Goal: Information Seeking & Learning: Learn about a topic

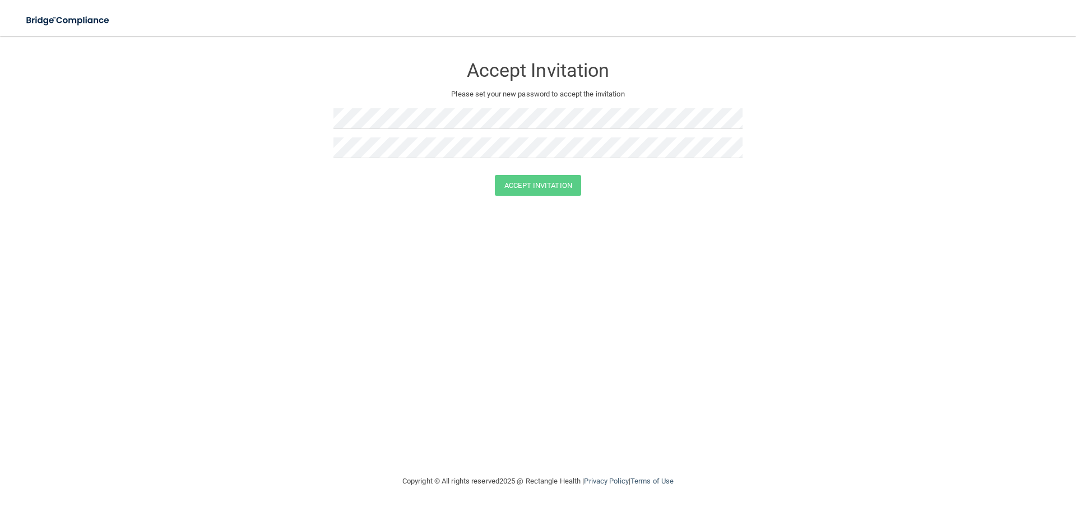
click at [396, 89] on p "Please set your new password to accept the invitation" at bounding box center [538, 93] width 392 height 13
click at [533, 185] on button "Accept Invitation" at bounding box center [538, 185] width 86 height 21
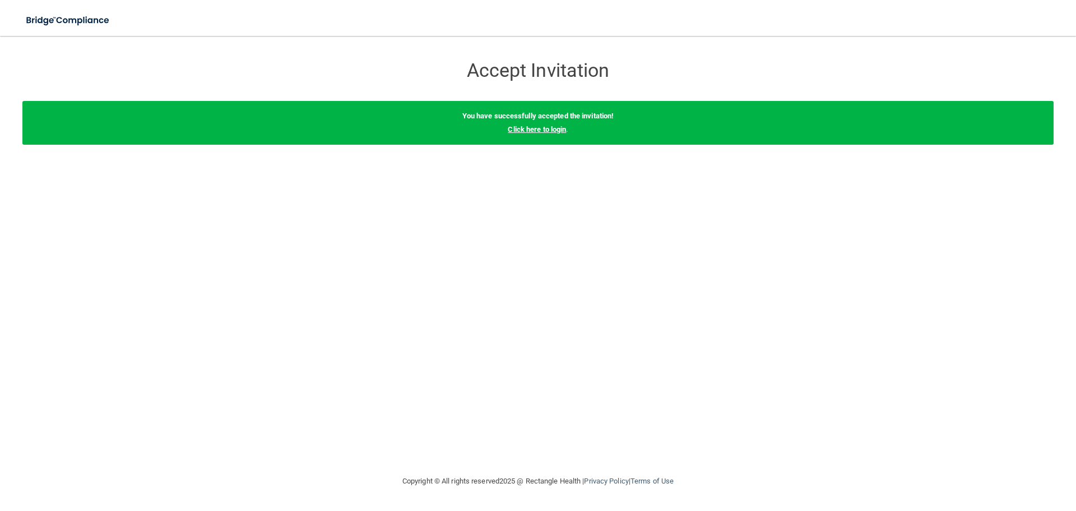
click at [551, 128] on link "Click here to login" at bounding box center [537, 129] width 58 height 8
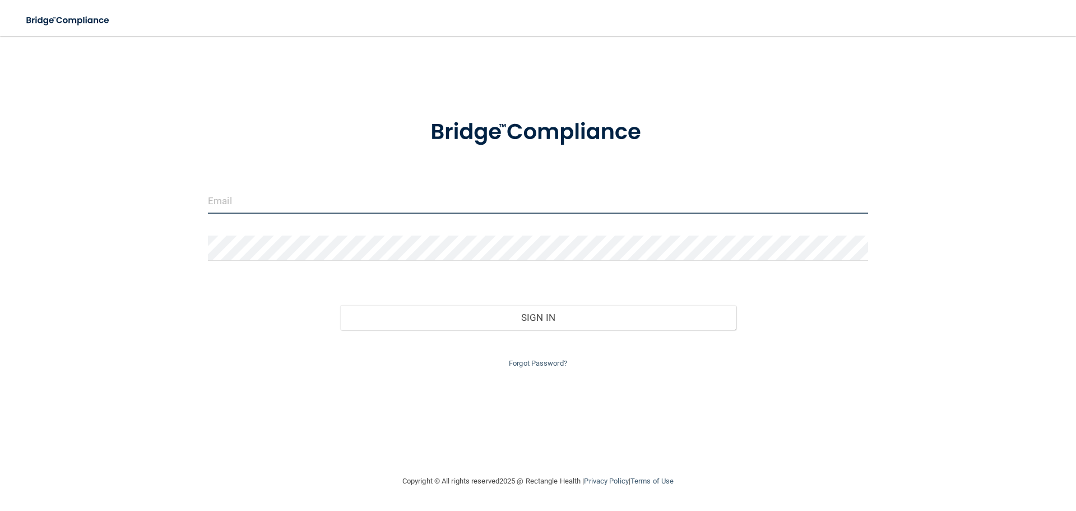
click at [456, 201] on input "email" at bounding box center [538, 200] width 660 height 25
type input "[PERSON_NAME][EMAIL_ADDRESS][DOMAIN_NAME]"
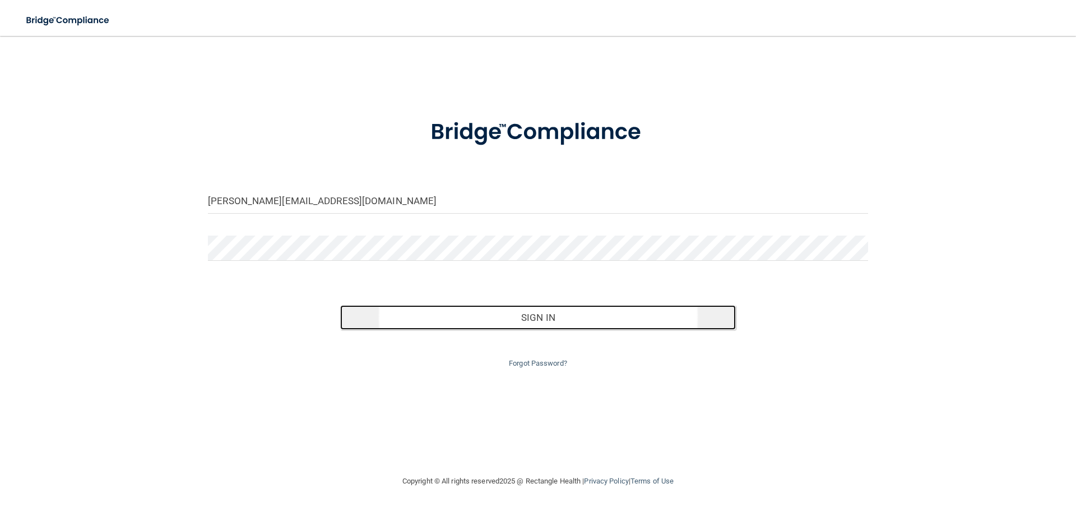
click at [483, 325] on button "Sign In" at bounding box center [538, 317] width 396 height 25
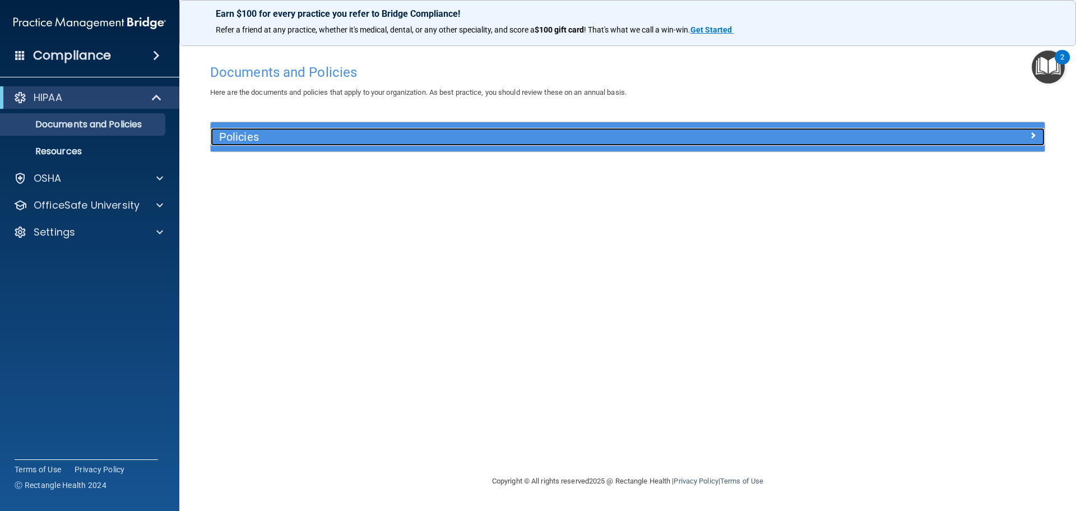
click at [352, 133] on h5 "Policies" at bounding box center [523, 137] width 609 height 12
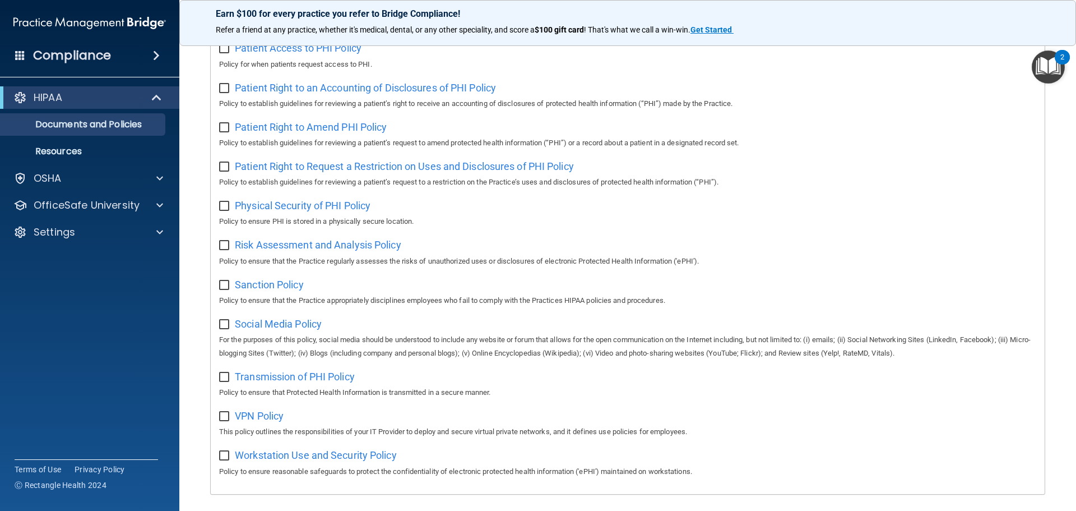
scroll to position [614, 0]
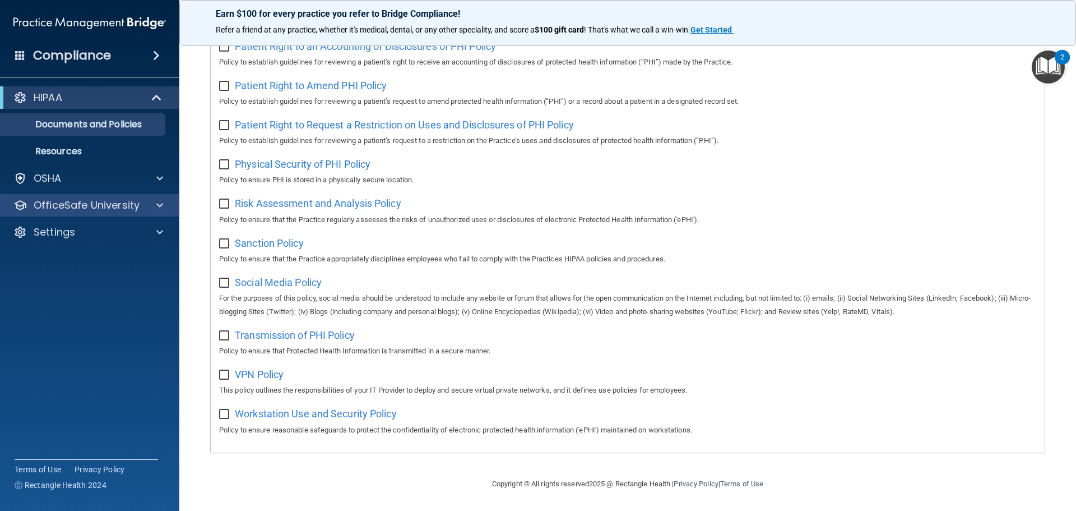
click at [89, 212] on div "OfficeSafe University" at bounding box center [90, 205] width 180 height 22
click at [175, 205] on div "OfficeSafe University" at bounding box center [90, 205] width 180 height 22
click at [155, 204] on div at bounding box center [158, 204] width 28 height 13
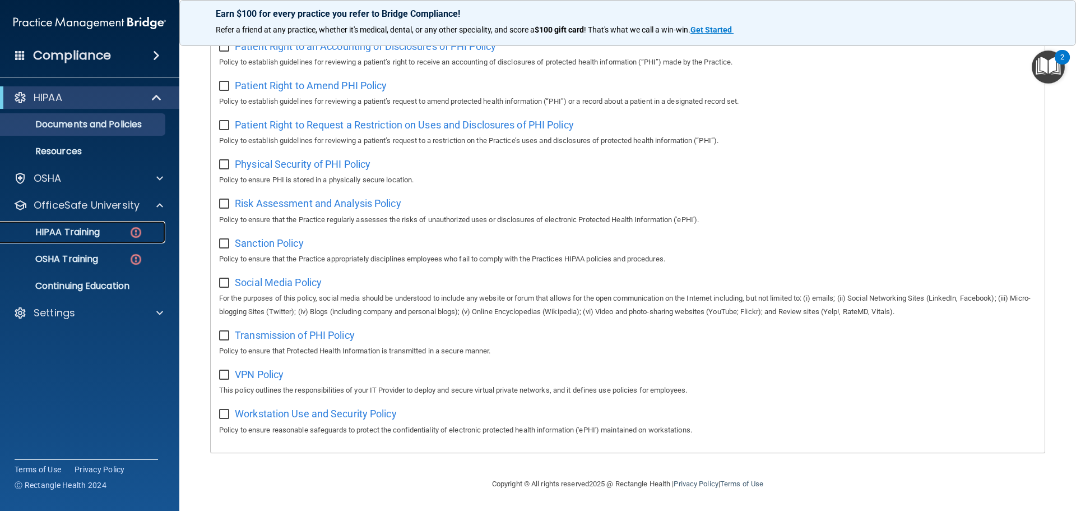
click at [128, 231] on div "HIPAA Training" at bounding box center [83, 232] width 153 height 11
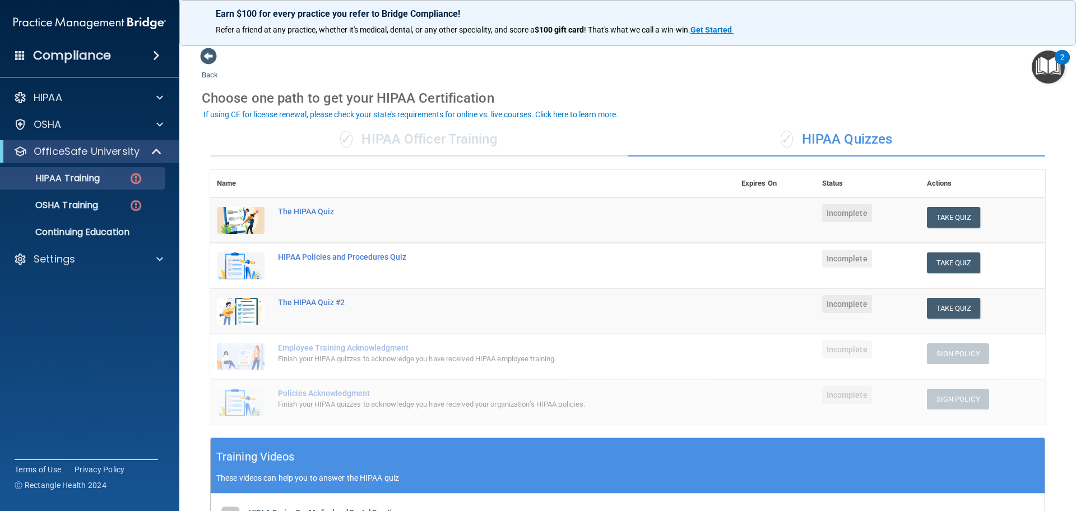
click at [833, 148] on div "✓ HIPAA Quizzes" at bounding box center [837, 140] width 418 height 34
click at [942, 216] on button "Take Quiz" at bounding box center [954, 217] width 54 height 21
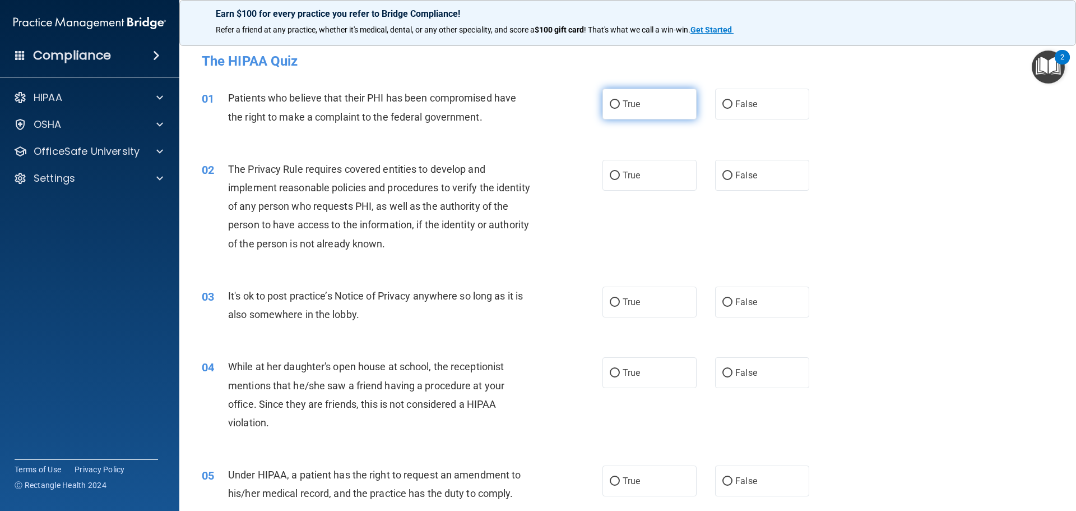
click at [639, 108] on label "True" at bounding box center [650, 104] width 94 height 31
click at [620, 108] on input "True" at bounding box center [615, 104] width 10 height 8
radio input "true"
click at [642, 182] on label "True" at bounding box center [650, 175] width 94 height 31
click at [620, 180] on input "True" at bounding box center [615, 176] width 10 height 8
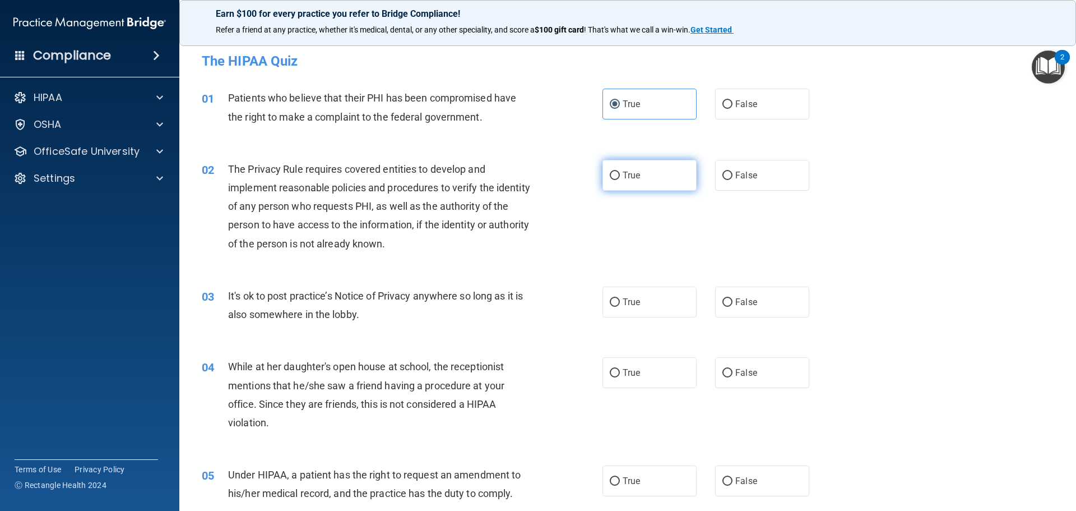
radio input "true"
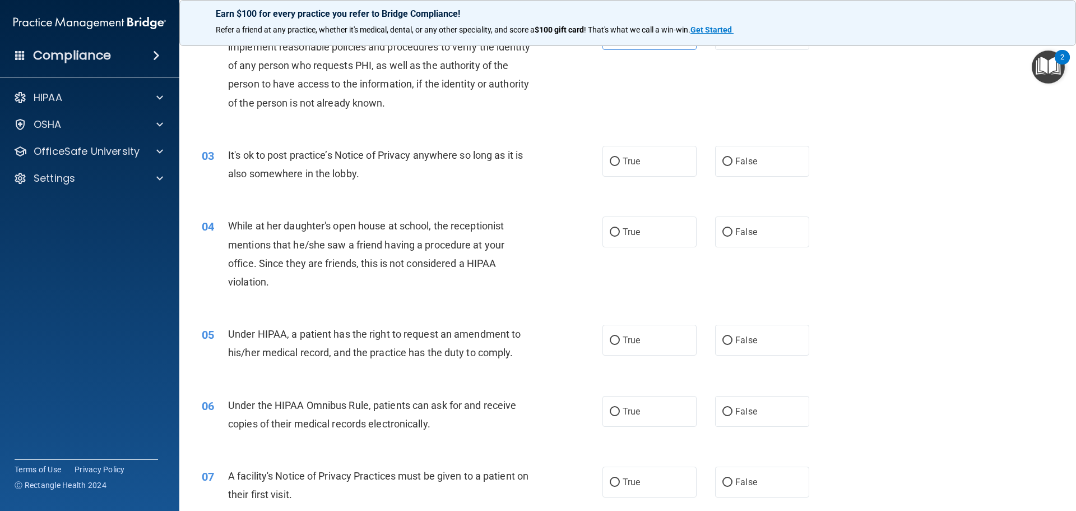
scroll to position [168, 0]
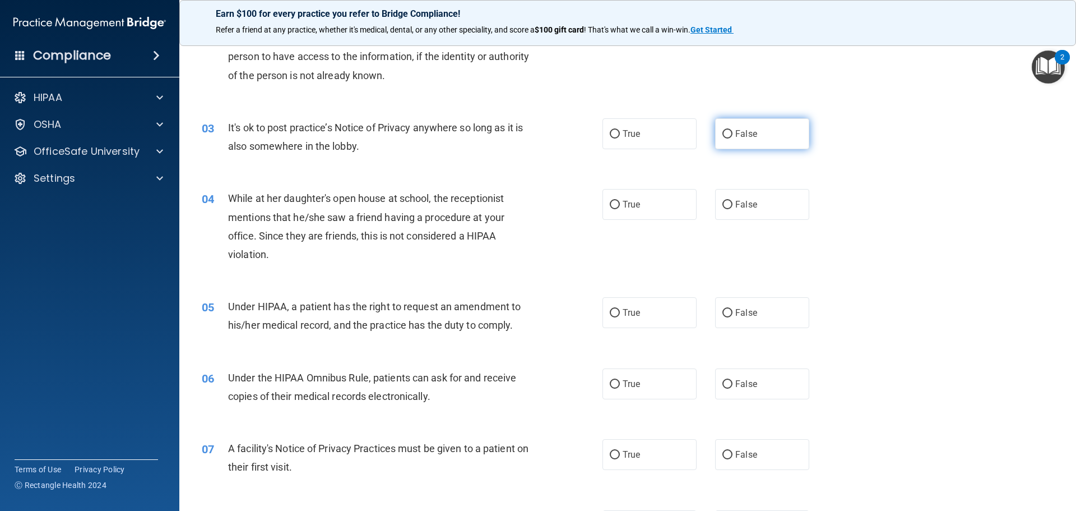
click at [762, 138] on label "False" at bounding box center [762, 133] width 94 height 31
click at [733, 138] on input "False" at bounding box center [728, 134] width 10 height 8
radio input "true"
click at [723, 202] on input "False" at bounding box center [728, 205] width 10 height 8
radio input "true"
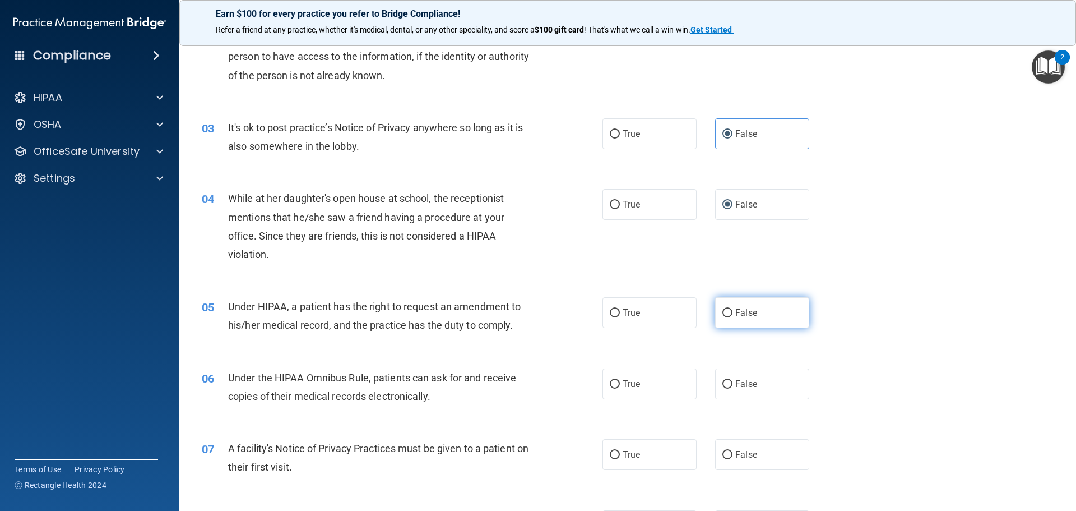
click at [748, 317] on span "False" at bounding box center [747, 312] width 22 height 11
click at [733, 317] on input "False" at bounding box center [728, 313] width 10 height 8
radio input "true"
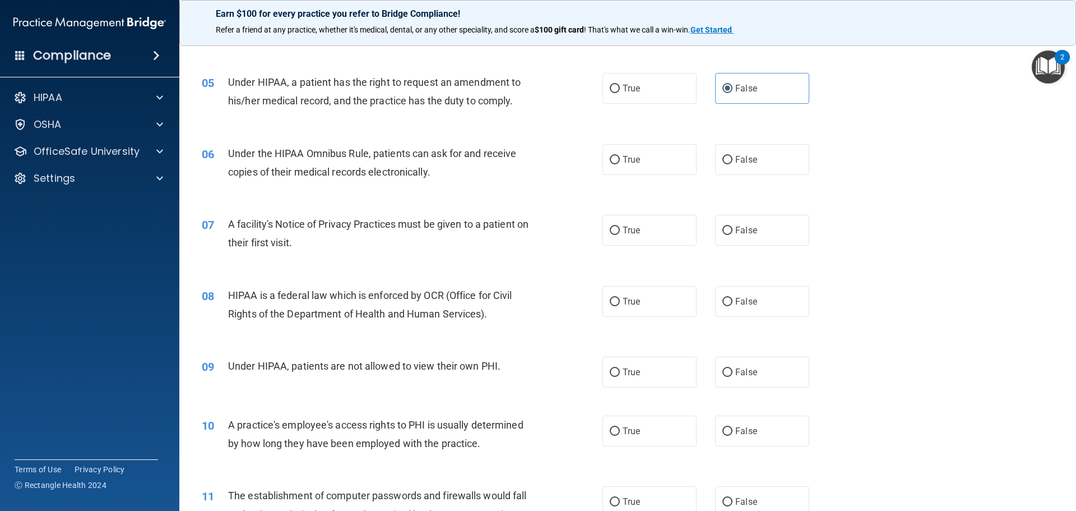
scroll to position [449, 0]
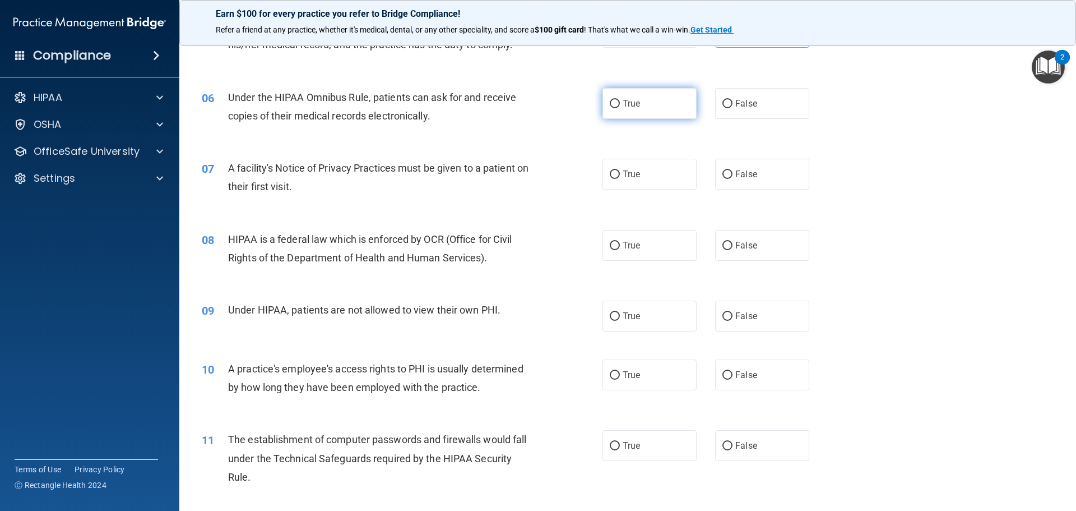
click at [634, 109] on label "True" at bounding box center [650, 103] width 94 height 31
click at [620, 108] on input "True" at bounding box center [615, 104] width 10 height 8
radio input "true"
click at [644, 172] on label "True" at bounding box center [650, 174] width 94 height 31
click at [620, 172] on input "True" at bounding box center [615, 174] width 10 height 8
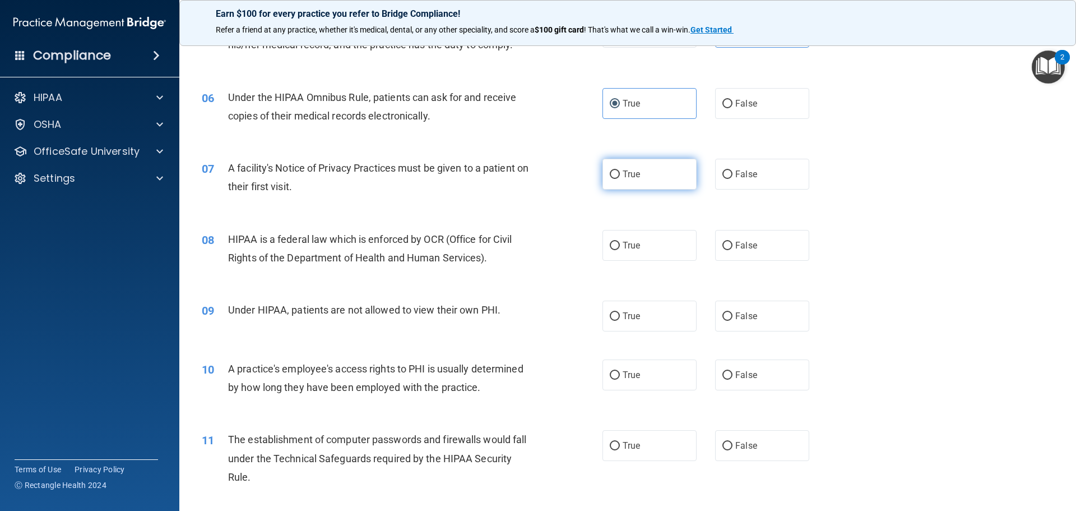
radio input "true"
click at [631, 238] on label "True" at bounding box center [650, 245] width 94 height 31
click at [620, 242] on input "True" at bounding box center [615, 246] width 10 height 8
radio input "true"
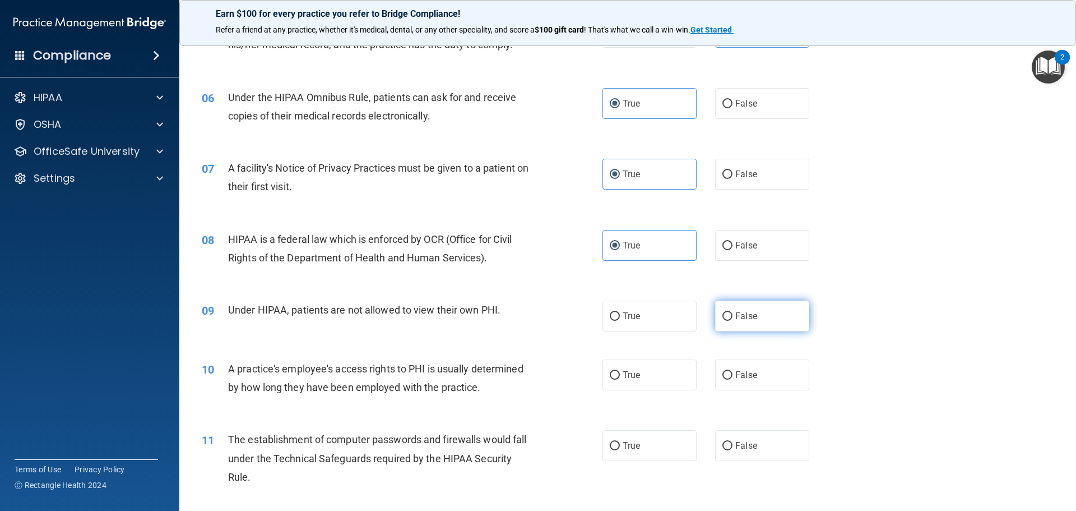
click at [759, 312] on label "False" at bounding box center [762, 316] width 94 height 31
click at [733, 312] on input "False" at bounding box center [728, 316] width 10 height 8
radio input "true"
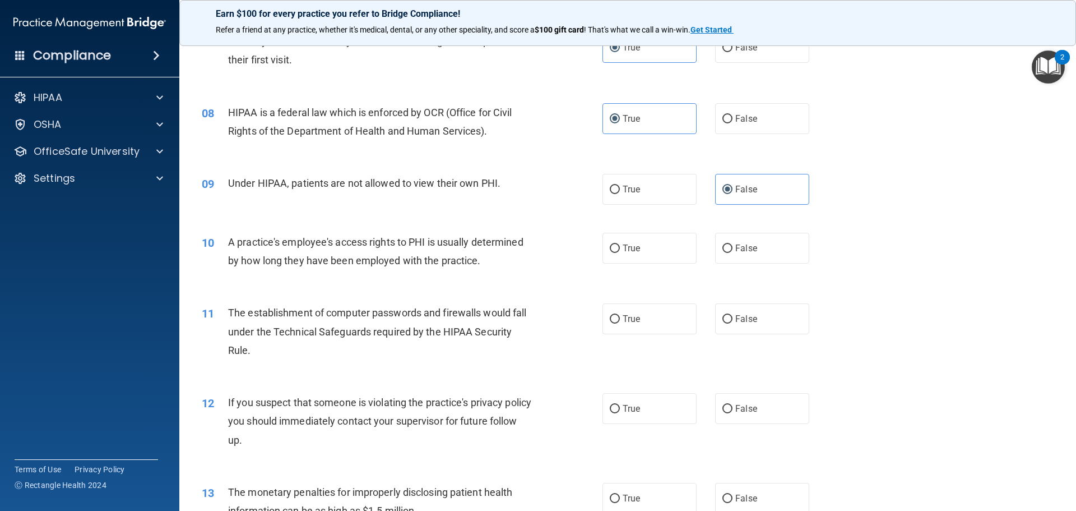
scroll to position [617, 0]
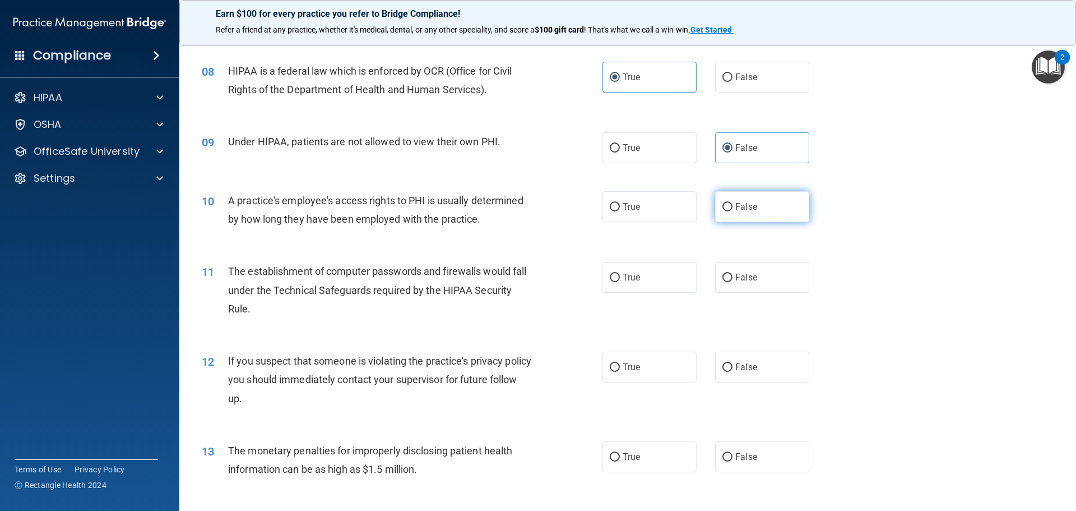
click at [747, 212] on label "False" at bounding box center [762, 206] width 94 height 31
click at [733, 211] on input "False" at bounding box center [728, 207] width 10 height 8
radio input "true"
click at [659, 289] on label "True" at bounding box center [650, 277] width 94 height 31
click at [620, 282] on input "True" at bounding box center [615, 278] width 10 height 8
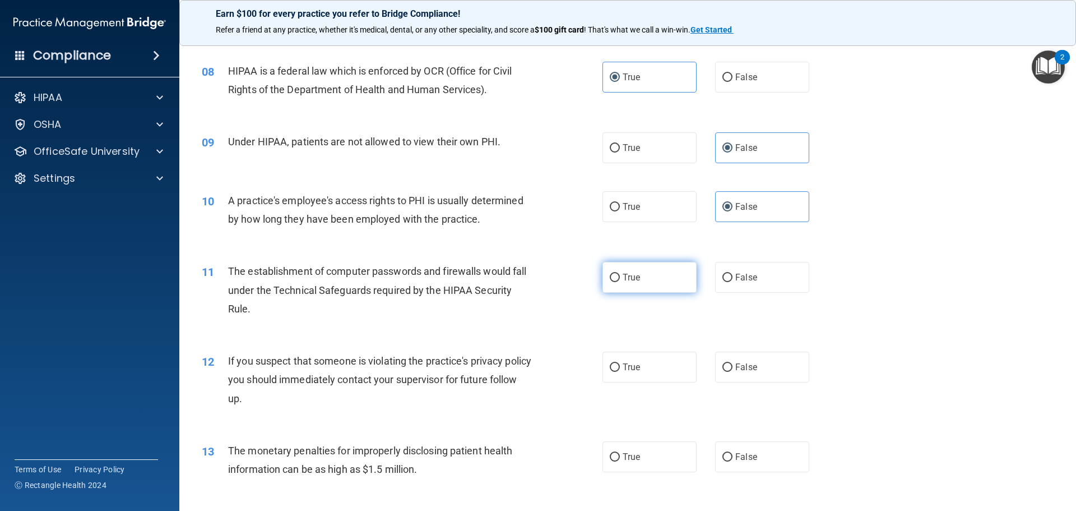
radio input "true"
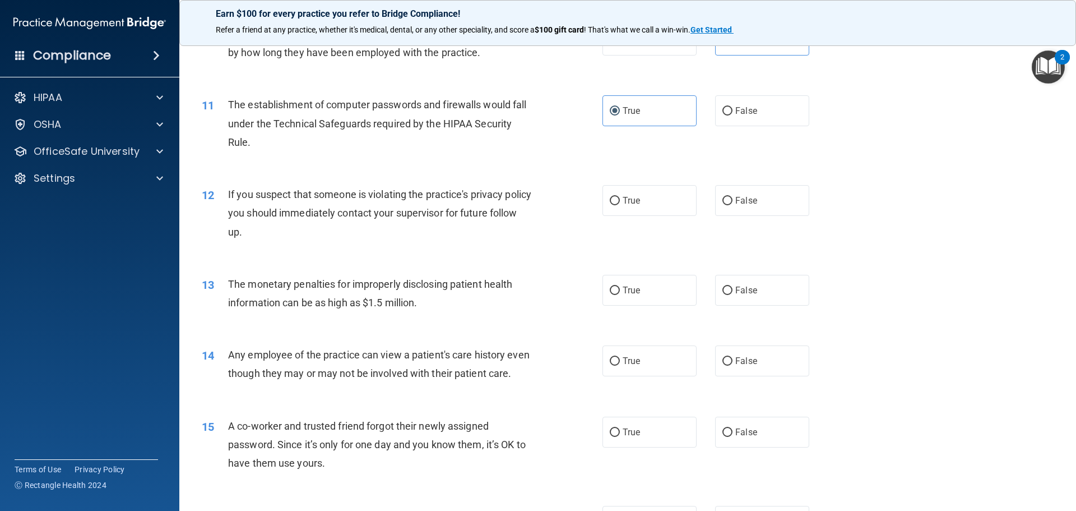
scroll to position [785, 0]
click at [646, 209] on label "True" at bounding box center [650, 198] width 94 height 31
click at [620, 204] on input "True" at bounding box center [615, 199] width 10 height 8
radio input "true"
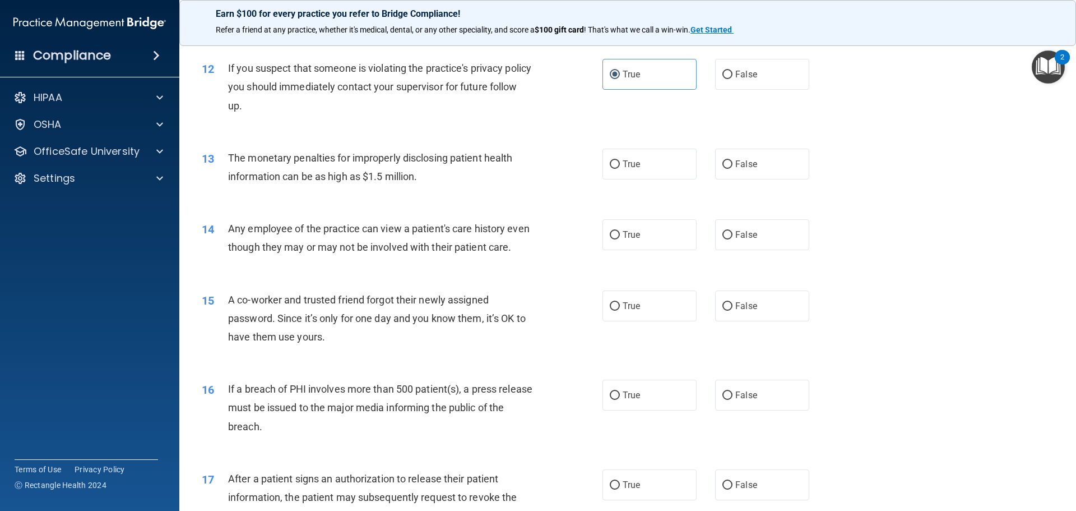
scroll to position [953, 0]
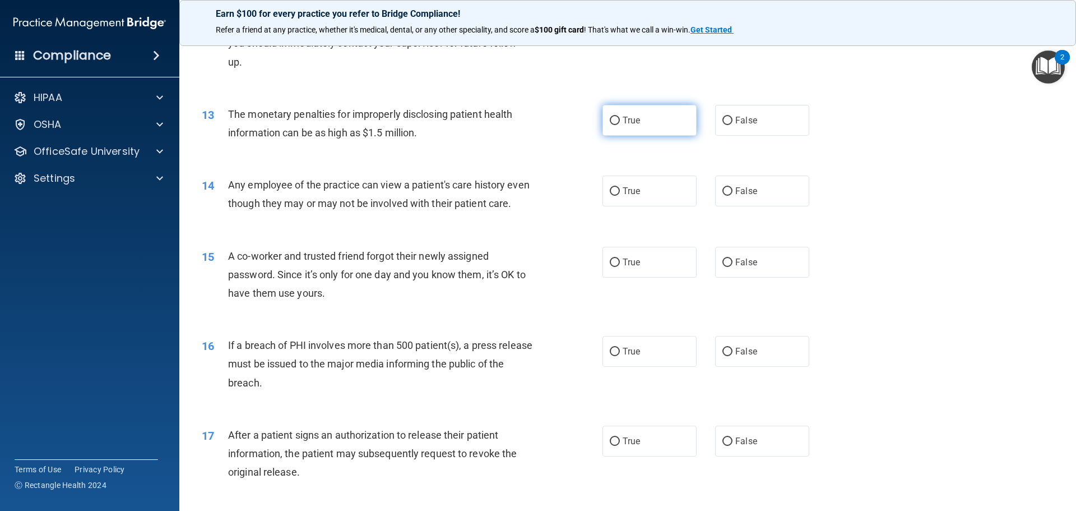
click at [666, 129] on label "True" at bounding box center [650, 120] width 94 height 31
click at [620, 125] on input "True" at bounding box center [615, 121] width 10 height 8
radio input "true"
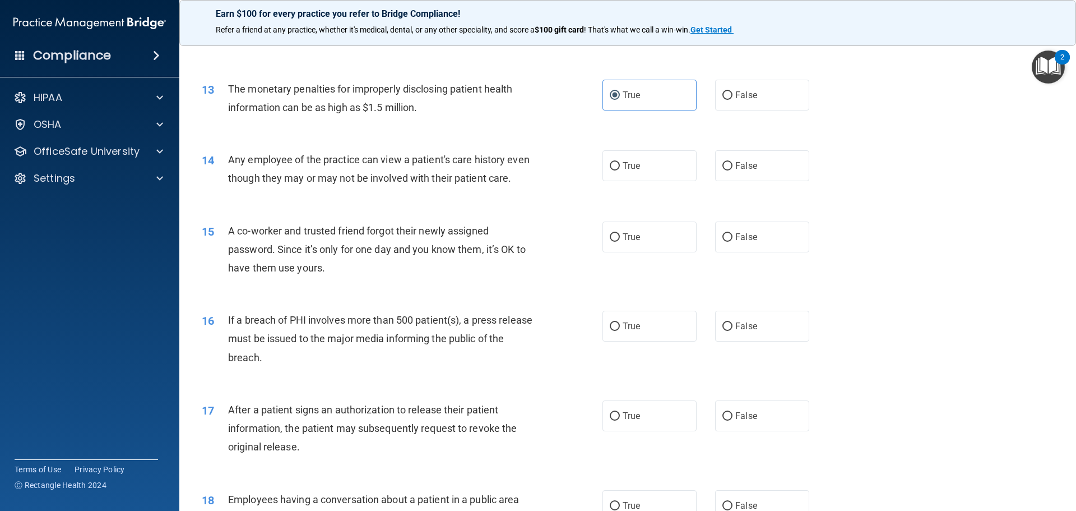
scroll to position [1065, 0]
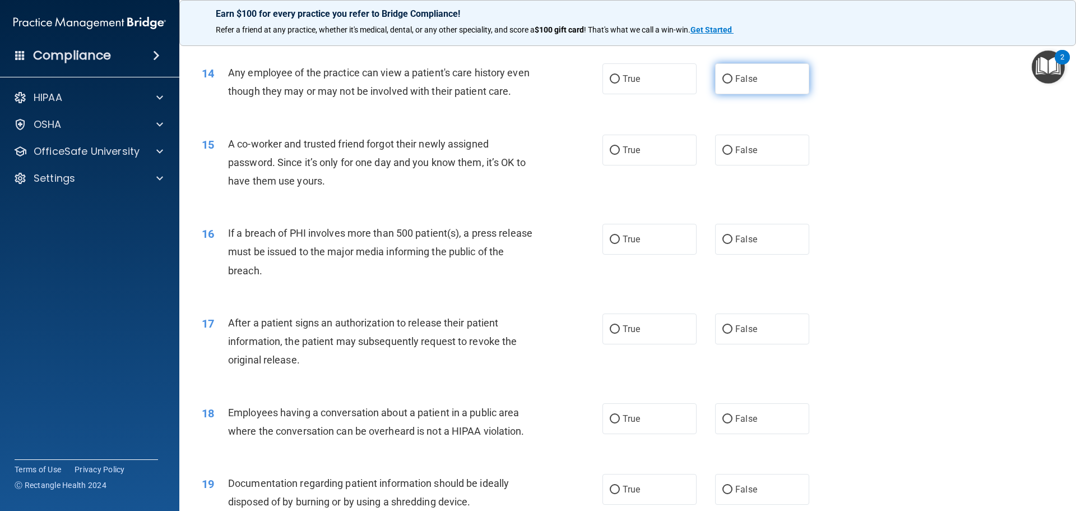
click at [748, 91] on label "False" at bounding box center [762, 78] width 94 height 31
click at [733, 84] on input "False" at bounding box center [728, 79] width 10 height 8
radio input "true"
click at [734, 165] on label "False" at bounding box center [762, 150] width 94 height 31
click at [733, 155] on input "False" at bounding box center [728, 150] width 10 height 8
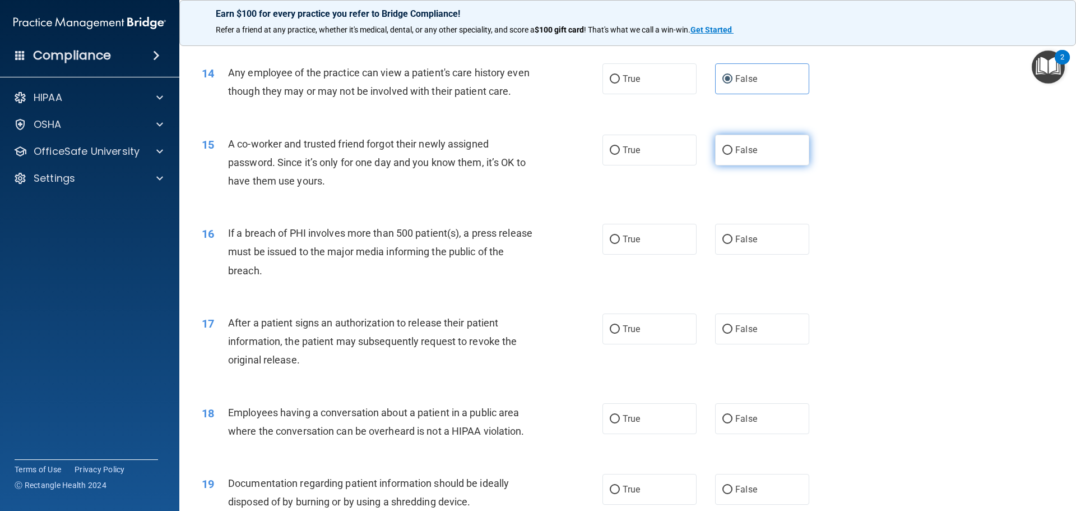
radio input "true"
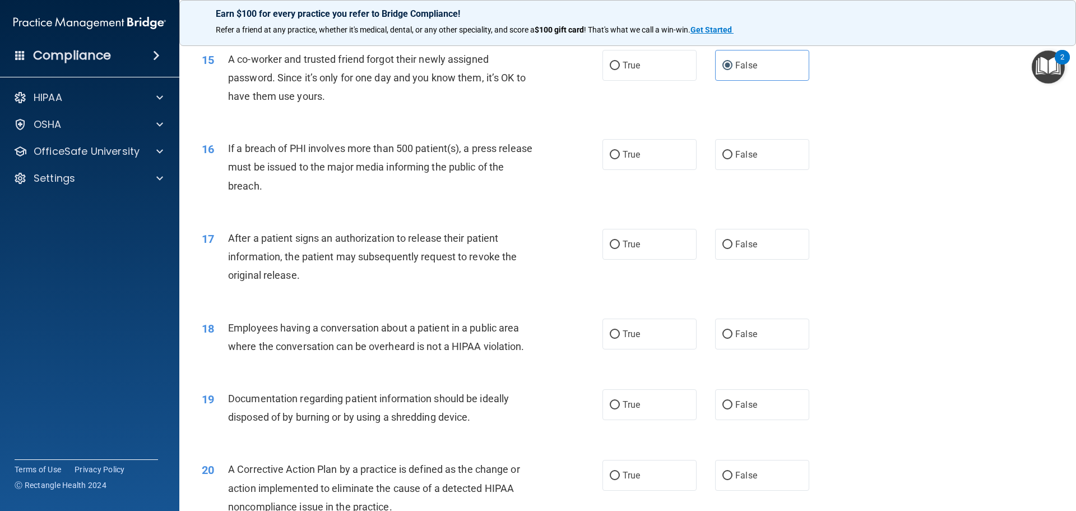
scroll to position [1177, 0]
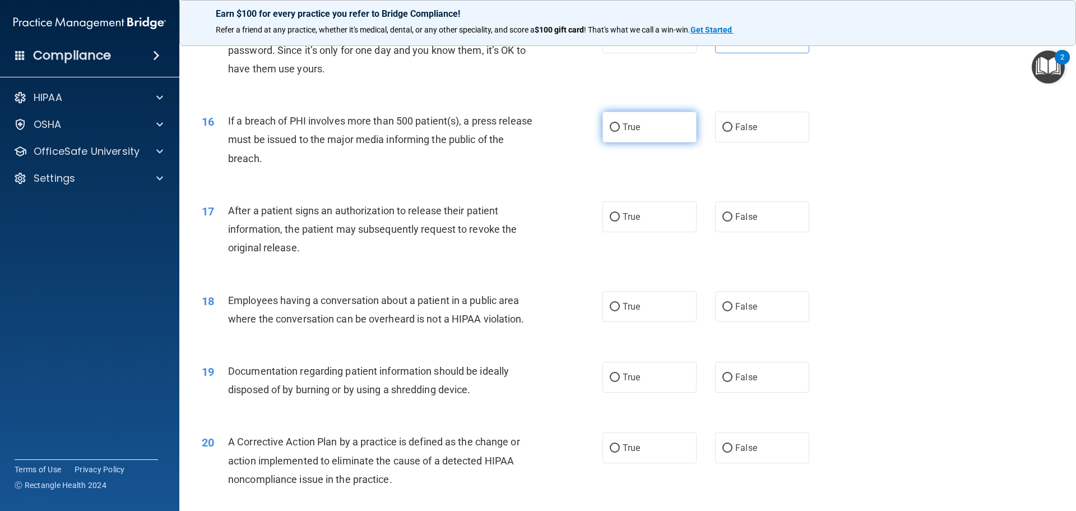
click at [652, 138] on label "True" at bounding box center [650, 127] width 94 height 31
click at [620, 132] on input "True" at bounding box center [615, 127] width 10 height 8
radio input "true"
click at [634, 232] on label "True" at bounding box center [650, 216] width 94 height 31
click at [620, 221] on input "True" at bounding box center [615, 217] width 10 height 8
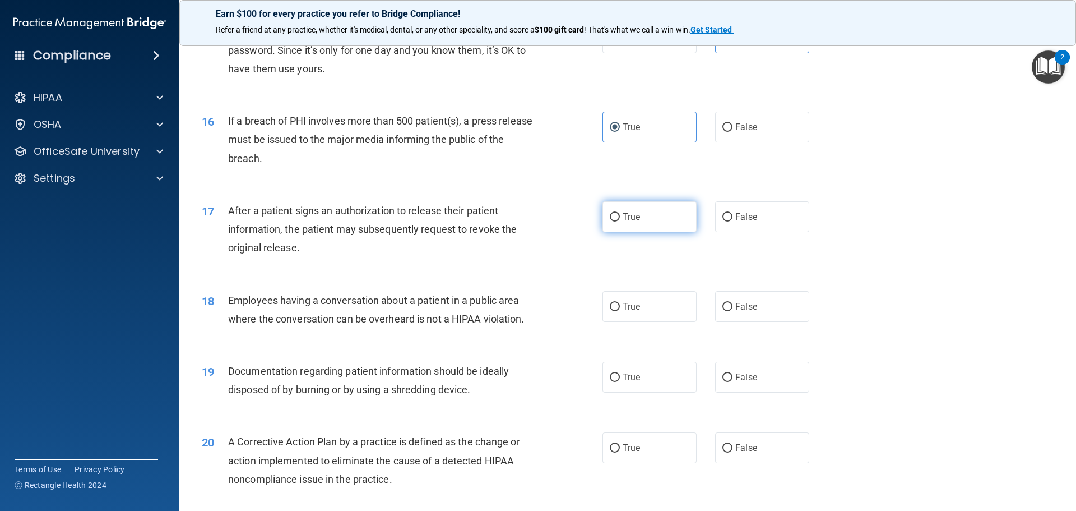
radio input "true"
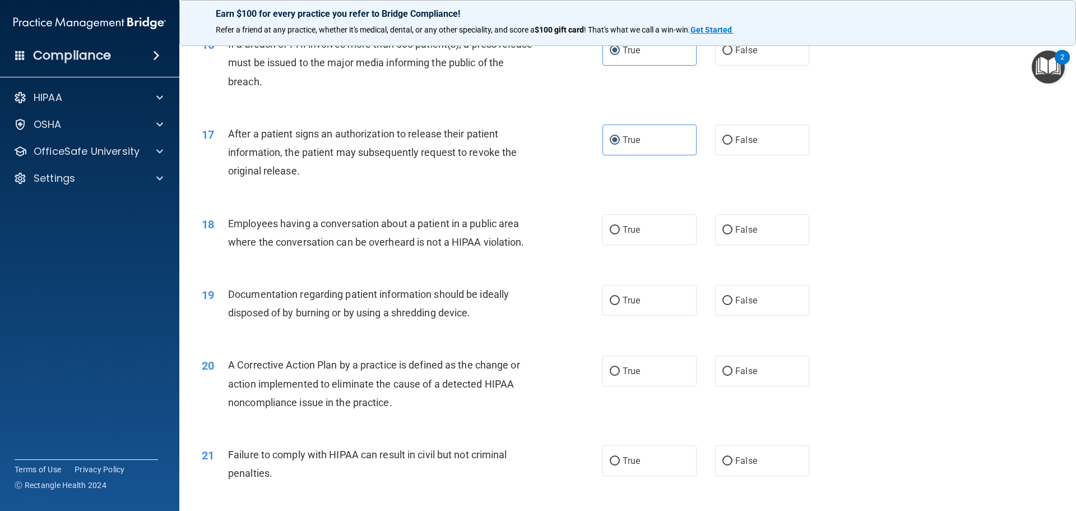
scroll to position [1290, 0]
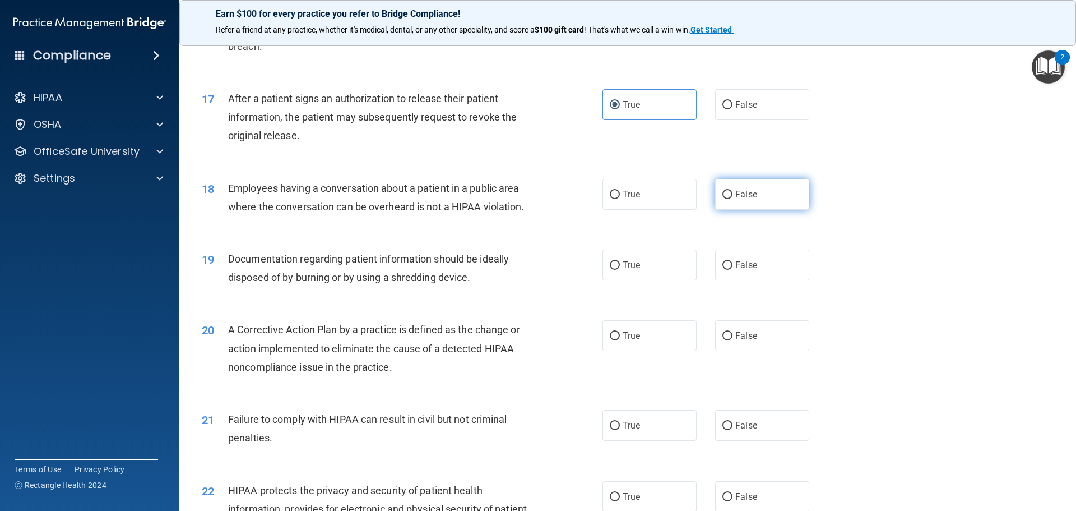
click at [729, 210] on label "False" at bounding box center [762, 194] width 94 height 31
click at [729, 199] on input "False" at bounding box center [728, 195] width 10 height 8
radio input "true"
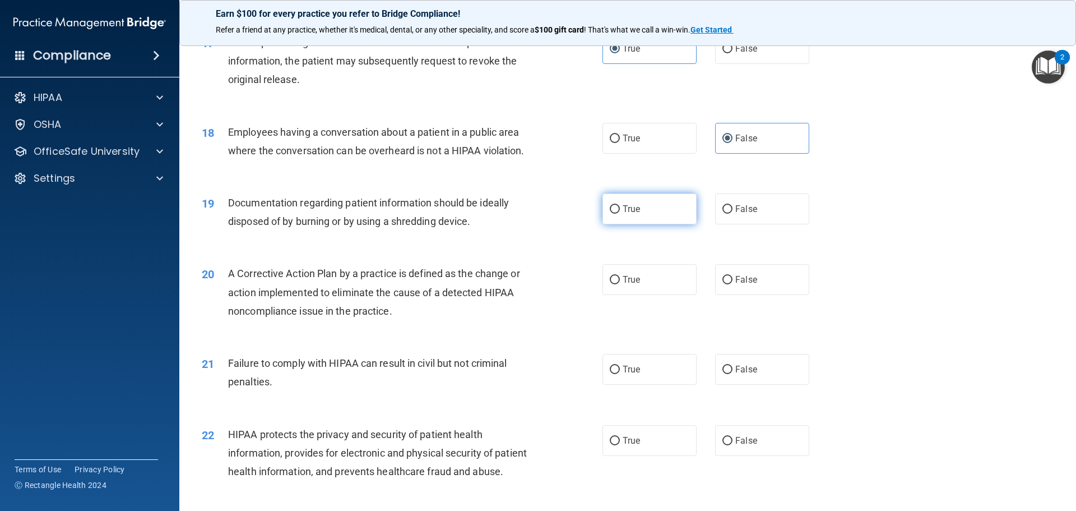
click at [616, 221] on label "True" at bounding box center [650, 208] width 94 height 31
click at [616, 214] on input "True" at bounding box center [615, 209] width 10 height 8
radio input "true"
click at [631, 293] on label "True" at bounding box center [650, 279] width 94 height 31
click at [620, 284] on input "True" at bounding box center [615, 280] width 10 height 8
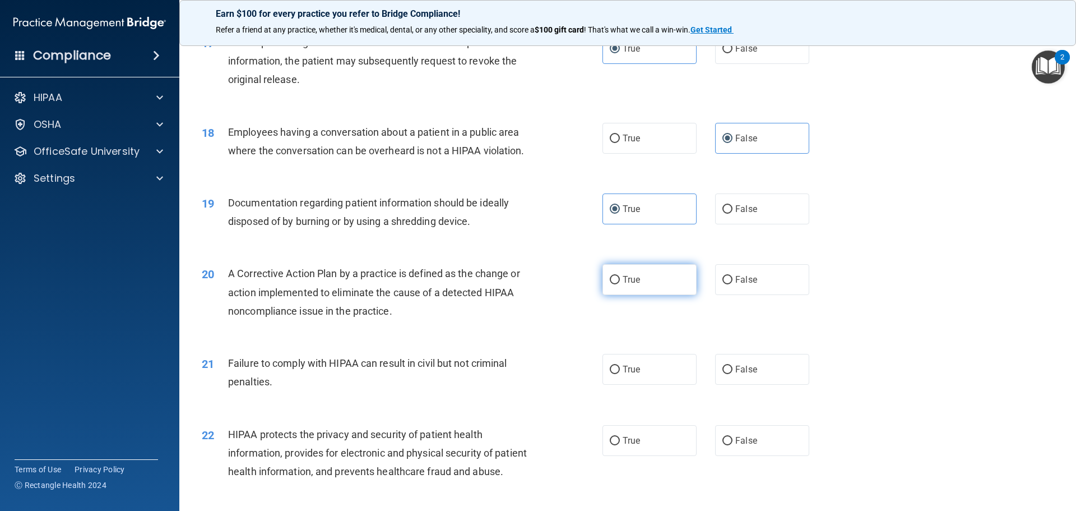
radio input "true"
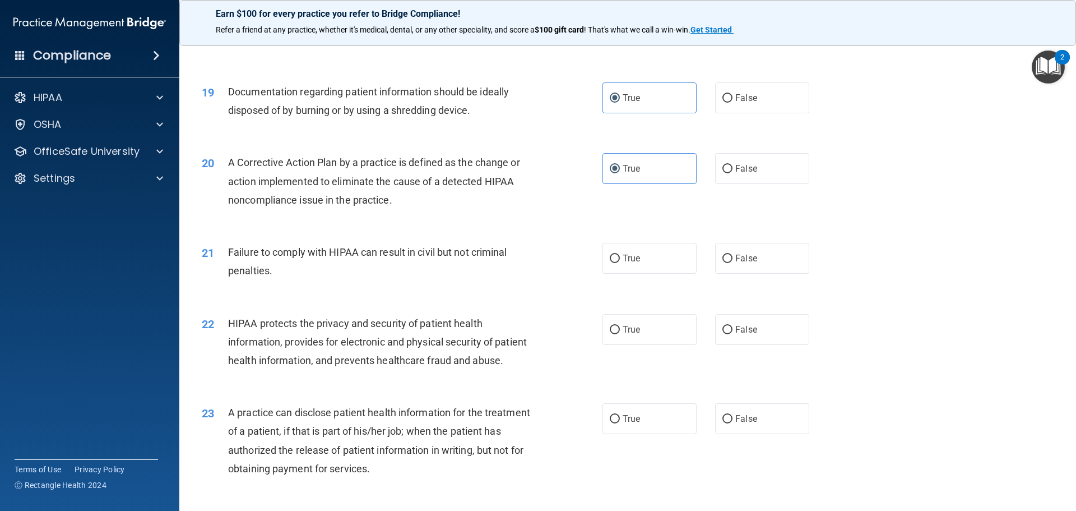
scroll to position [1514, 0]
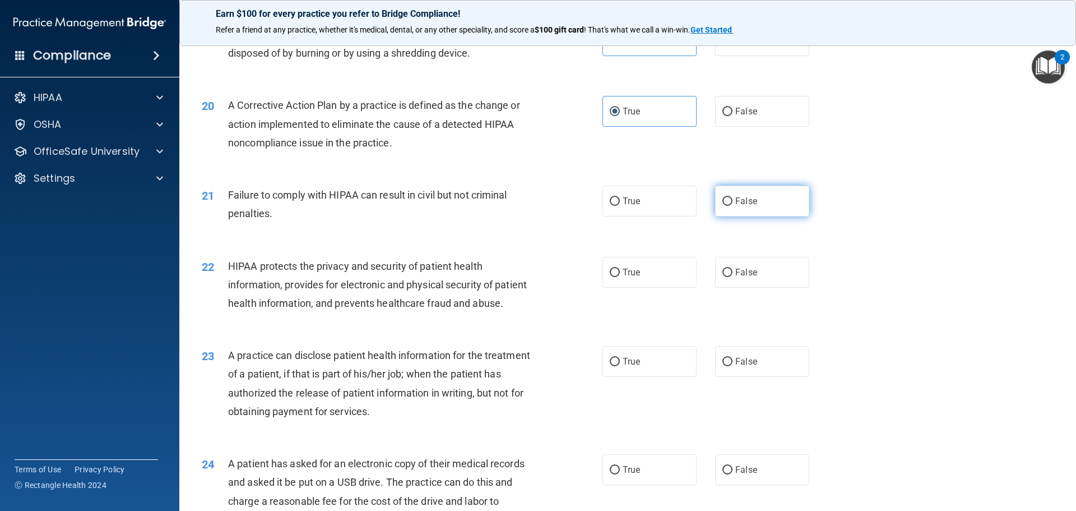
click at [751, 216] on label "False" at bounding box center [762, 201] width 94 height 31
click at [733, 206] on input "False" at bounding box center [728, 201] width 10 height 8
radio input "true"
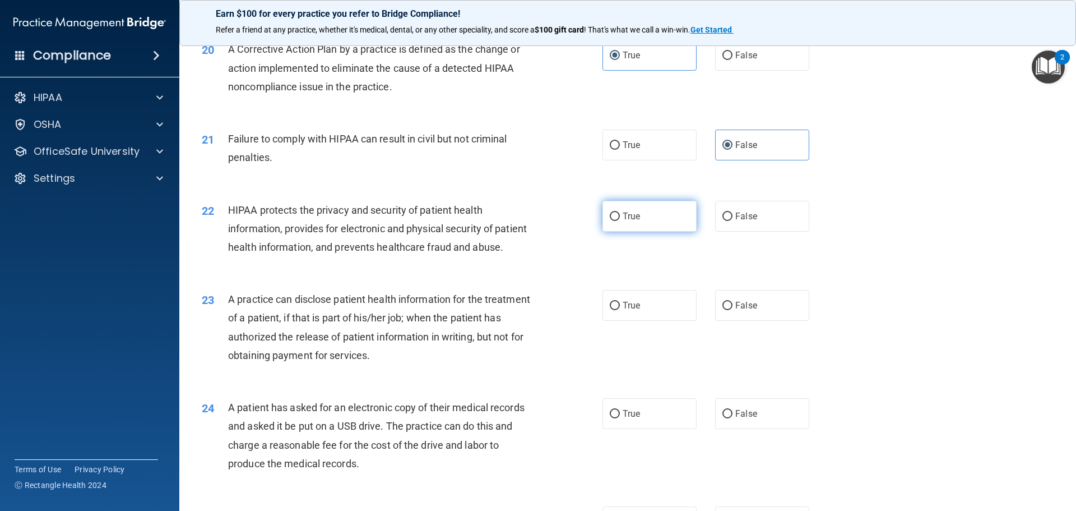
click at [646, 232] on label "True" at bounding box center [650, 216] width 94 height 31
click at [620, 221] on input "True" at bounding box center [615, 216] width 10 height 8
radio input "true"
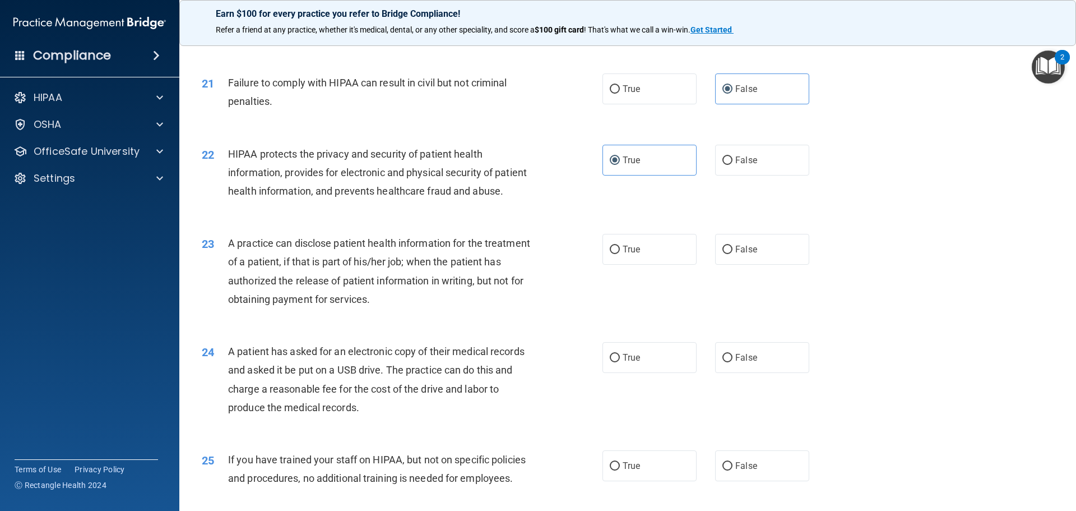
scroll to position [1682, 0]
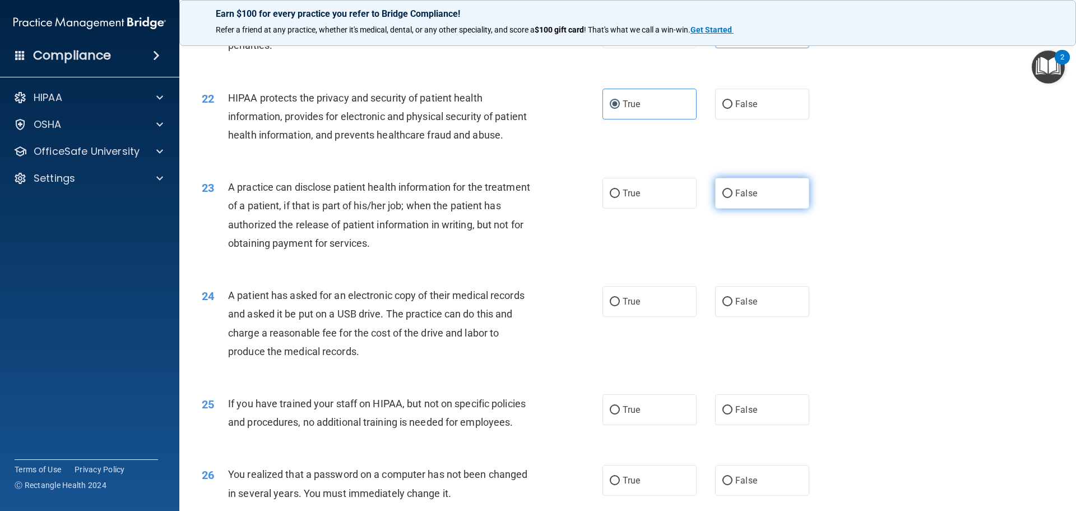
click at [749, 209] on label "False" at bounding box center [762, 193] width 94 height 31
click at [733, 198] on input "False" at bounding box center [728, 194] width 10 height 8
radio input "true"
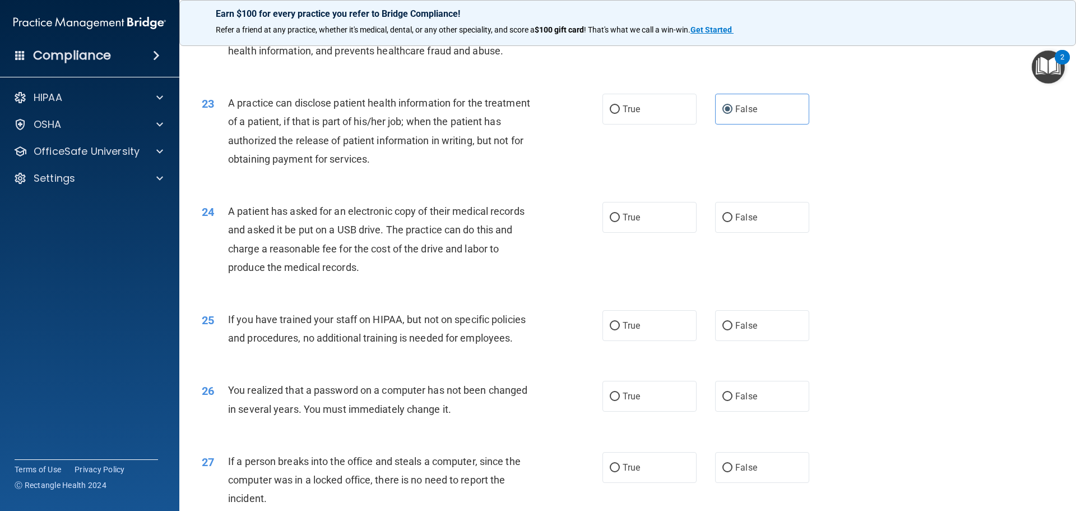
scroll to position [1794, 0]
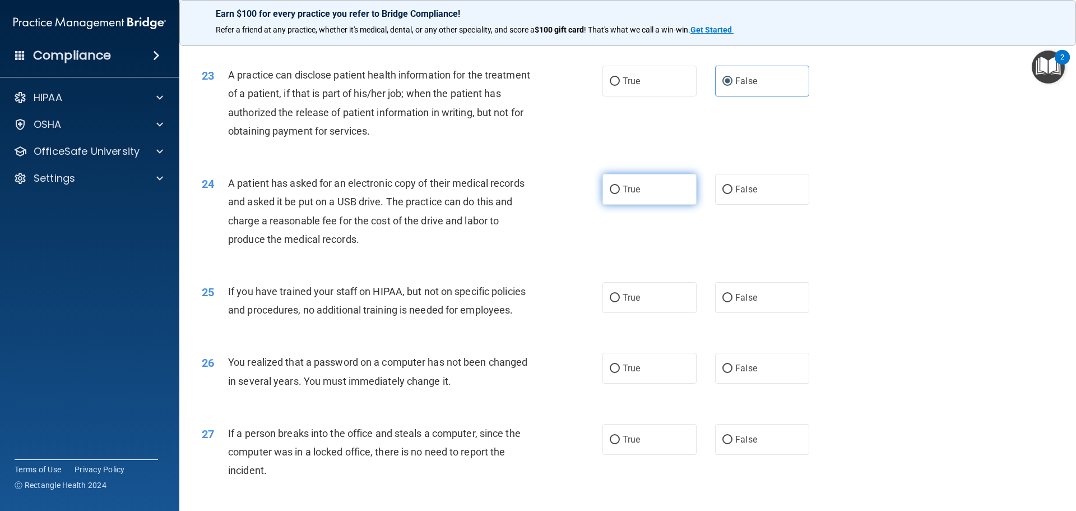
click at [636, 195] on span "True" at bounding box center [631, 189] width 17 height 11
click at [620, 194] on input "True" at bounding box center [615, 190] width 10 height 8
radio input "true"
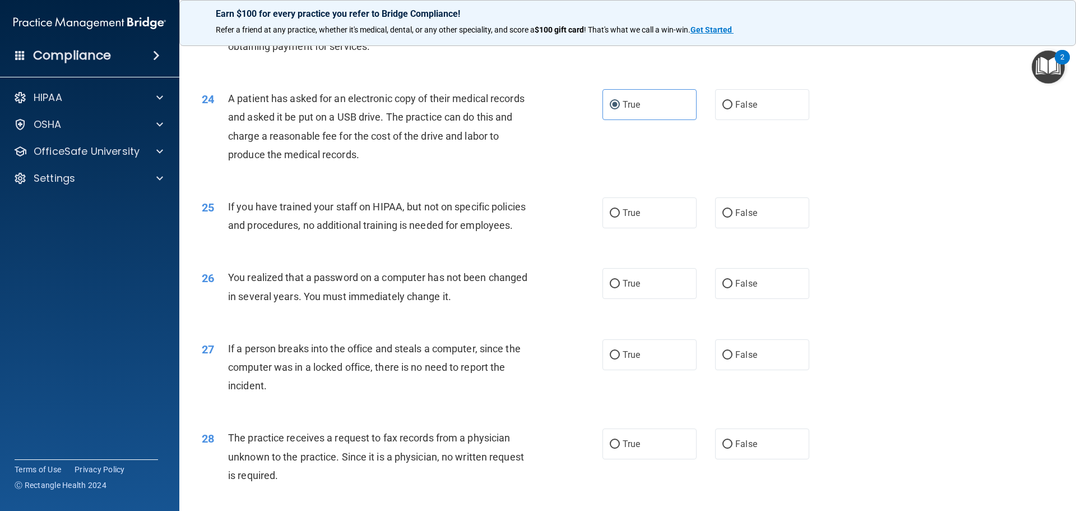
scroll to position [1906, 0]
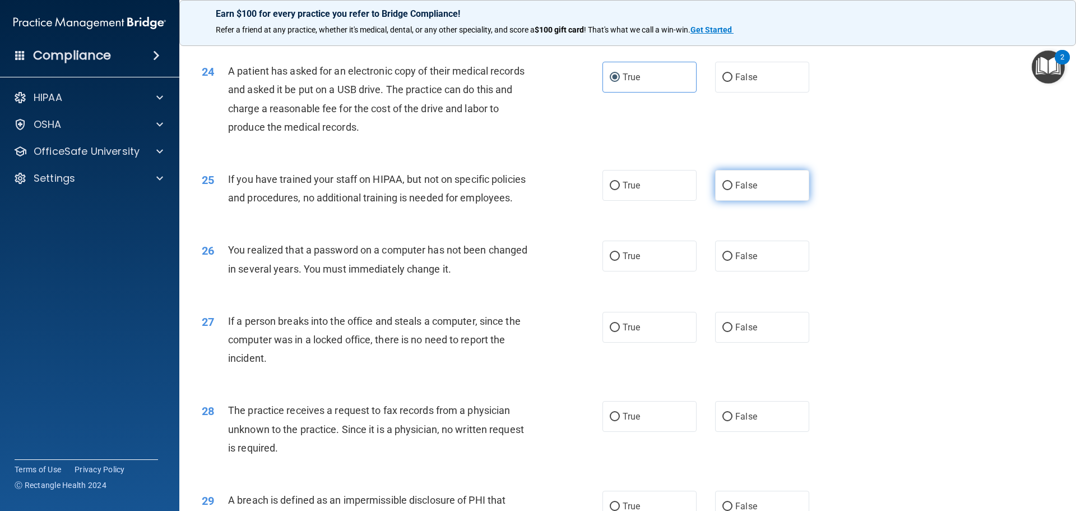
click at [733, 201] on label "False" at bounding box center [762, 185] width 94 height 31
click at [733, 190] on input "False" at bounding box center [728, 186] width 10 height 8
radio input "true"
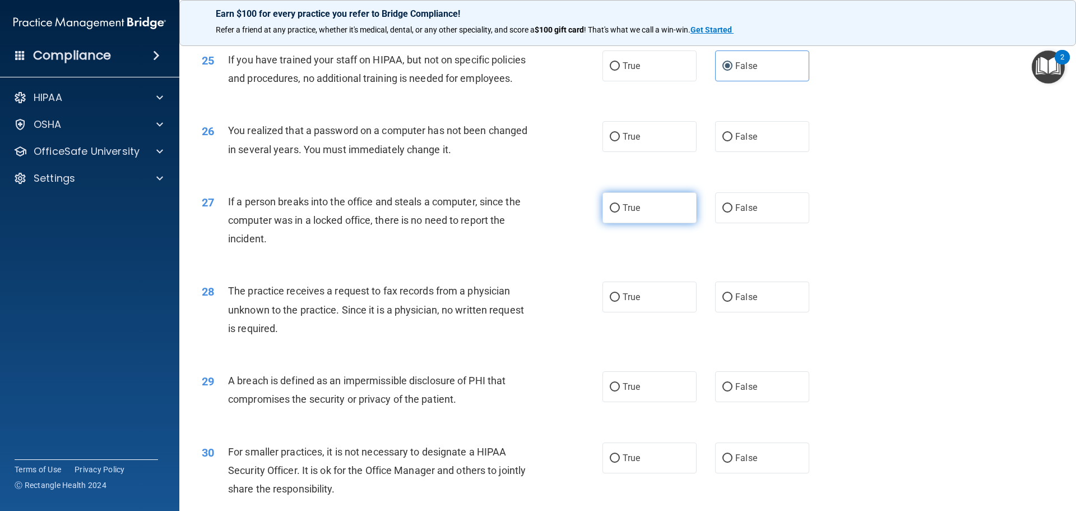
scroll to position [2018, 0]
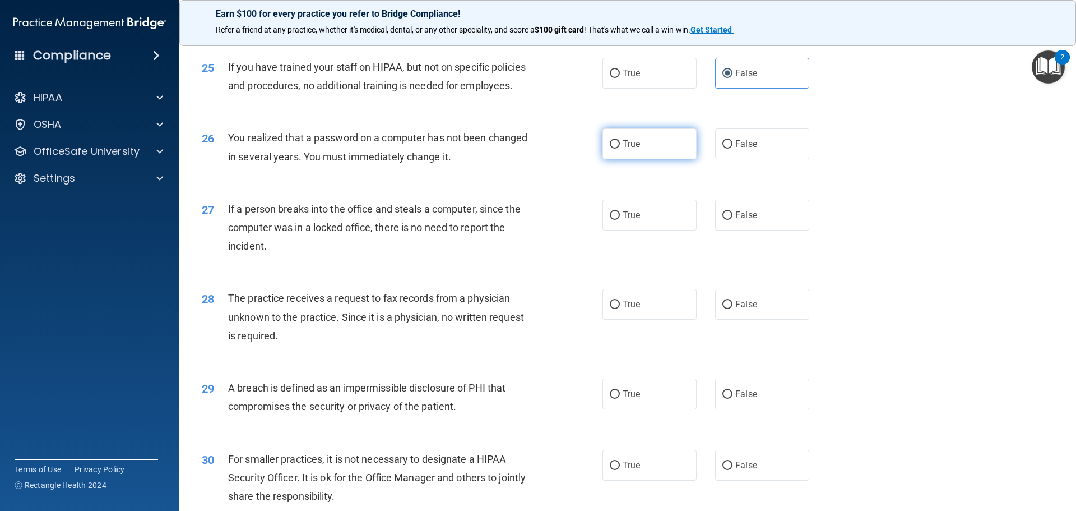
click at [646, 159] on label "True" at bounding box center [650, 143] width 94 height 31
click at [620, 149] on input "True" at bounding box center [615, 144] width 10 height 8
radio input "true"
click at [749, 220] on span "False" at bounding box center [747, 215] width 22 height 11
click at [733, 220] on input "False" at bounding box center [728, 215] width 10 height 8
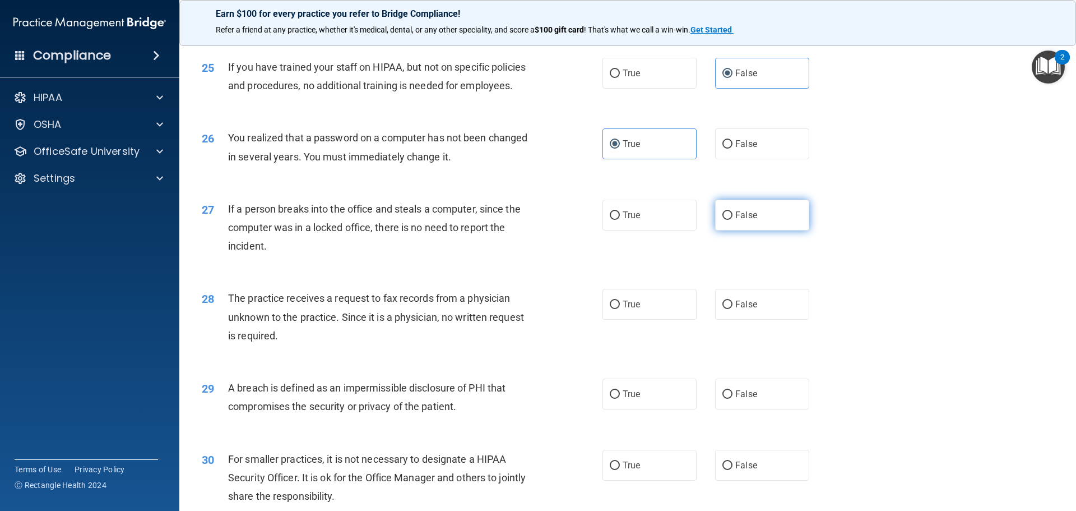
radio input "true"
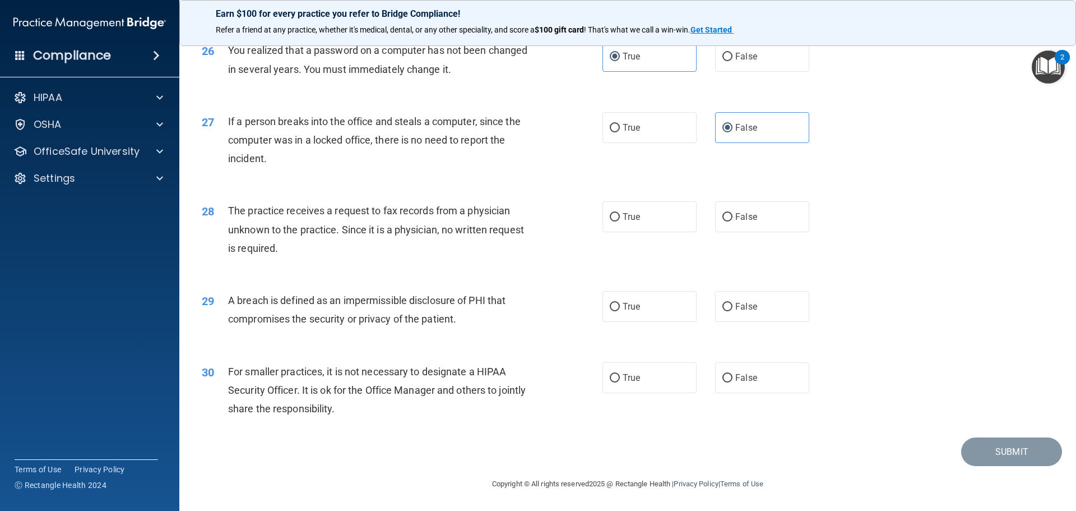
scroll to position [2131, 0]
click at [740, 232] on label "False" at bounding box center [762, 216] width 94 height 31
click at [733, 221] on input "False" at bounding box center [728, 217] width 10 height 8
radio input "true"
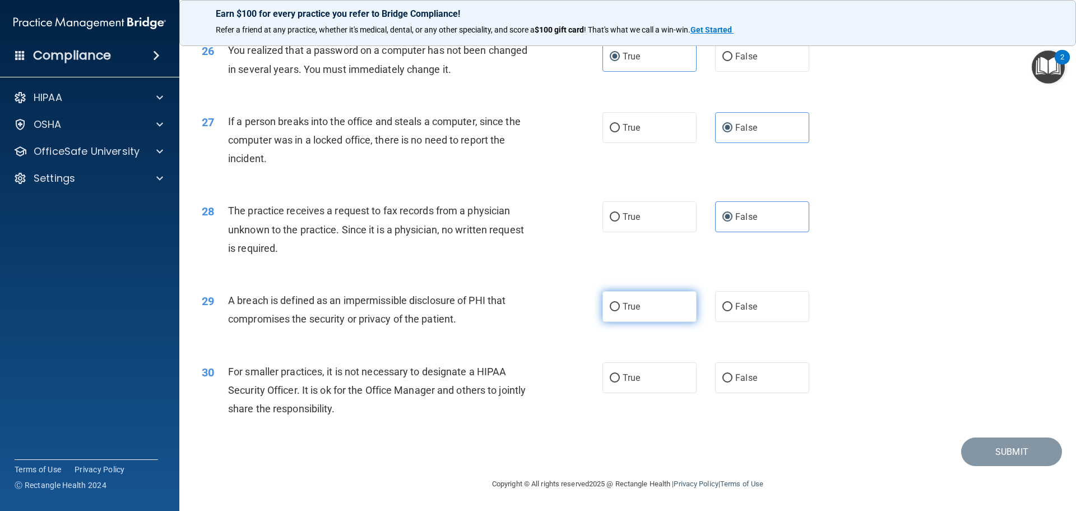
click at [658, 302] on label "True" at bounding box center [650, 306] width 94 height 31
click at [620, 303] on input "True" at bounding box center [615, 307] width 10 height 8
radio input "true"
click at [791, 386] on label "False" at bounding box center [762, 377] width 94 height 31
click at [733, 382] on input "False" at bounding box center [728, 378] width 10 height 8
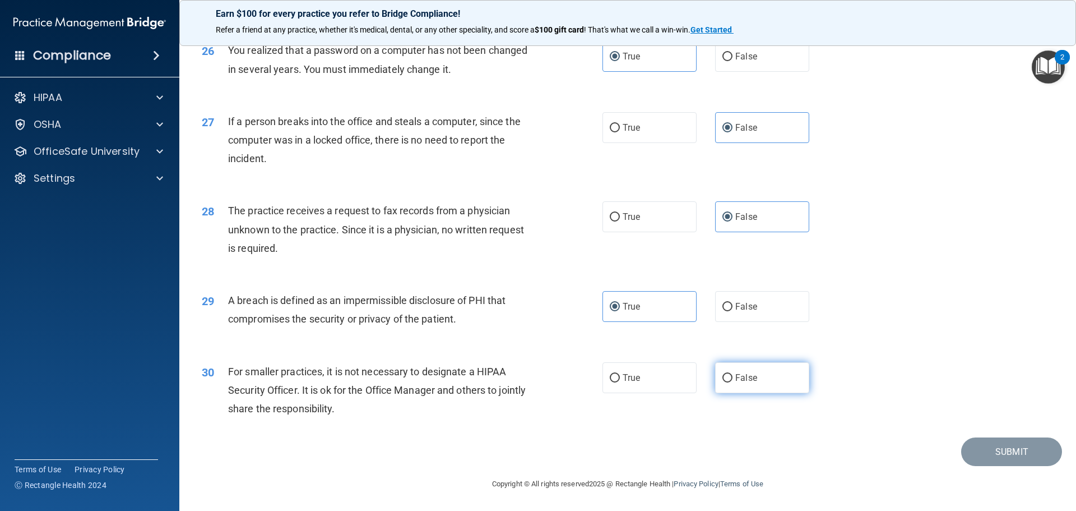
radio input "true"
click at [994, 446] on button "Submit" at bounding box center [1012, 451] width 101 height 29
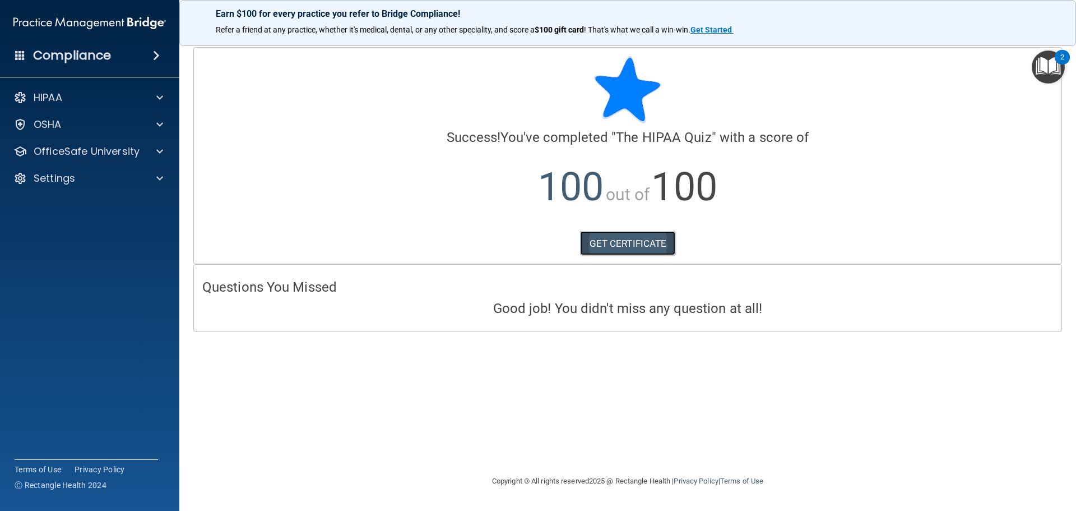
click at [640, 237] on link "GET CERTIFICATE" at bounding box center [628, 243] width 96 height 25
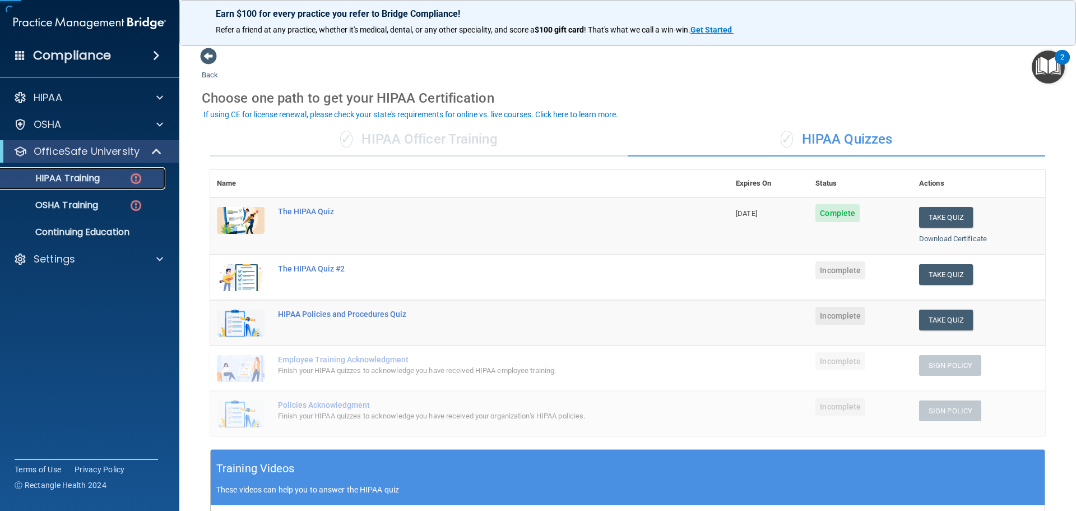
click at [95, 181] on p "HIPAA Training" at bounding box center [53, 178] width 93 height 11
click at [930, 278] on button "Take Quiz" at bounding box center [947, 274] width 54 height 21
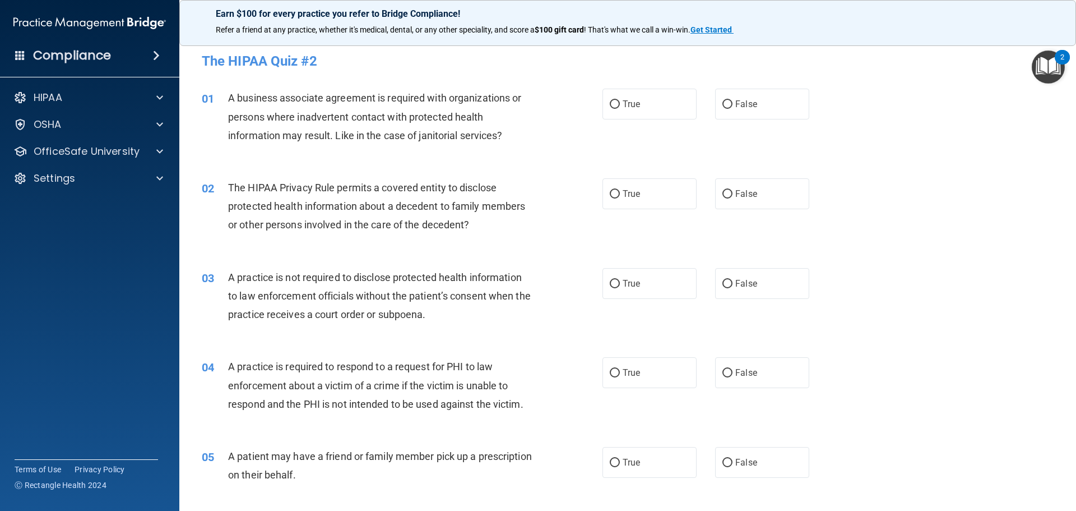
click at [104, 44] on div "Compliance" at bounding box center [89, 55] width 179 height 25
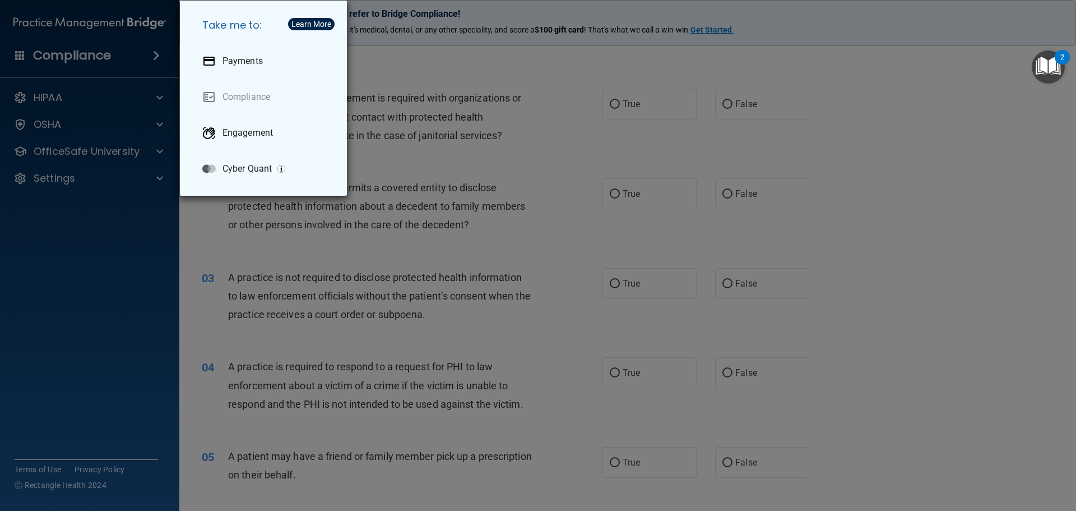
click at [131, 89] on div "Take me to: Payments Compliance Engagement Cyber Quant" at bounding box center [538, 255] width 1076 height 511
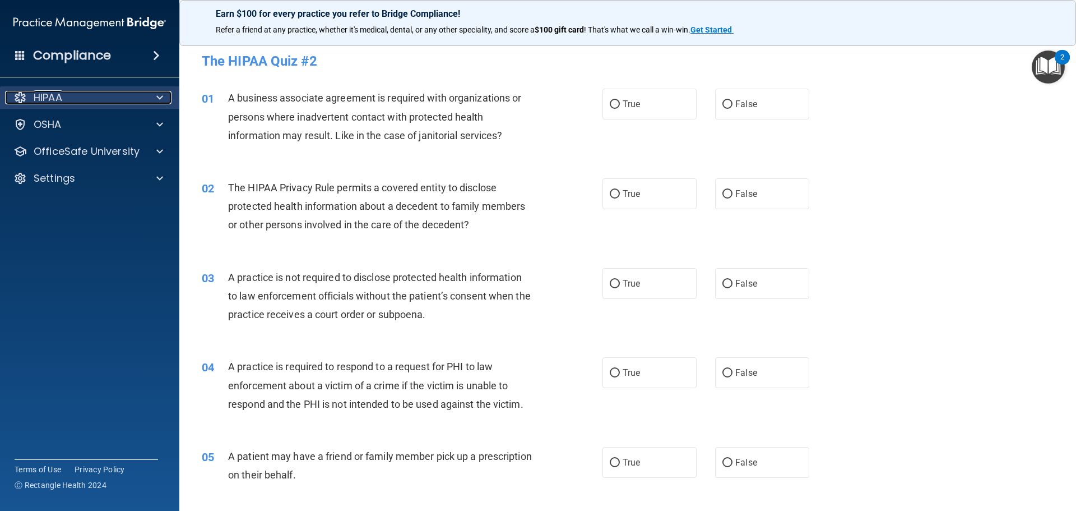
click at [145, 96] on div at bounding box center [158, 97] width 28 height 13
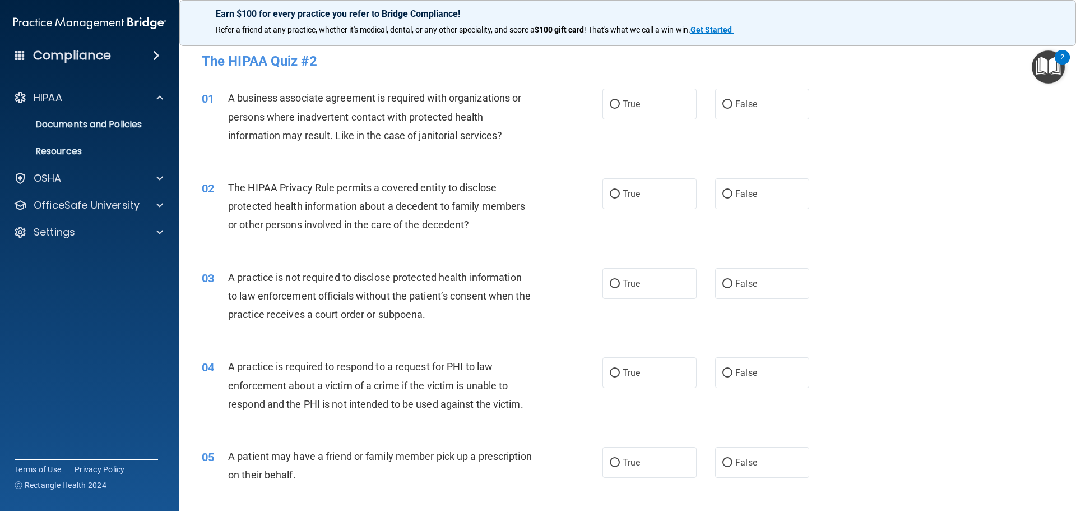
click at [148, 111] on ul "Documents and Policies Report an Incident Business Associates Emergency Plannin…" at bounding box center [90, 136] width 203 height 54
click at [148, 115] on link "Documents and Policies" at bounding box center [77, 124] width 177 height 22
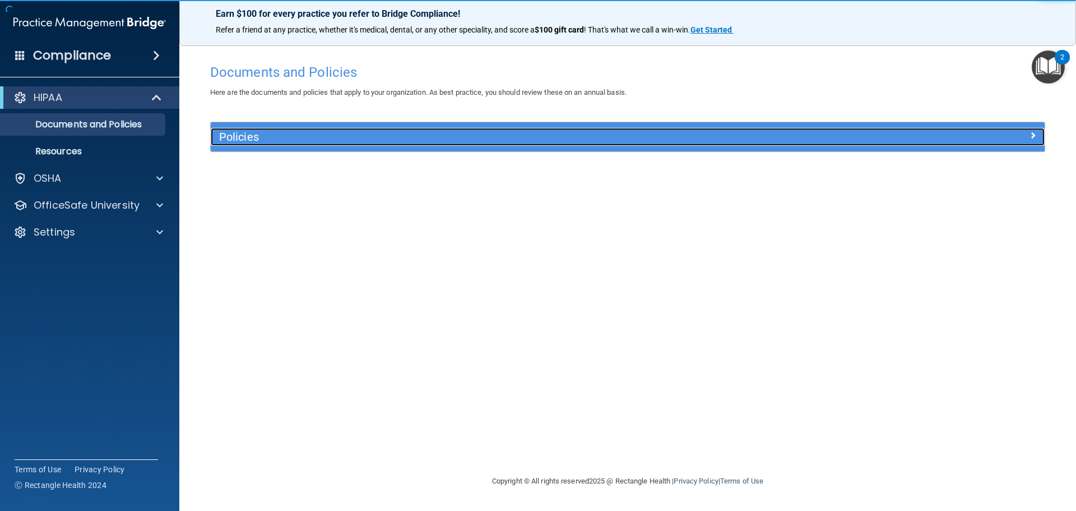
click at [655, 138] on h5 "Policies" at bounding box center [523, 137] width 609 height 12
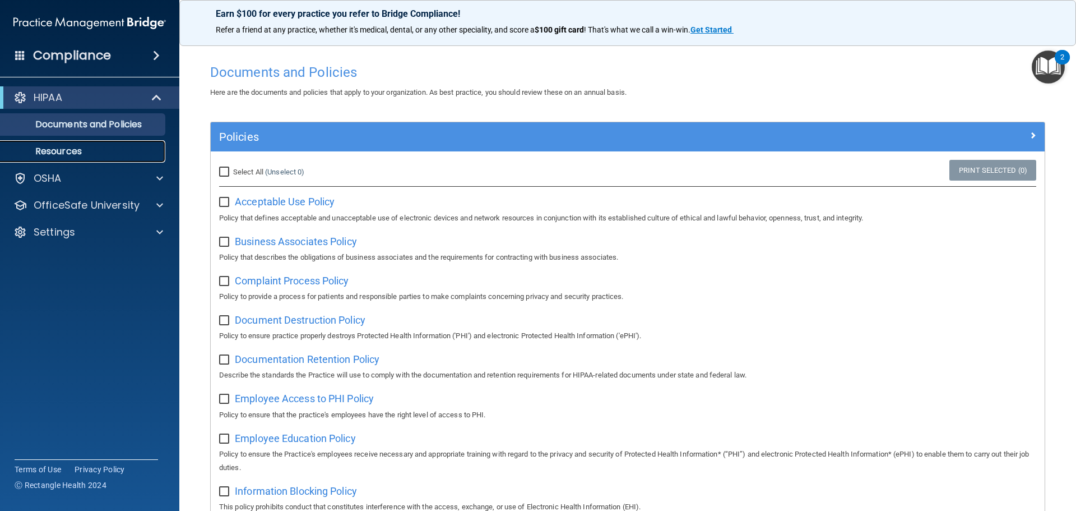
click at [72, 153] on p "Resources" at bounding box center [83, 151] width 153 height 11
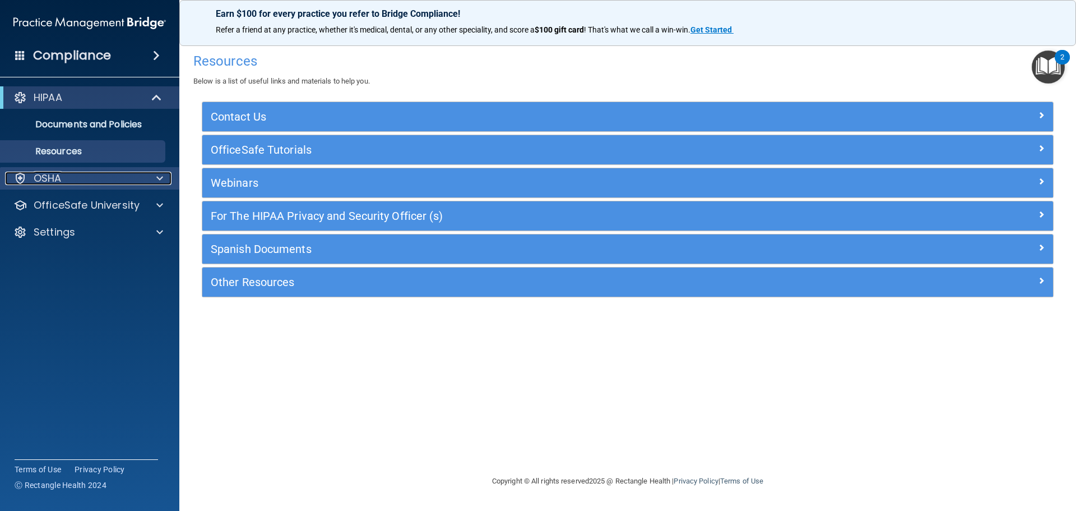
click at [53, 175] on p "OSHA" at bounding box center [48, 178] width 28 height 13
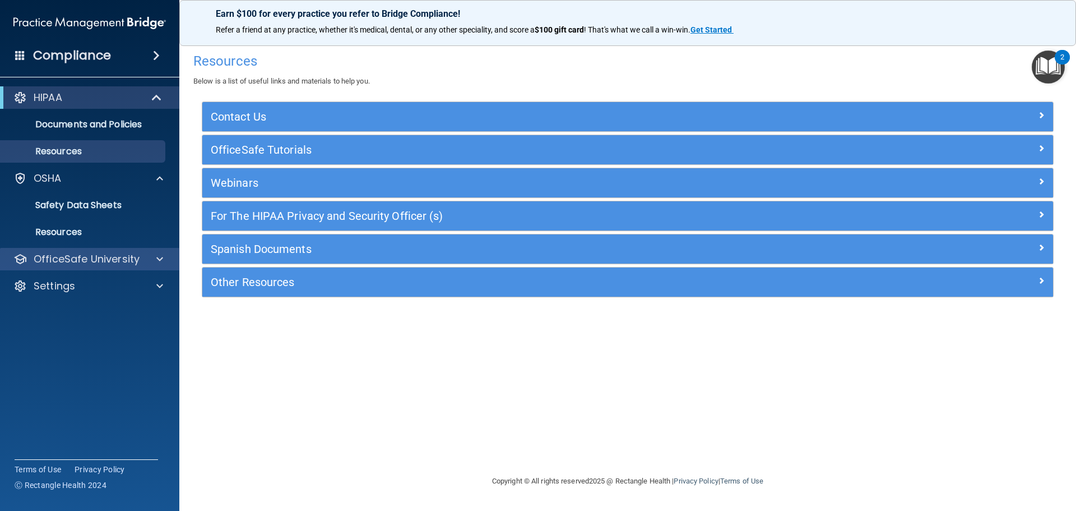
click at [95, 250] on div "OfficeSafe University" at bounding box center [90, 259] width 180 height 22
click at [98, 254] on p "OfficeSafe University" at bounding box center [87, 258] width 106 height 13
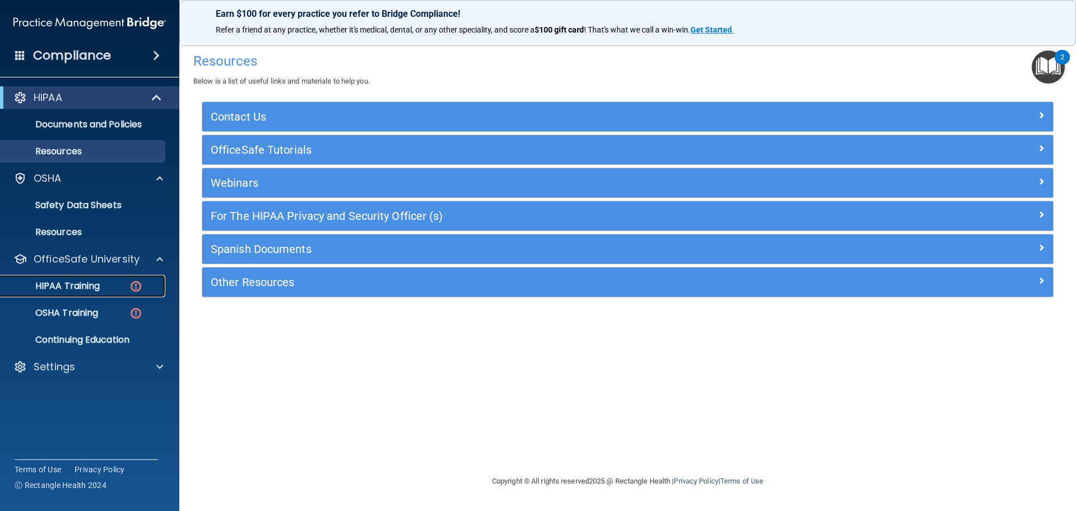
click at [121, 281] on div "HIPAA Training" at bounding box center [83, 285] width 153 height 11
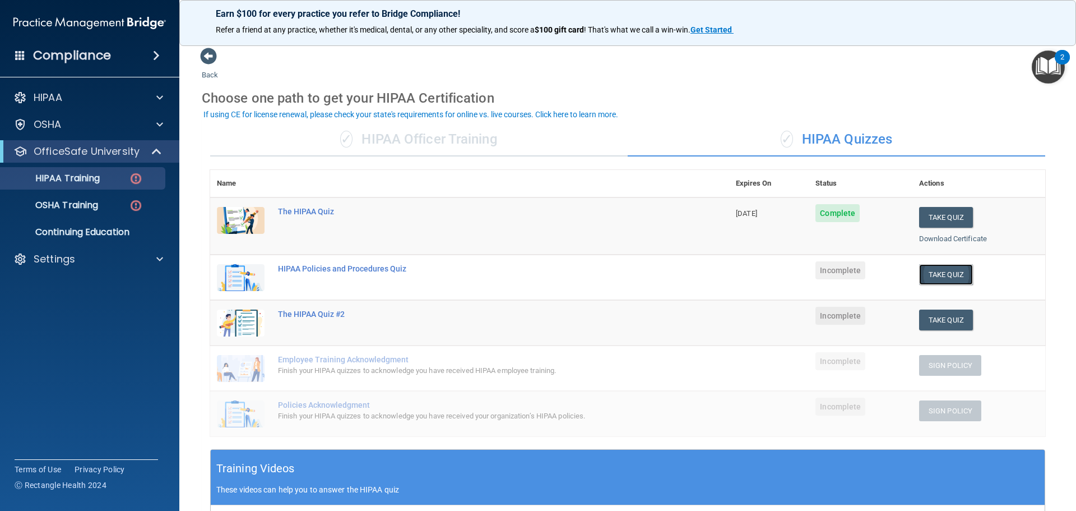
click at [947, 275] on button "Take Quiz" at bounding box center [947, 274] width 54 height 21
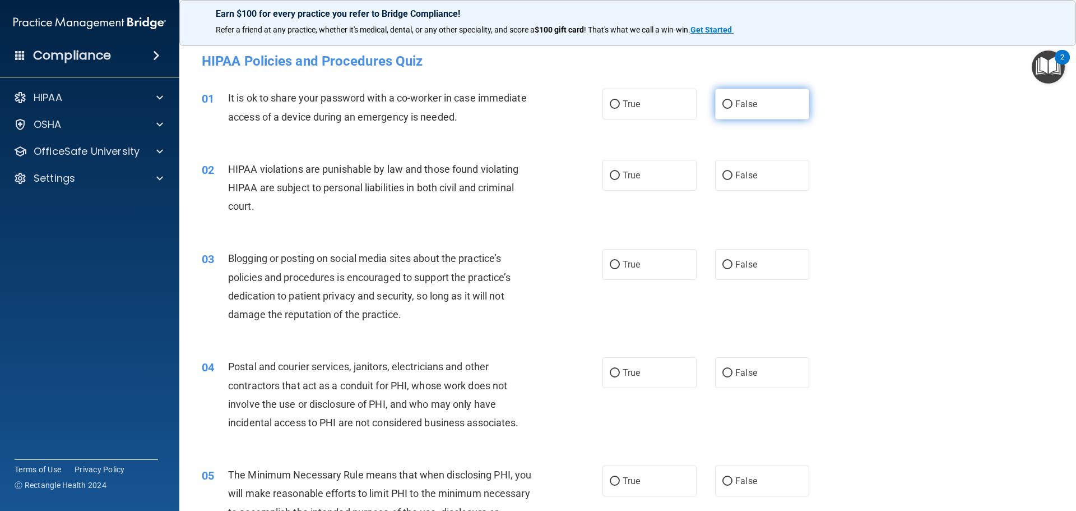
click at [715, 107] on label "False" at bounding box center [762, 104] width 94 height 31
click at [723, 107] on input "False" at bounding box center [728, 104] width 10 height 8
radio input "true"
click at [643, 165] on label "True" at bounding box center [650, 175] width 94 height 31
click at [620, 172] on input "True" at bounding box center [615, 176] width 10 height 8
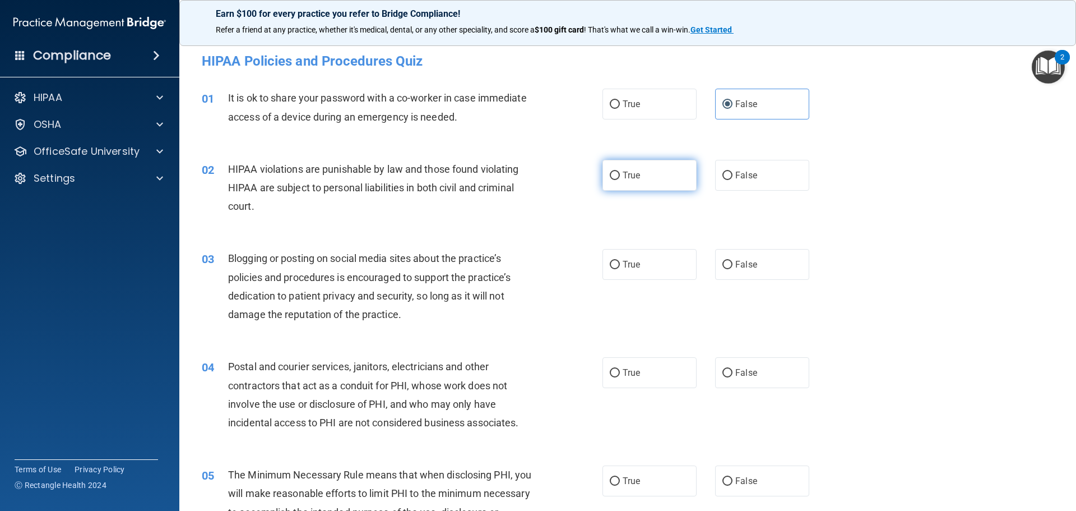
radio input "true"
click at [724, 272] on label "False" at bounding box center [762, 264] width 94 height 31
click at [724, 269] on input "False" at bounding box center [728, 265] width 10 height 8
radio input "true"
click at [627, 369] on span "True" at bounding box center [631, 372] width 17 height 11
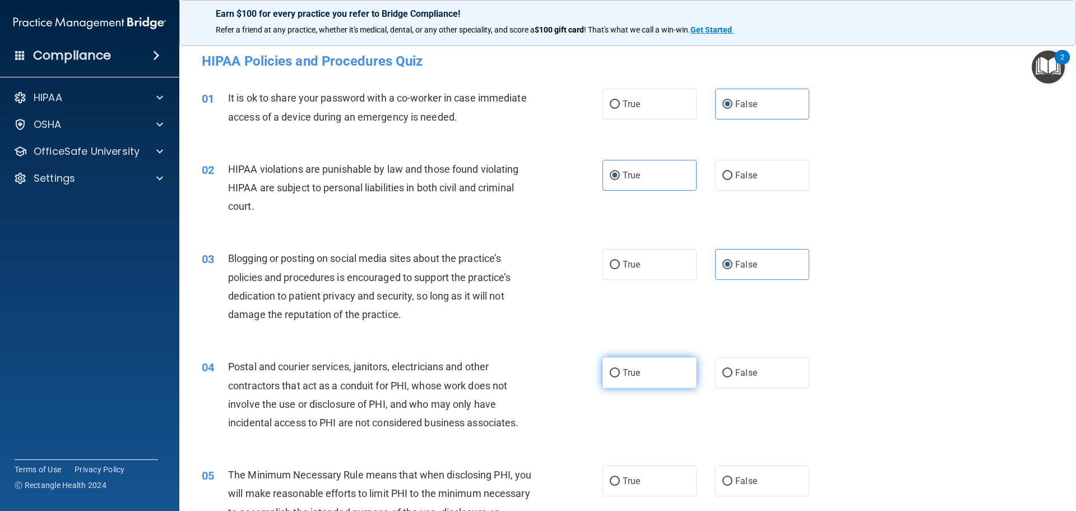
click at [620, 369] on input "True" at bounding box center [615, 373] width 10 height 8
radio input "true"
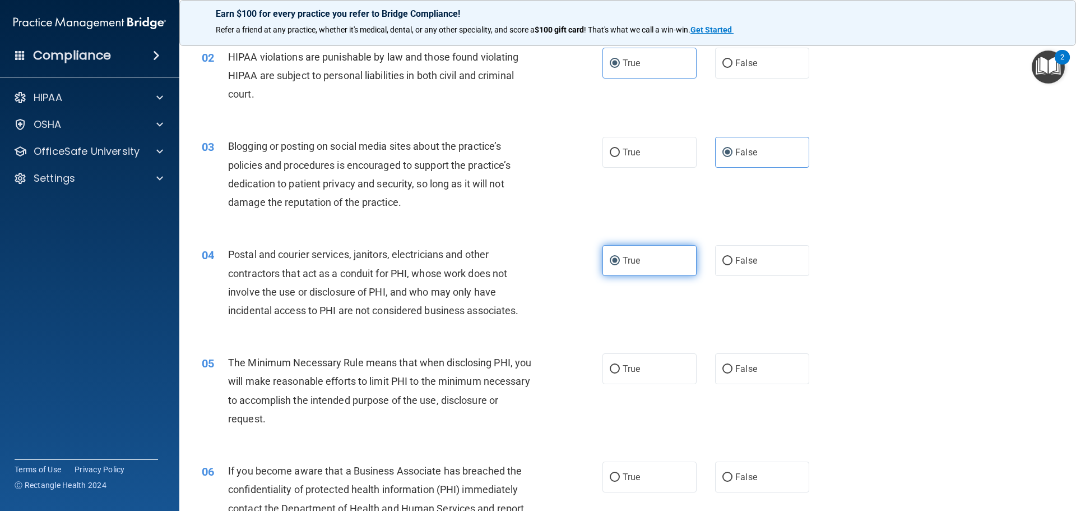
scroll to position [168, 0]
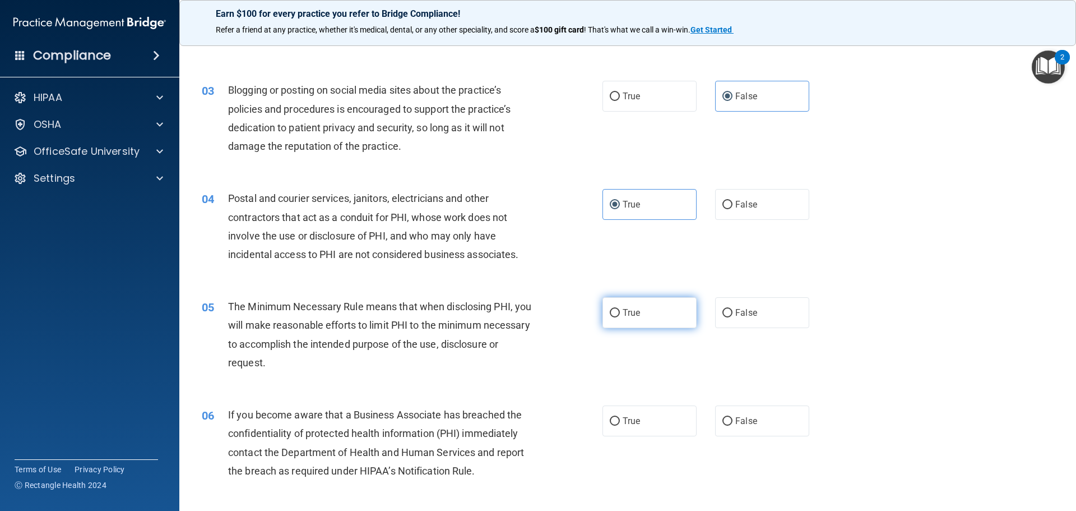
click at [619, 319] on label "True" at bounding box center [650, 312] width 94 height 31
click at [619, 317] on input "True" at bounding box center [615, 313] width 10 height 8
radio input "true"
click at [736, 422] on span "False" at bounding box center [747, 420] width 22 height 11
click at [733, 422] on input "False" at bounding box center [728, 421] width 10 height 8
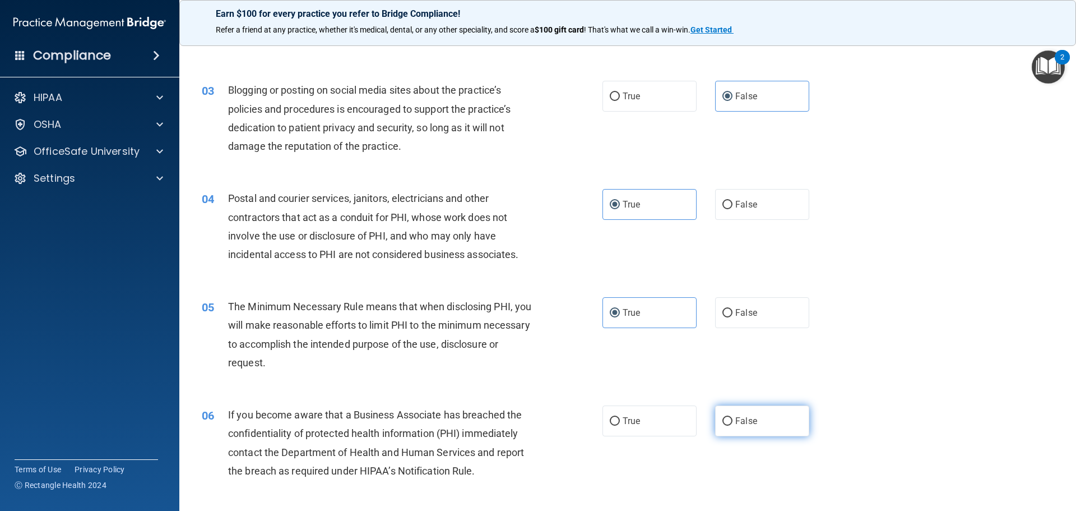
radio input "true"
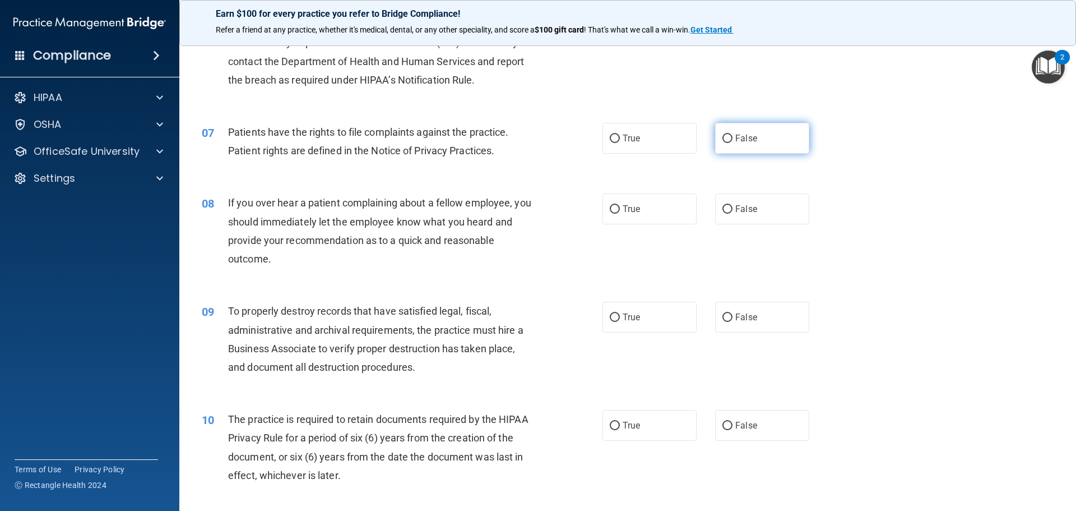
scroll to position [561, 0]
click at [747, 141] on span "False" at bounding box center [747, 136] width 22 height 11
click at [733, 141] on input "False" at bounding box center [728, 137] width 10 height 8
radio input "true"
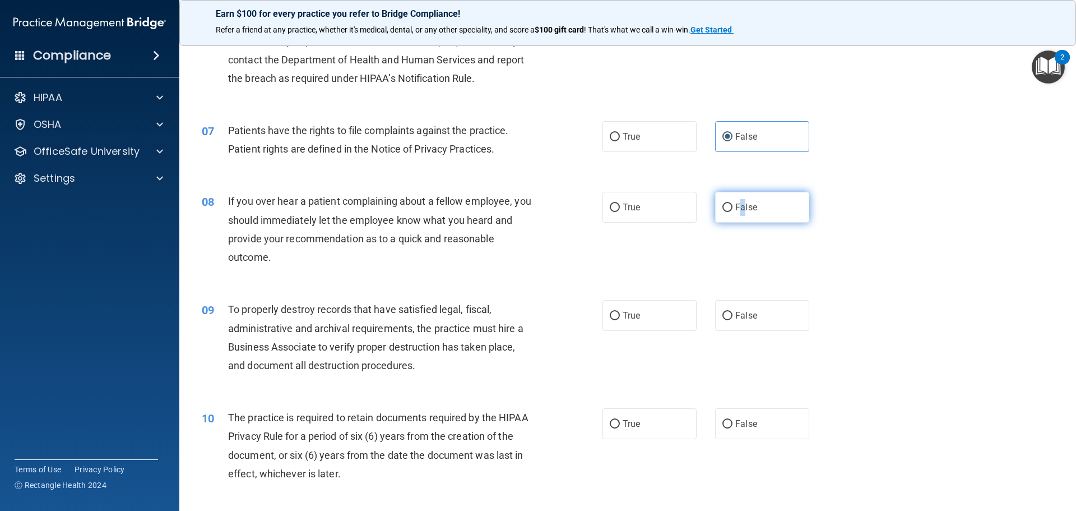
click at [738, 211] on span "False" at bounding box center [747, 207] width 22 height 11
click at [765, 204] on label "False" at bounding box center [762, 207] width 94 height 31
click at [733, 204] on input "False" at bounding box center [728, 208] width 10 height 8
radio input "true"
click at [748, 315] on span "False" at bounding box center [747, 315] width 22 height 11
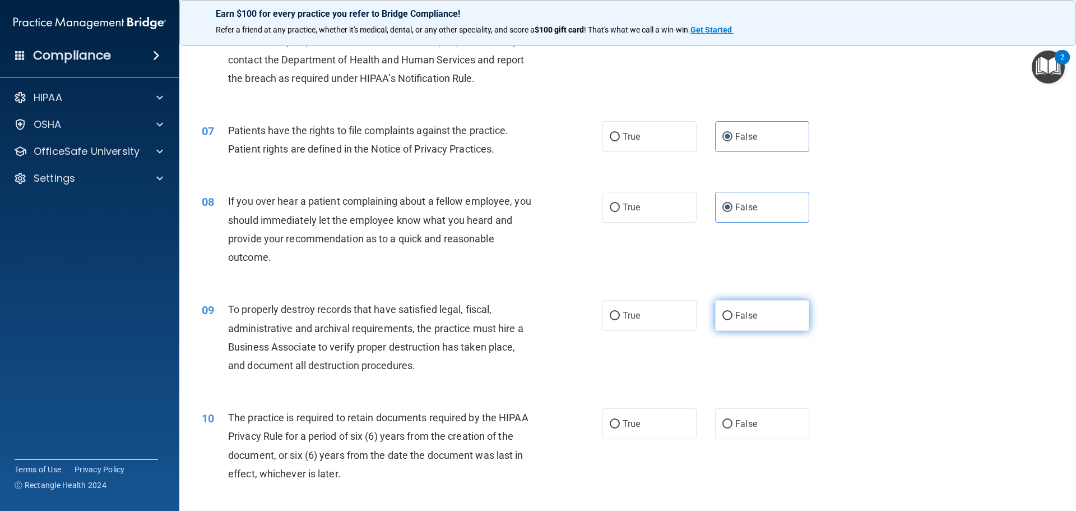
click at [733, 315] on input "False" at bounding box center [728, 316] width 10 height 8
radio input "true"
click at [618, 426] on label "True" at bounding box center [650, 423] width 94 height 31
click at [618, 426] on input "True" at bounding box center [615, 424] width 10 height 8
radio input "true"
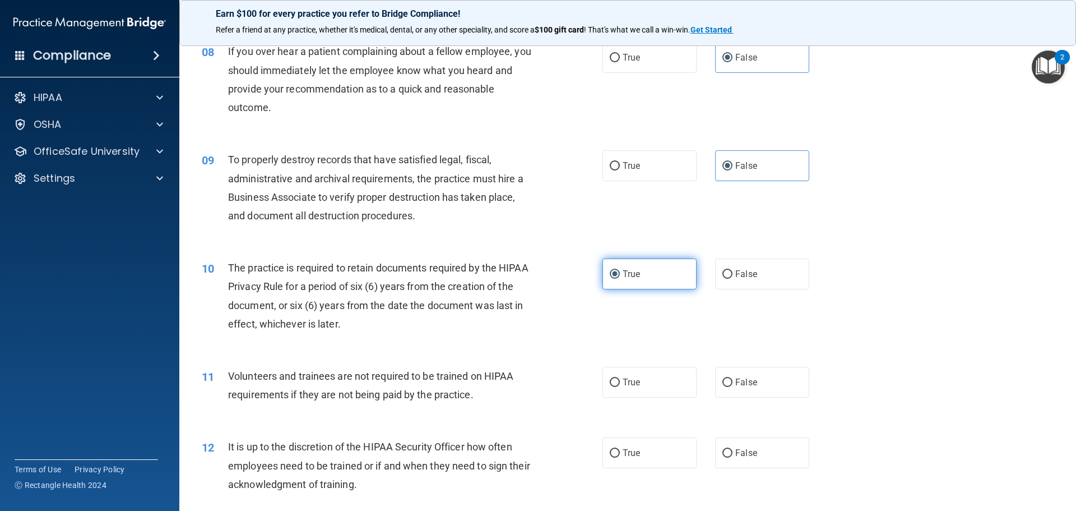
scroll to position [729, 0]
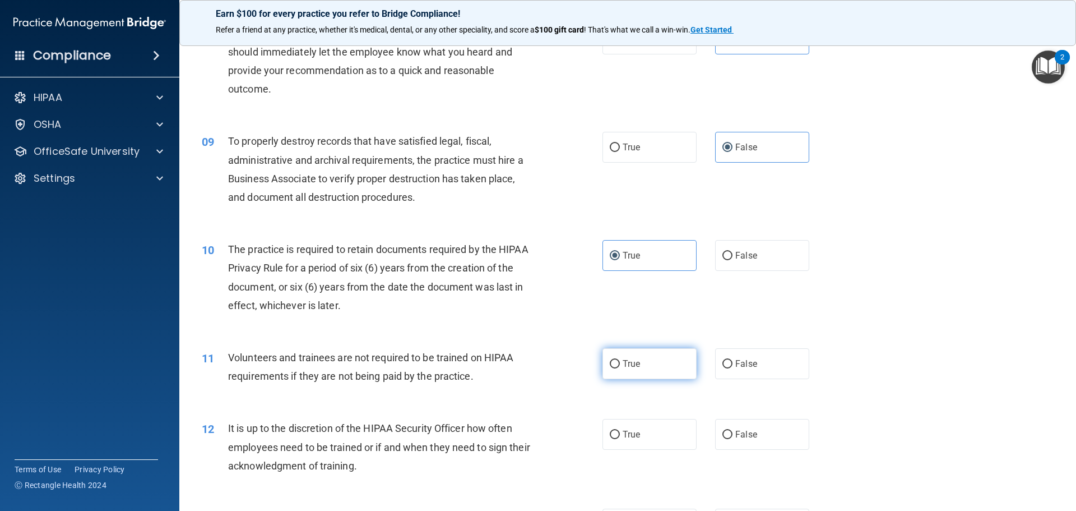
click at [629, 368] on span "True" at bounding box center [631, 363] width 17 height 11
click at [620, 368] on input "True" at bounding box center [615, 364] width 10 height 8
radio input "true"
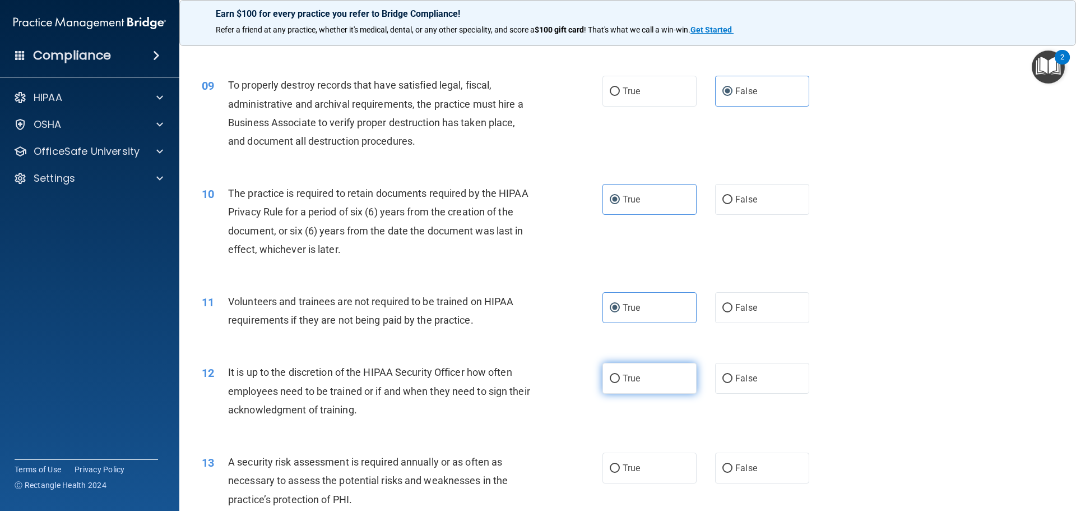
click at [643, 382] on label "True" at bounding box center [650, 378] width 94 height 31
click at [620, 382] on input "True" at bounding box center [615, 379] width 10 height 8
radio input "true"
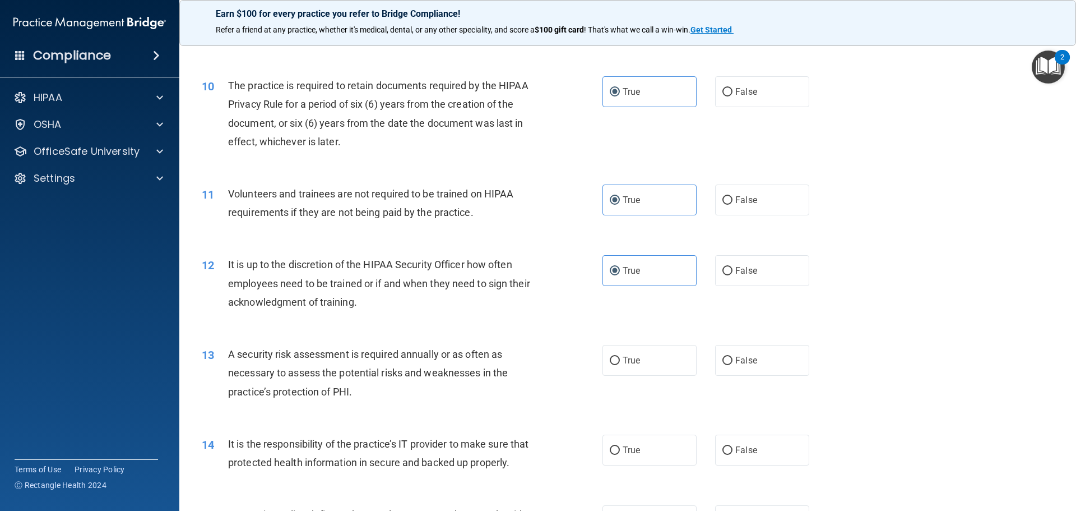
scroll to position [897, 0]
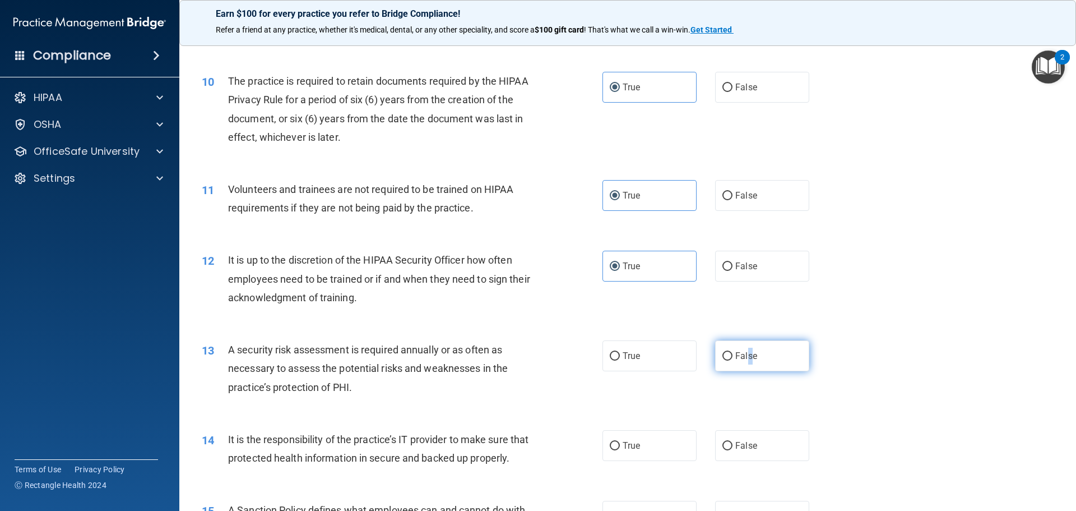
click at [744, 355] on span "False" at bounding box center [747, 355] width 22 height 11
click at [755, 357] on label "False" at bounding box center [762, 355] width 94 height 31
click at [733, 357] on input "False" at bounding box center [728, 356] width 10 height 8
radio input "true"
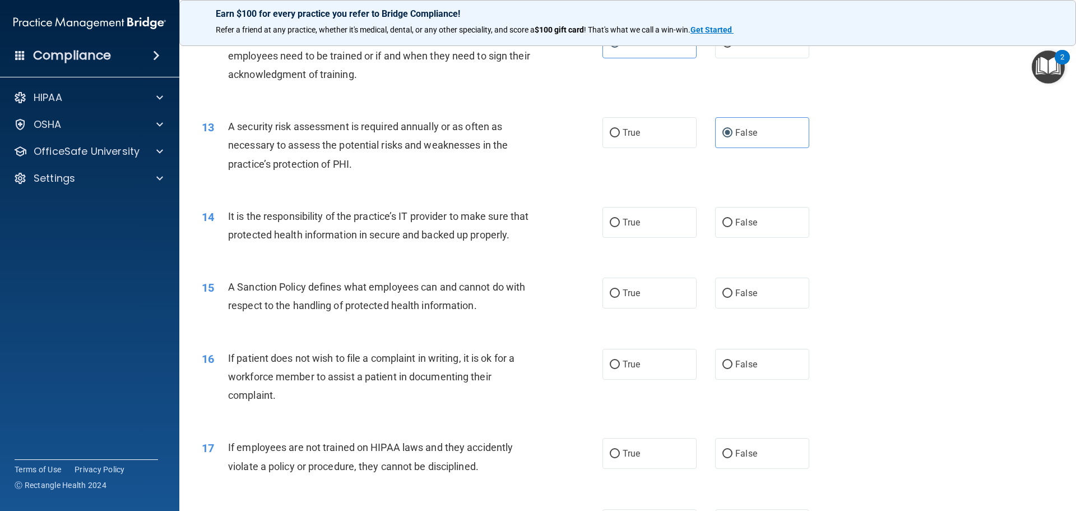
scroll to position [1121, 0]
click at [716, 224] on label "False" at bounding box center [762, 221] width 94 height 31
click at [723, 224] on input "False" at bounding box center [728, 222] width 10 height 8
radio input "true"
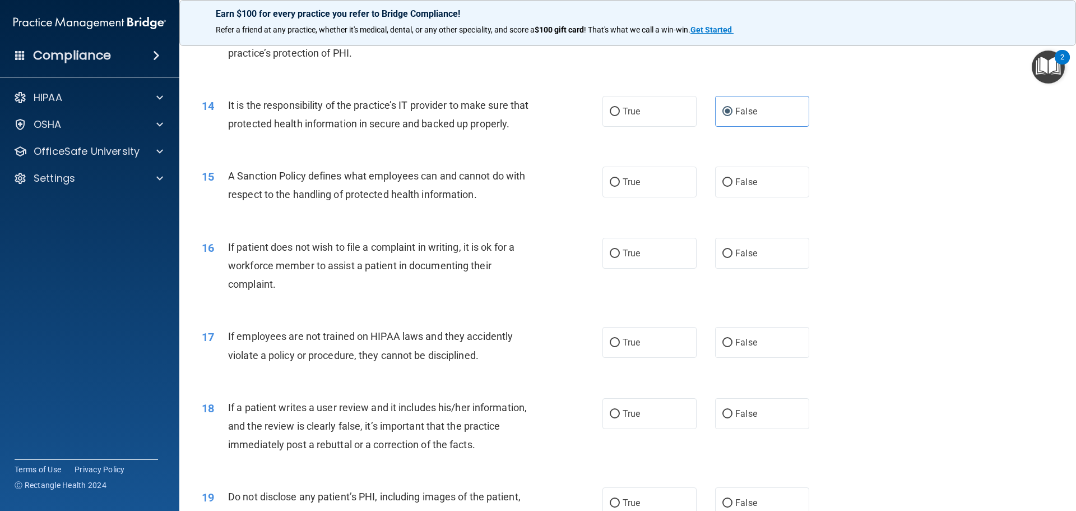
scroll to position [1233, 0]
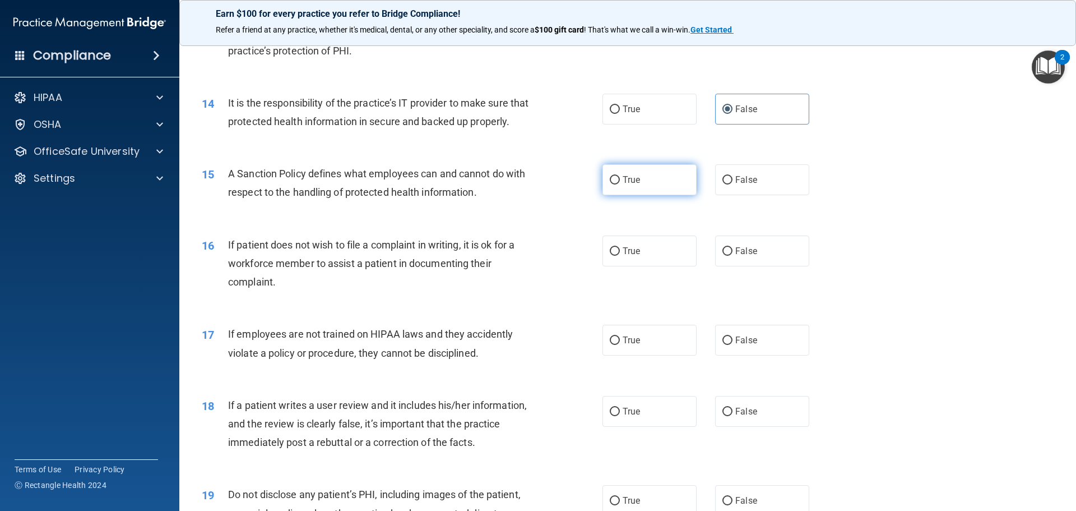
click at [656, 195] on label "True" at bounding box center [650, 179] width 94 height 31
click at [620, 184] on input "True" at bounding box center [615, 180] width 10 height 8
radio input "true"
click at [656, 266] on label "True" at bounding box center [650, 250] width 94 height 31
click at [620, 256] on input "True" at bounding box center [615, 251] width 10 height 8
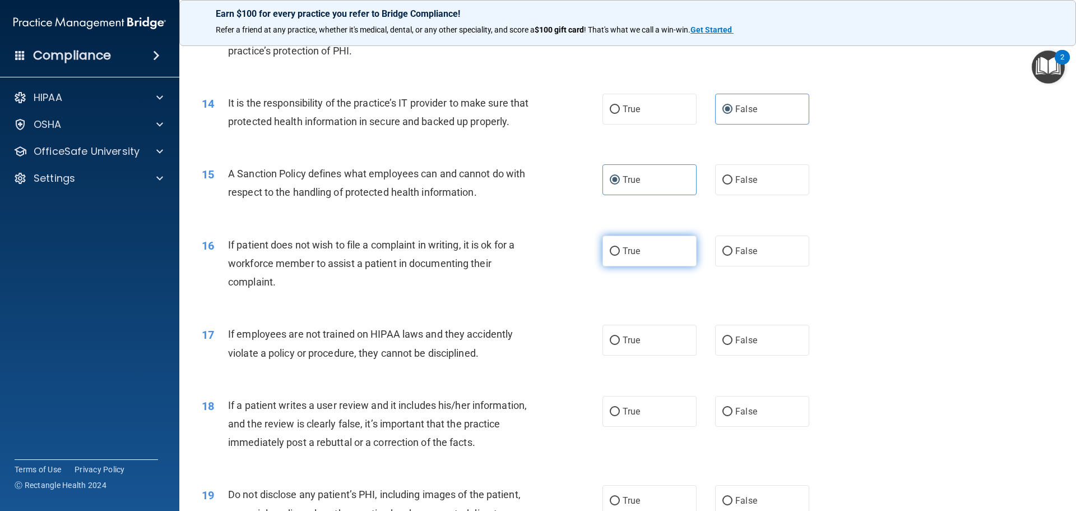
radio input "true"
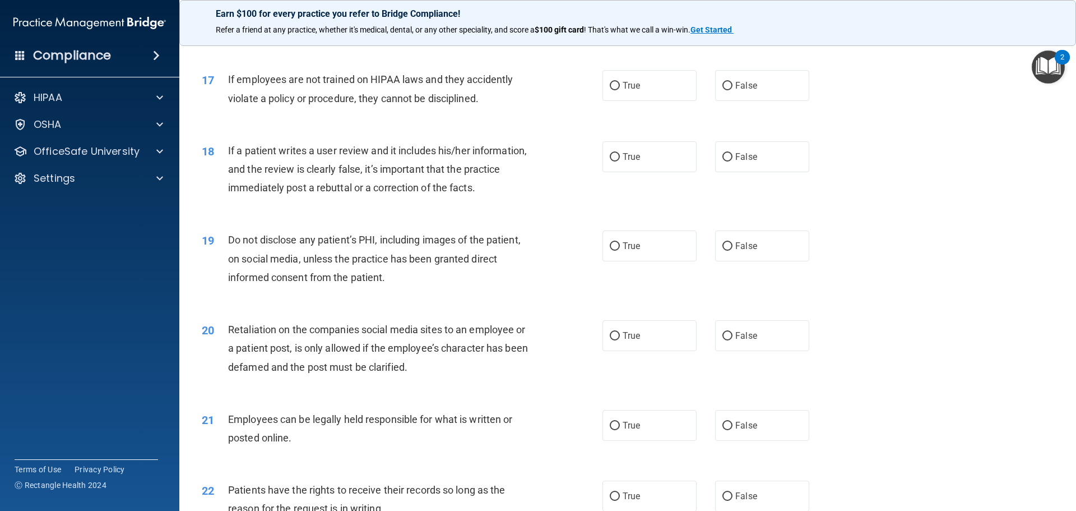
scroll to position [1514, 0]
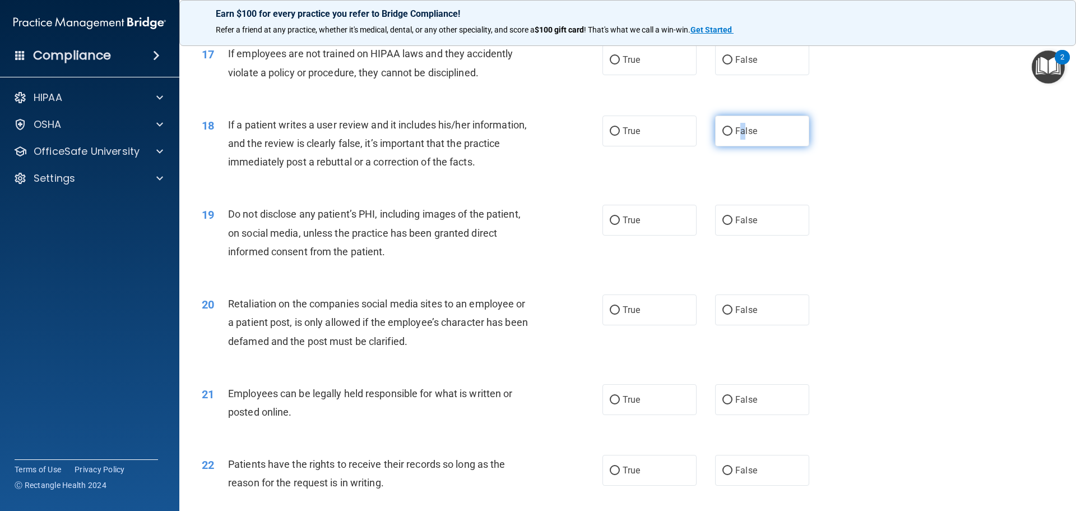
click at [737, 136] on span "False" at bounding box center [747, 131] width 22 height 11
click at [756, 167] on div "18 If a patient writes a user review and it includes his/her information, and t…" at bounding box center [627, 146] width 869 height 90
click at [750, 235] on label "False" at bounding box center [762, 220] width 94 height 31
click at [733, 225] on input "False" at bounding box center [728, 220] width 10 height 8
radio input "true"
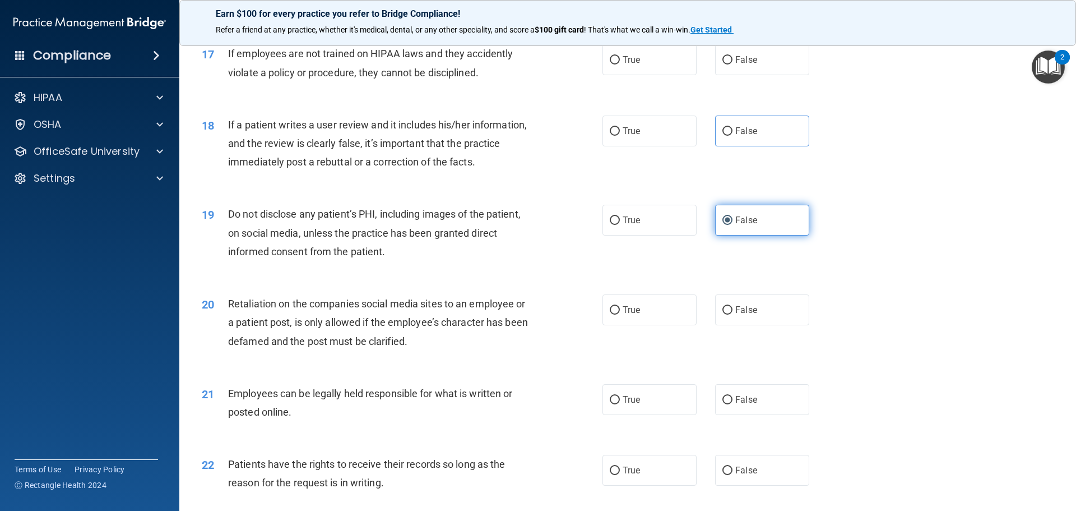
click at [750, 225] on span "False" at bounding box center [747, 220] width 22 height 11
click at [733, 225] on input "False" at bounding box center [728, 220] width 10 height 8
click at [736, 136] on span "False" at bounding box center [747, 131] width 22 height 11
click at [733, 136] on input "False" at bounding box center [728, 131] width 10 height 8
radio input "true"
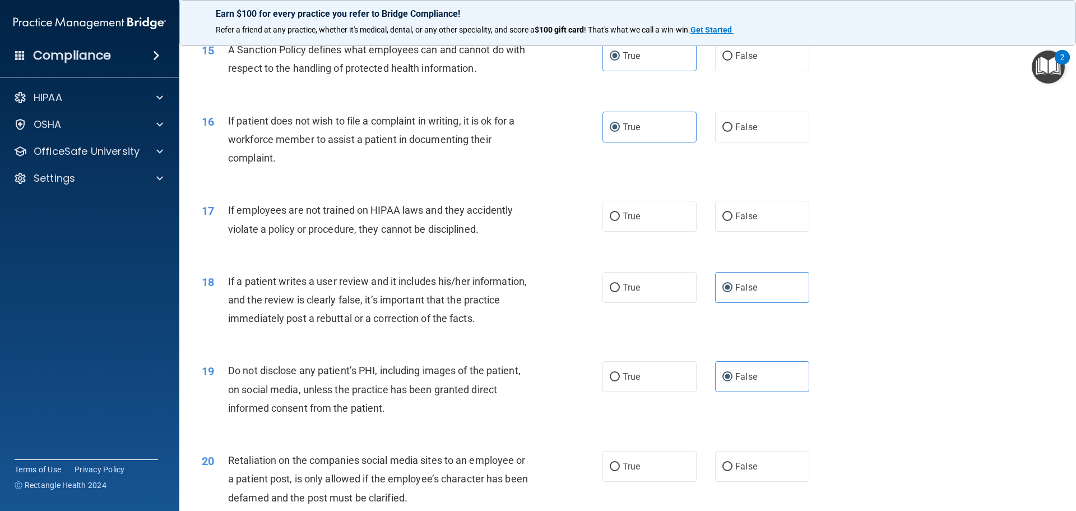
scroll to position [1346, 0]
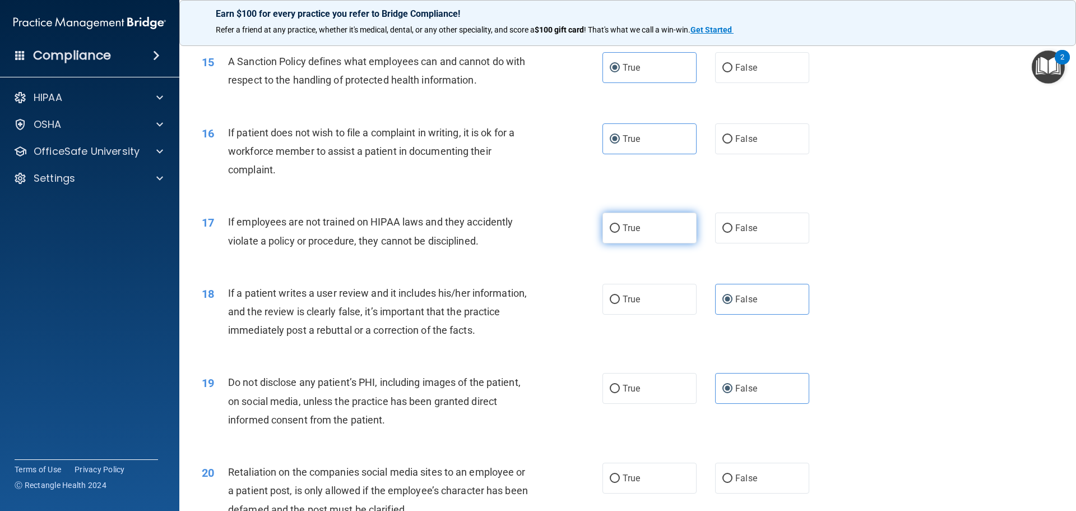
click at [611, 243] on label "True" at bounding box center [650, 227] width 94 height 31
click at [611, 233] on input "True" at bounding box center [615, 228] width 10 height 8
radio input "true"
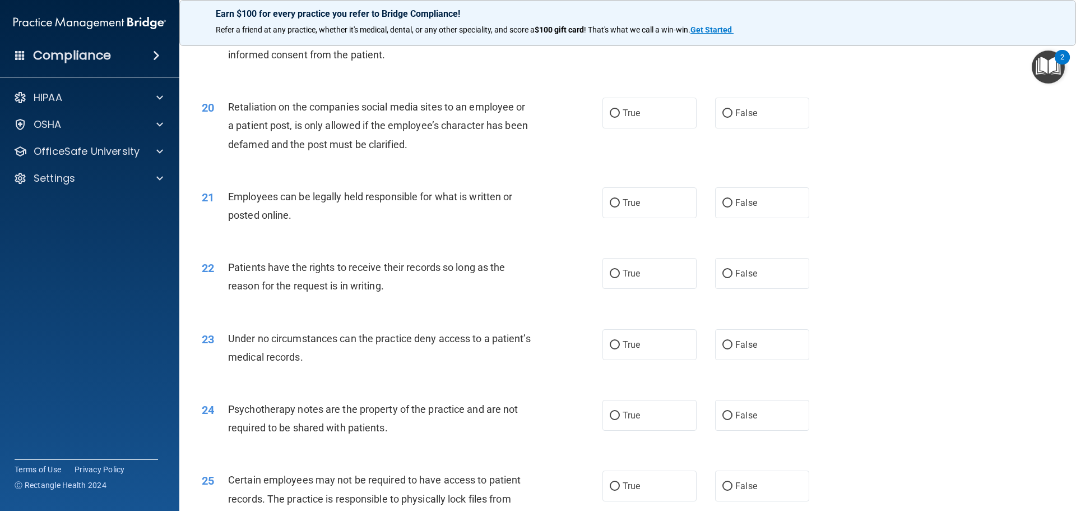
scroll to position [1738, 0]
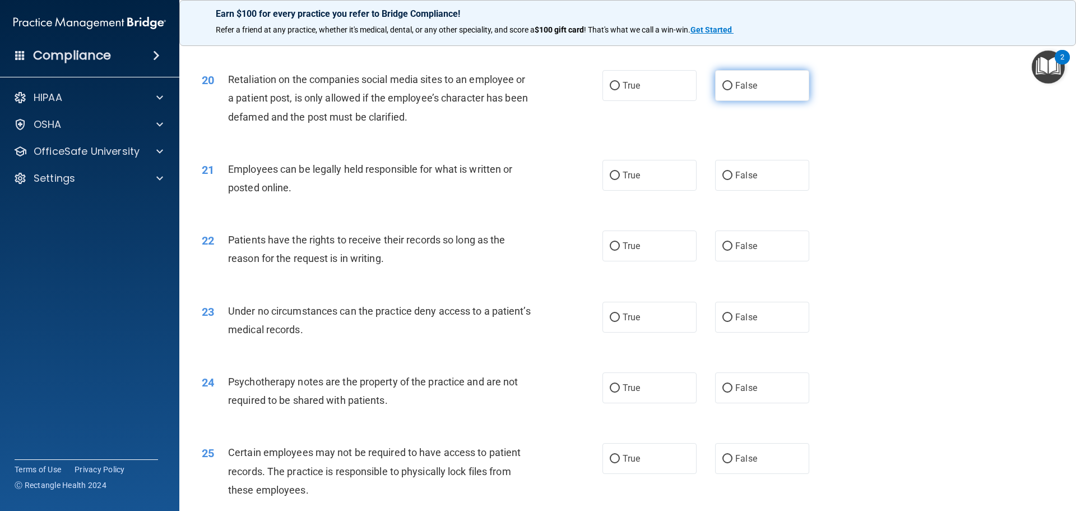
click at [736, 91] on span "False" at bounding box center [747, 85] width 22 height 11
click at [733, 90] on input "False" at bounding box center [728, 86] width 10 height 8
radio input "true"
click at [620, 191] on label "True" at bounding box center [650, 175] width 94 height 31
click at [620, 180] on input "True" at bounding box center [615, 176] width 10 height 8
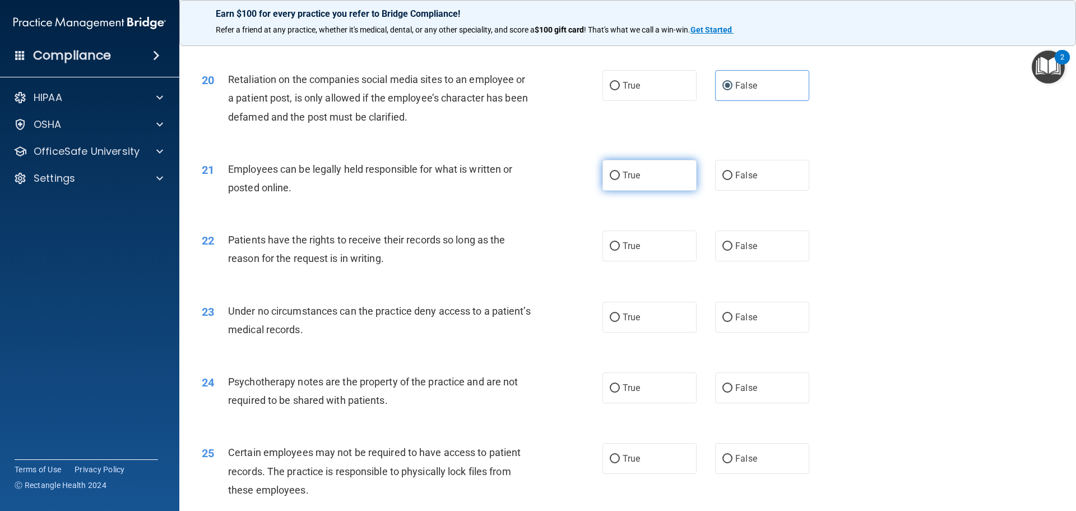
radio input "true"
click at [626, 251] on span "True" at bounding box center [631, 246] width 17 height 11
click at [620, 251] on input "True" at bounding box center [615, 246] width 10 height 8
radio input "true"
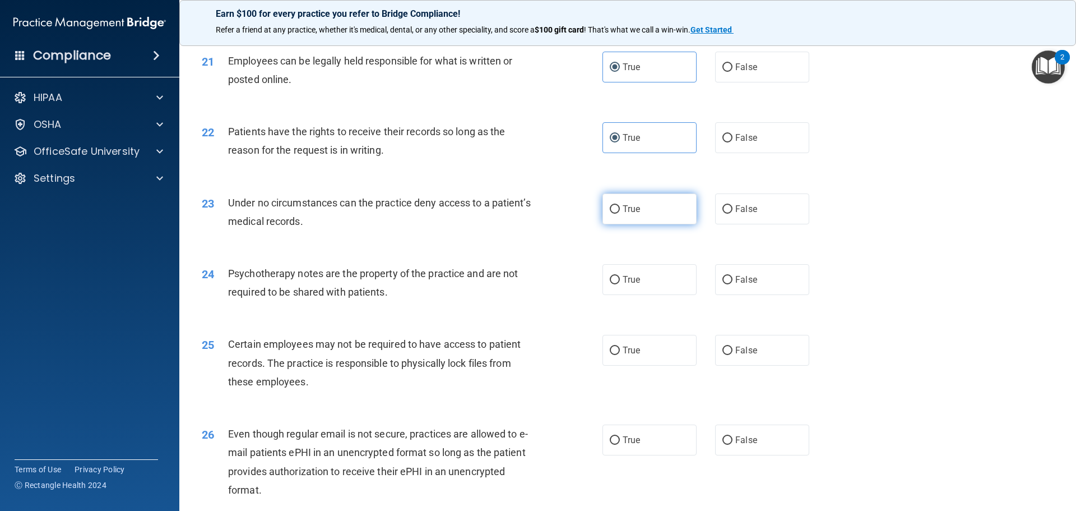
scroll to position [1850, 0]
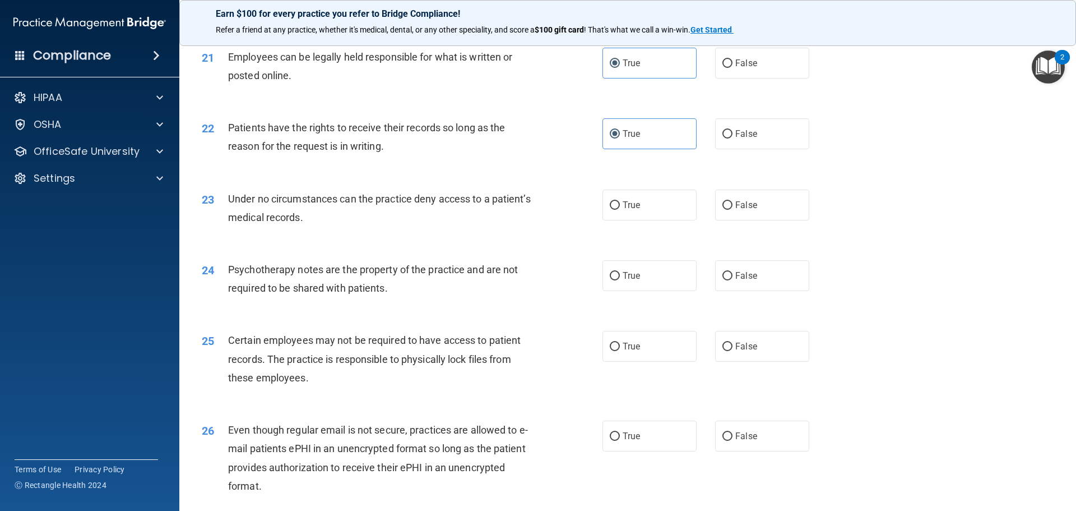
click at [750, 240] on div "23 Under no circumstances can the practice deny access to a patient’s medical r…" at bounding box center [627, 210] width 869 height 71
click at [736, 210] on span "False" at bounding box center [747, 205] width 22 height 11
click at [732, 210] on input "False" at bounding box center [728, 205] width 10 height 8
radio input "true"
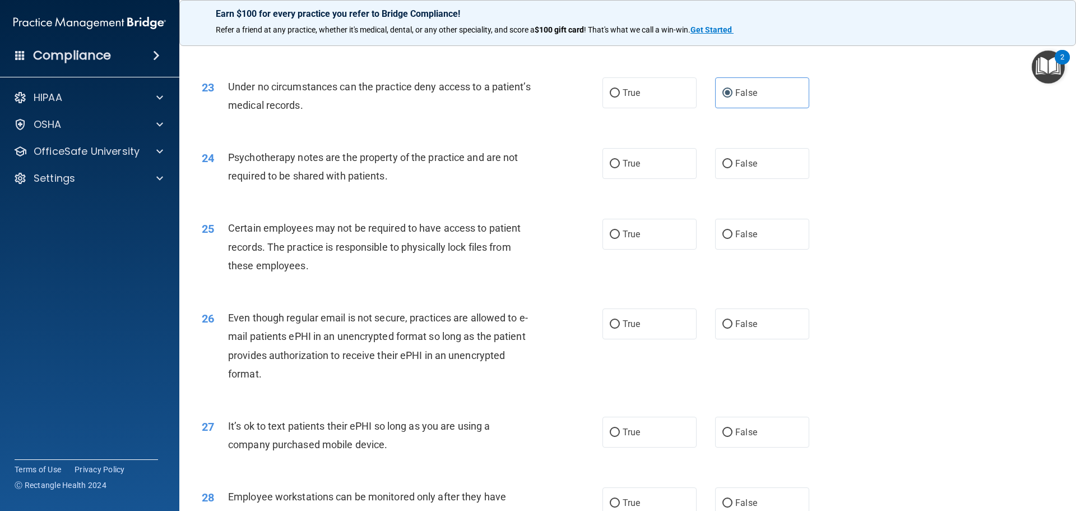
click at [865, 134] on div "23 Under no circumstances can the practice deny access to a patient’s medical r…" at bounding box center [627, 98] width 869 height 71
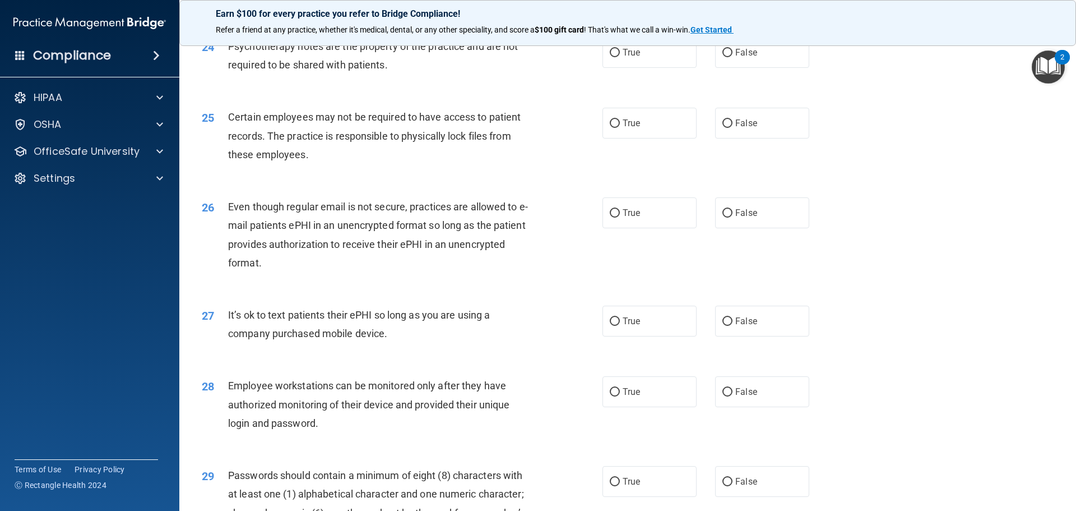
scroll to position [2074, 0]
click at [634, 67] on label "True" at bounding box center [650, 51] width 94 height 31
click at [620, 56] on input "True" at bounding box center [615, 52] width 10 height 8
radio input "true"
click at [778, 67] on label "False" at bounding box center [762, 51] width 94 height 31
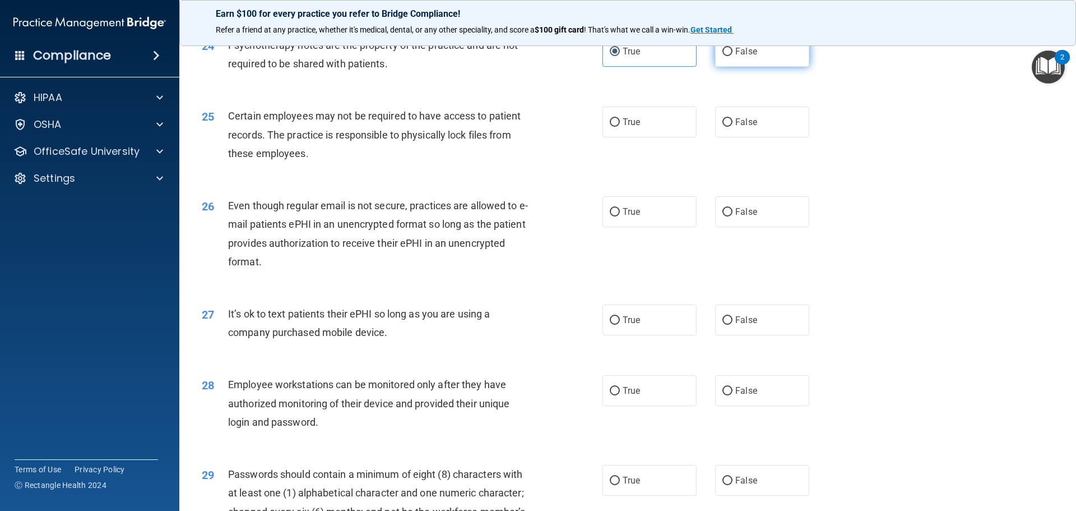
click at [733, 56] on input "False" at bounding box center [728, 52] width 10 height 8
radio input "true"
radio input "false"
click at [645, 136] on label "True" at bounding box center [650, 122] width 94 height 31
click at [620, 127] on input "True" at bounding box center [615, 122] width 10 height 8
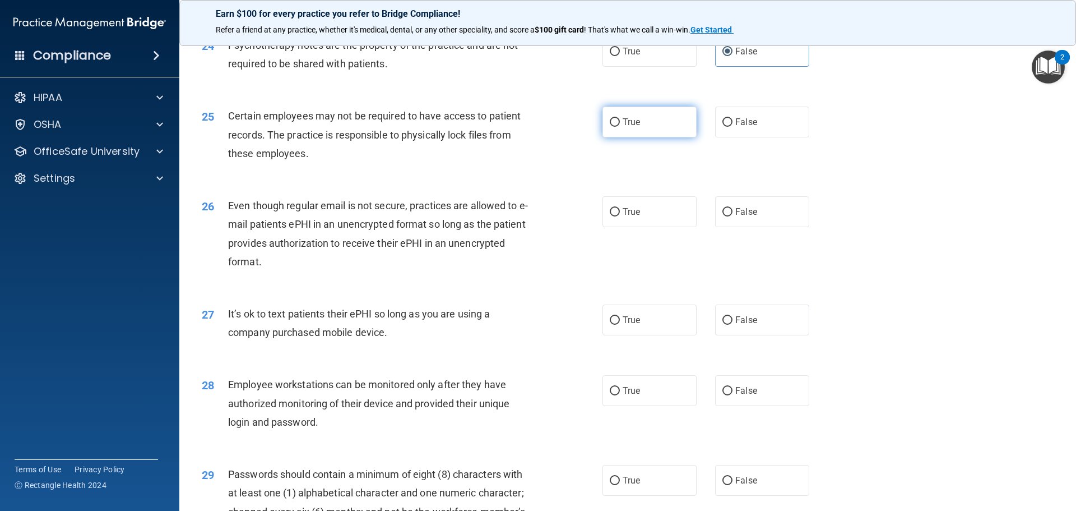
radio input "true"
click at [741, 217] on span "False" at bounding box center [747, 211] width 22 height 11
click at [733, 216] on input "False" at bounding box center [728, 212] width 10 height 8
radio input "true"
click at [760, 330] on label "False" at bounding box center [762, 319] width 94 height 31
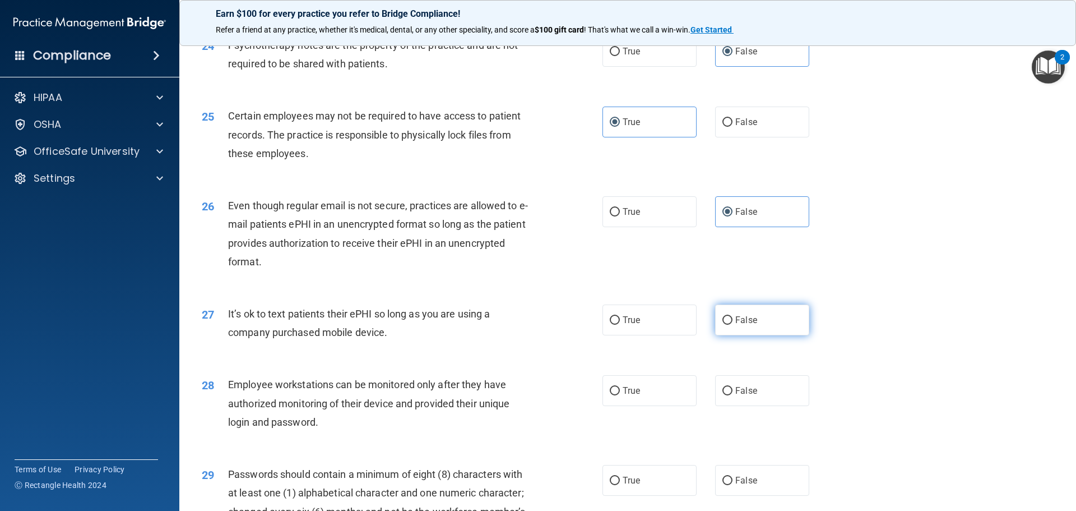
click at [733, 325] on input "False" at bounding box center [728, 320] width 10 height 8
radio input "true"
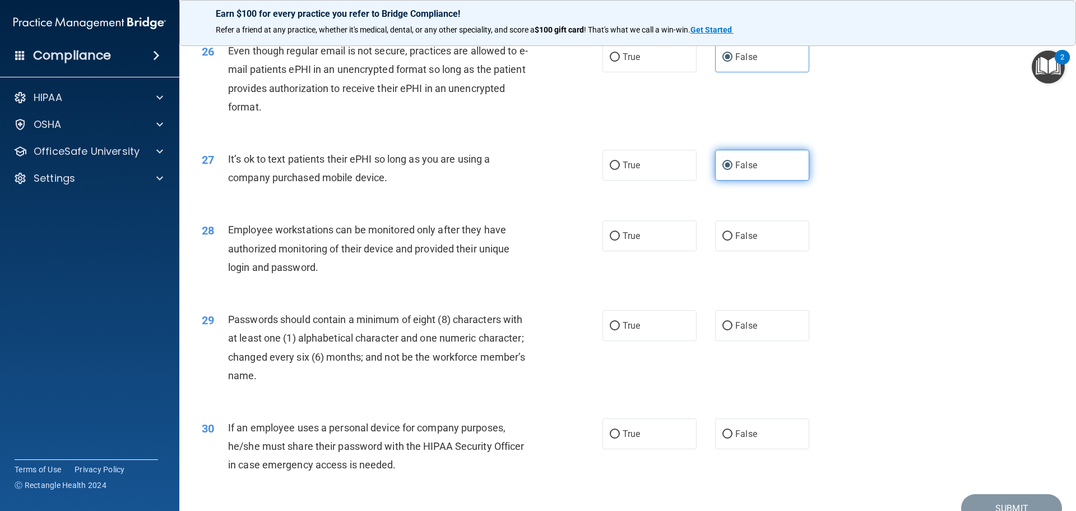
scroll to position [2299, 0]
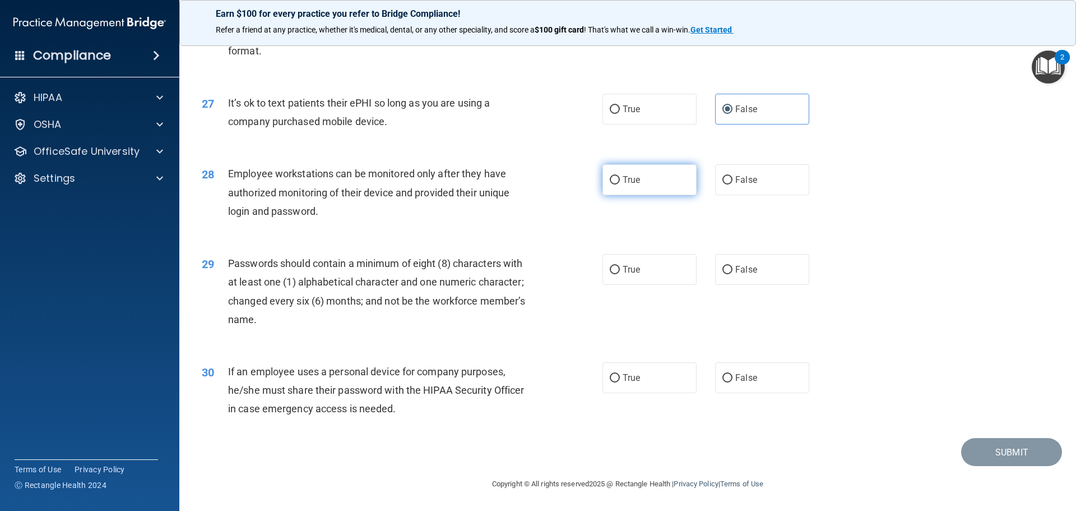
click at [650, 193] on label "True" at bounding box center [650, 179] width 94 height 31
click at [620, 184] on input "True" at bounding box center [615, 180] width 10 height 8
radio input "true"
click at [637, 280] on label "True" at bounding box center [650, 269] width 94 height 31
click at [620, 274] on input "True" at bounding box center [615, 270] width 10 height 8
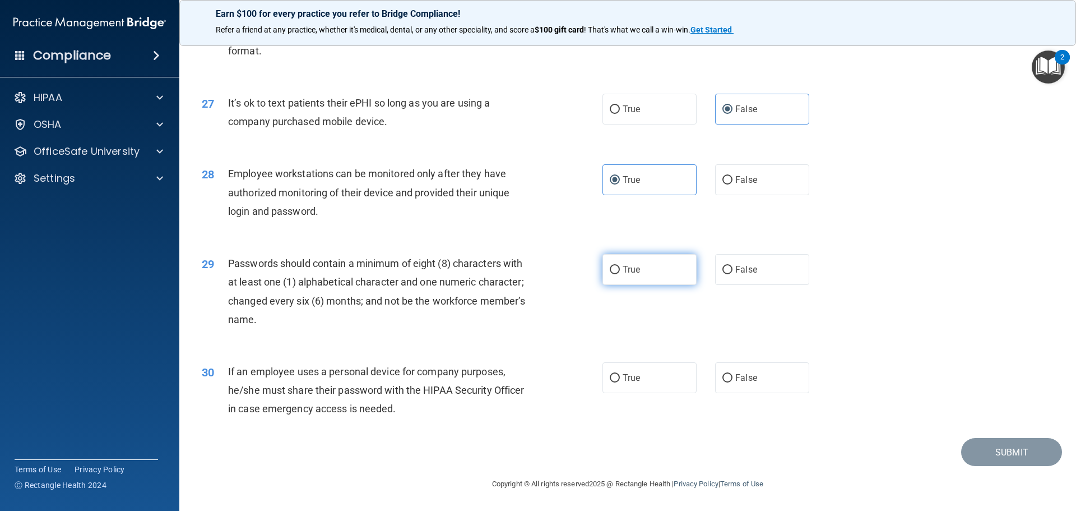
radio input "true"
drag, startPoint x: 634, startPoint y: 367, endPoint x: 675, endPoint y: 376, distance: 41.8
click at [635, 368] on label "True" at bounding box center [650, 377] width 94 height 31
click at [677, 402] on div "30 If an employee uses a personal device for company purposes, he/she must shar…" at bounding box center [627, 393] width 869 height 90
click at [659, 380] on label "True" at bounding box center [650, 377] width 94 height 31
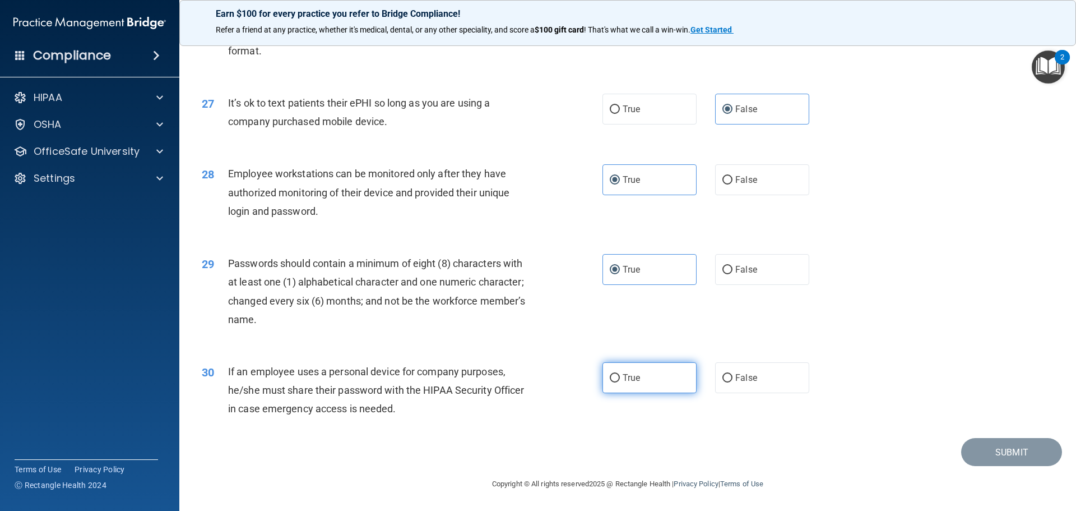
click at [620, 380] on input "True" at bounding box center [615, 378] width 10 height 8
radio input "true"
click at [997, 455] on button "Submit" at bounding box center [1012, 452] width 101 height 29
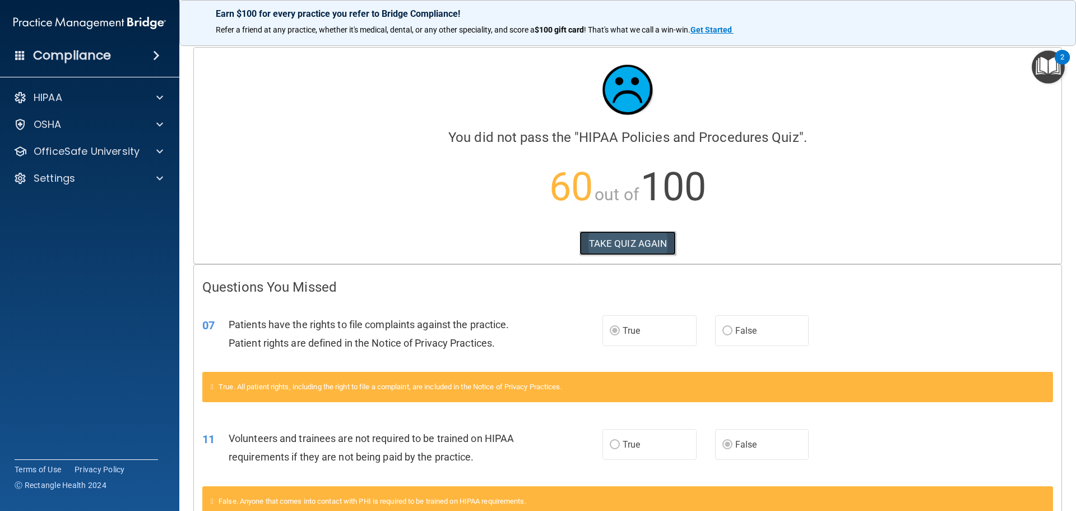
click at [589, 241] on button "TAKE QUIZ AGAIN" at bounding box center [628, 243] width 97 height 25
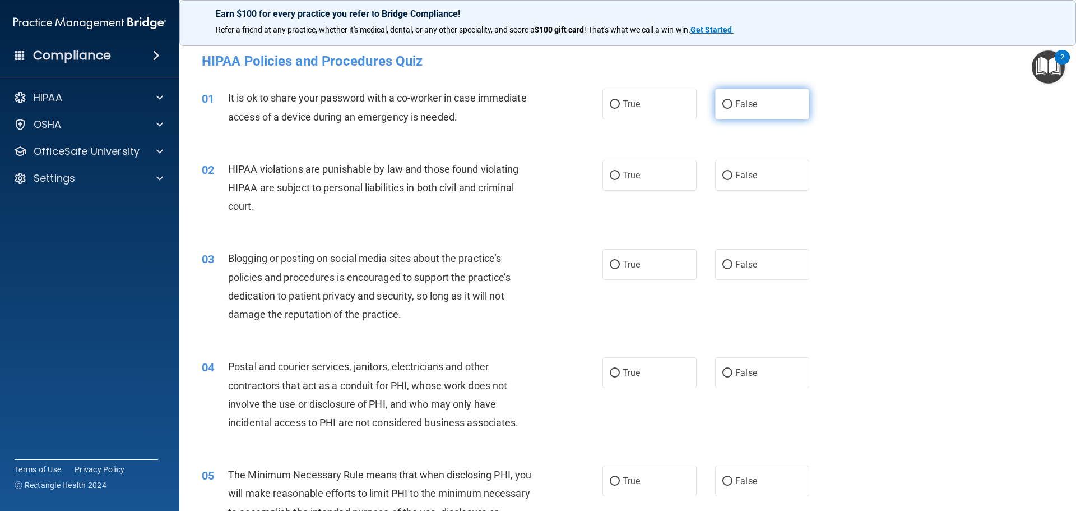
click at [789, 101] on label "False" at bounding box center [762, 104] width 94 height 31
click at [733, 101] on input "False" at bounding box center [728, 104] width 10 height 8
radio input "true"
click at [643, 175] on label "True" at bounding box center [650, 175] width 94 height 31
click at [620, 175] on input "True" at bounding box center [615, 176] width 10 height 8
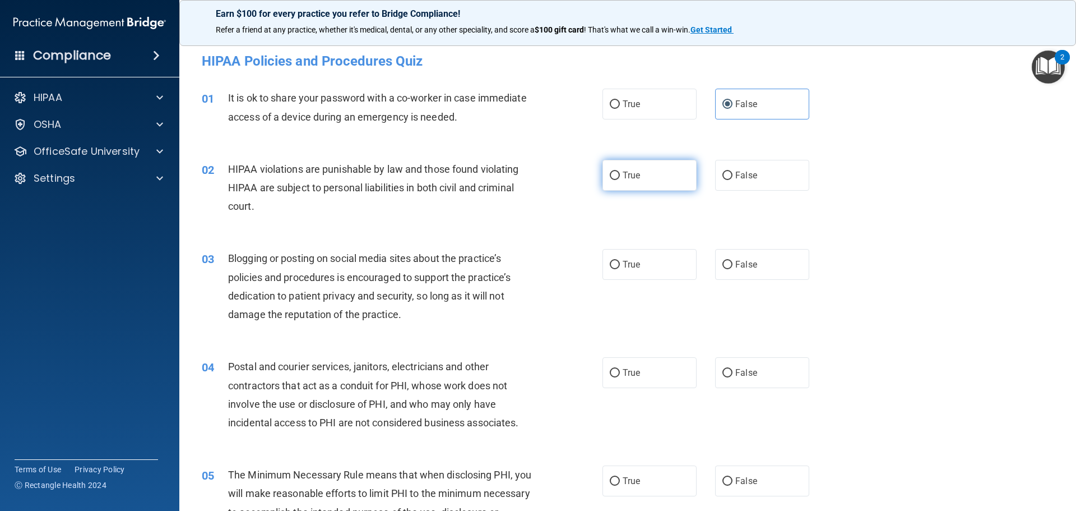
radio input "true"
click at [734, 270] on label "False" at bounding box center [762, 264] width 94 height 31
click at [733, 269] on input "False" at bounding box center [728, 265] width 10 height 8
radio input "true"
click at [614, 369] on input "True" at bounding box center [615, 373] width 10 height 8
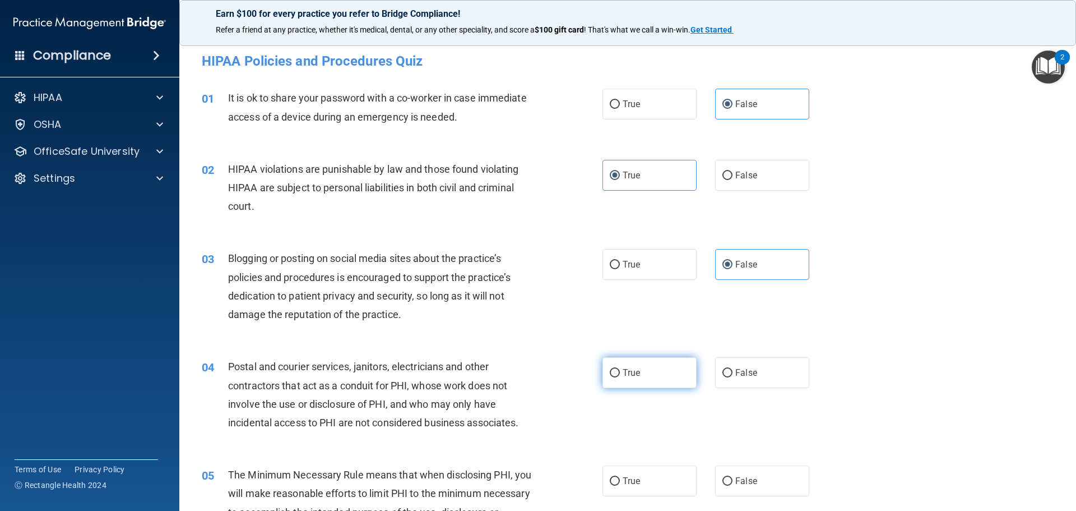
radio input "true"
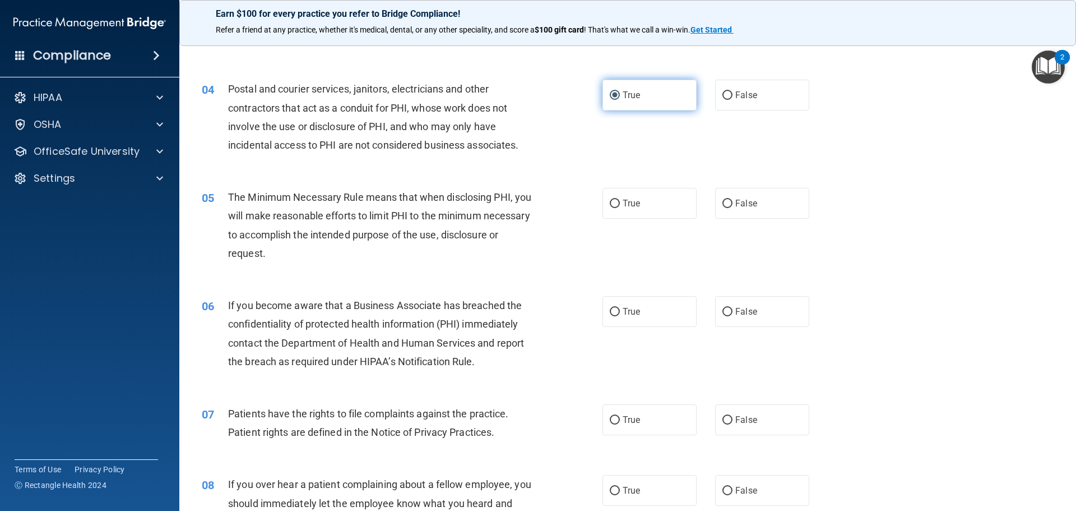
scroll to position [280, 0]
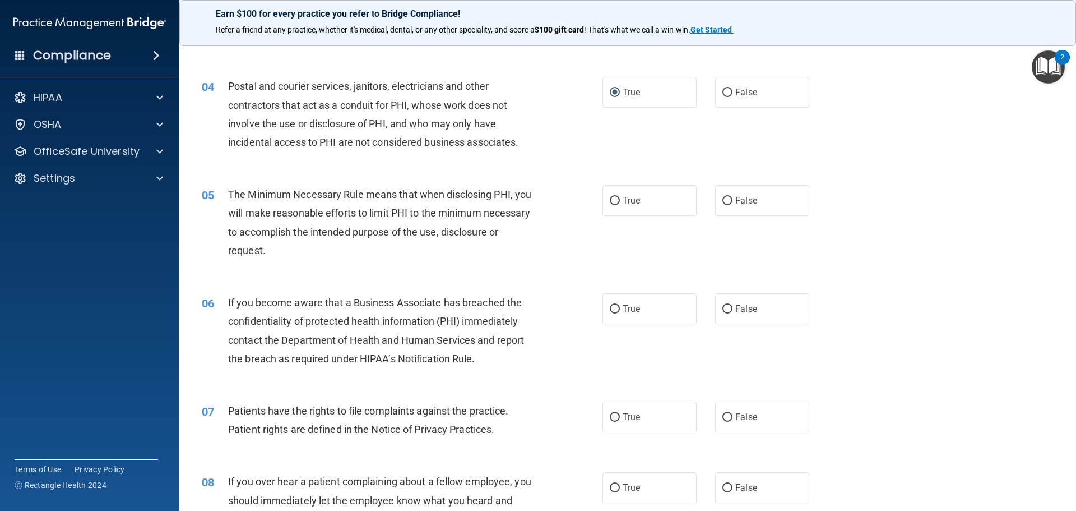
click at [708, 206] on div "True False" at bounding box center [716, 200] width 226 height 31
click at [727, 202] on input "False" at bounding box center [728, 201] width 10 height 8
radio input "true"
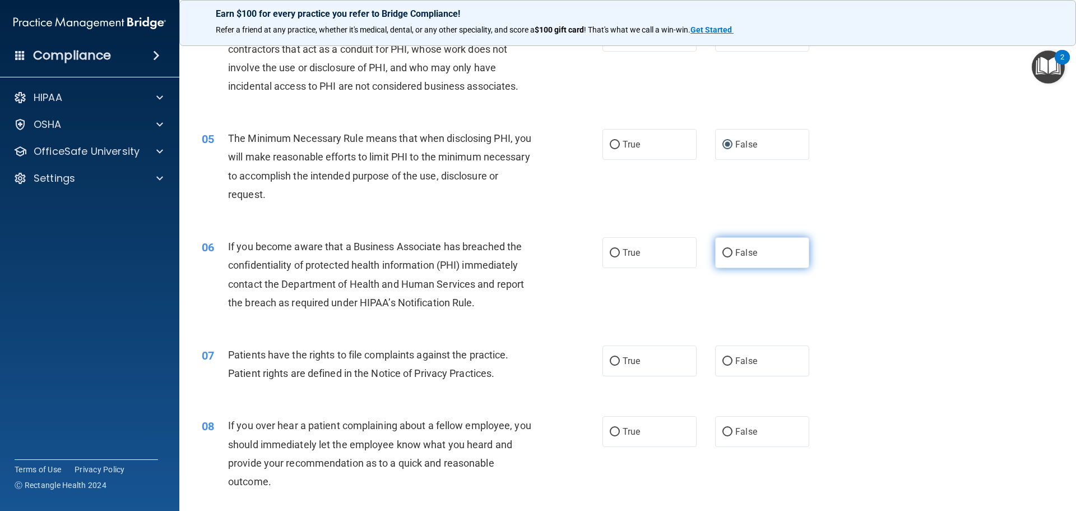
click at [787, 261] on label "False" at bounding box center [762, 252] width 94 height 31
click at [733, 257] on input "False" at bounding box center [728, 253] width 10 height 8
radio input "true"
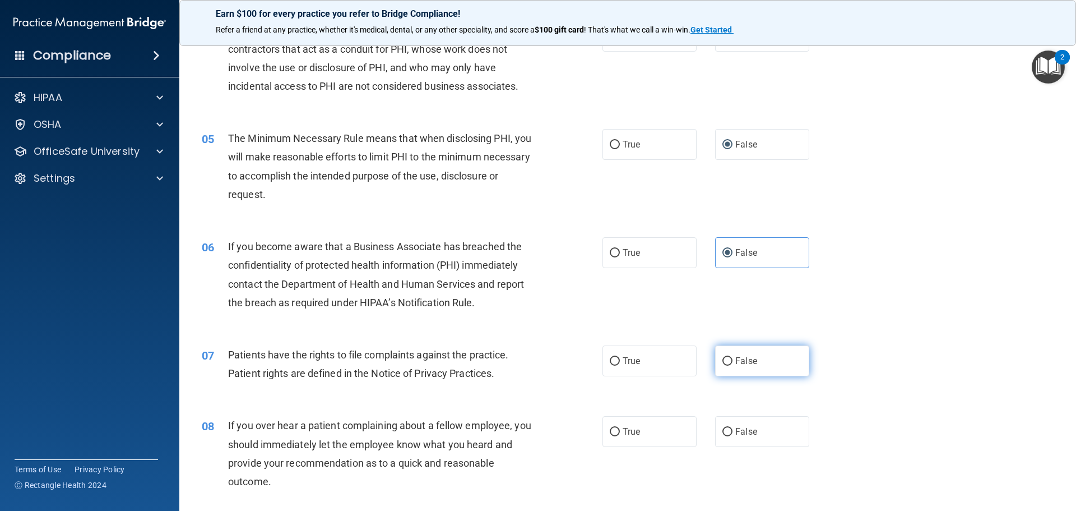
click at [788, 366] on label "False" at bounding box center [762, 360] width 94 height 31
click at [733, 366] on input "False" at bounding box center [728, 361] width 10 height 8
radio input "true"
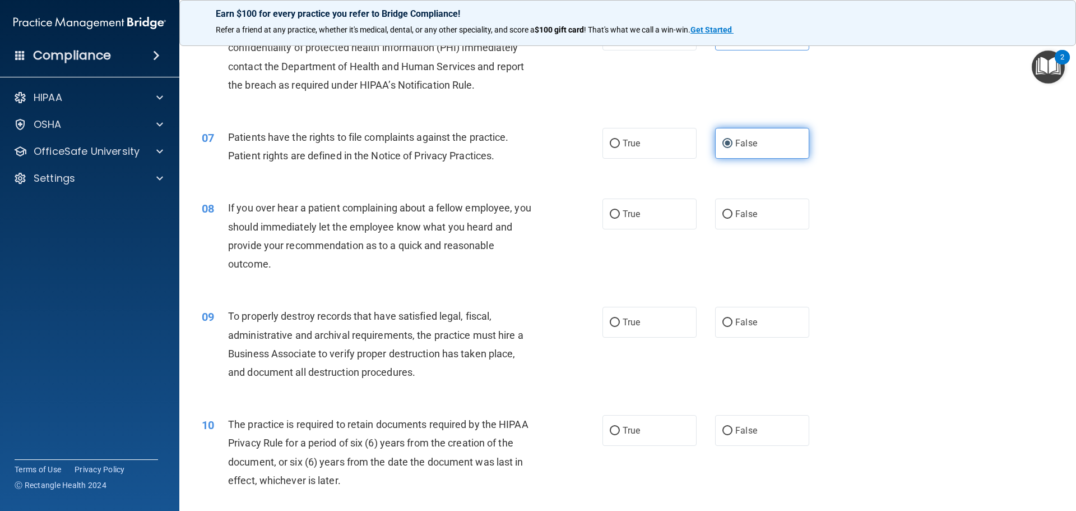
scroll to position [561, 0]
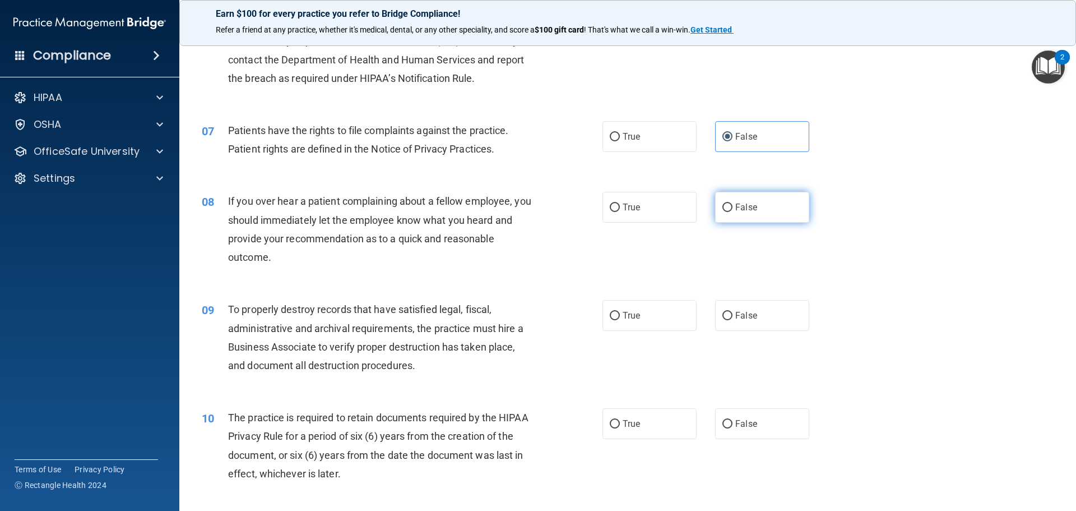
click at [748, 213] on label "False" at bounding box center [762, 207] width 94 height 31
click at [733, 212] on input "False" at bounding box center [728, 208] width 10 height 8
radio input "true"
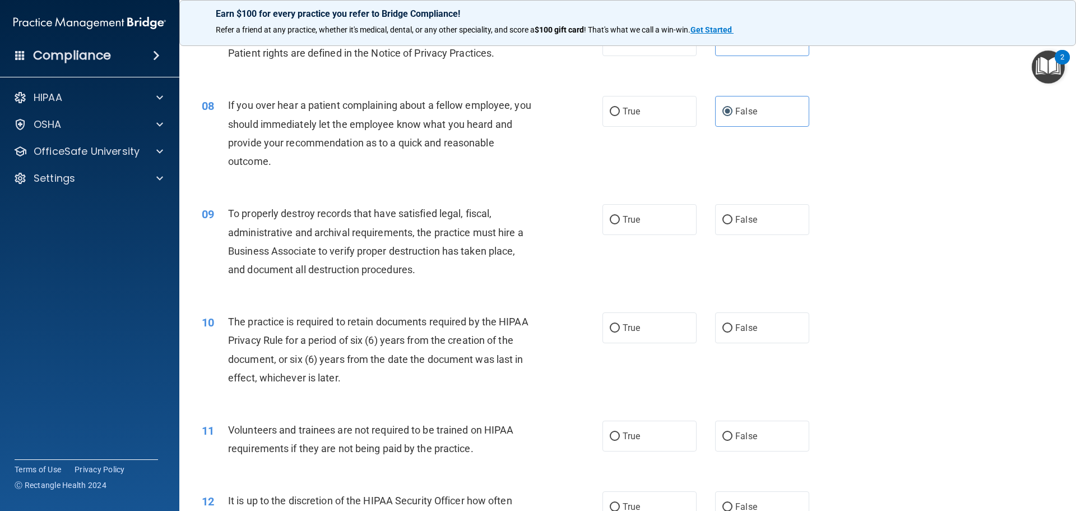
scroll to position [673, 0]
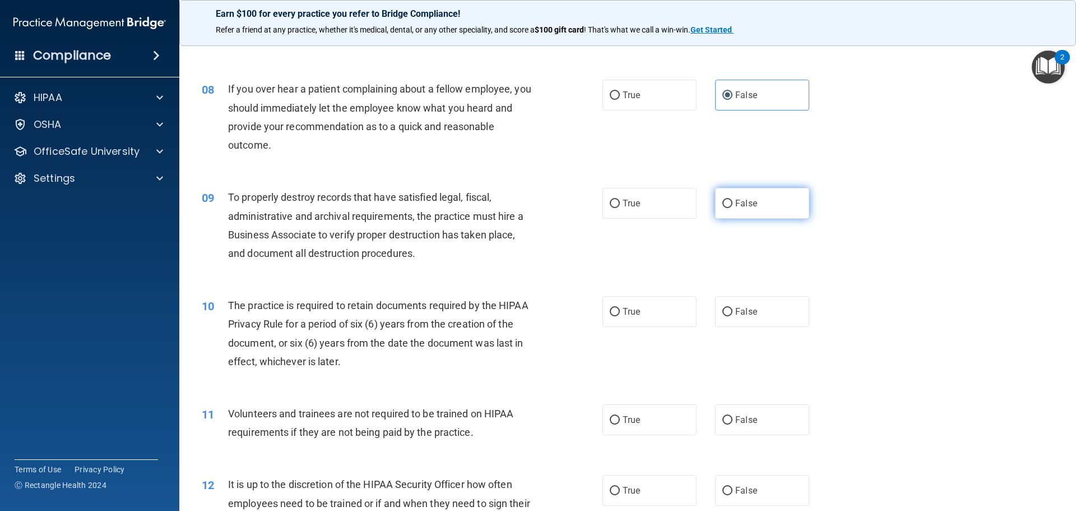
click at [751, 207] on span "False" at bounding box center [747, 203] width 22 height 11
click at [733, 207] on input "False" at bounding box center [728, 204] width 10 height 8
radio input "true"
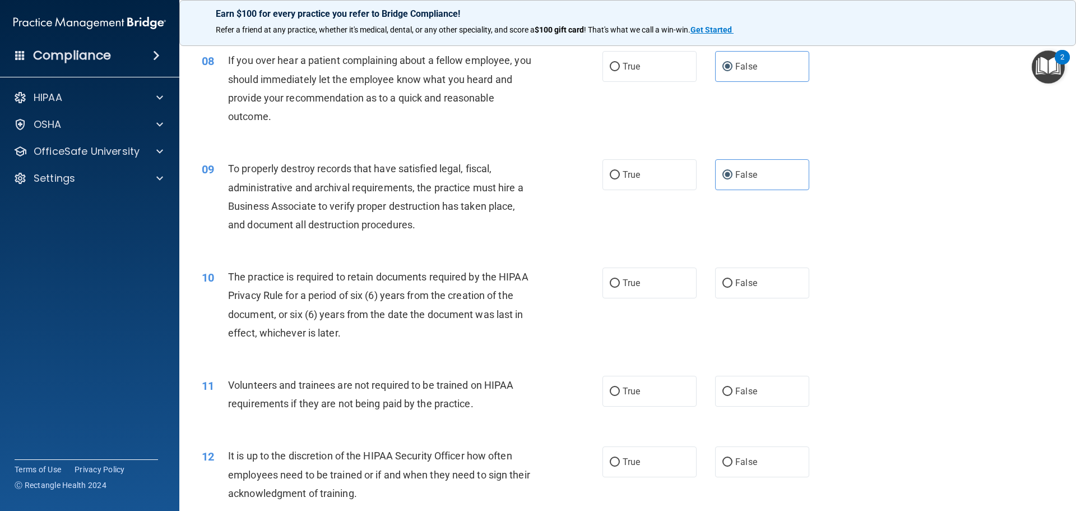
scroll to position [729, 0]
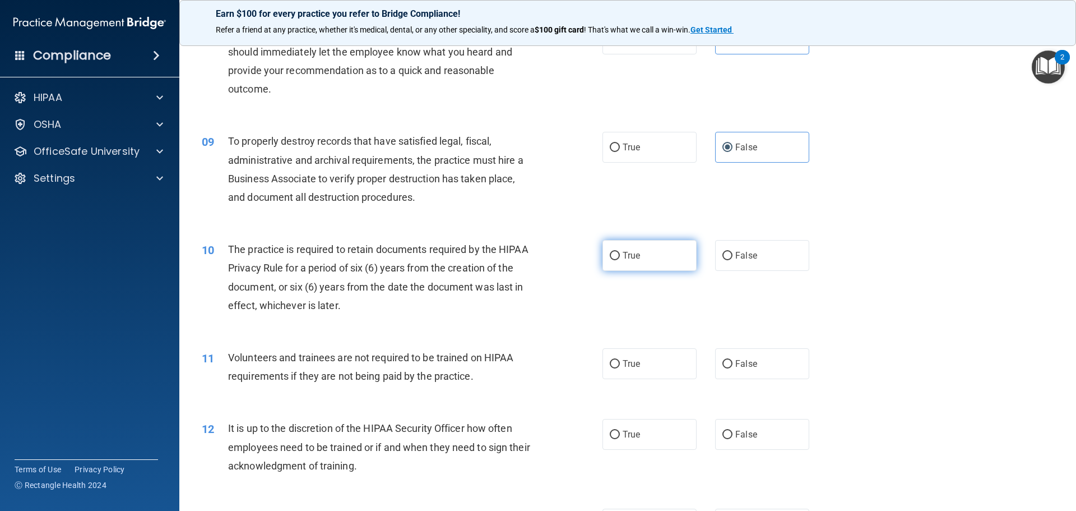
click at [620, 244] on label "True" at bounding box center [650, 255] width 94 height 31
click at [620, 252] on input "True" at bounding box center [615, 256] width 10 height 8
radio input "true"
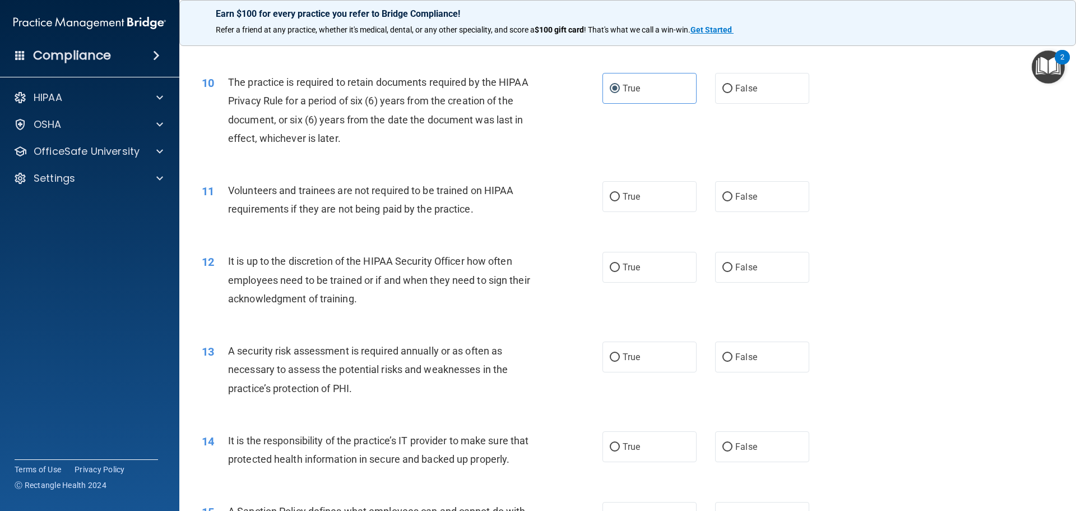
scroll to position [897, 0]
click at [662, 192] on label "True" at bounding box center [650, 195] width 94 height 31
click at [620, 192] on input "True" at bounding box center [615, 196] width 10 height 8
radio input "true"
click at [635, 267] on span "True" at bounding box center [631, 266] width 17 height 11
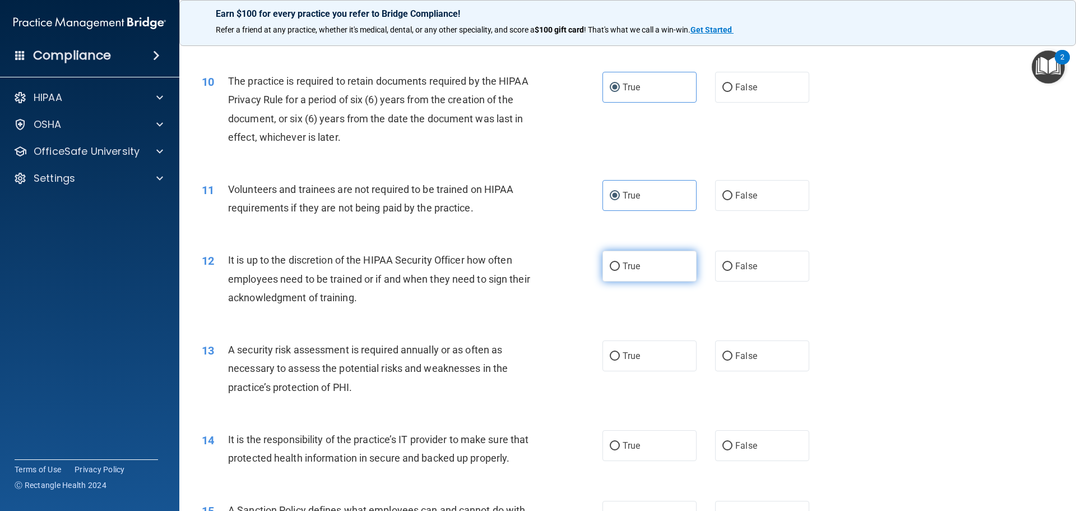
click at [620, 267] on input "True" at bounding box center [615, 266] width 10 height 8
radio input "true"
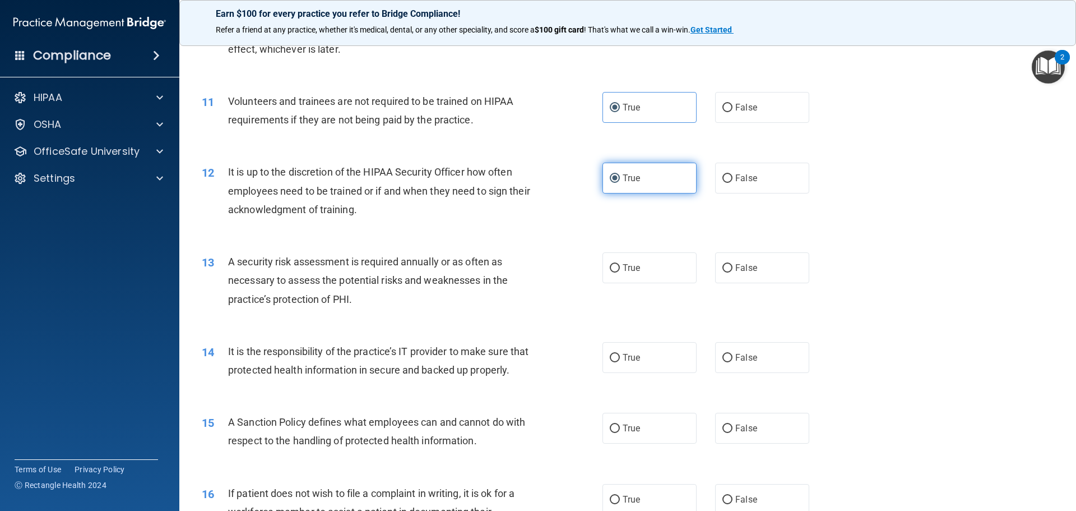
scroll to position [1009, 0]
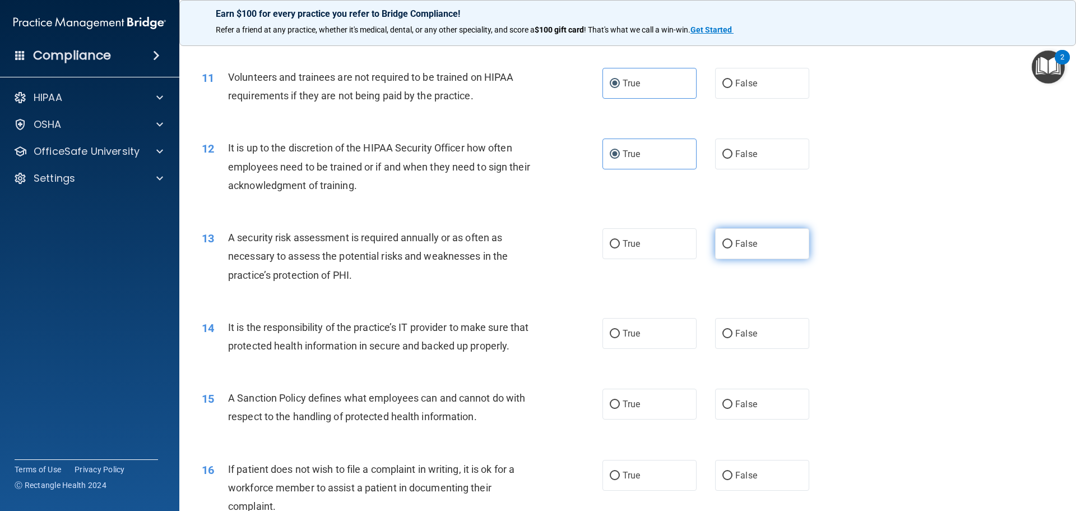
click at [723, 247] on input "False" at bounding box center [728, 244] width 10 height 8
radio input "true"
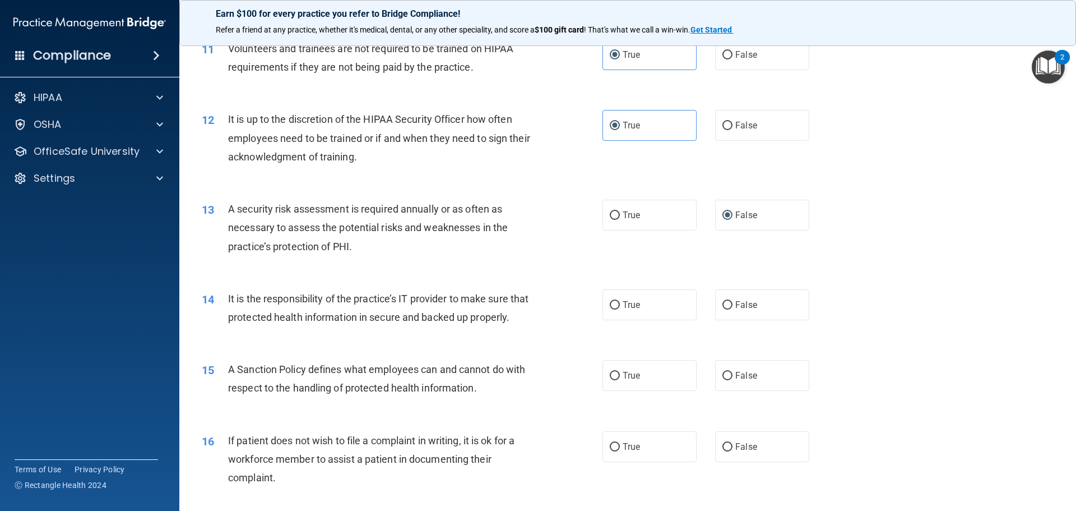
scroll to position [1065, 0]
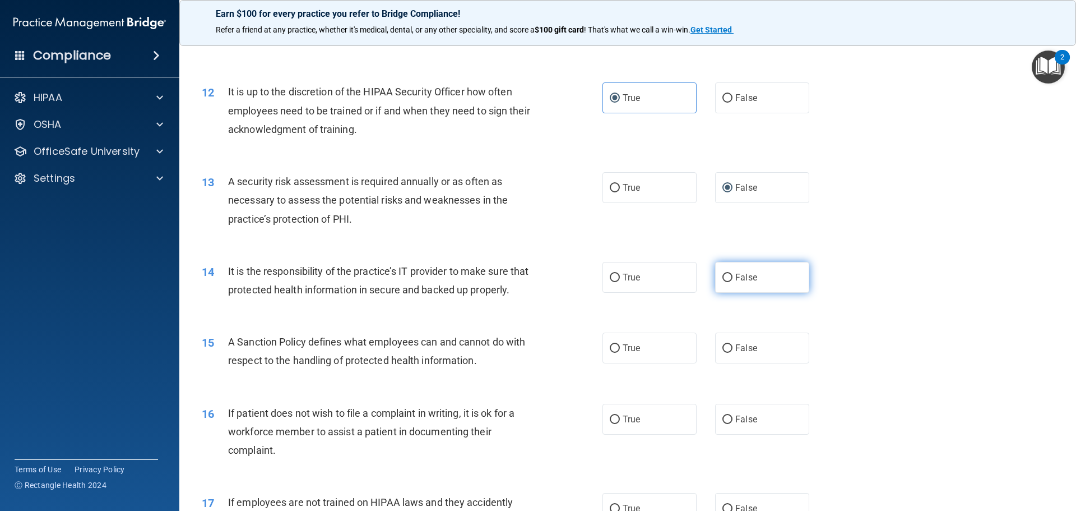
click at [728, 288] on label "False" at bounding box center [762, 277] width 94 height 31
click at [728, 282] on input "False" at bounding box center [728, 278] width 10 height 8
radio input "true"
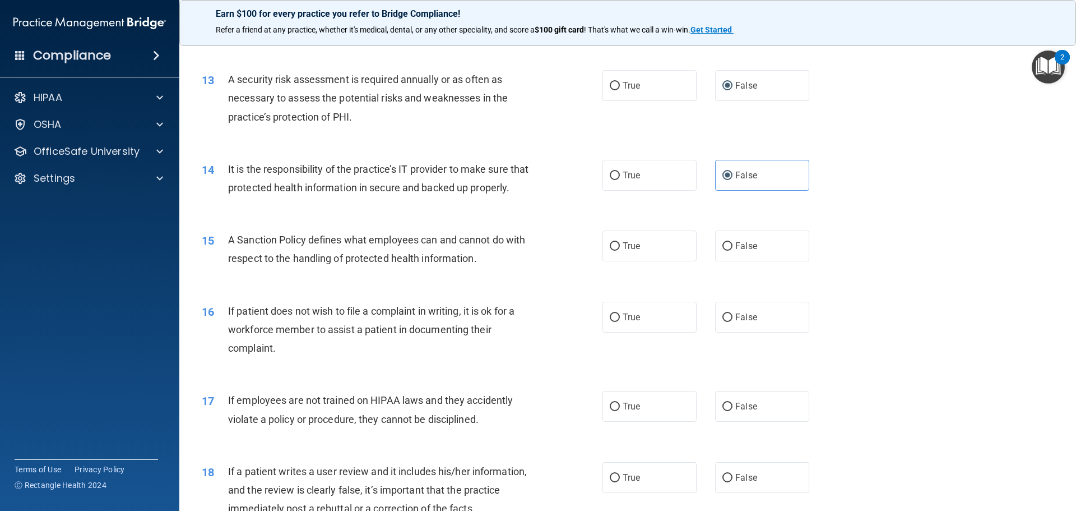
scroll to position [1177, 0]
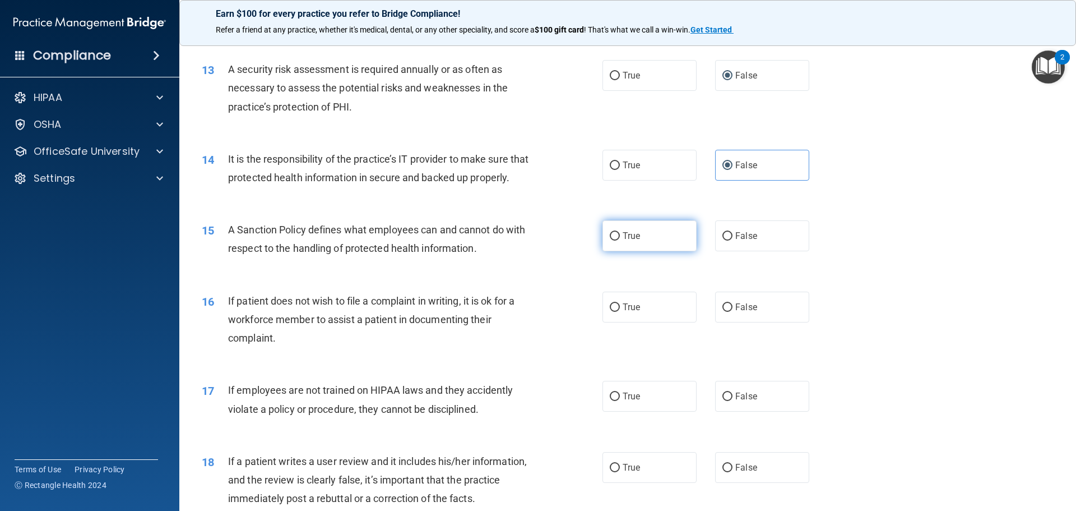
click at [636, 241] on span "True" at bounding box center [631, 235] width 17 height 11
click at [620, 241] on input "True" at bounding box center [615, 236] width 10 height 8
radio input "true"
click at [636, 311] on label "True" at bounding box center [650, 307] width 94 height 31
click at [620, 311] on input "True" at bounding box center [615, 307] width 10 height 8
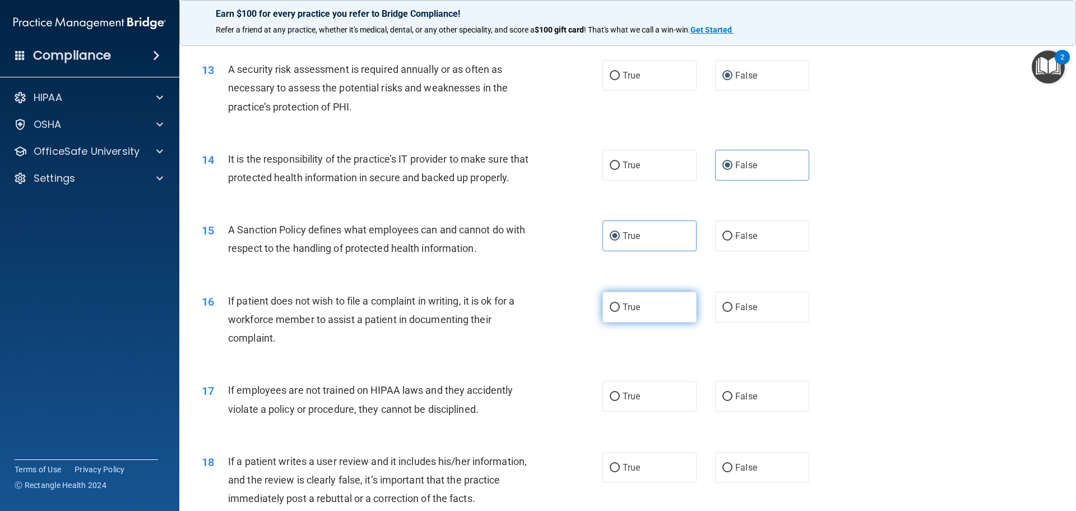
radio input "true"
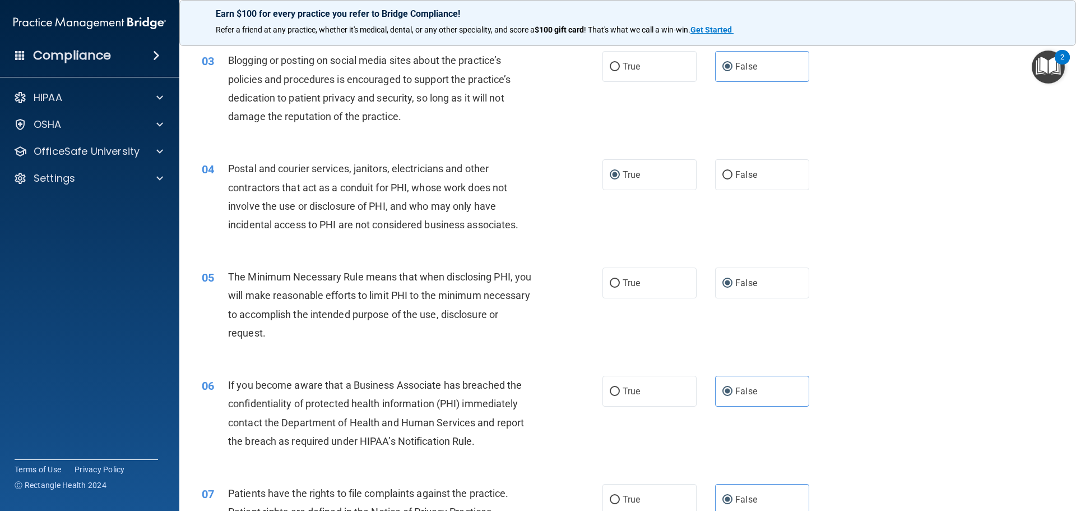
scroll to position [224, 0]
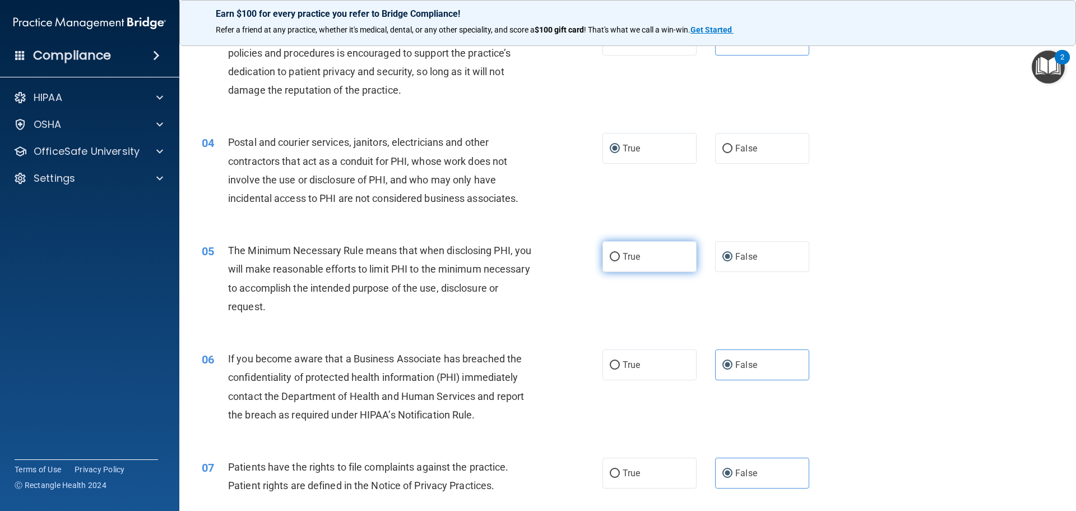
click at [650, 263] on label "True" at bounding box center [650, 256] width 94 height 31
click at [620, 261] on input "True" at bounding box center [615, 257] width 10 height 8
radio input "true"
radio input "false"
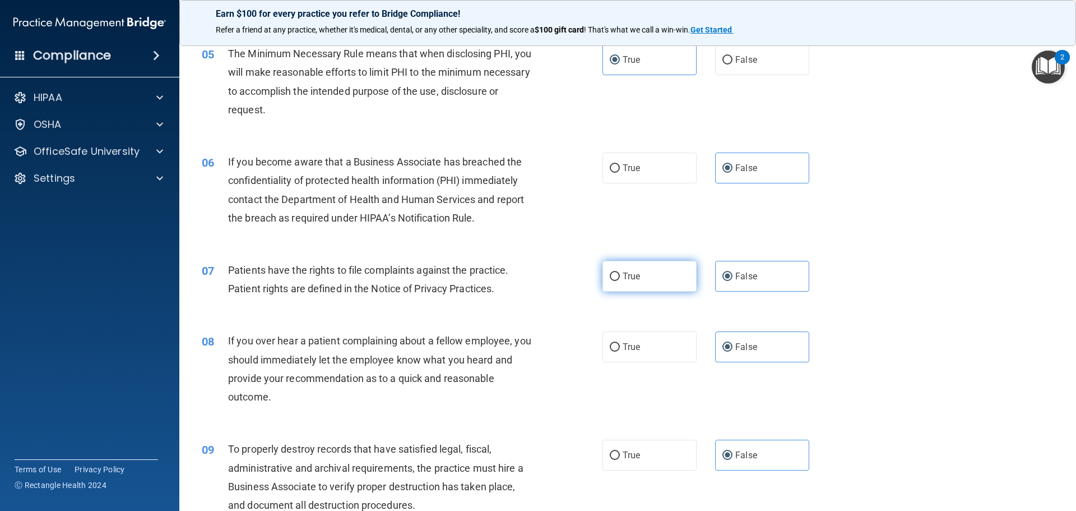
scroll to position [449, 0]
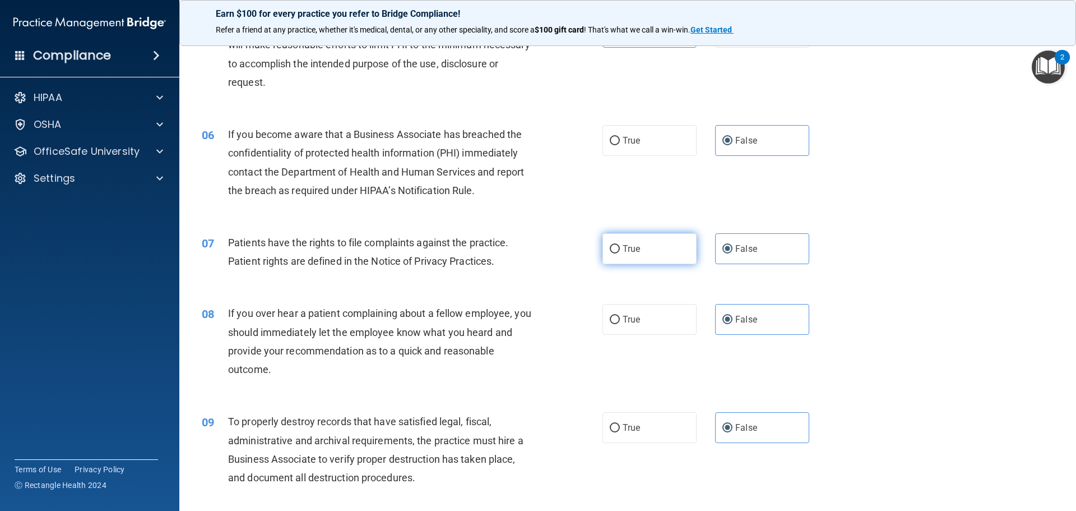
click at [646, 236] on label "True" at bounding box center [650, 248] width 94 height 31
click at [620, 245] on input "True" at bounding box center [615, 249] width 10 height 8
radio input "true"
radio input "false"
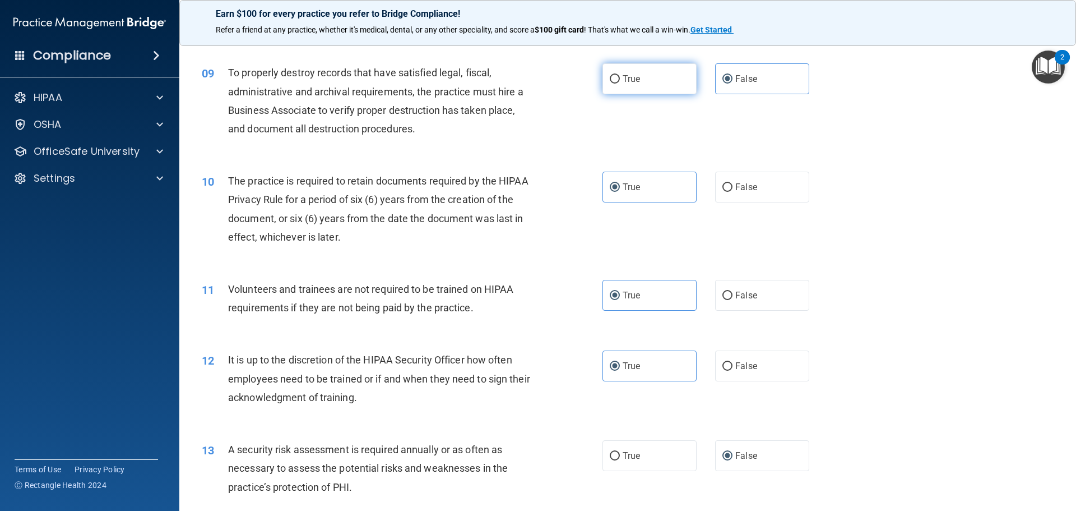
scroll to position [841, 0]
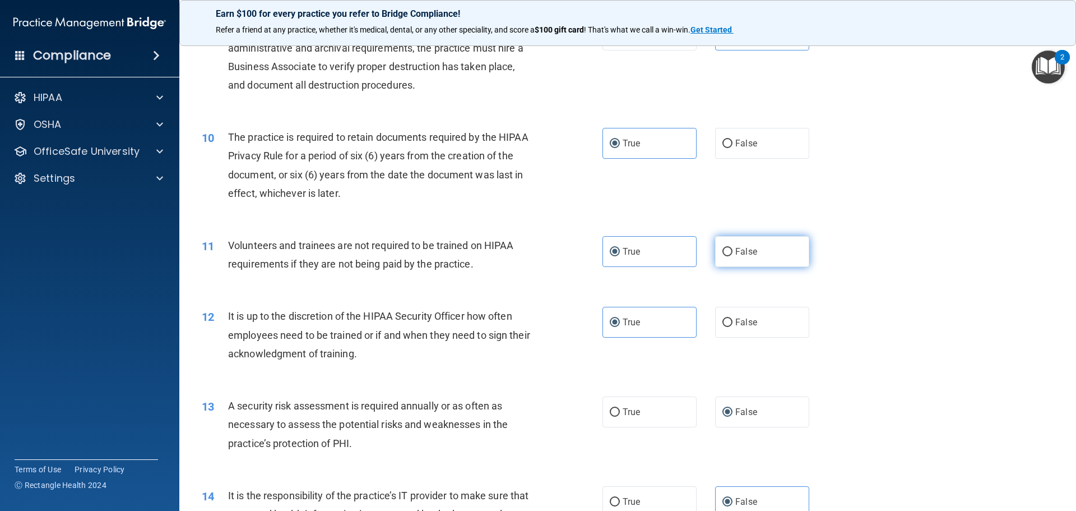
click at [737, 252] on span "False" at bounding box center [747, 251] width 22 height 11
click at [733, 252] on input "False" at bounding box center [728, 252] width 10 height 8
radio input "true"
radio input "false"
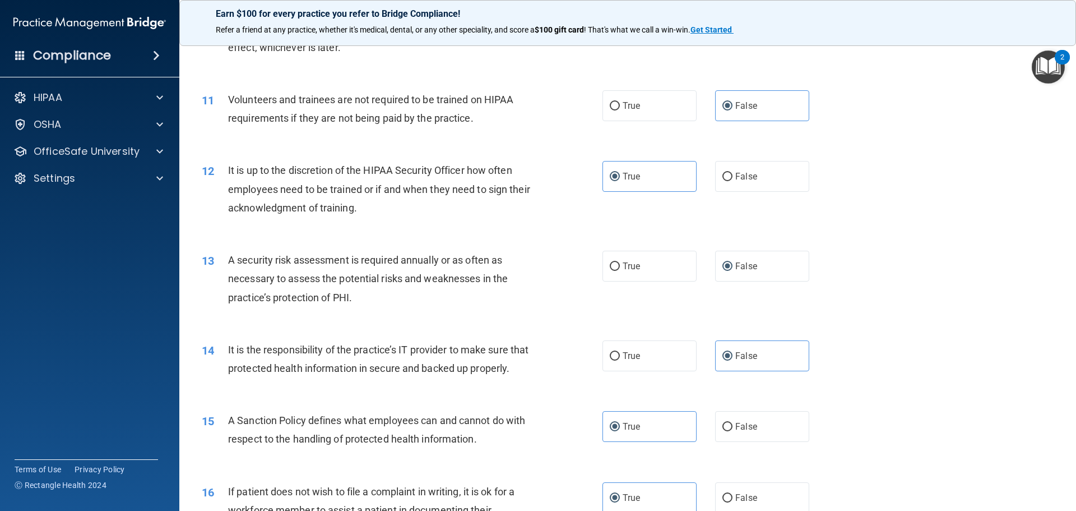
scroll to position [1009, 0]
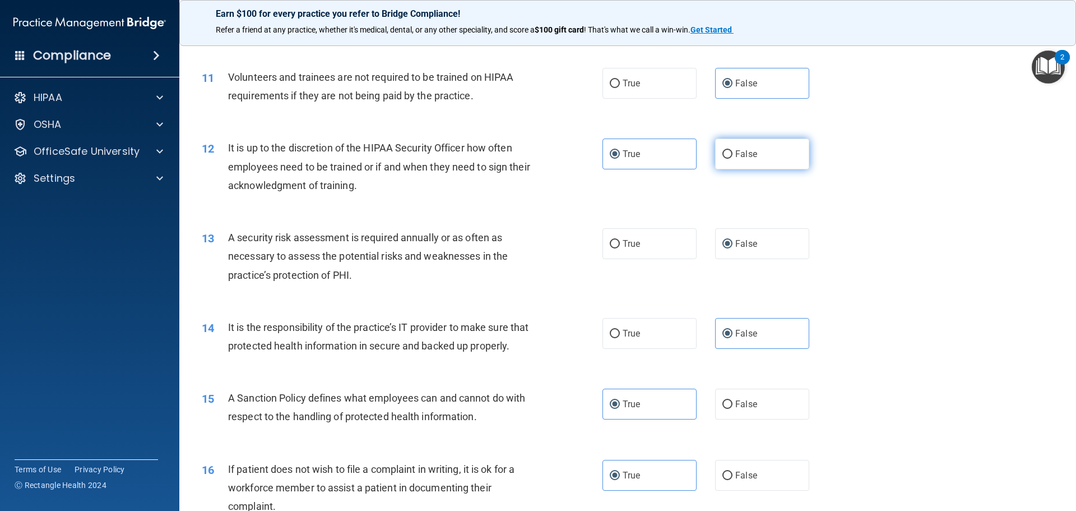
click at [740, 166] on label "False" at bounding box center [762, 153] width 94 height 31
click at [733, 159] on input "False" at bounding box center [728, 154] width 10 height 8
radio input "true"
radio input "false"
click at [667, 241] on label "True" at bounding box center [650, 243] width 94 height 31
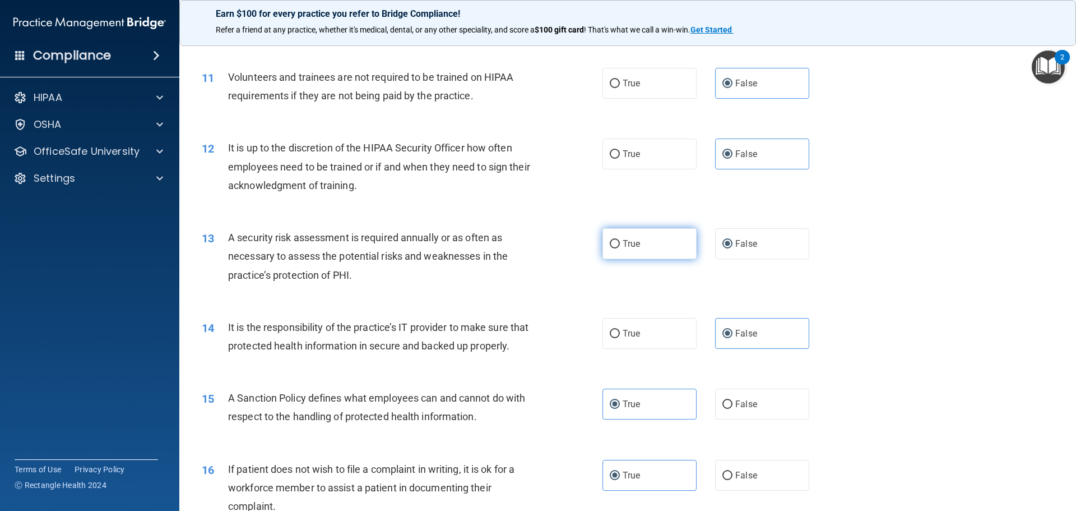
click at [620, 241] on input "True" at bounding box center [615, 244] width 10 height 8
radio input "true"
radio input "false"
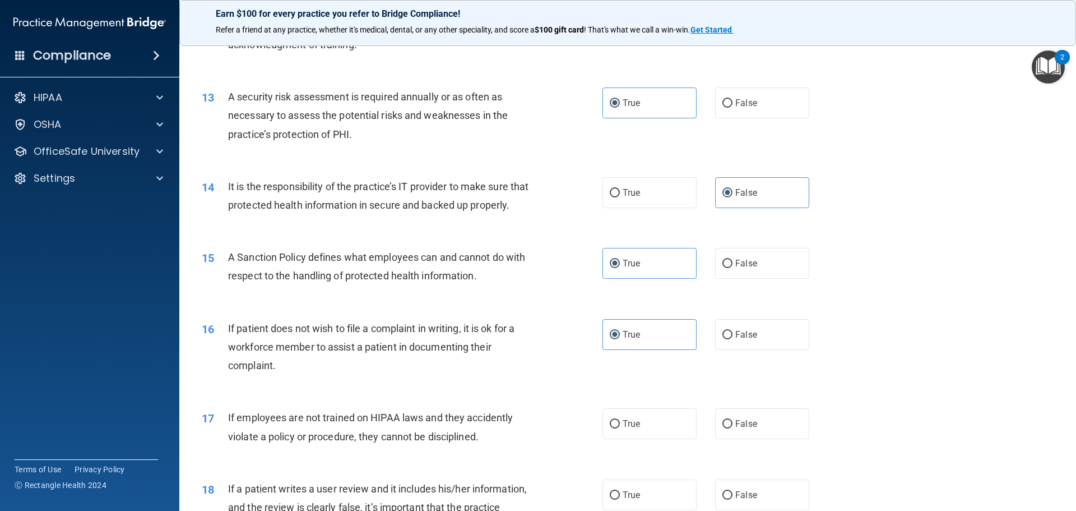
scroll to position [1177, 0]
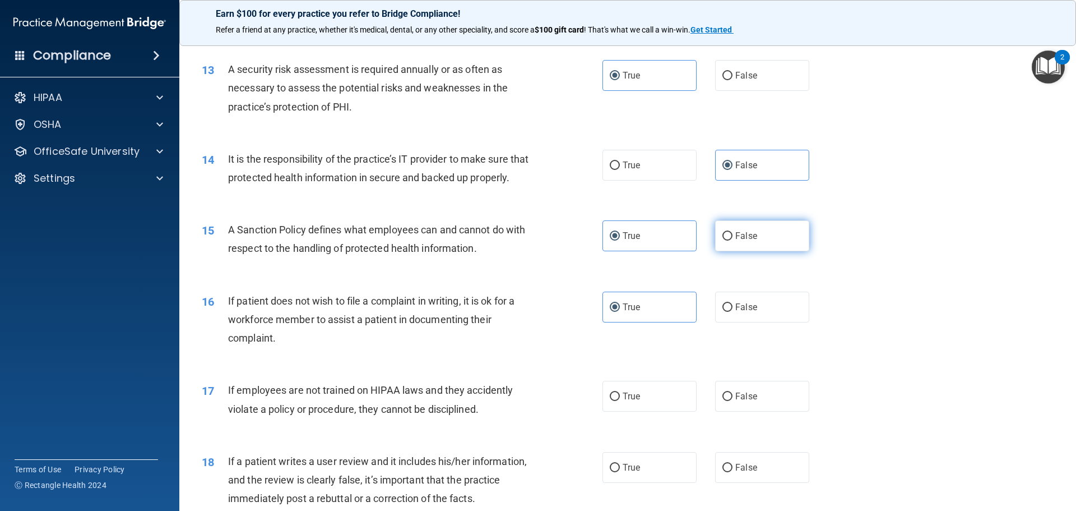
click at [737, 248] on label "False" at bounding box center [762, 235] width 94 height 31
click at [733, 241] on input "False" at bounding box center [728, 236] width 10 height 8
radio input "true"
radio input "false"
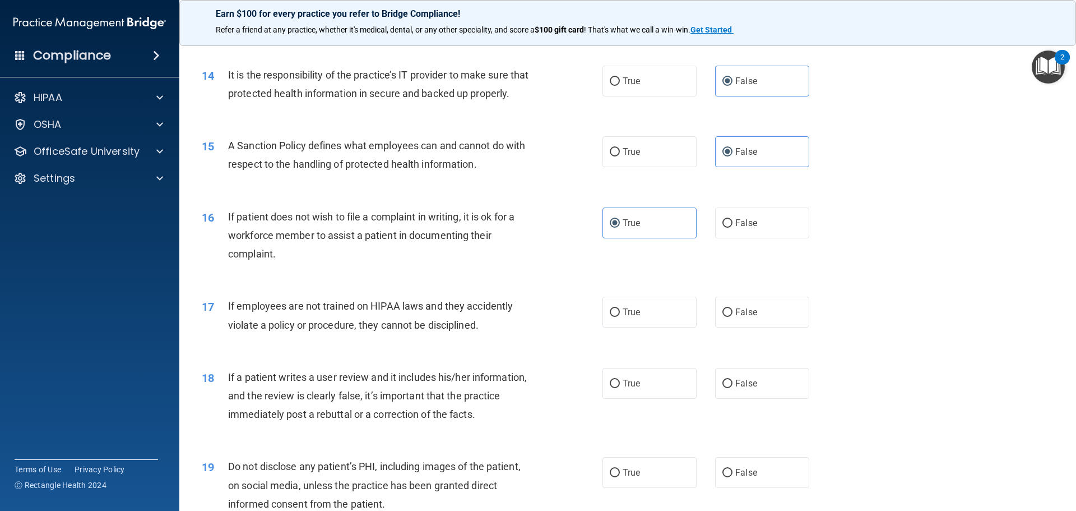
scroll to position [1290, 0]
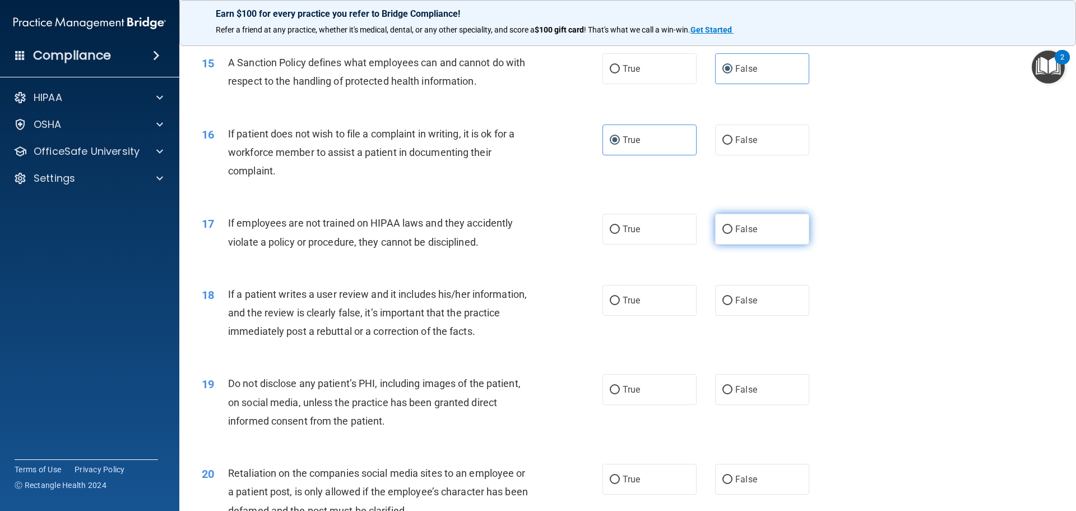
click at [738, 311] on div "01 It is ok to share your password with a co-worker in case immediate access of…" at bounding box center [627, 54] width 869 height 2648
click at [736, 233] on span "False" at bounding box center [747, 228] width 22 height 11
click at [733, 233] on input "False" at bounding box center [728, 228] width 10 height 8
radio input "true"
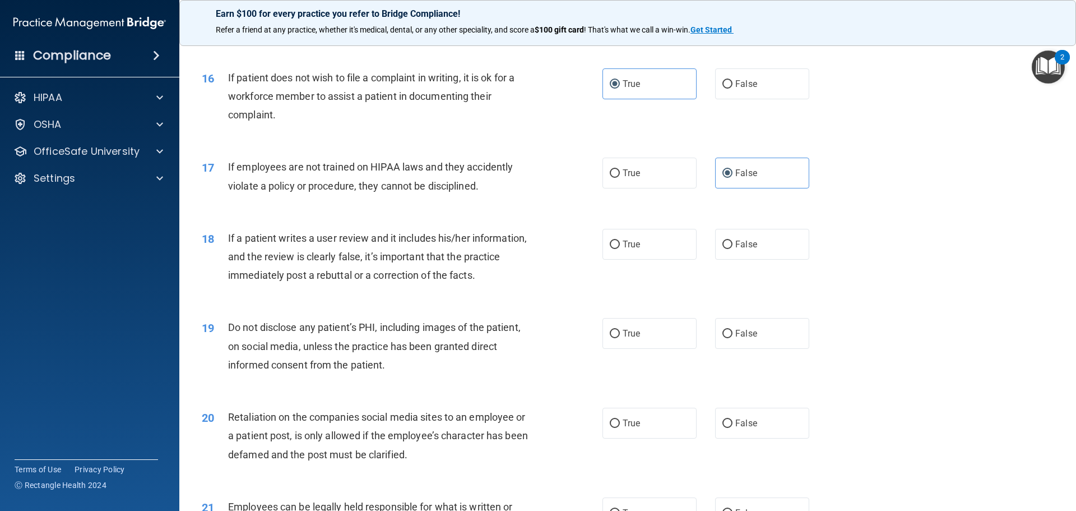
scroll to position [1402, 0]
click at [706, 258] on div "True False" at bounding box center [716, 243] width 226 height 31
click at [724, 248] on input "False" at bounding box center [728, 243] width 10 height 8
radio input "true"
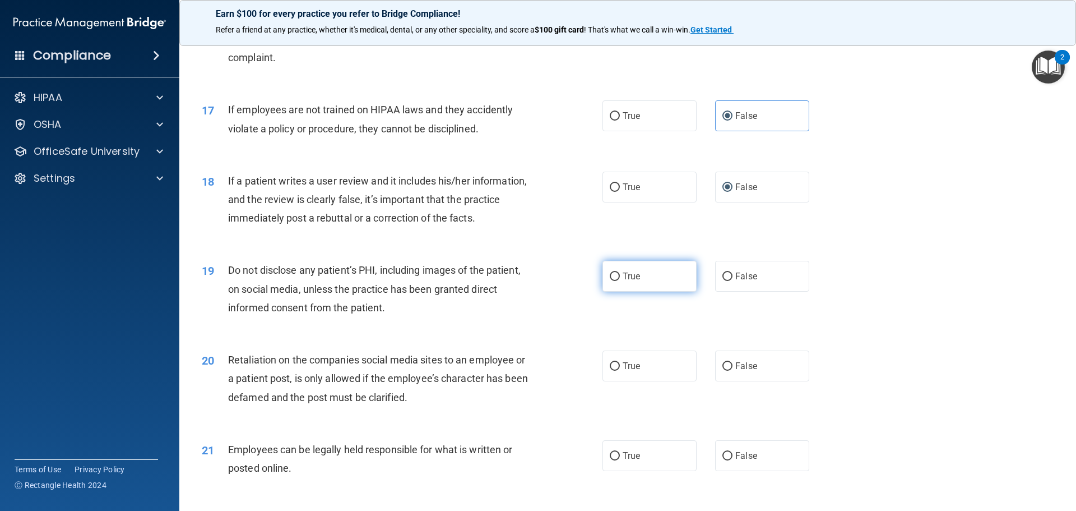
click at [610, 281] on input "True" at bounding box center [615, 276] width 10 height 8
radio input "true"
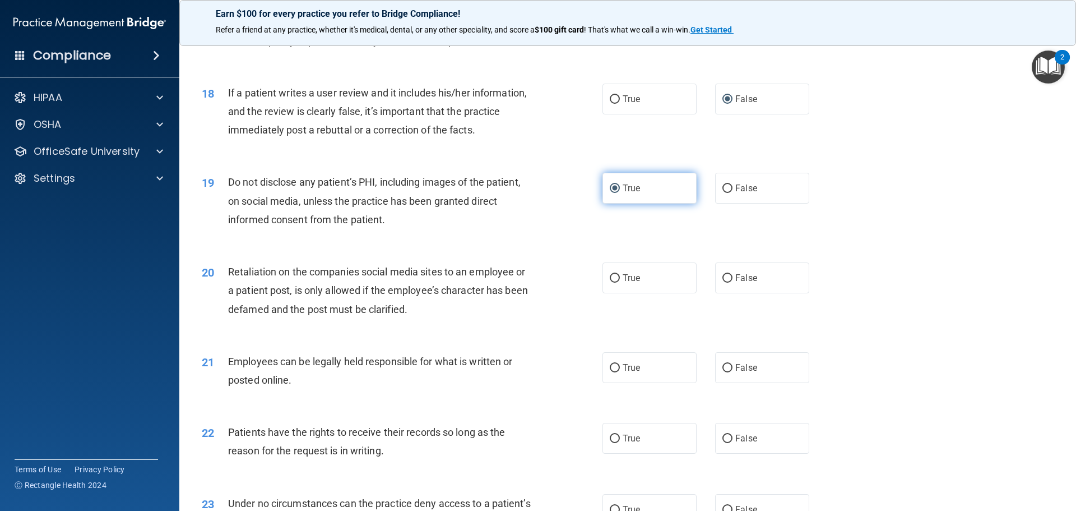
scroll to position [1570, 0]
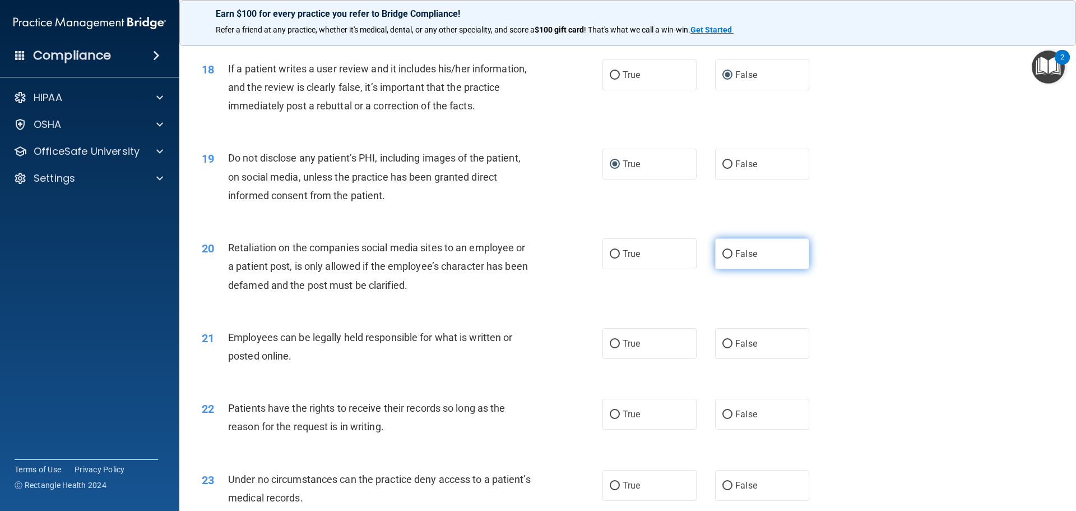
click at [731, 269] on label "False" at bounding box center [762, 253] width 94 height 31
click at [731, 258] on input "False" at bounding box center [728, 254] width 10 height 8
radio input "true"
click at [622, 356] on label "True" at bounding box center [650, 343] width 94 height 31
click at [620, 348] on input "True" at bounding box center [615, 344] width 10 height 8
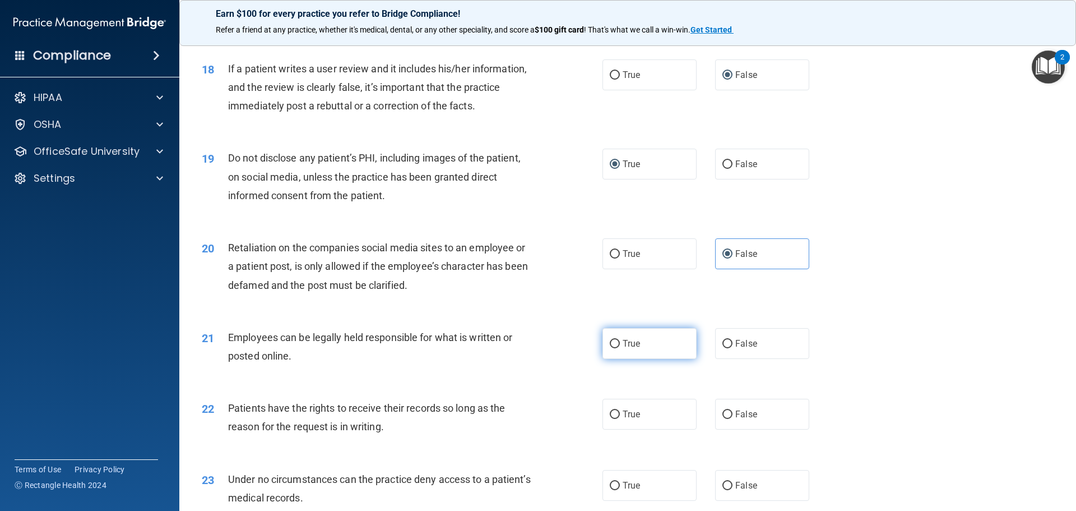
radio input "true"
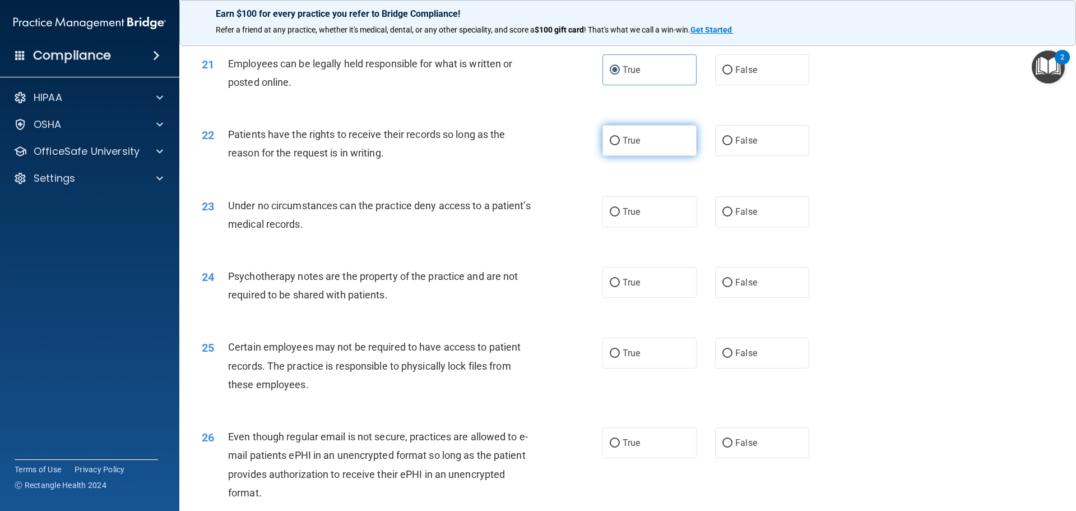
scroll to position [1850, 0]
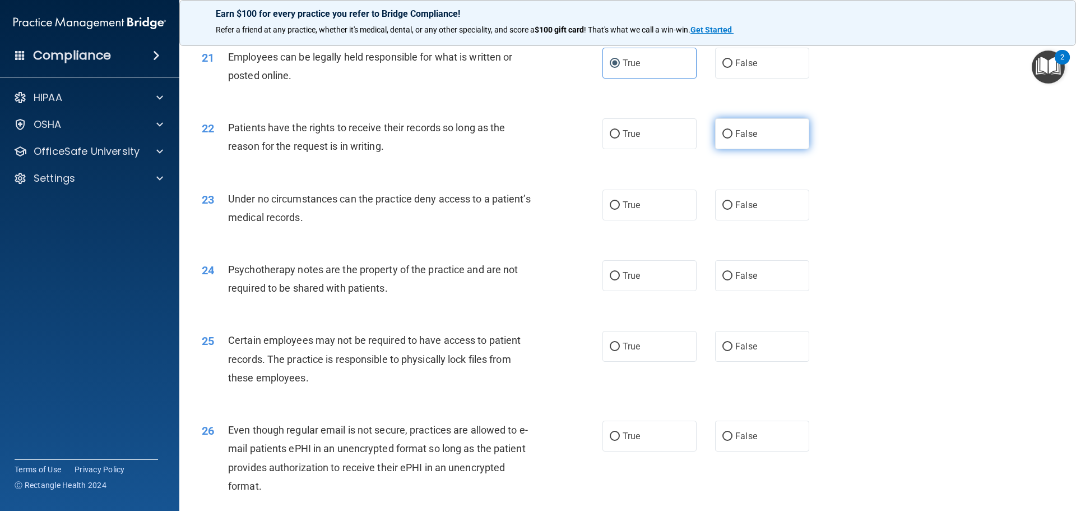
click at [750, 149] on label "False" at bounding box center [762, 133] width 94 height 31
click at [733, 138] on input "False" at bounding box center [728, 134] width 10 height 8
radio input "true"
click at [747, 210] on span "False" at bounding box center [747, 205] width 22 height 11
click at [733, 210] on input "False" at bounding box center [728, 205] width 10 height 8
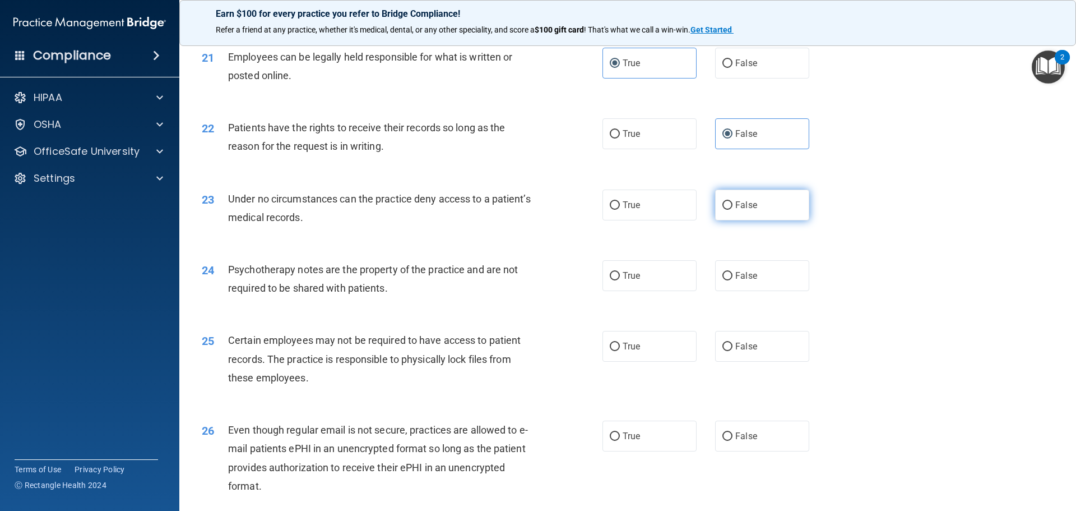
radio input "true"
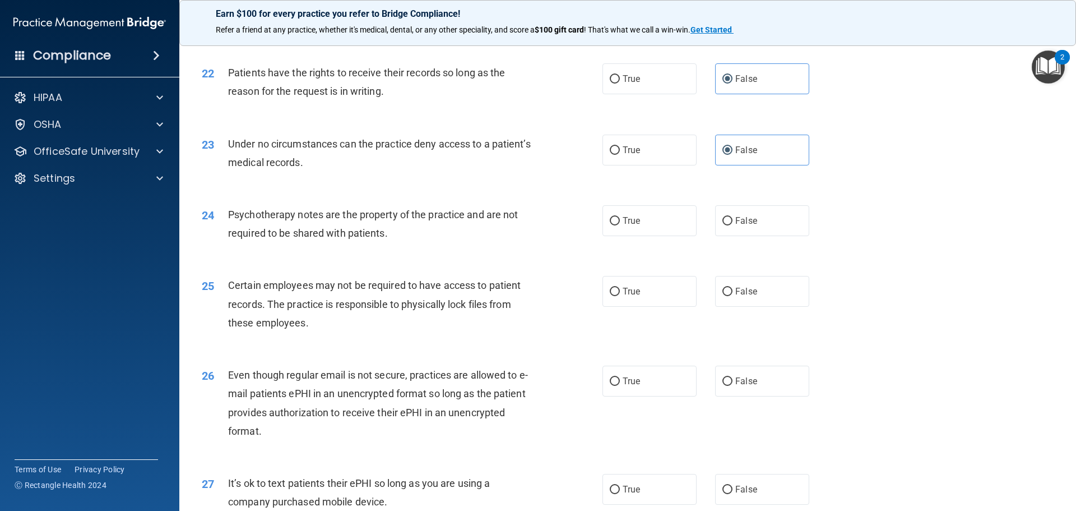
scroll to position [1906, 0]
click at [616, 235] on label "True" at bounding box center [650, 219] width 94 height 31
click at [616, 224] on input "True" at bounding box center [615, 220] width 10 height 8
radio input "true"
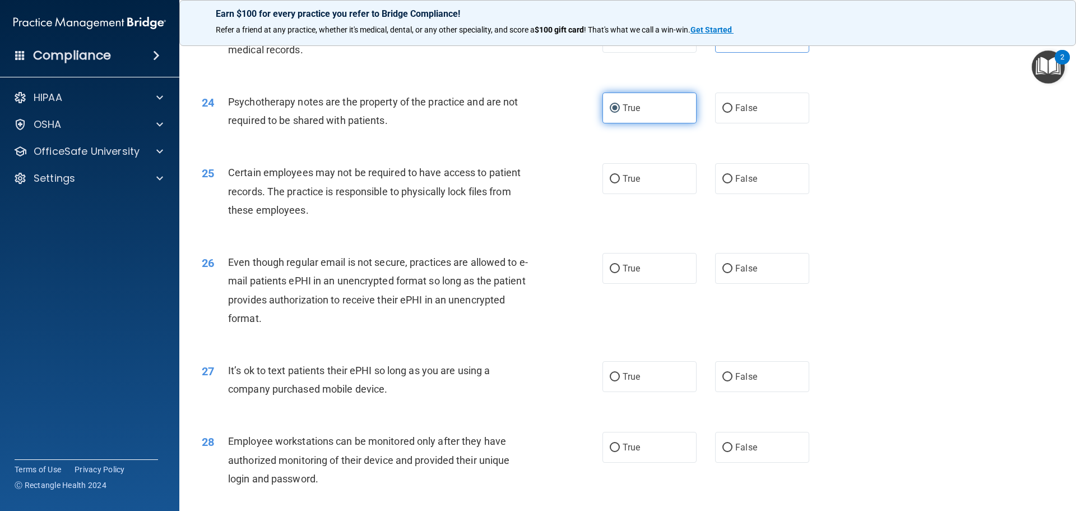
scroll to position [2018, 0]
click at [634, 193] on label "True" at bounding box center [650, 178] width 94 height 31
click at [620, 183] on input "True" at bounding box center [615, 178] width 10 height 8
radio input "true"
click at [617, 279] on label "True" at bounding box center [650, 267] width 94 height 31
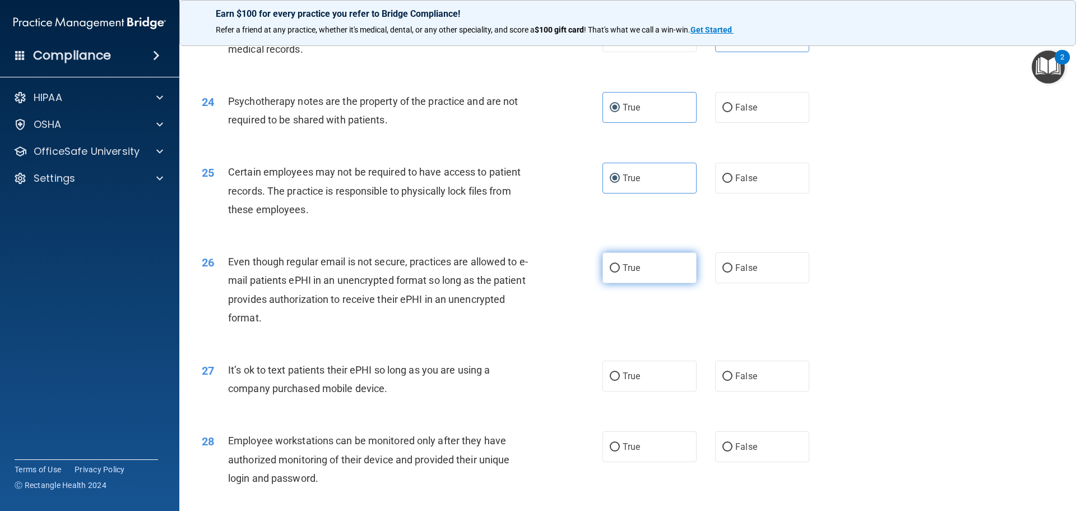
click at [617, 272] on input "True" at bounding box center [615, 268] width 10 height 8
radio input "true"
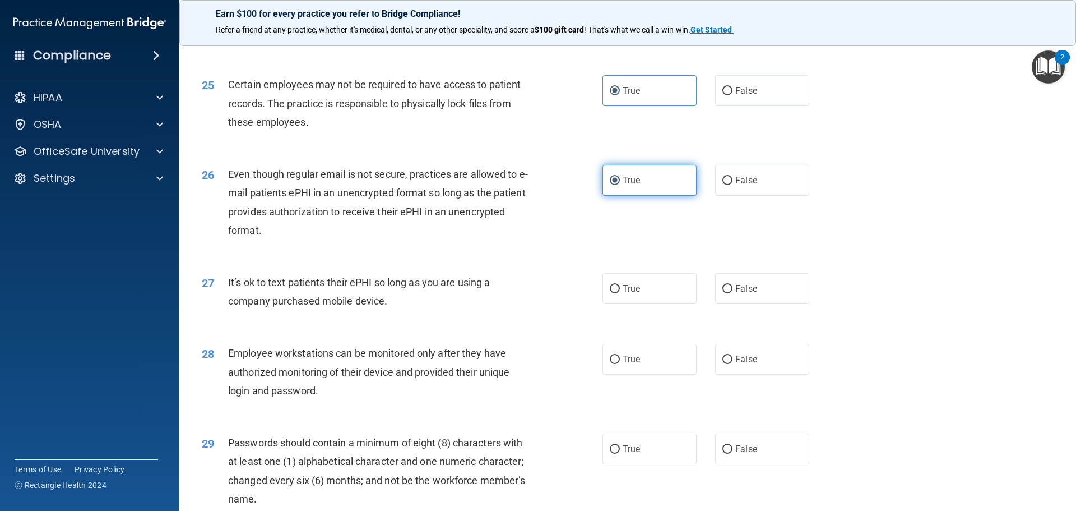
scroll to position [2131, 0]
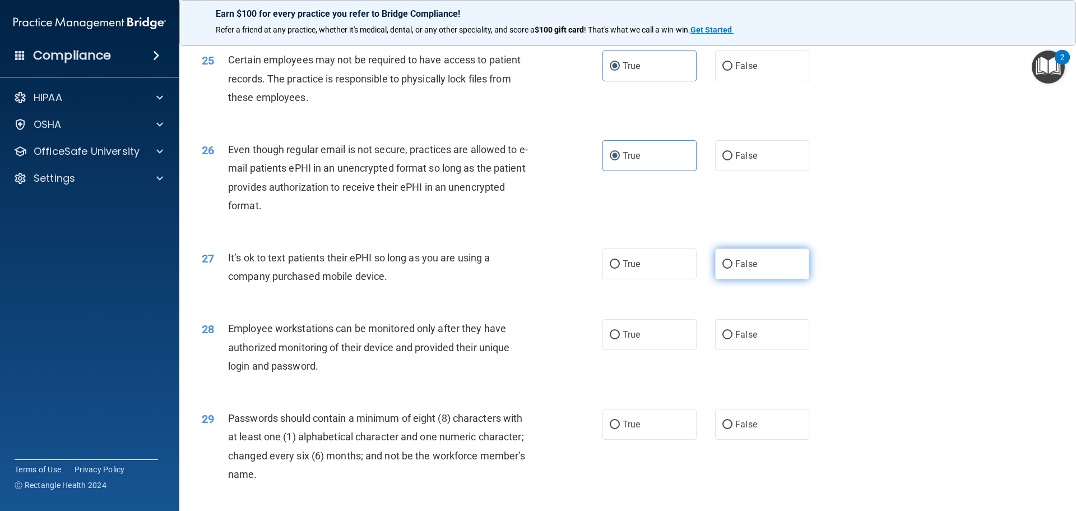
click at [764, 279] on label "False" at bounding box center [762, 263] width 94 height 31
click at [733, 269] on input "False" at bounding box center [728, 264] width 10 height 8
radio input "true"
click at [762, 339] on label "False" at bounding box center [762, 334] width 94 height 31
click at [733, 339] on input "False" at bounding box center [728, 335] width 10 height 8
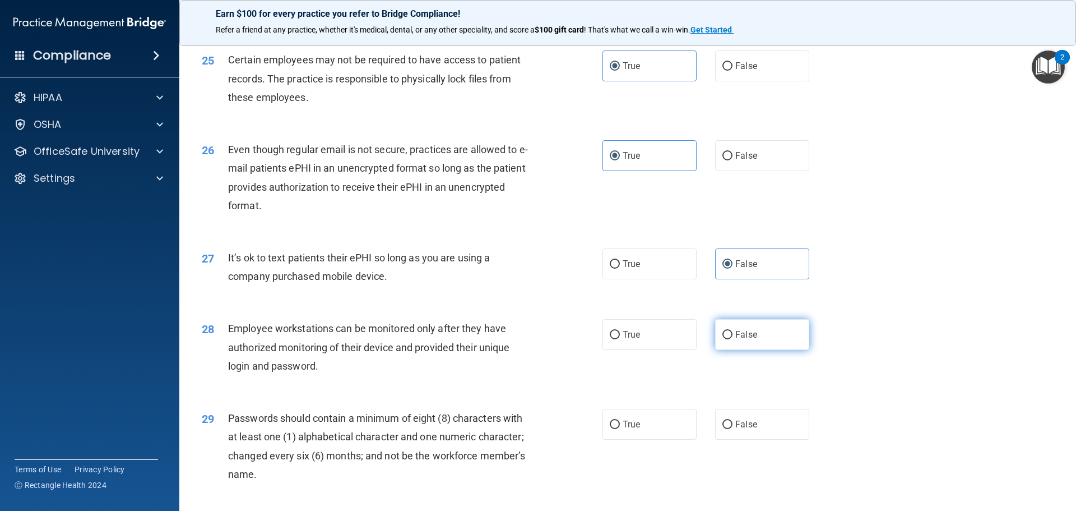
radio input "true"
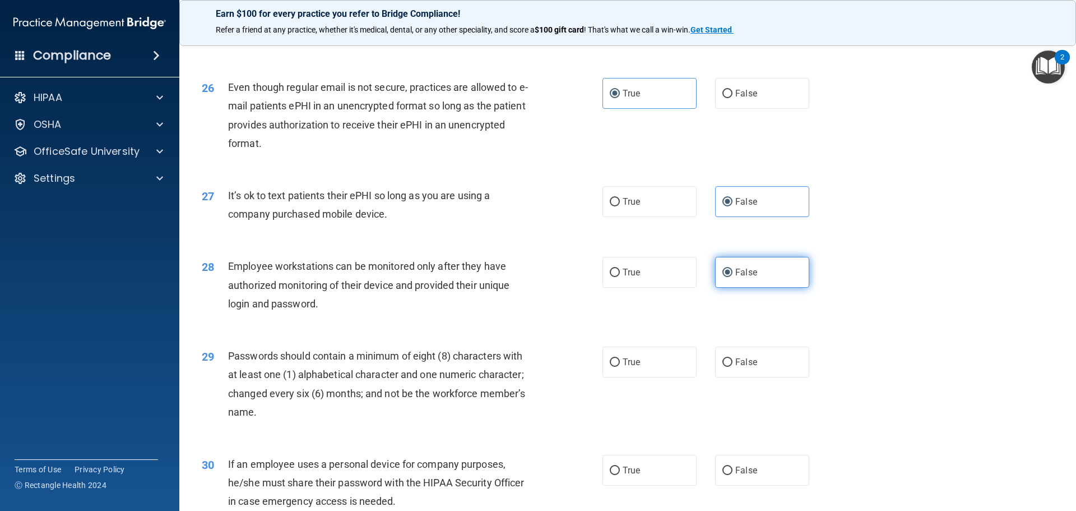
scroll to position [2243, 0]
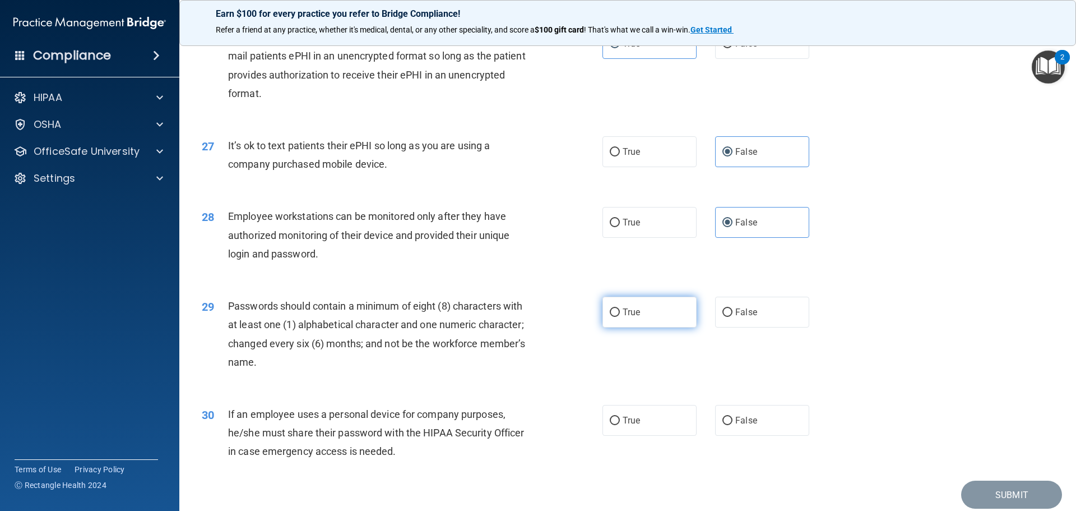
click at [643, 327] on label "True" at bounding box center [650, 312] width 94 height 31
click at [620, 317] on input "True" at bounding box center [615, 312] width 10 height 8
radio input "true"
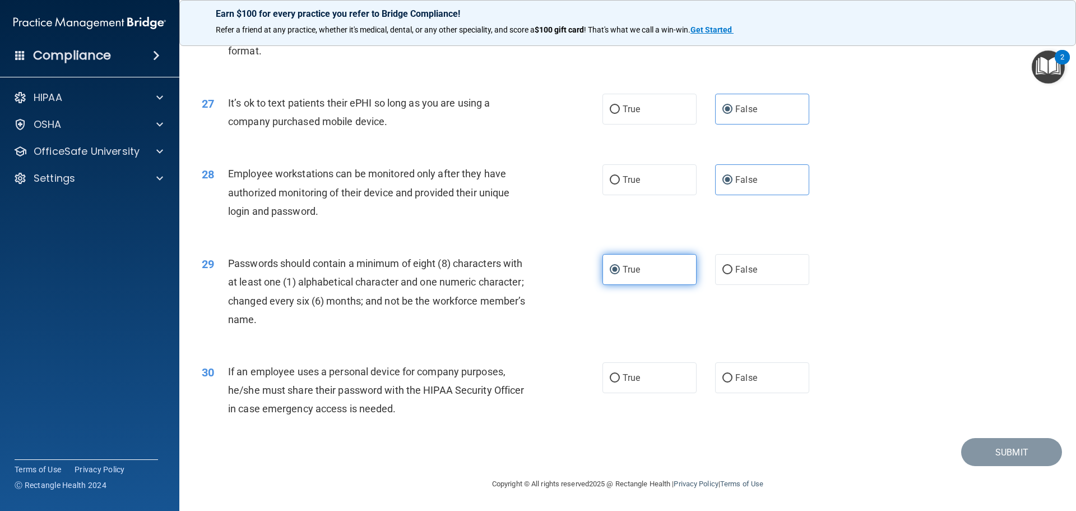
scroll to position [2304, 0]
click at [726, 376] on input "False" at bounding box center [728, 378] width 10 height 8
radio input "true"
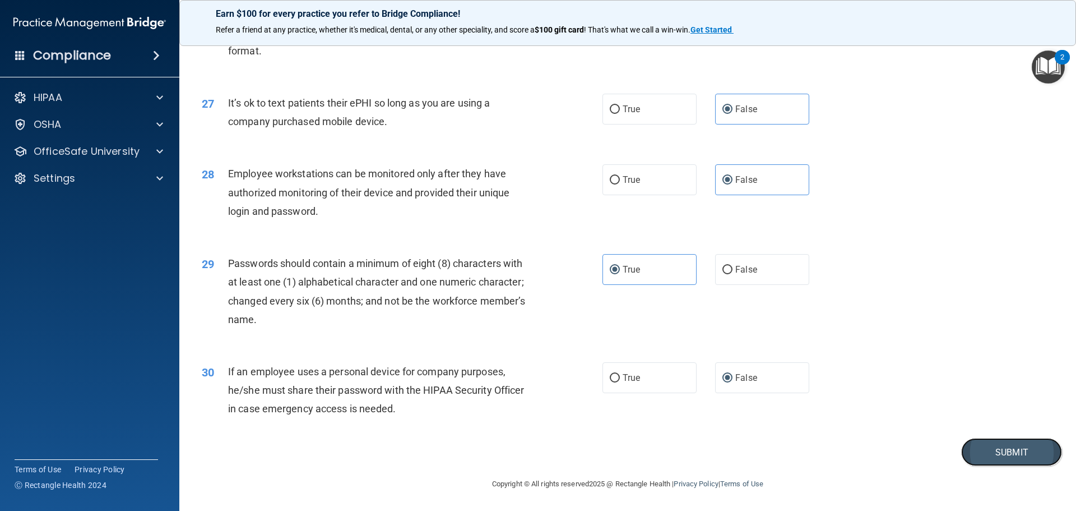
click at [994, 442] on button "Submit" at bounding box center [1012, 452] width 101 height 29
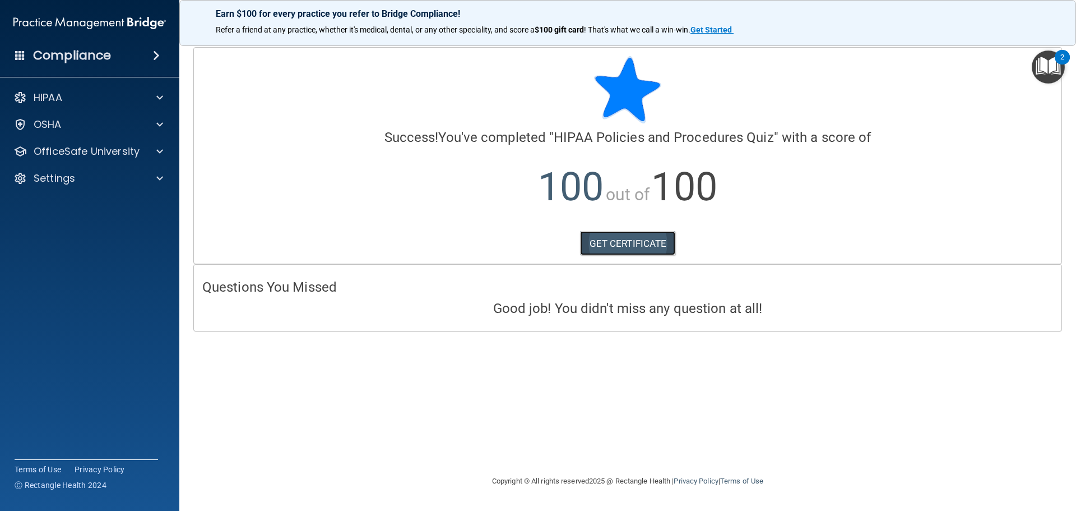
click at [613, 251] on link "GET CERTIFICATE" at bounding box center [628, 243] width 96 height 25
click at [97, 150] on p "OfficeSafe University" at bounding box center [87, 151] width 106 height 13
click at [112, 190] on ul "HIPAA Training OSHA Training Continuing Education" at bounding box center [90, 203] width 203 height 81
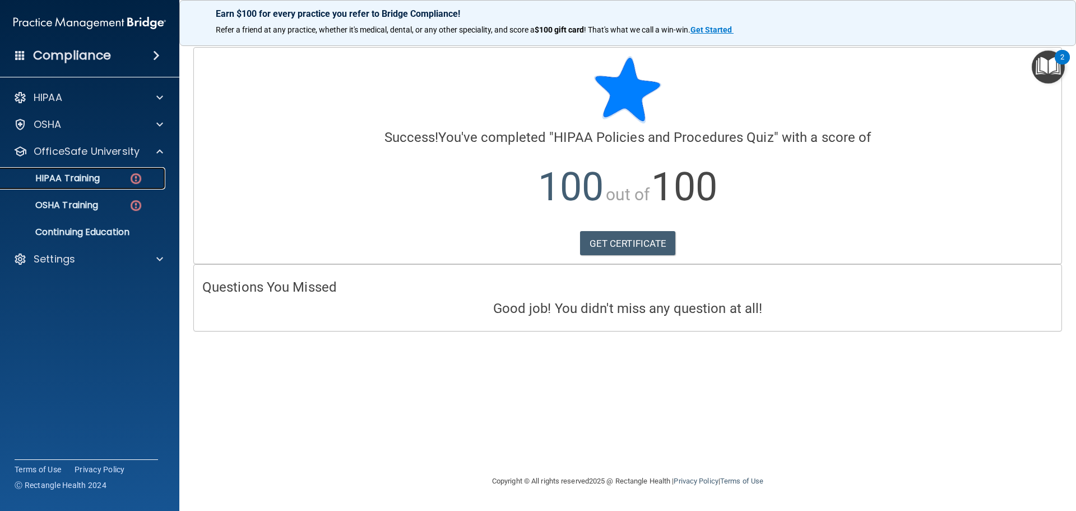
click at [101, 183] on div "HIPAA Training" at bounding box center [83, 178] width 153 height 11
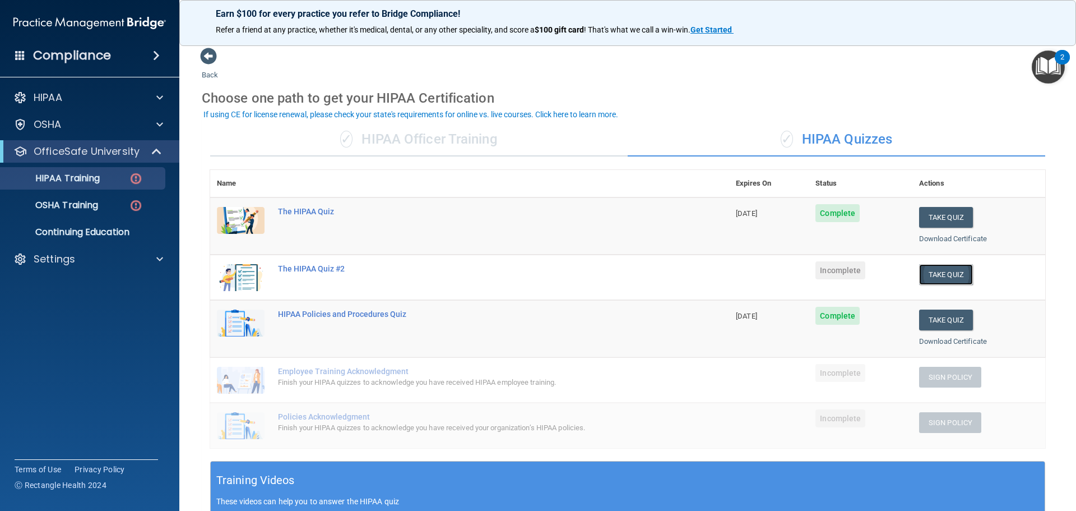
click at [947, 271] on button "Take Quiz" at bounding box center [947, 274] width 54 height 21
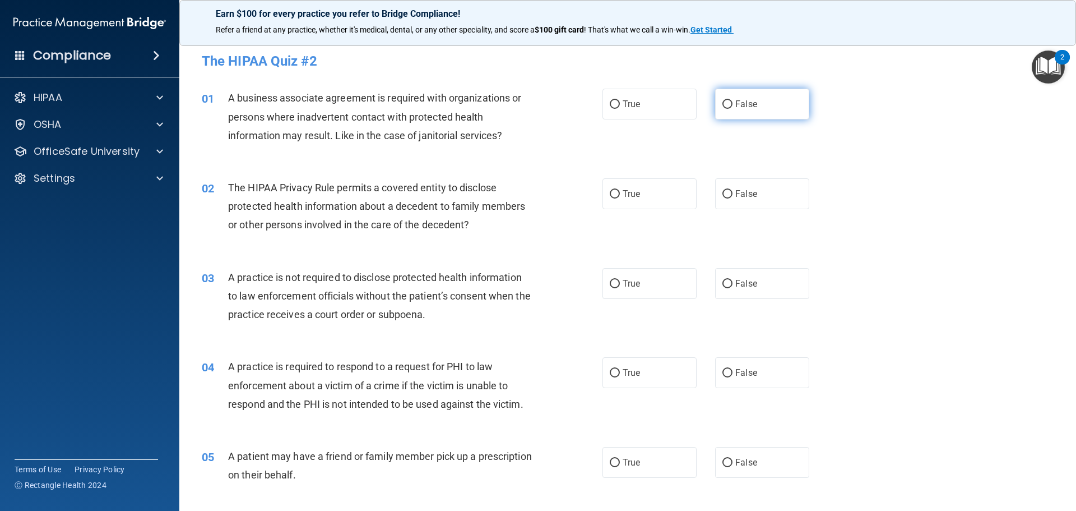
click at [723, 108] on input "False" at bounding box center [728, 104] width 10 height 8
radio input "true"
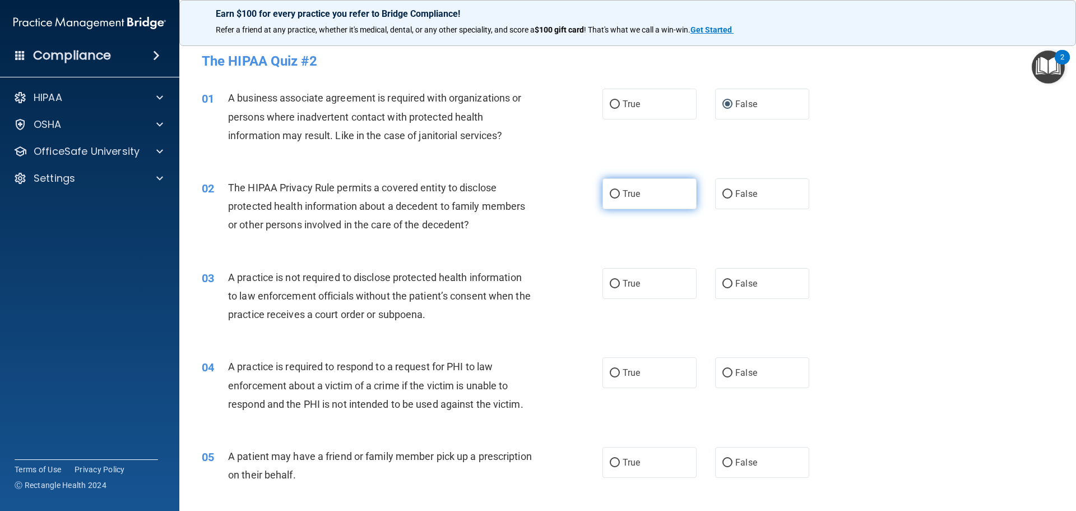
click at [623, 188] on span "True" at bounding box center [631, 193] width 17 height 11
click at [620, 190] on input "True" at bounding box center [615, 194] width 10 height 8
radio input "true"
click at [748, 278] on span "False" at bounding box center [747, 283] width 22 height 11
click at [733, 280] on input "False" at bounding box center [728, 284] width 10 height 8
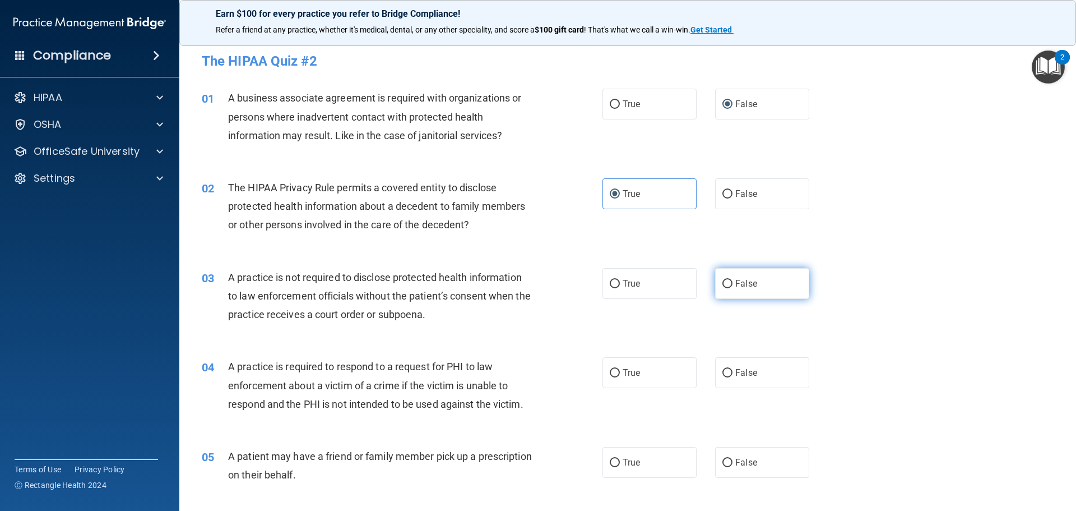
radio input "true"
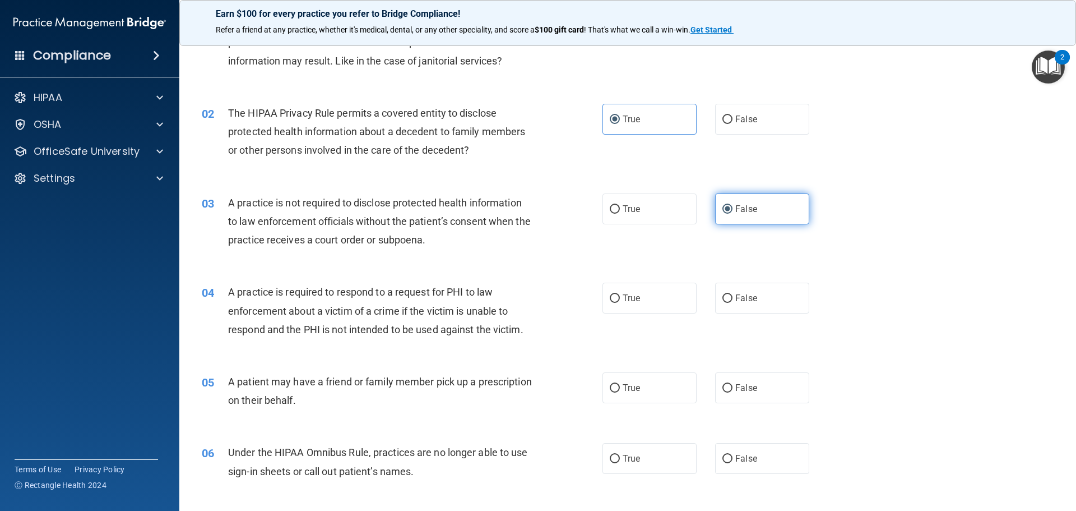
scroll to position [112, 0]
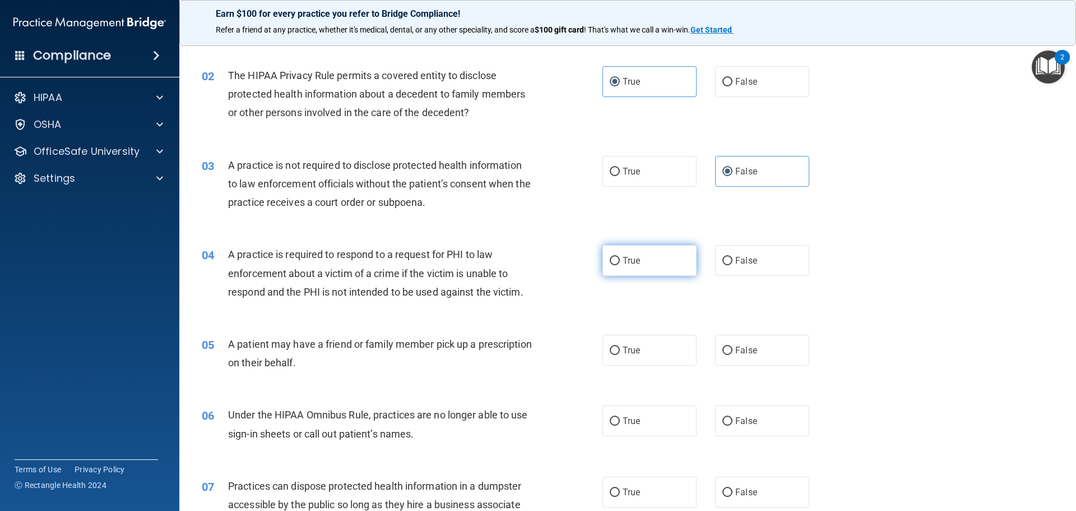
click at [633, 271] on label "True" at bounding box center [650, 260] width 94 height 31
click at [620, 265] on input "True" at bounding box center [615, 261] width 10 height 8
radio input "true"
click at [630, 350] on span "True" at bounding box center [631, 350] width 17 height 11
click at [620, 350] on input "True" at bounding box center [615, 350] width 10 height 8
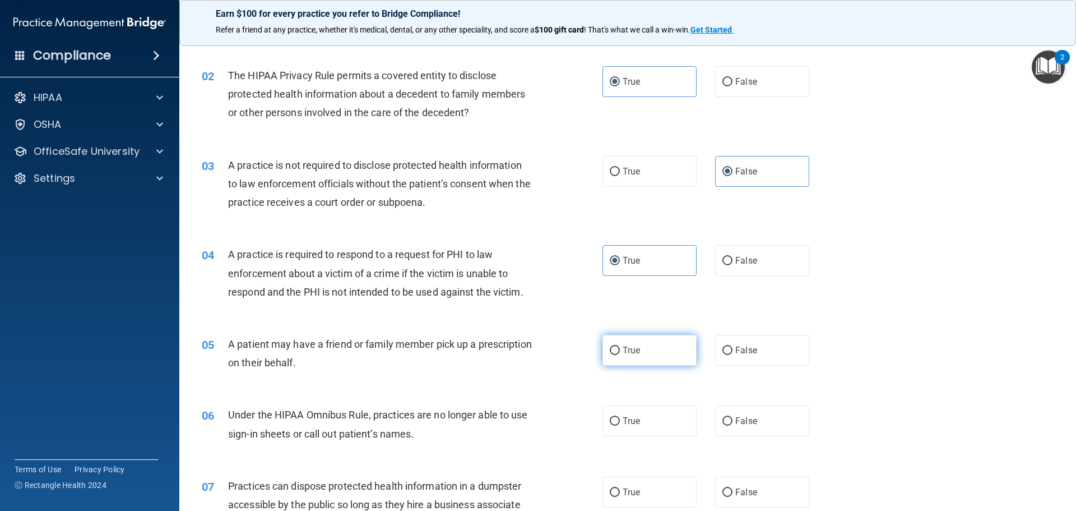
radio input "true"
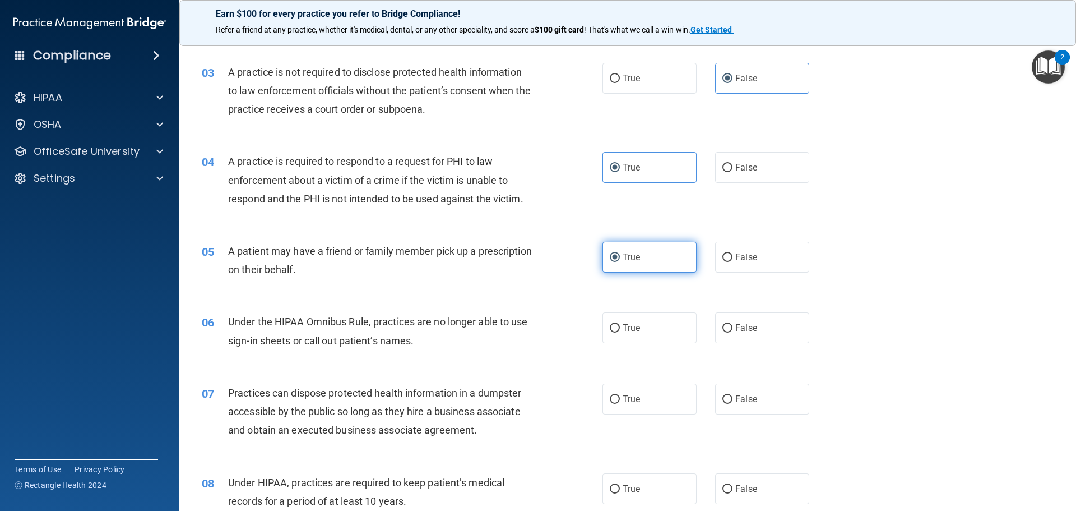
scroll to position [224, 0]
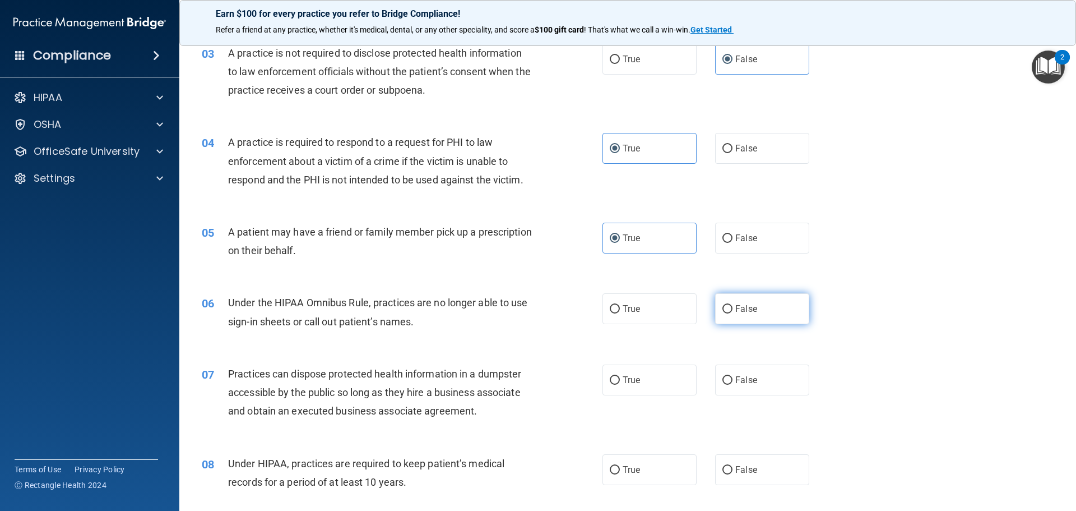
click at [734, 314] on label "False" at bounding box center [762, 308] width 94 height 31
click at [733, 313] on input "False" at bounding box center [728, 309] width 10 height 8
radio input "true"
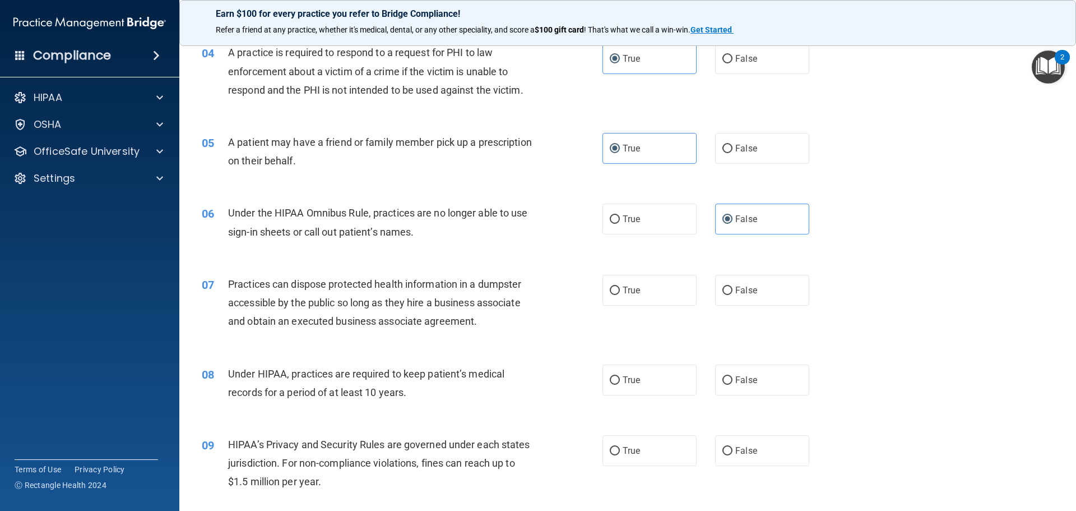
scroll to position [336, 0]
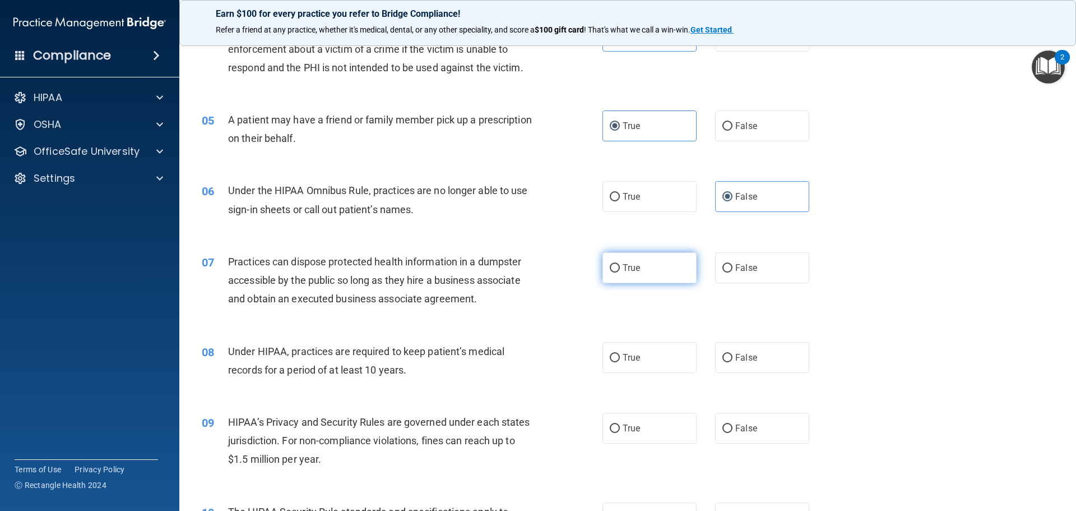
click at [673, 276] on label "True" at bounding box center [650, 267] width 94 height 31
click at [620, 272] on input "True" at bounding box center [615, 268] width 10 height 8
radio input "true"
click at [749, 357] on span "False" at bounding box center [747, 357] width 22 height 11
click at [733, 357] on input "False" at bounding box center [728, 358] width 10 height 8
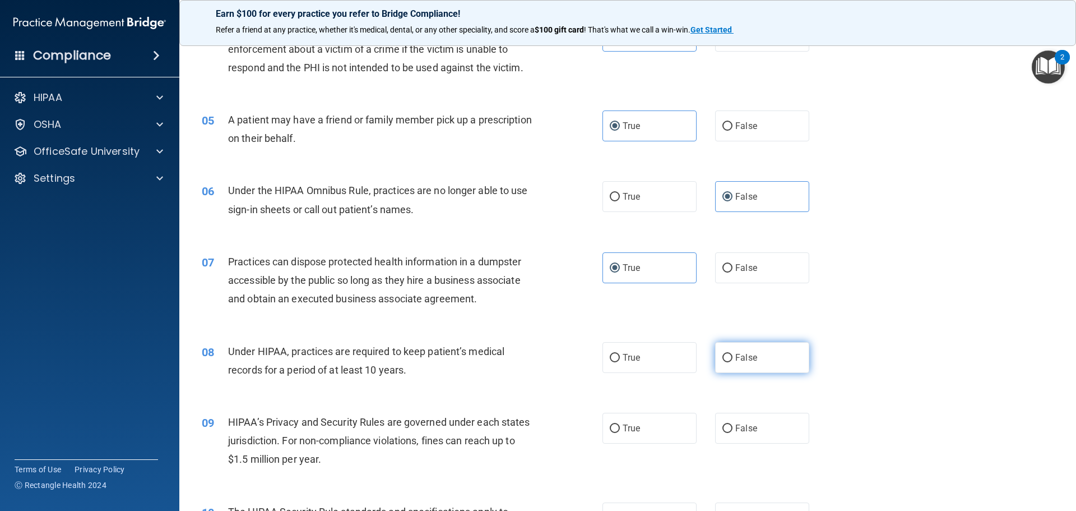
radio input "true"
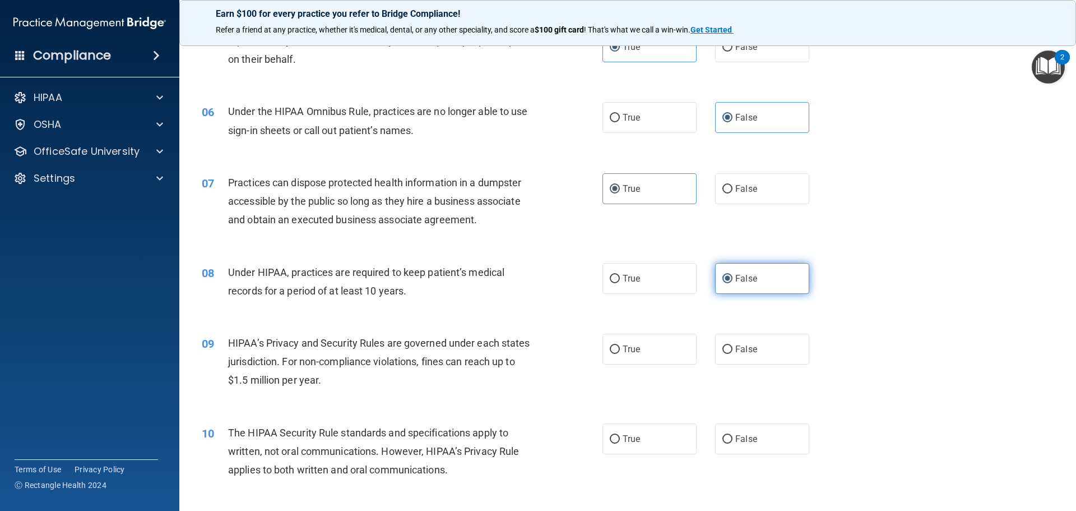
scroll to position [505, 0]
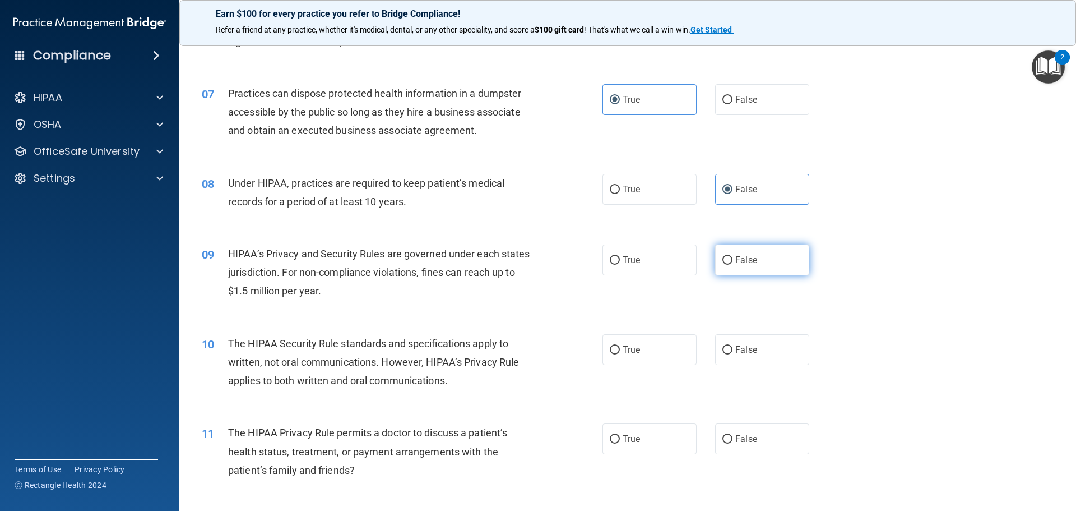
click at [734, 267] on label "False" at bounding box center [762, 259] width 94 height 31
click at [733, 265] on input "False" at bounding box center [728, 260] width 10 height 8
radio input "true"
click at [737, 345] on span "False" at bounding box center [747, 349] width 22 height 11
click at [733, 346] on input "False" at bounding box center [728, 350] width 10 height 8
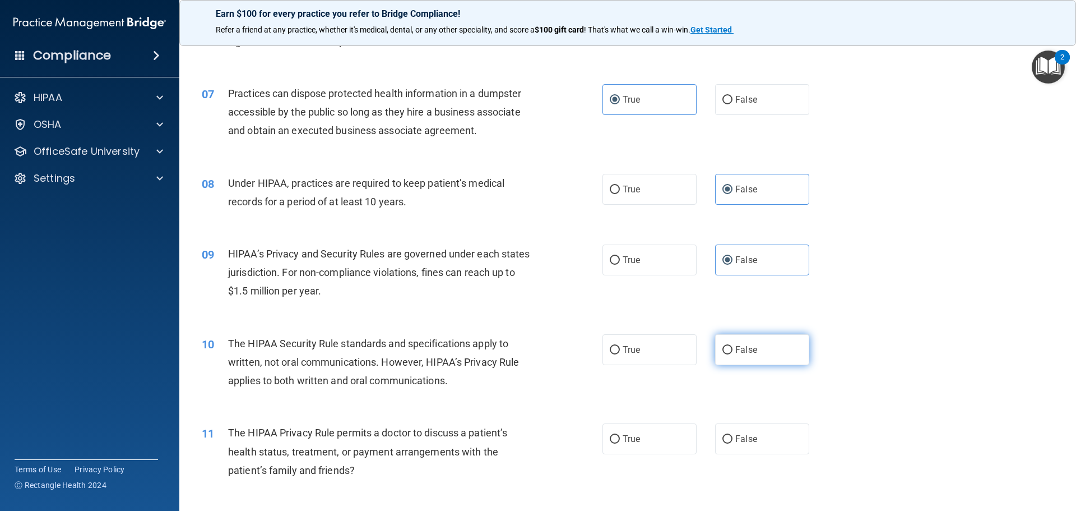
radio input "true"
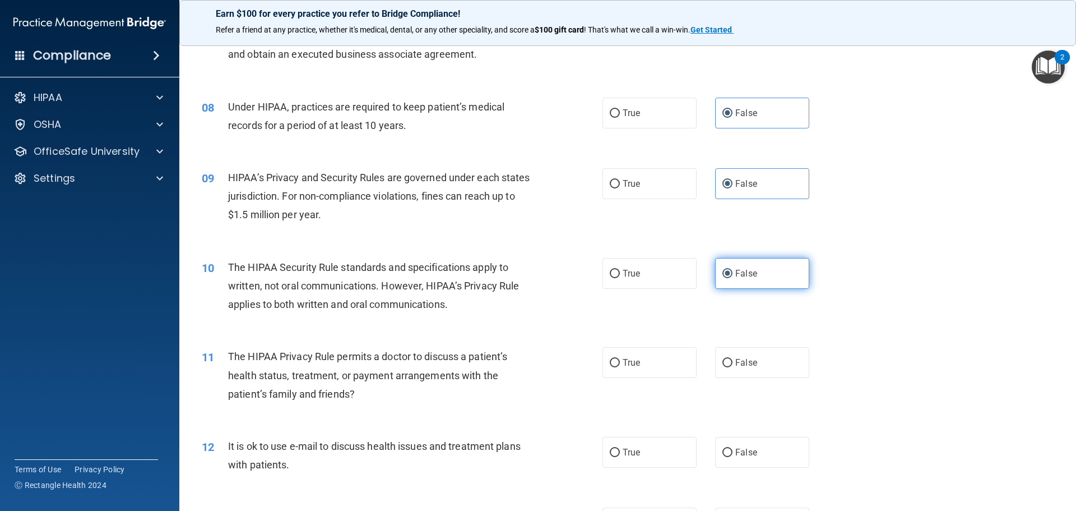
scroll to position [617, 0]
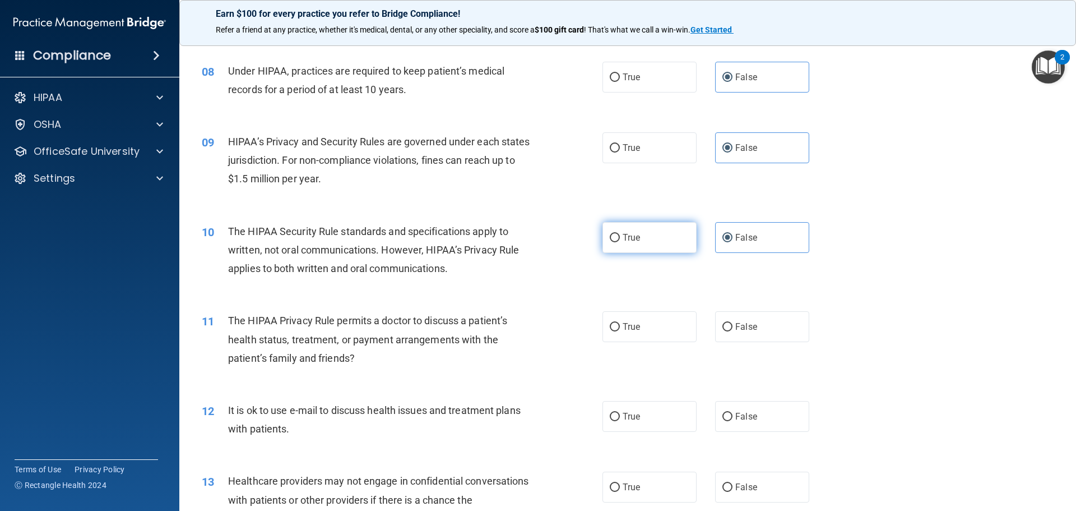
click at [668, 241] on label "True" at bounding box center [650, 237] width 94 height 31
click at [620, 241] on input "True" at bounding box center [615, 238] width 10 height 8
radio input "true"
radio input "false"
click at [759, 332] on label "False" at bounding box center [762, 326] width 94 height 31
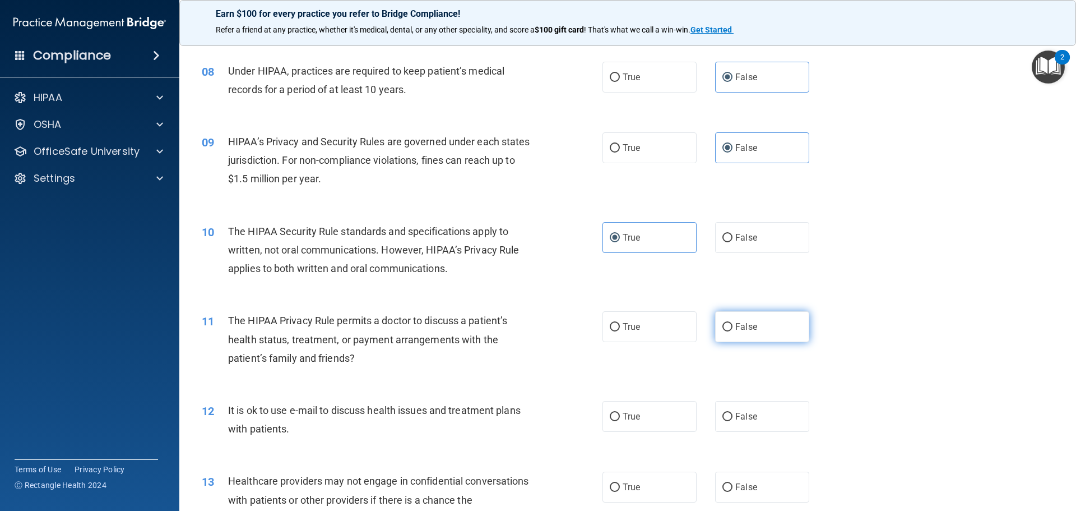
click at [733, 331] on input "False" at bounding box center [728, 327] width 10 height 8
radio input "true"
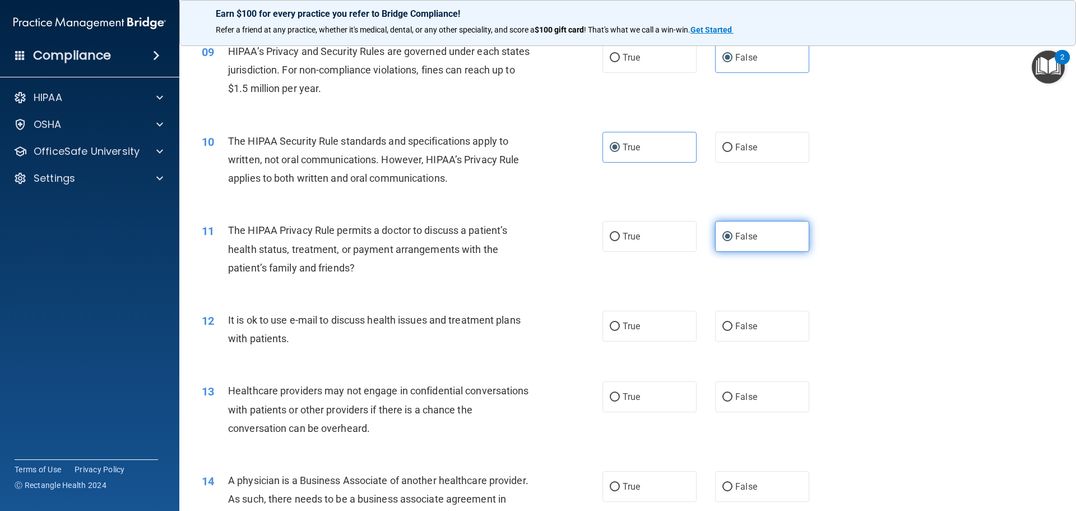
scroll to position [729, 0]
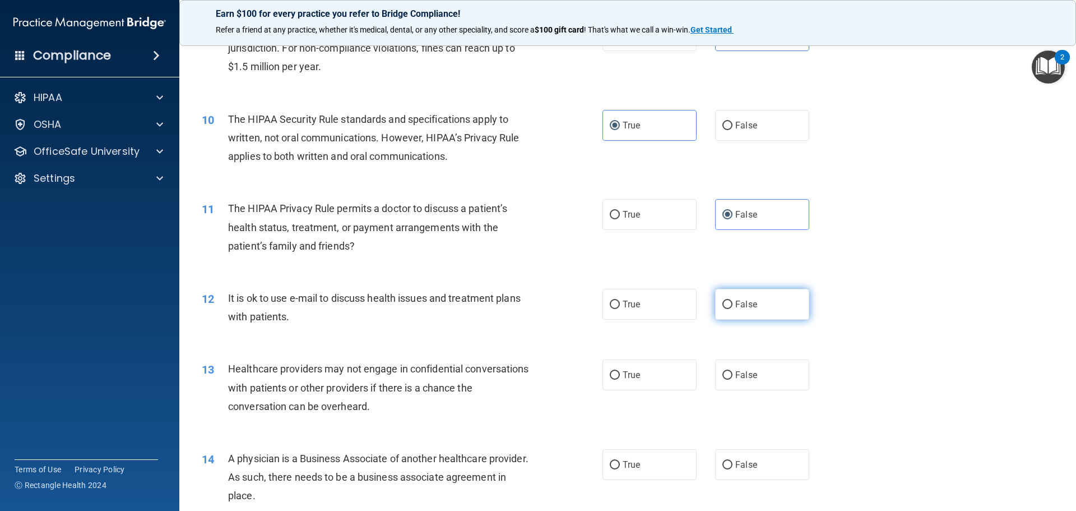
click at [724, 316] on label "False" at bounding box center [762, 304] width 94 height 31
click at [724, 309] on input "False" at bounding box center [728, 305] width 10 height 8
radio input "true"
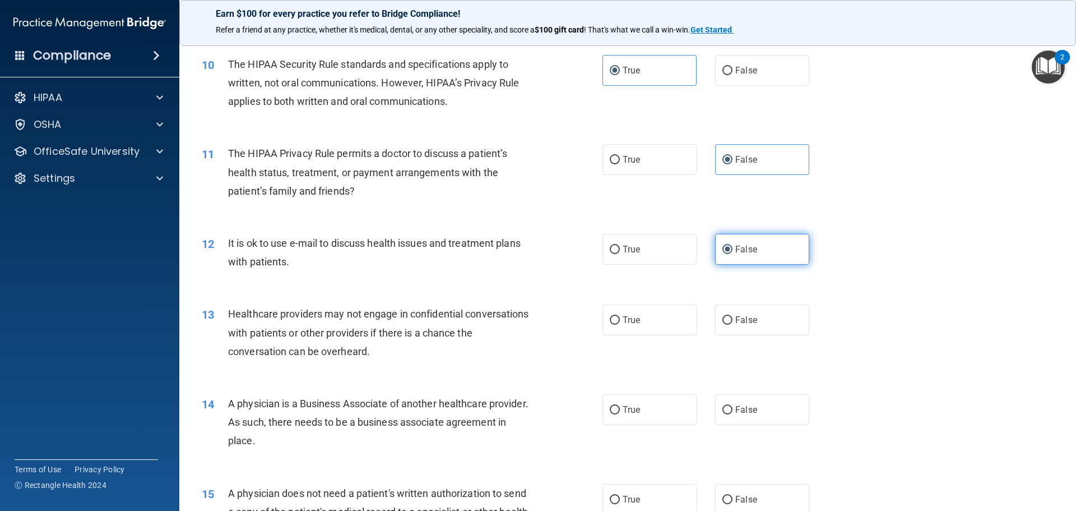
scroll to position [785, 0]
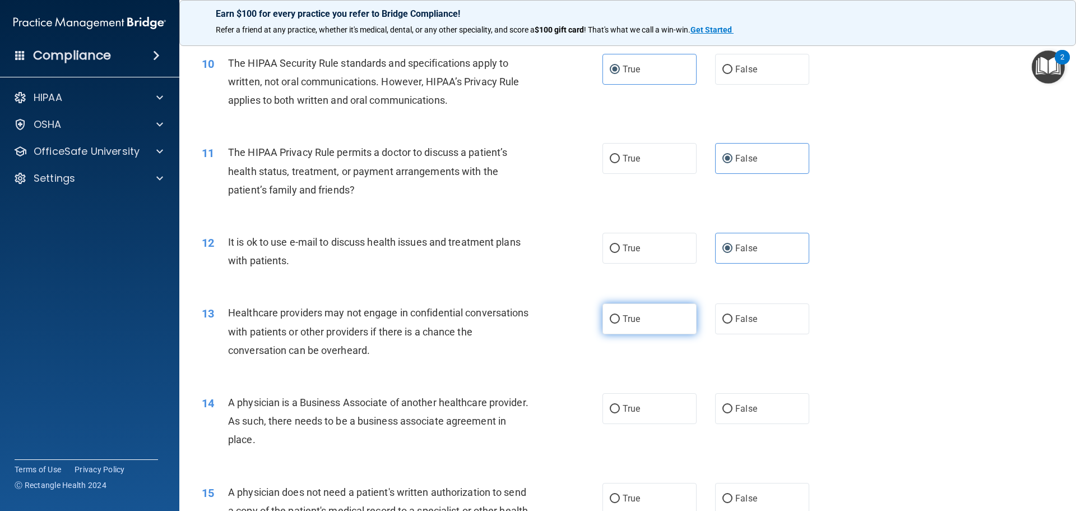
click at [631, 324] on span "True" at bounding box center [631, 318] width 17 height 11
click at [620, 324] on input "True" at bounding box center [615, 319] width 10 height 8
radio input "true"
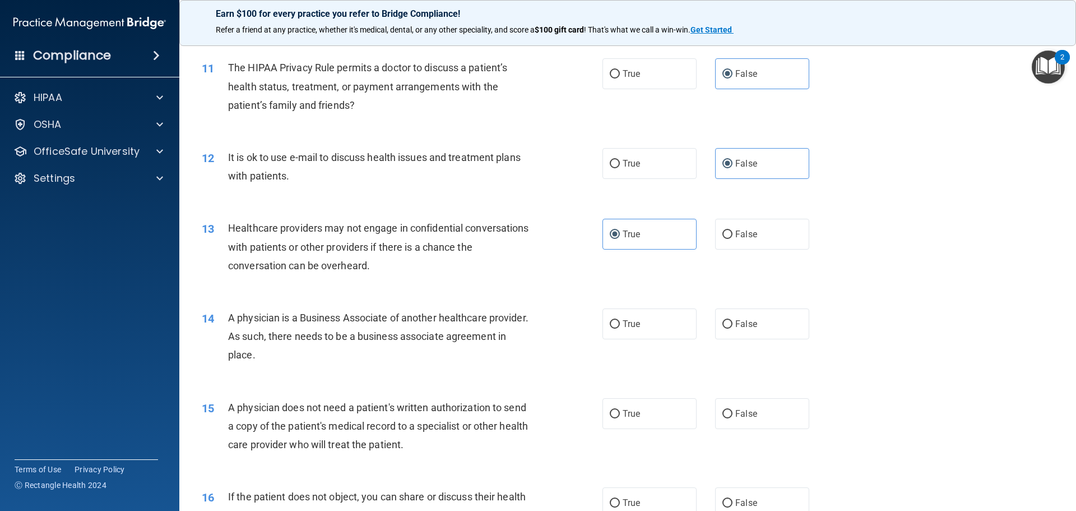
scroll to position [897, 0]
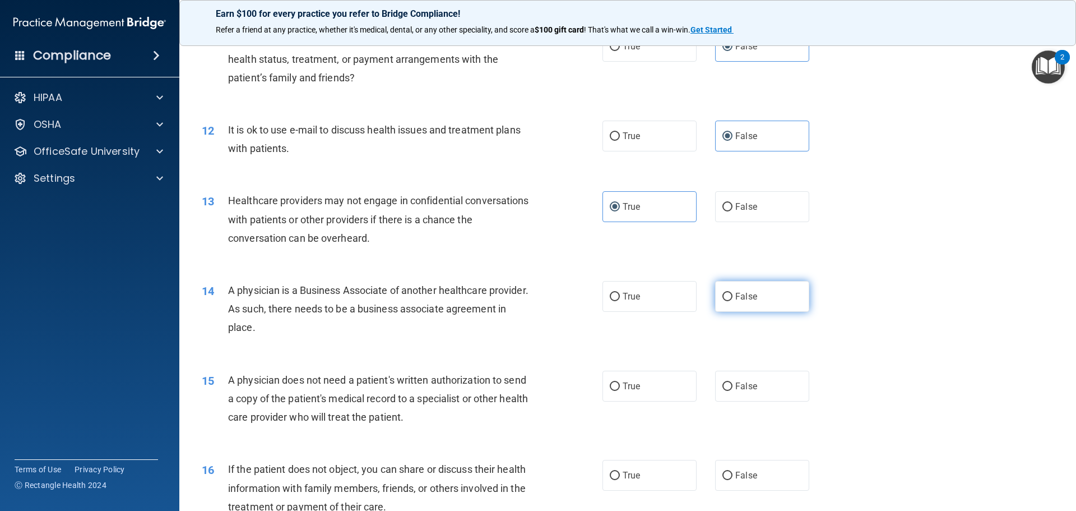
click at [737, 305] on label "False" at bounding box center [762, 296] width 94 height 31
click at [733, 301] on input "False" at bounding box center [728, 297] width 10 height 8
radio input "true"
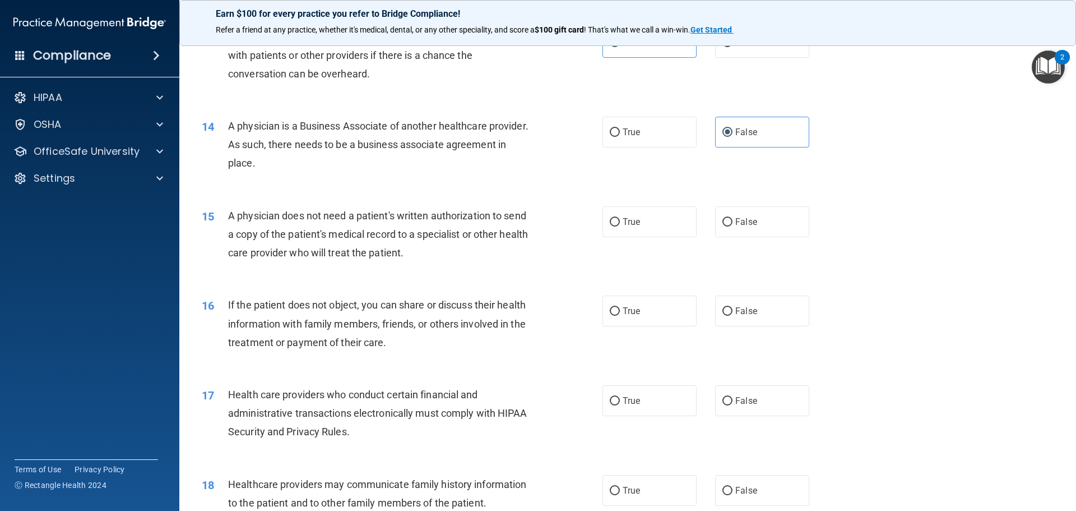
scroll to position [1065, 0]
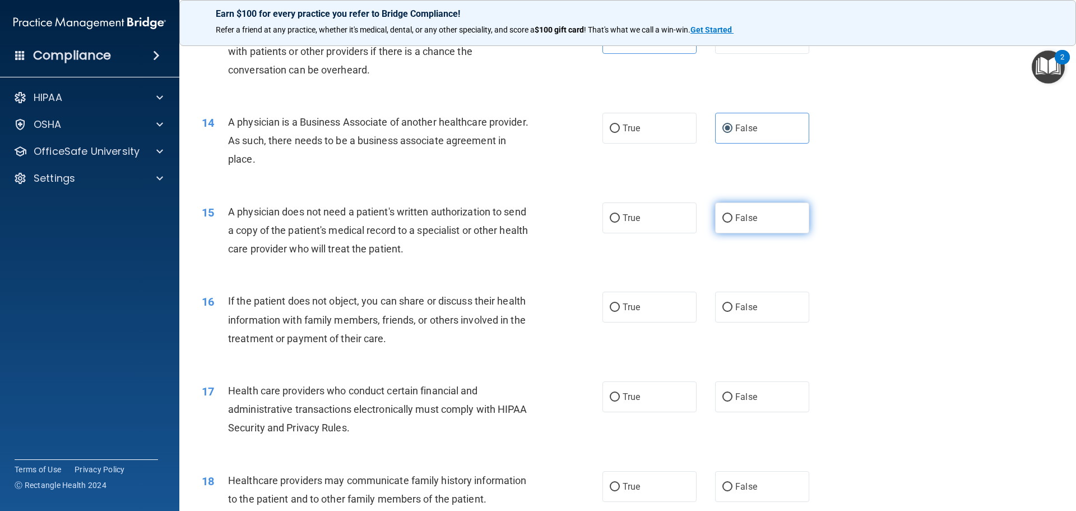
click at [738, 232] on label "False" at bounding box center [762, 217] width 94 height 31
click at [733, 223] on input "False" at bounding box center [728, 218] width 10 height 8
radio input "true"
click at [624, 303] on span "True" at bounding box center [631, 307] width 17 height 11
click at [620, 303] on input "True" at bounding box center [615, 307] width 10 height 8
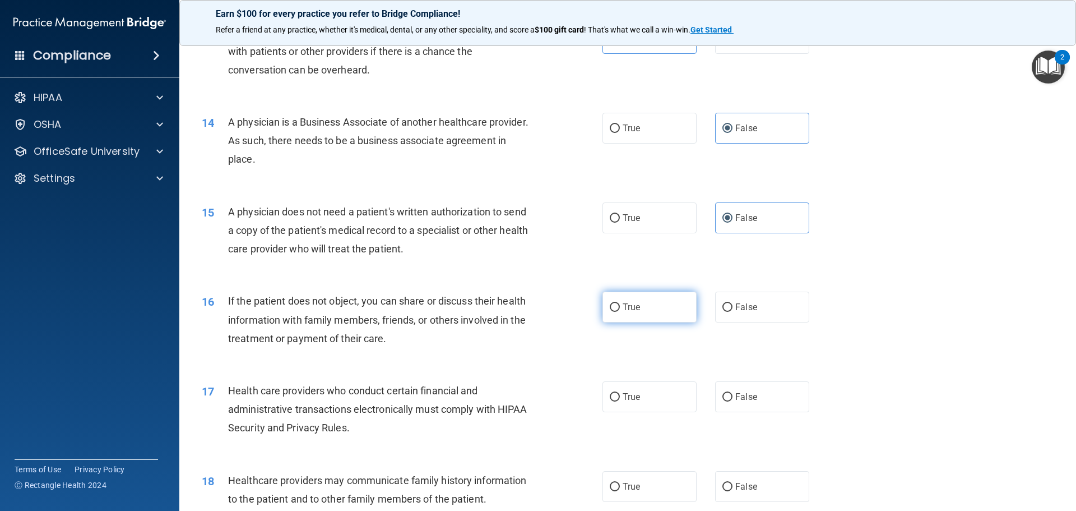
radio input "true"
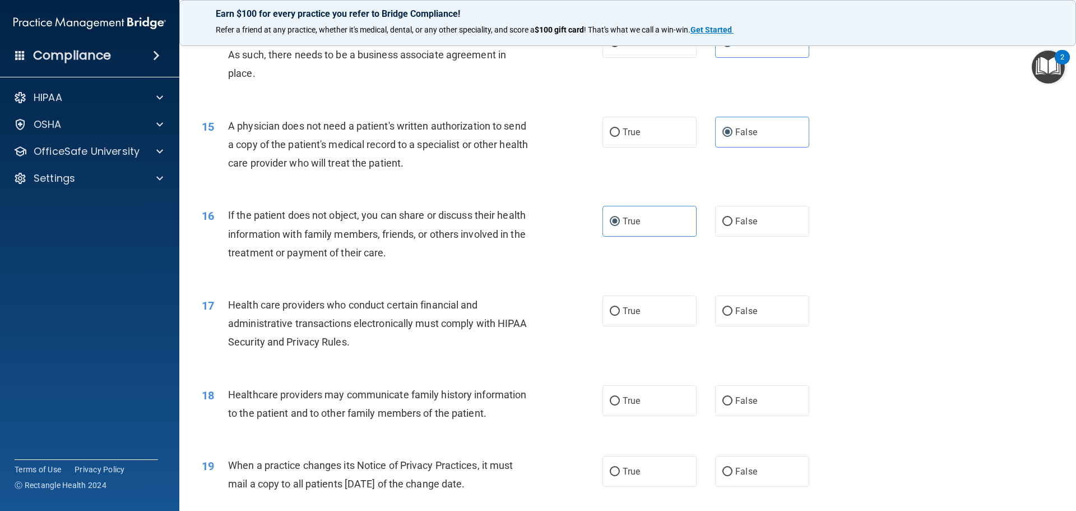
scroll to position [1177, 0]
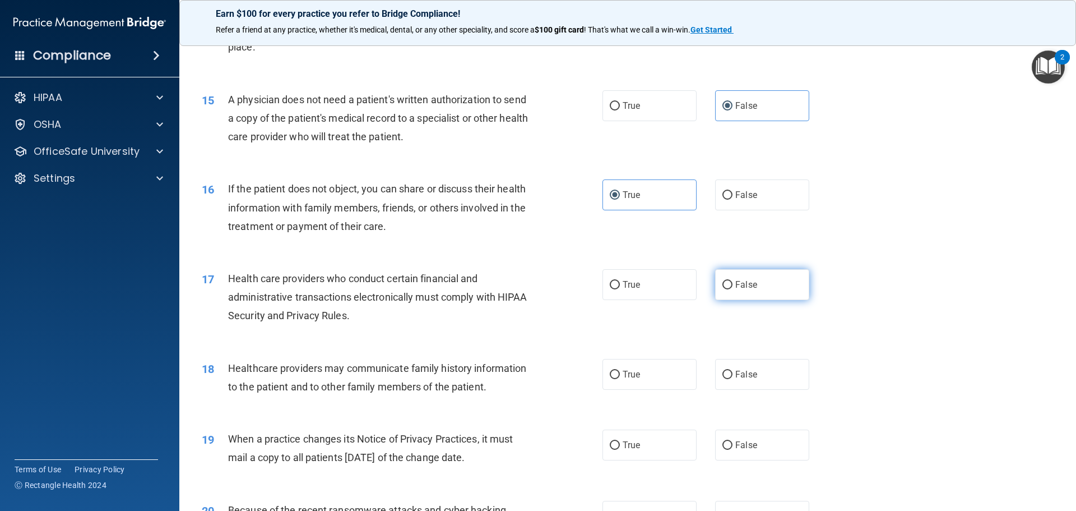
click at [752, 288] on label "False" at bounding box center [762, 284] width 94 height 31
click at [733, 288] on input "False" at bounding box center [728, 285] width 10 height 8
radio input "true"
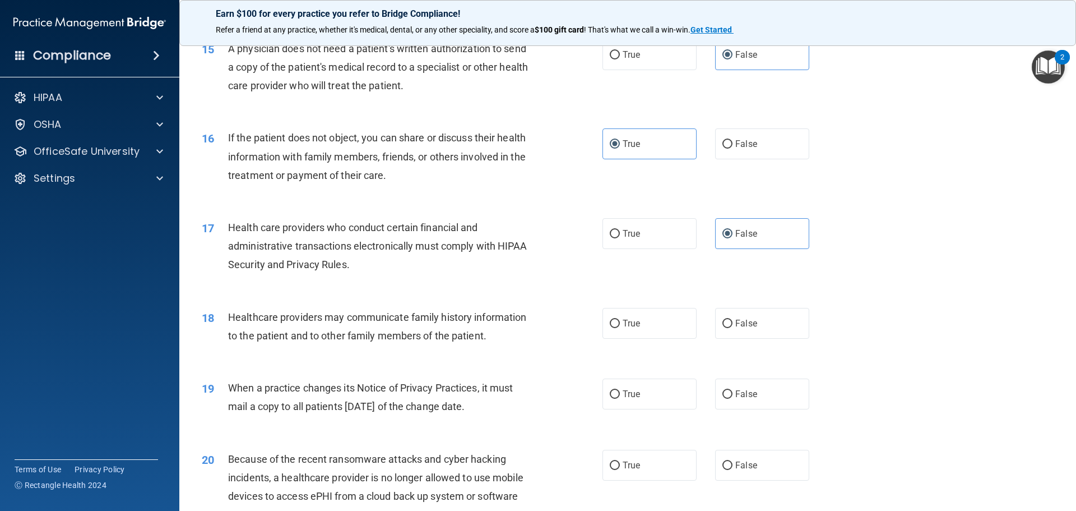
scroll to position [1346, 0]
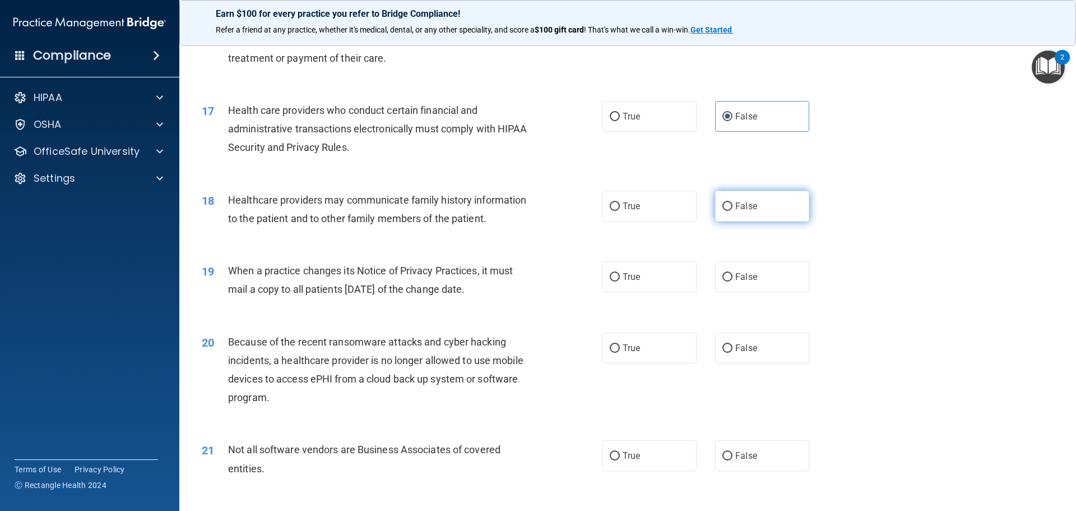
click at [752, 207] on label "False" at bounding box center [762, 206] width 94 height 31
click at [733, 207] on input "False" at bounding box center [728, 206] width 10 height 8
radio input "true"
click at [672, 271] on label "True" at bounding box center [650, 276] width 94 height 31
click at [620, 273] on input "True" at bounding box center [615, 277] width 10 height 8
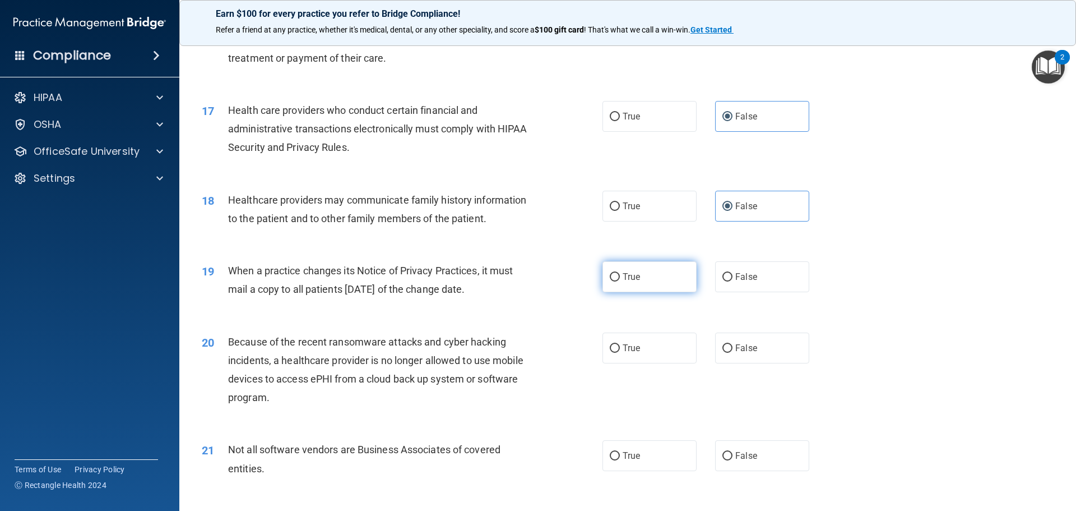
radio input "true"
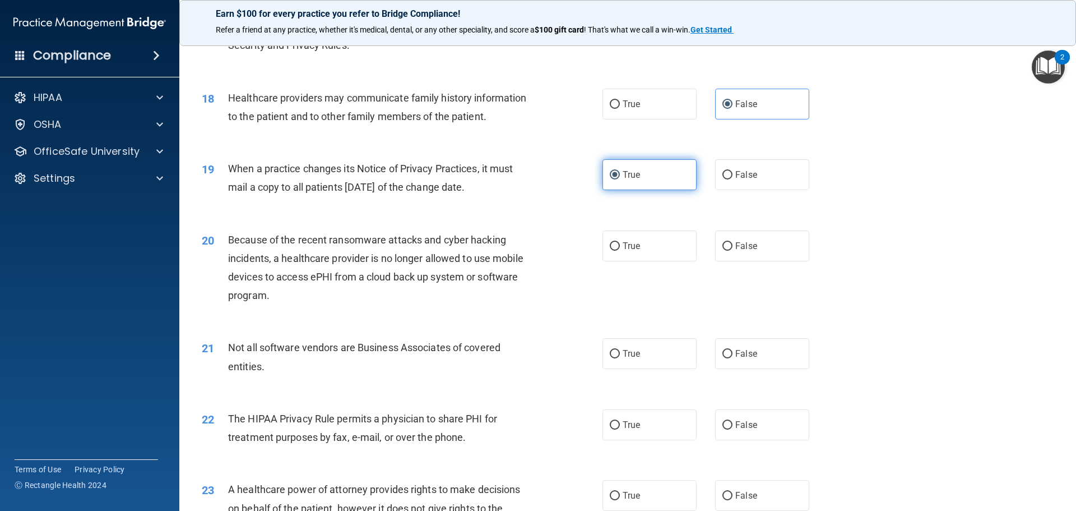
scroll to position [1458, 0]
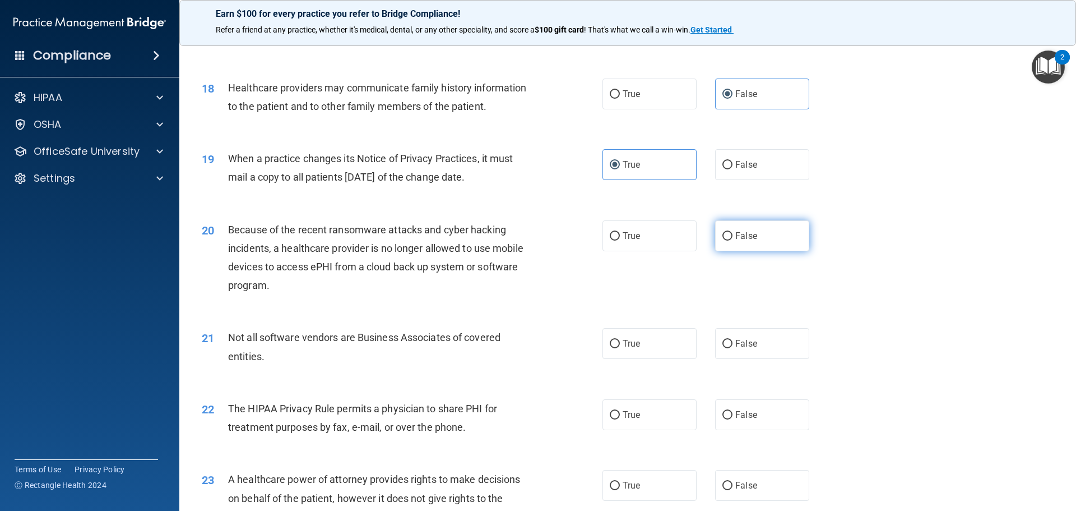
click at [715, 238] on label "False" at bounding box center [762, 235] width 94 height 31
click at [723, 238] on input "False" at bounding box center [728, 236] width 10 height 8
radio input "true"
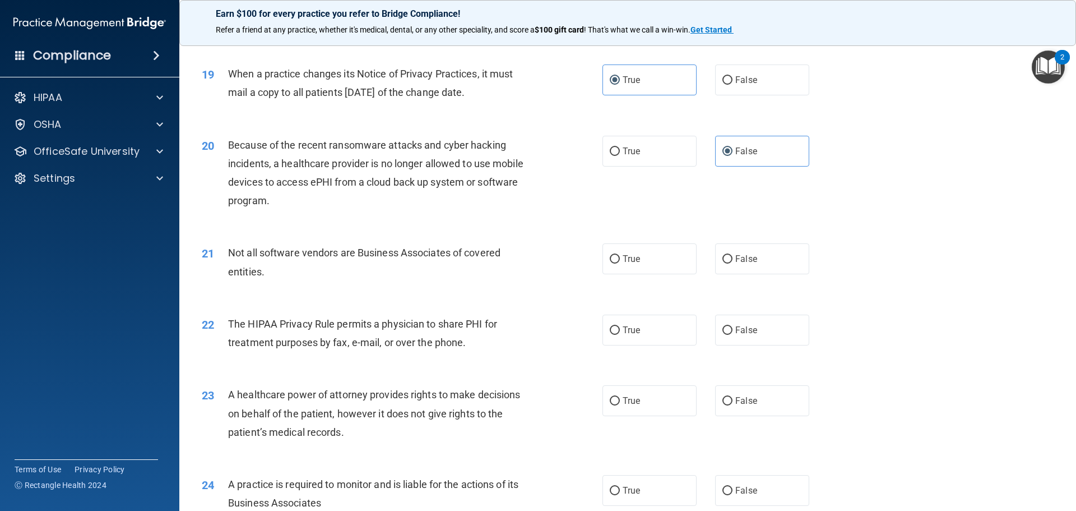
scroll to position [1570, 0]
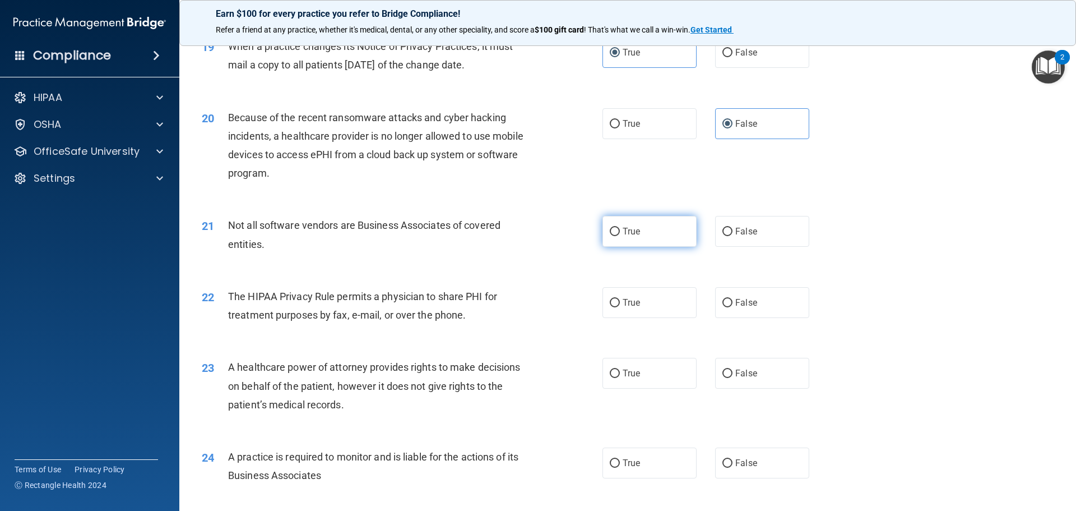
click at [640, 235] on label "True" at bounding box center [650, 231] width 94 height 31
click at [620, 235] on input "True" at bounding box center [615, 232] width 10 height 8
radio input "true"
click at [733, 308] on label "False" at bounding box center [762, 302] width 94 height 31
click at [733, 307] on input "False" at bounding box center [728, 303] width 10 height 8
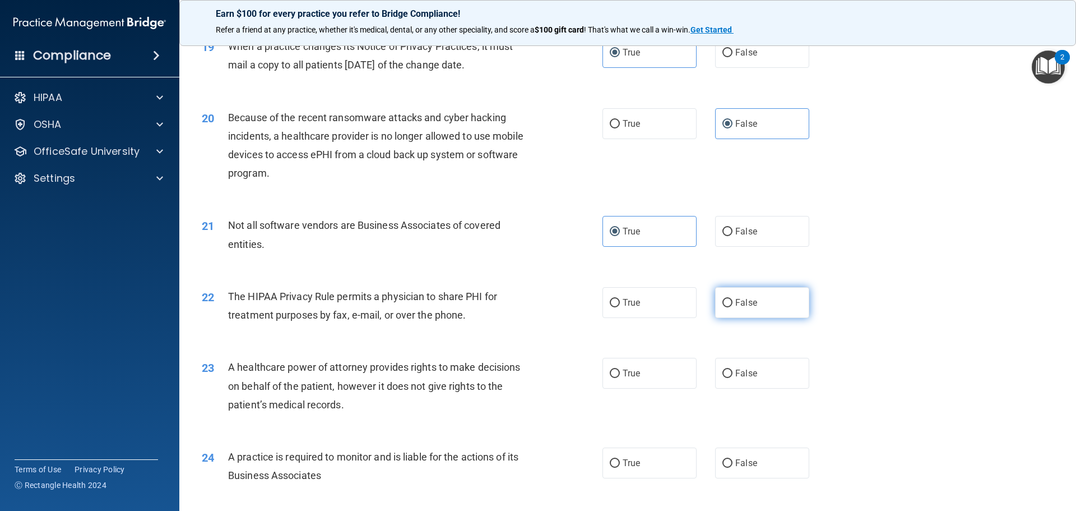
radio input "true"
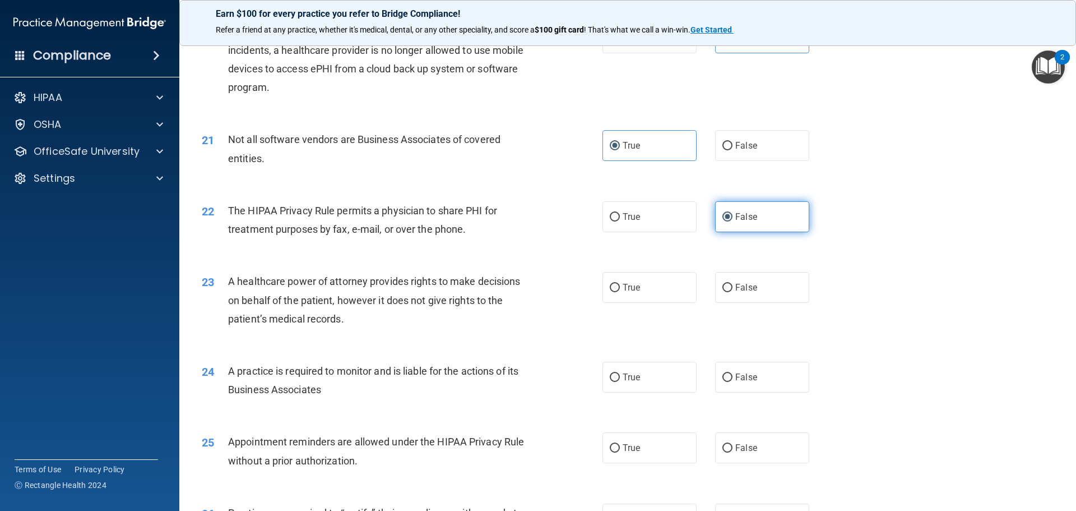
scroll to position [1682, 0]
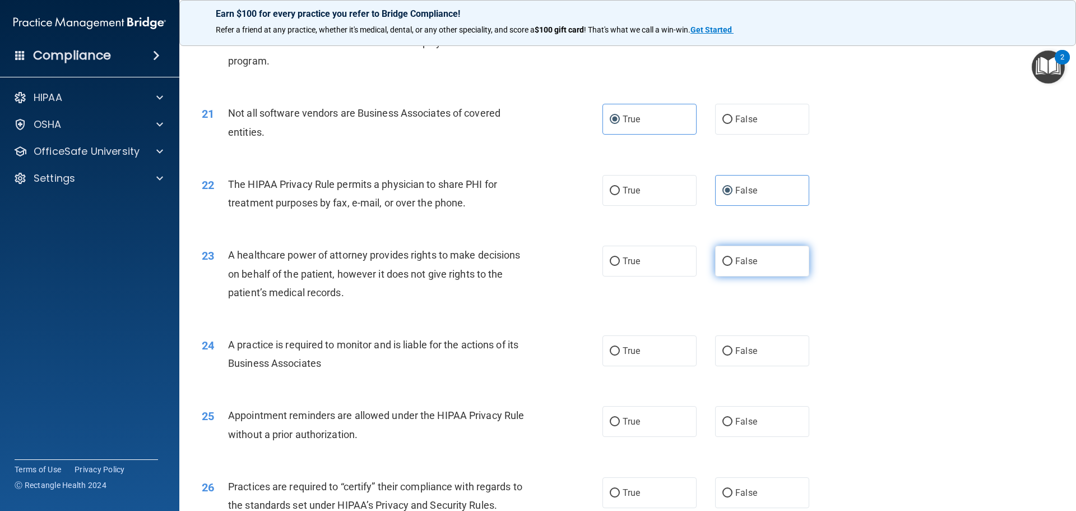
click at [736, 267] on label "False" at bounding box center [762, 261] width 94 height 31
click at [733, 266] on input "False" at bounding box center [728, 261] width 10 height 8
radio input "true"
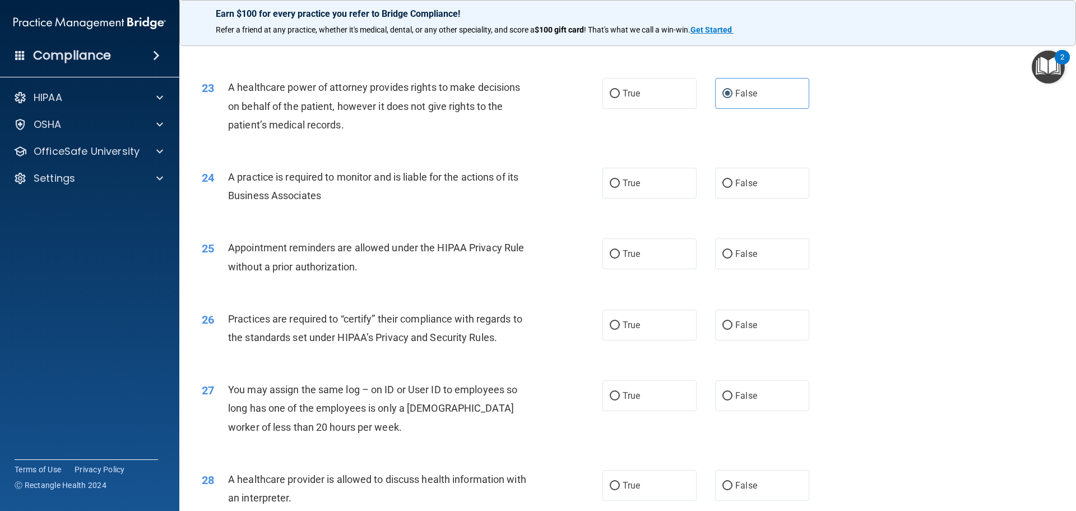
scroll to position [1850, 0]
click at [654, 194] on label "True" at bounding box center [650, 182] width 94 height 31
click at [620, 187] on input "True" at bounding box center [615, 183] width 10 height 8
radio input "true"
click at [657, 252] on label "True" at bounding box center [650, 253] width 94 height 31
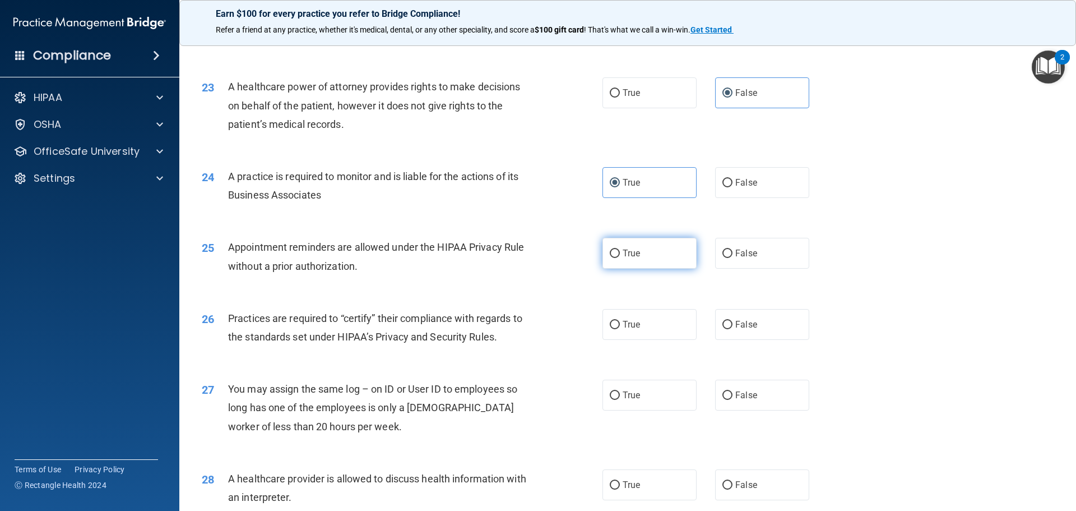
click at [620, 252] on input "True" at bounding box center [615, 253] width 10 height 8
radio input "true"
click at [653, 326] on label "True" at bounding box center [650, 324] width 94 height 31
click at [620, 326] on input "True" at bounding box center [615, 325] width 10 height 8
radio input "true"
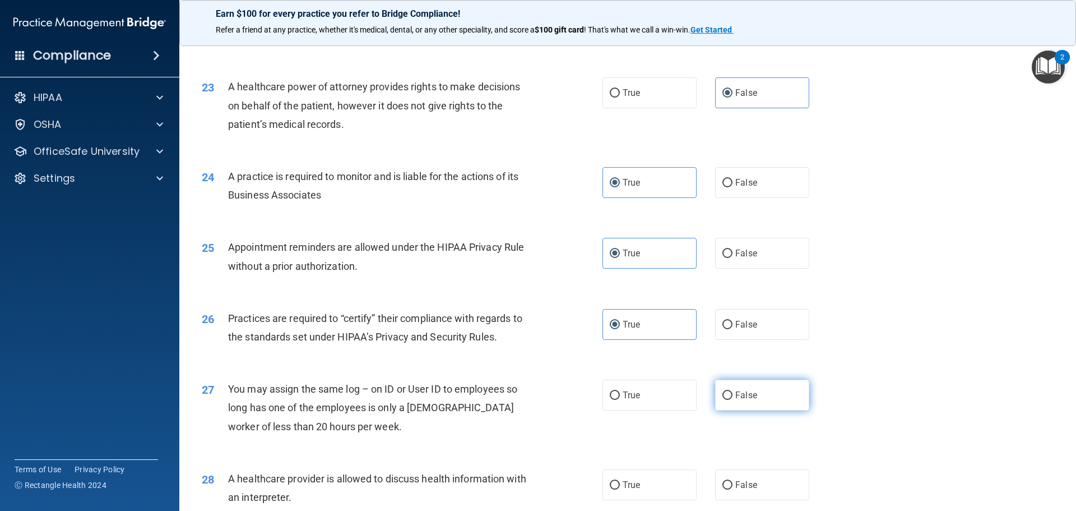
click at [757, 404] on label "False" at bounding box center [762, 395] width 94 height 31
click at [733, 400] on input "False" at bounding box center [728, 395] width 10 height 8
radio input "true"
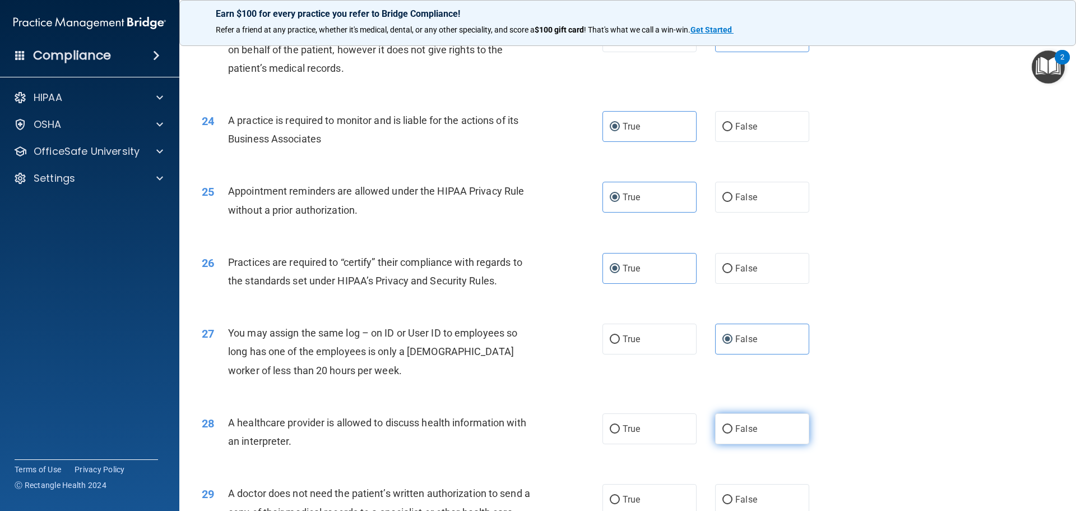
click at [746, 437] on label "False" at bounding box center [762, 428] width 94 height 31
click at [733, 433] on input "False" at bounding box center [728, 429] width 10 height 8
radio input "true"
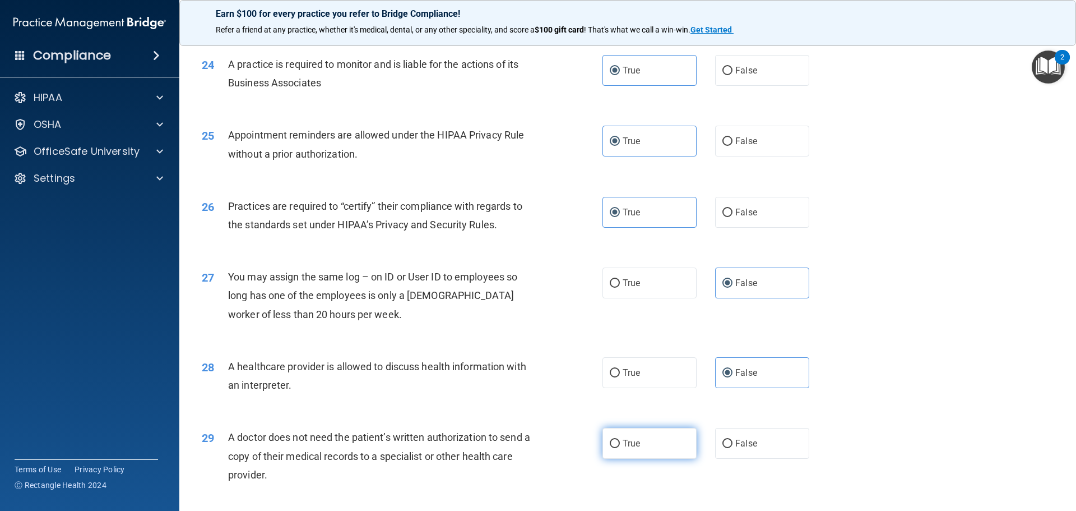
click at [649, 437] on label "True" at bounding box center [650, 443] width 94 height 31
click at [620, 440] on input "True" at bounding box center [615, 444] width 10 height 8
radio input "true"
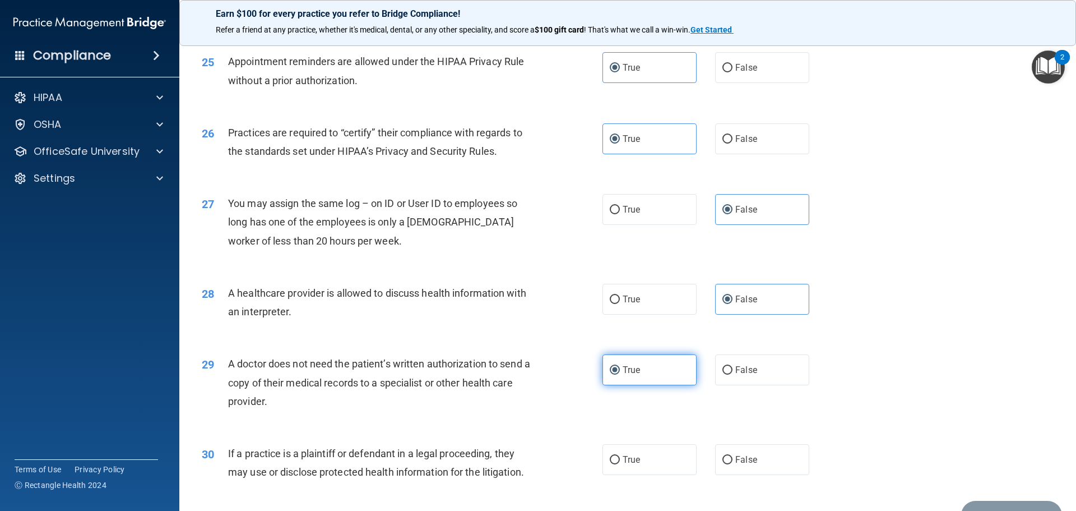
scroll to position [2074, 0]
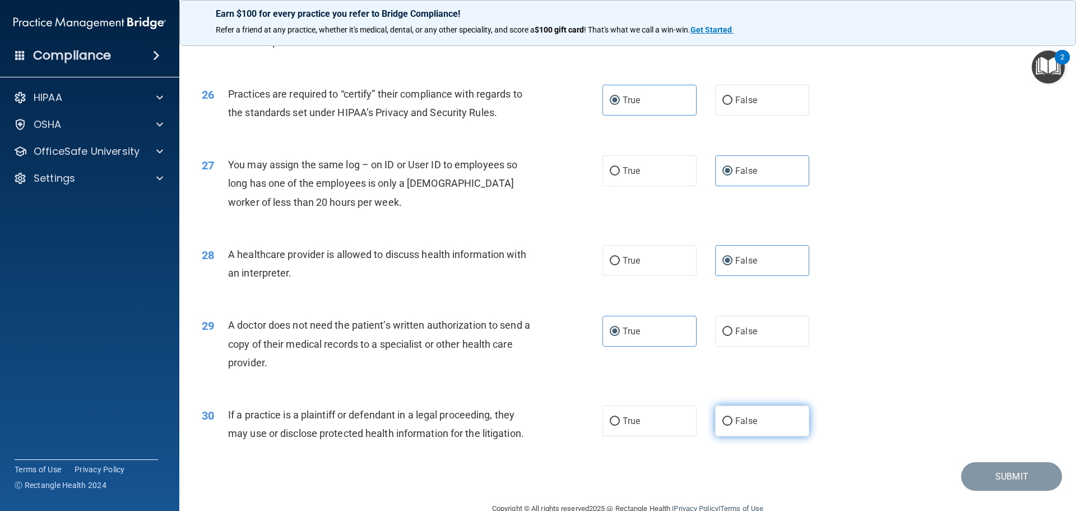
click at [729, 421] on label "False" at bounding box center [762, 420] width 94 height 31
click at [729, 421] on input "False" at bounding box center [728, 421] width 10 height 8
radio input "true"
click at [1006, 491] on footer "Copyright © All rights reserved 2025 @ Rectangle Health | Privacy Policy | Term…" at bounding box center [628, 508] width 852 height 34
click at [992, 481] on button "Submit" at bounding box center [1012, 476] width 101 height 29
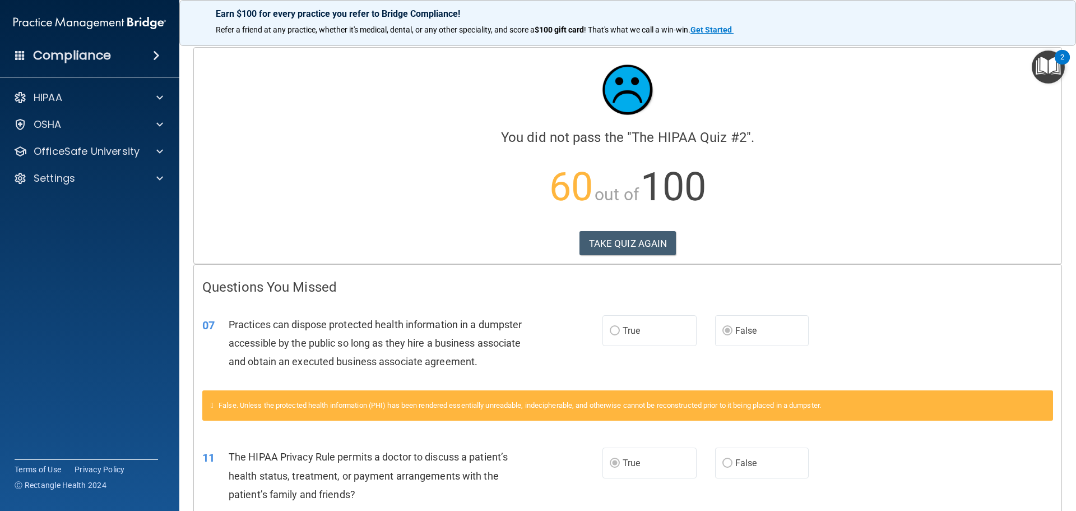
click at [858, 397] on div "False. Unless the protected health information (PHI) has been rendered essentia…" at bounding box center [627, 405] width 851 height 30
drag, startPoint x: 858, startPoint y: 397, endPoint x: 899, endPoint y: 44, distance: 355.6
click at [891, 44] on div "Earn $100 for every practice you refer to Bridge Compliance! Refer a friend at …" at bounding box center [627, 255] width 897 height 511
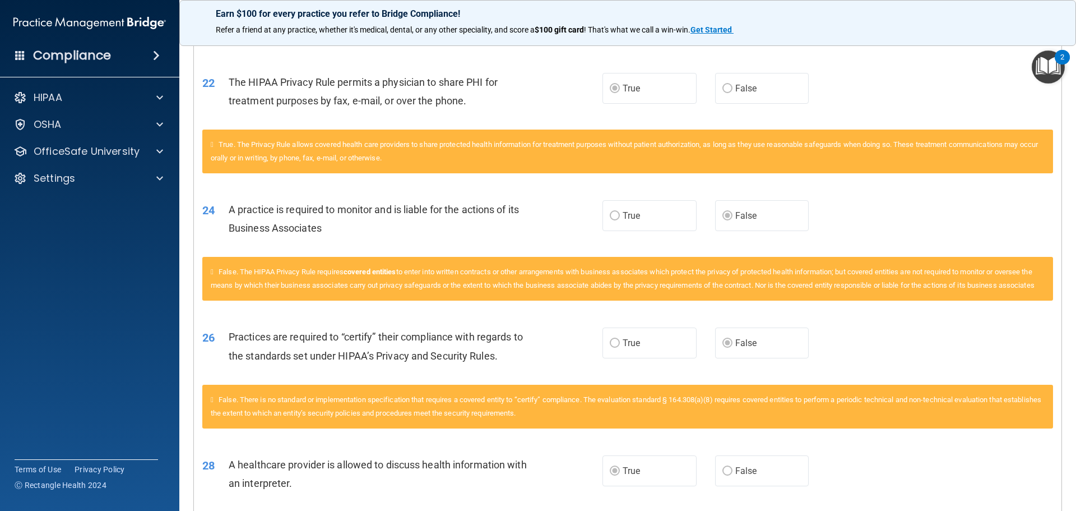
scroll to position [1214, 0]
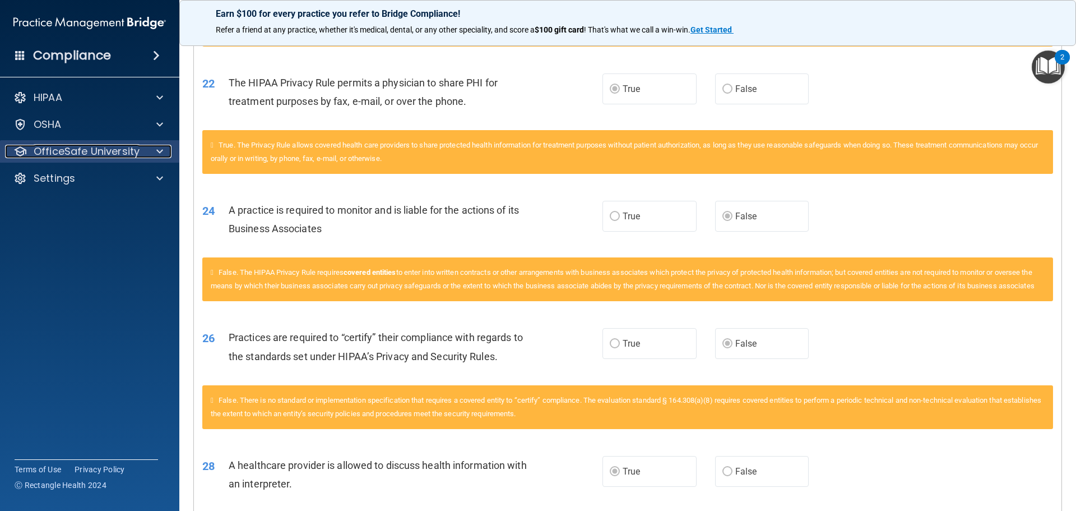
click at [108, 151] on p "OfficeSafe University" at bounding box center [87, 151] width 106 height 13
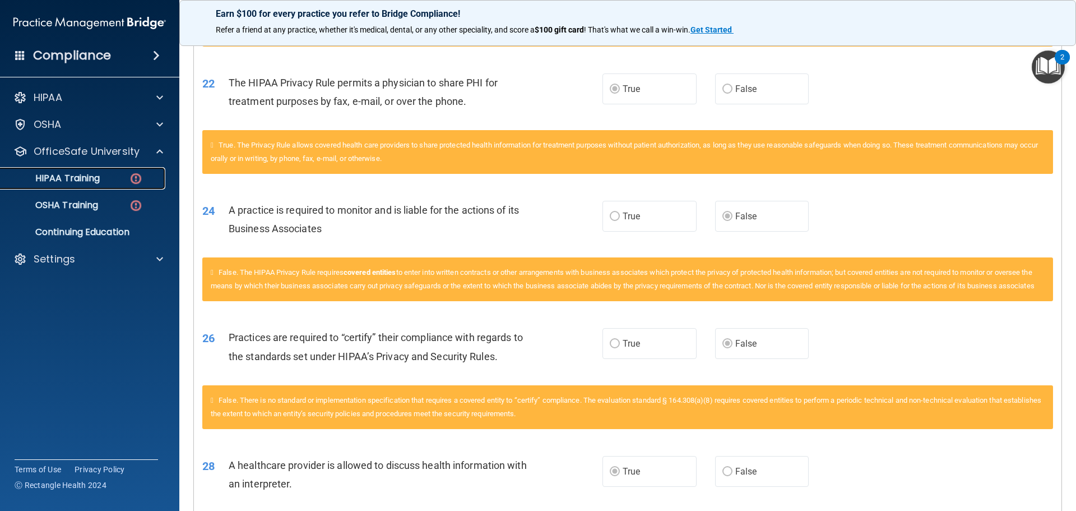
click at [68, 175] on p "HIPAA Training" at bounding box center [53, 178] width 93 height 11
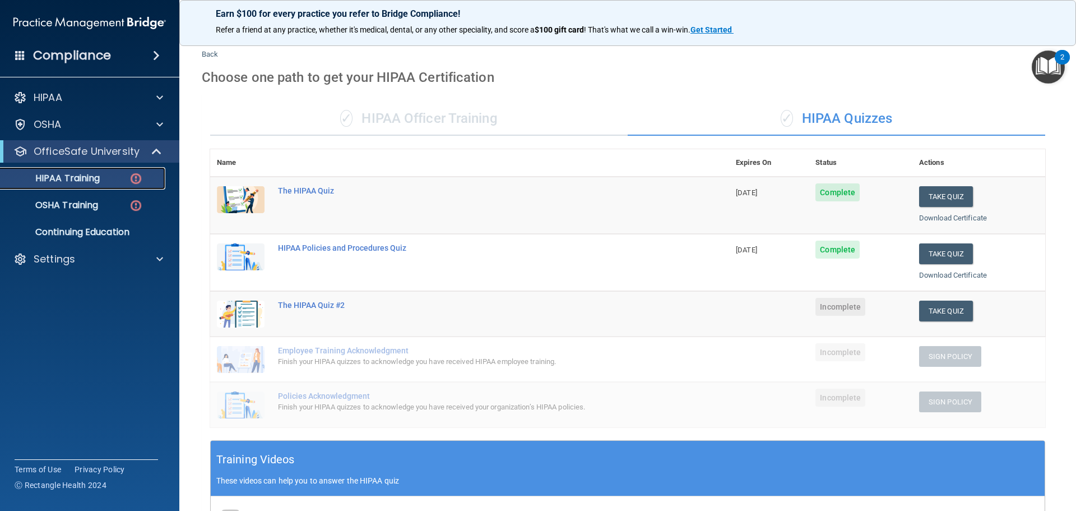
scroll to position [18, 0]
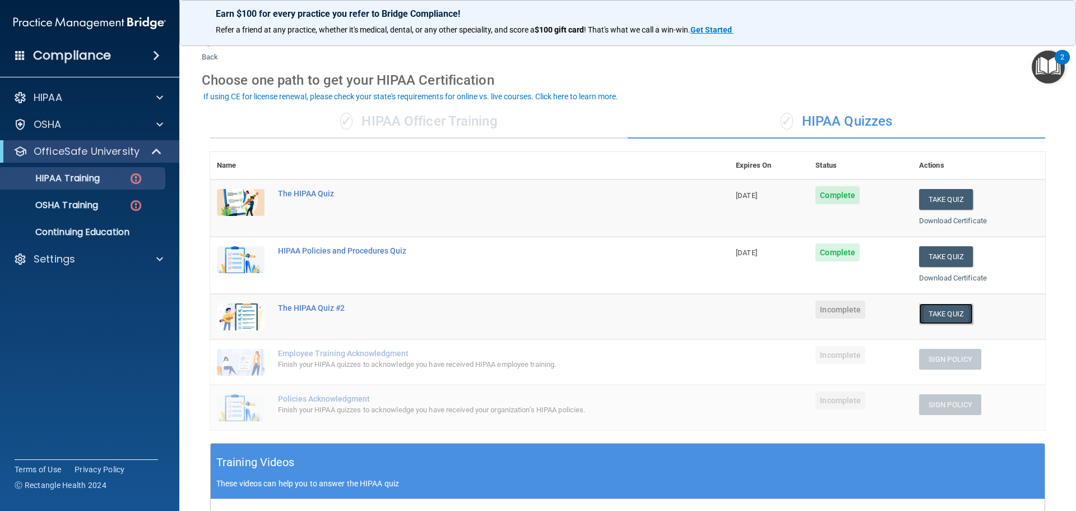
click at [947, 313] on button "Take Quiz" at bounding box center [947, 313] width 54 height 21
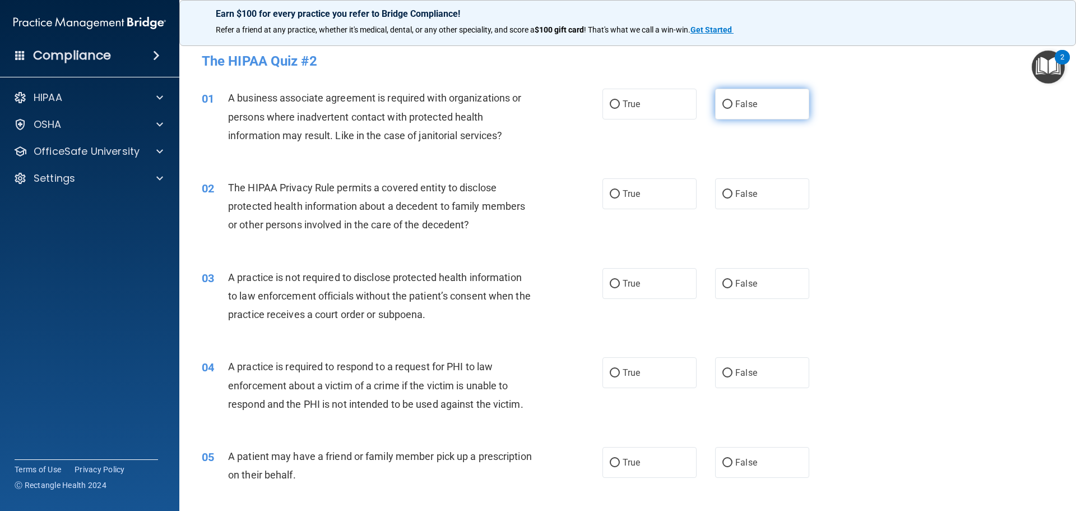
click at [748, 99] on span "False" at bounding box center [747, 104] width 22 height 11
click at [733, 100] on input "False" at bounding box center [728, 104] width 10 height 8
radio input "true"
click at [635, 192] on span "True" at bounding box center [631, 193] width 17 height 11
click at [620, 192] on input "True" at bounding box center [615, 194] width 10 height 8
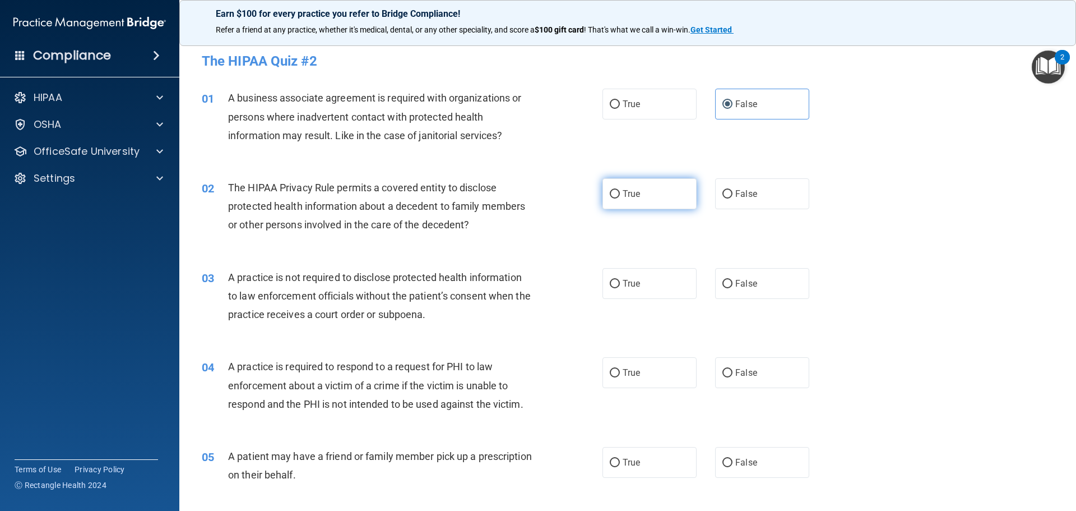
radio input "true"
click at [777, 274] on label "False" at bounding box center [762, 283] width 94 height 31
click at [733, 280] on input "False" at bounding box center [728, 284] width 10 height 8
radio input "true"
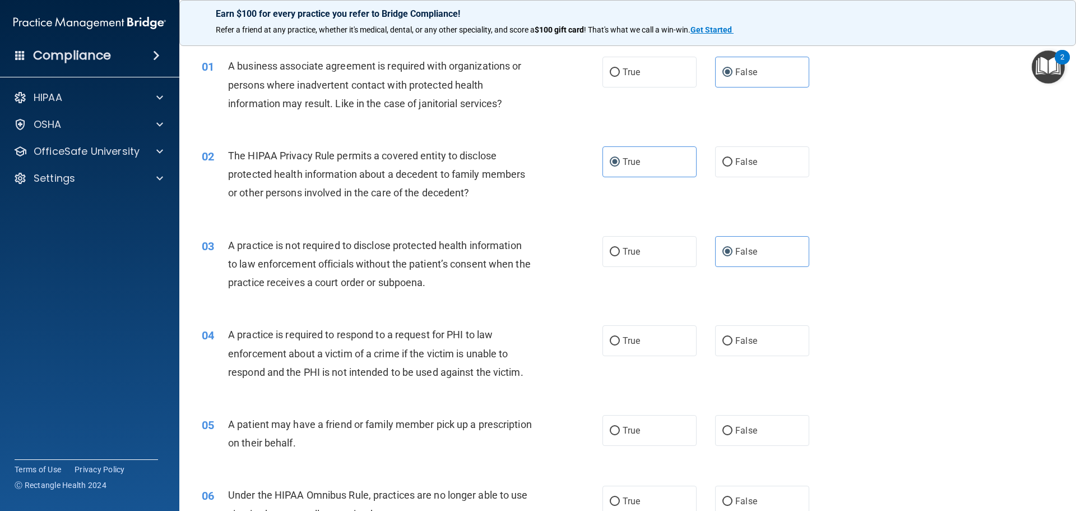
scroll to position [112, 0]
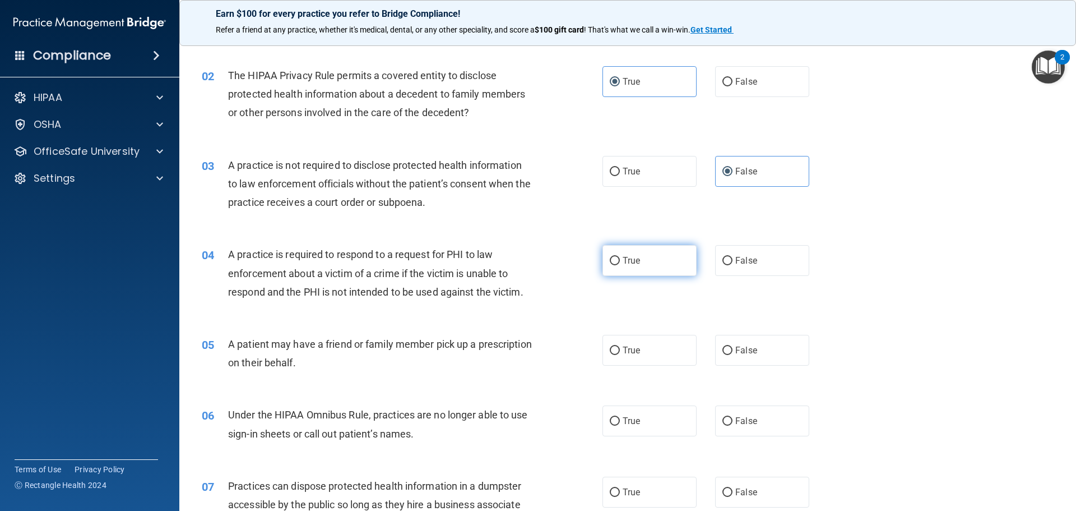
click at [634, 257] on span "True" at bounding box center [631, 260] width 17 height 11
click at [620, 257] on input "True" at bounding box center [615, 261] width 10 height 8
radio input "true"
click at [637, 349] on label "True" at bounding box center [650, 350] width 94 height 31
click at [620, 349] on input "True" at bounding box center [615, 350] width 10 height 8
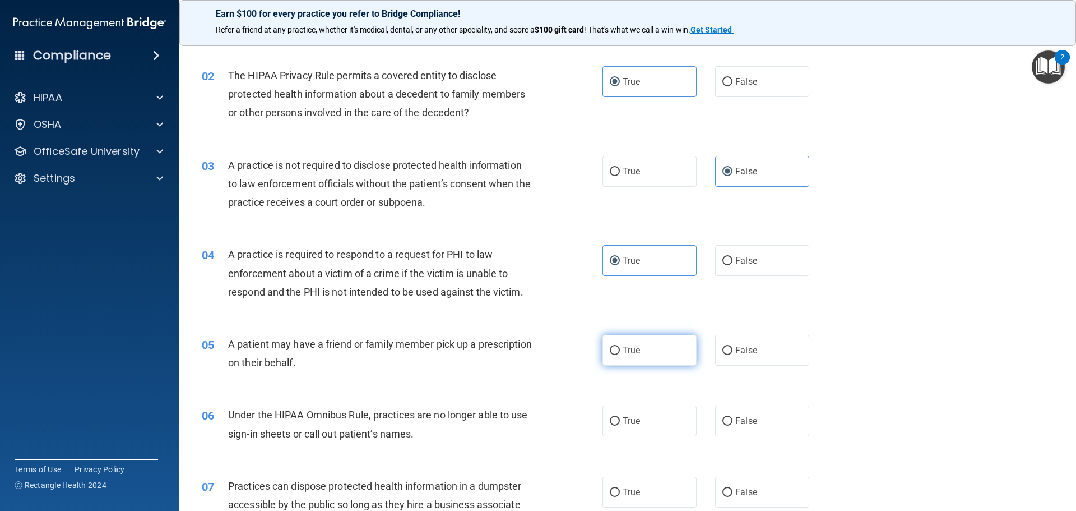
radio input "true"
click at [771, 429] on label "False" at bounding box center [762, 420] width 94 height 31
click at [733, 426] on input "False" at bounding box center [728, 421] width 10 height 8
radio input "true"
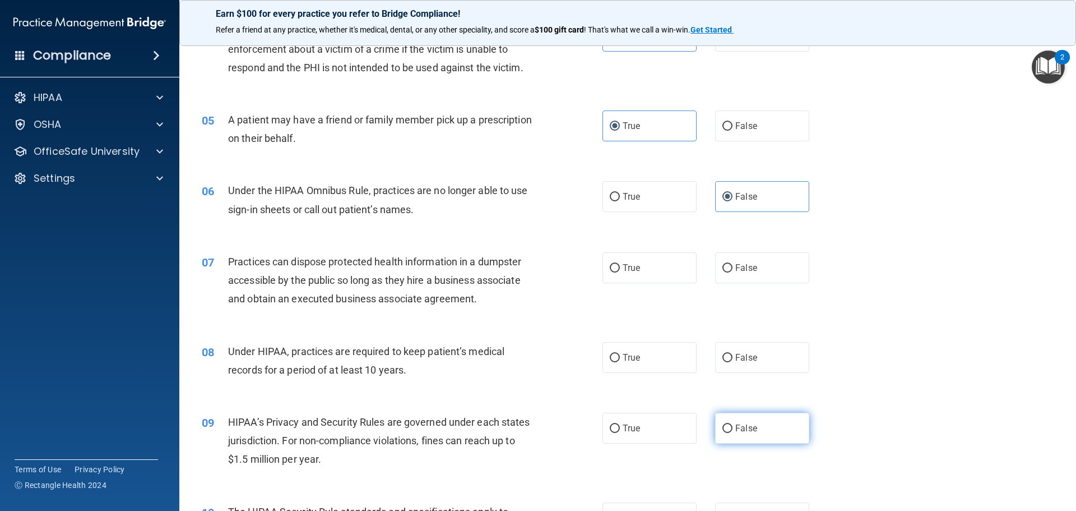
scroll to position [392, 0]
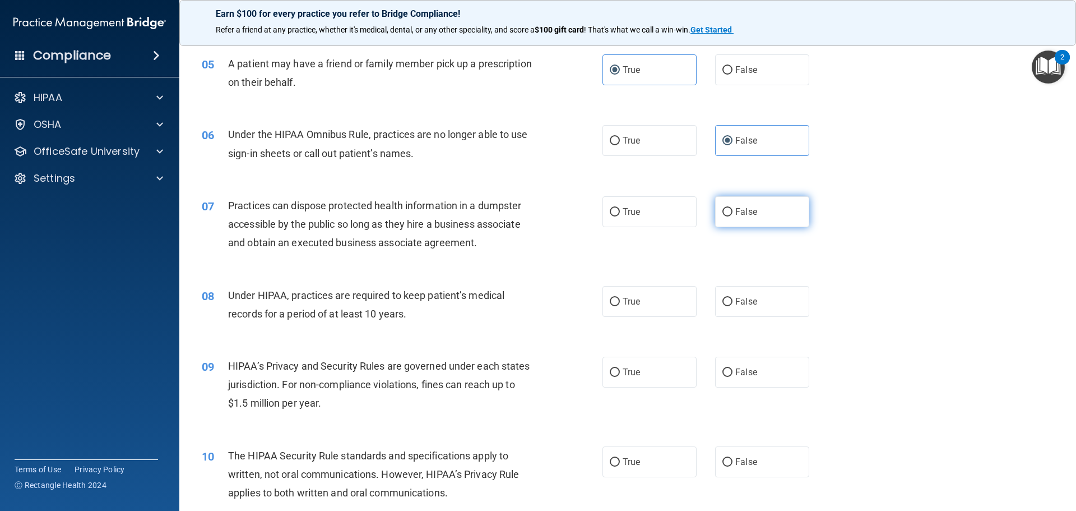
click at [720, 219] on label "False" at bounding box center [762, 211] width 94 height 31
click at [723, 216] on input "False" at bounding box center [728, 212] width 10 height 8
radio input "true"
click at [755, 306] on label "False" at bounding box center [762, 301] width 94 height 31
click at [733, 306] on input "False" at bounding box center [728, 302] width 10 height 8
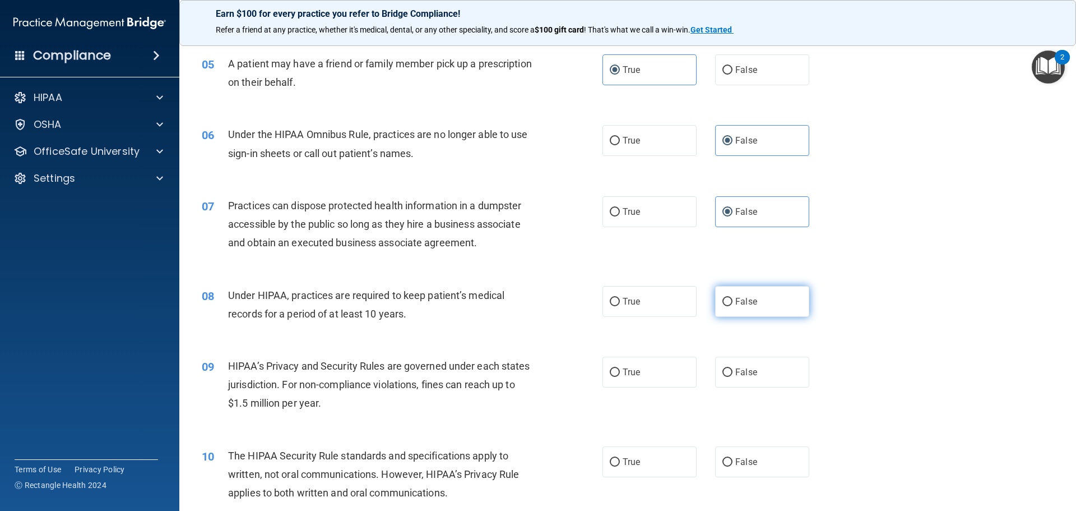
radio input "true"
click at [754, 368] on label "False" at bounding box center [762, 372] width 94 height 31
click at [733, 368] on input "False" at bounding box center [728, 372] width 10 height 8
radio input "true"
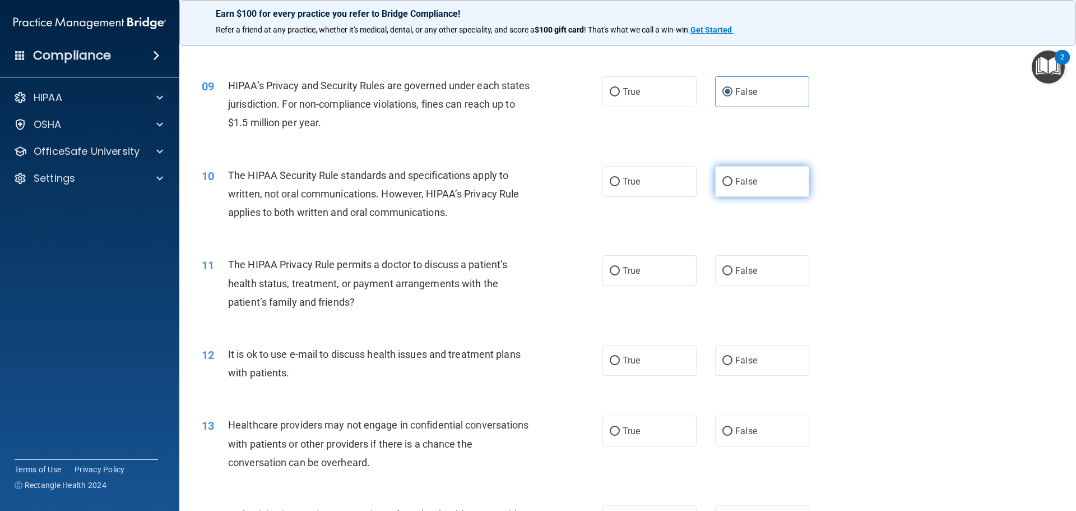
scroll to position [729, 0]
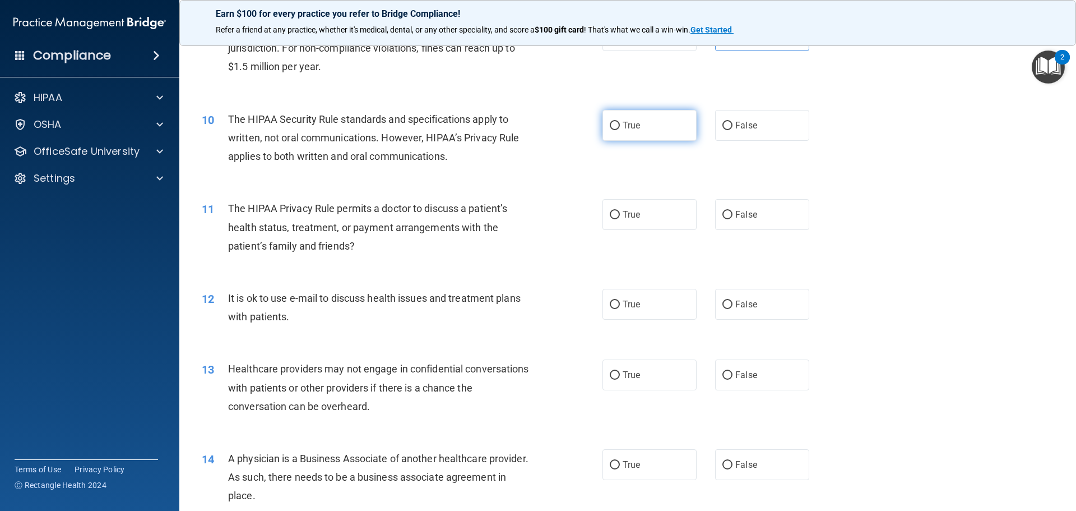
click at [616, 121] on label "True" at bounding box center [650, 125] width 94 height 31
click at [616, 122] on input "True" at bounding box center [615, 126] width 10 height 8
radio input "true"
click at [633, 226] on label "True" at bounding box center [650, 214] width 94 height 31
click at [620, 219] on input "True" at bounding box center [615, 215] width 10 height 8
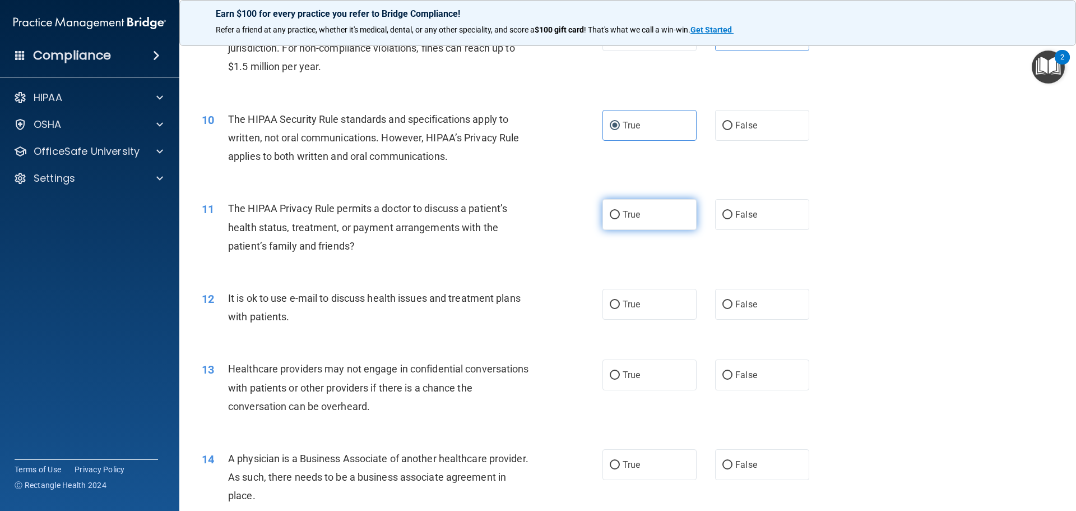
radio input "true"
click at [639, 301] on label "True" at bounding box center [650, 304] width 94 height 31
click at [620, 301] on input "True" at bounding box center [615, 305] width 10 height 8
radio input "true"
click at [748, 395] on div "13 Healthcare providers may not engage in confidential conversations with patie…" at bounding box center [627, 390] width 869 height 90
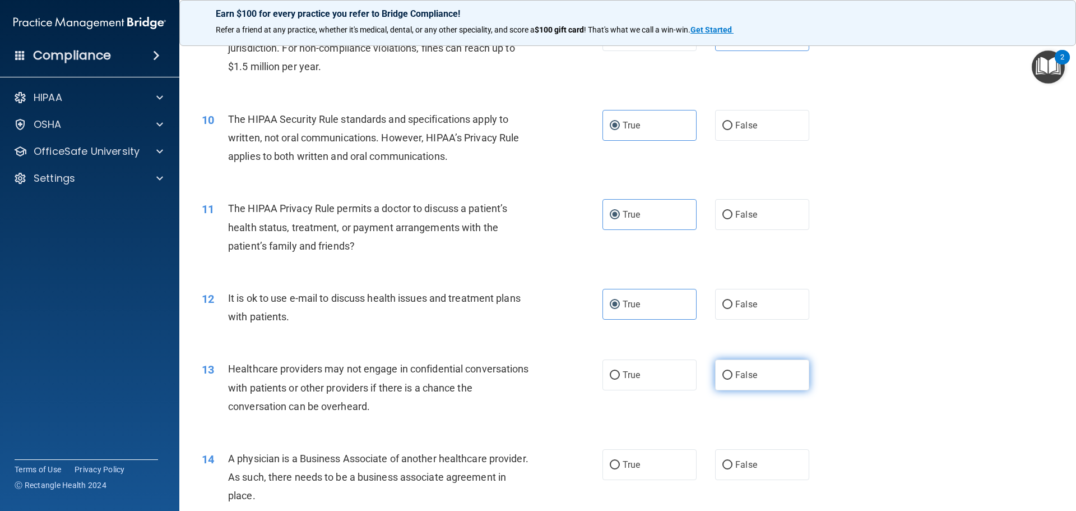
click at [740, 380] on span "False" at bounding box center [747, 374] width 22 height 11
click at [733, 380] on input "False" at bounding box center [728, 375] width 10 height 8
radio input "true"
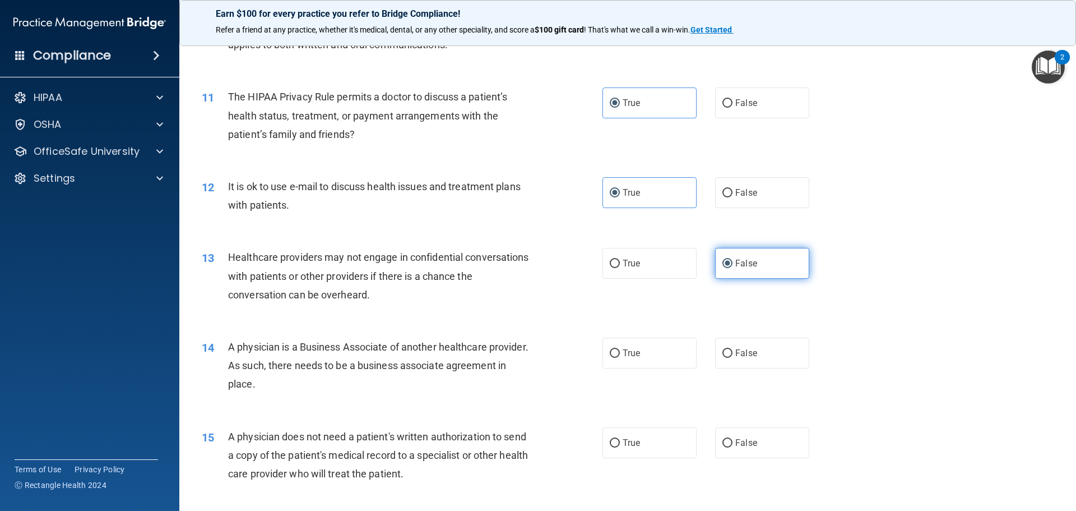
scroll to position [897, 0]
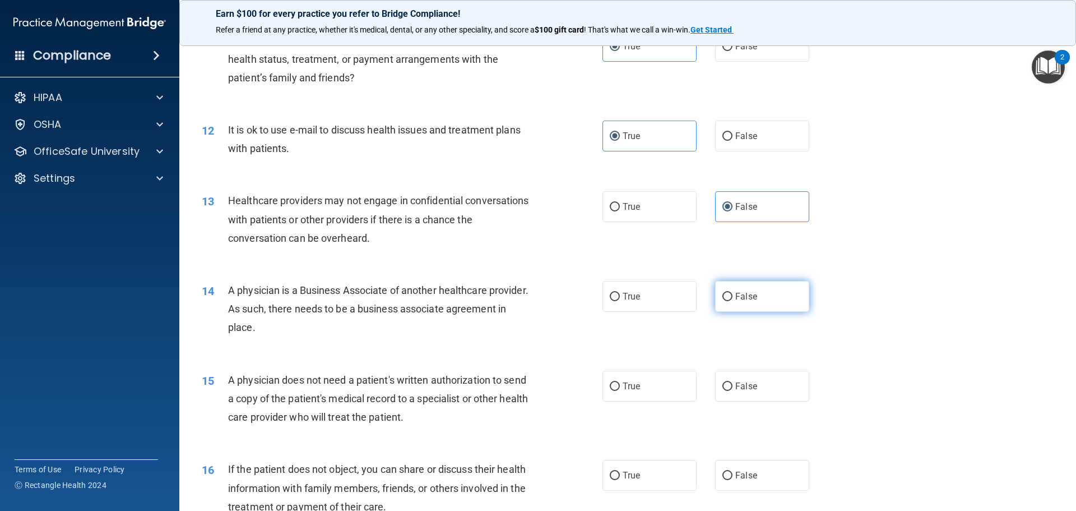
click at [737, 302] on label "False" at bounding box center [762, 296] width 94 height 31
click at [733, 301] on input "False" at bounding box center [728, 297] width 10 height 8
radio input "true"
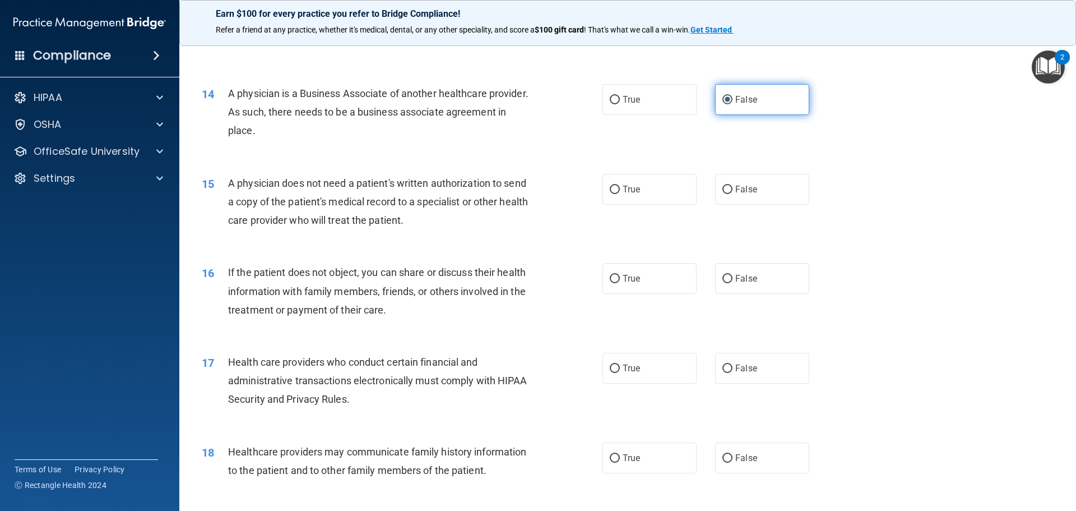
scroll to position [1121, 0]
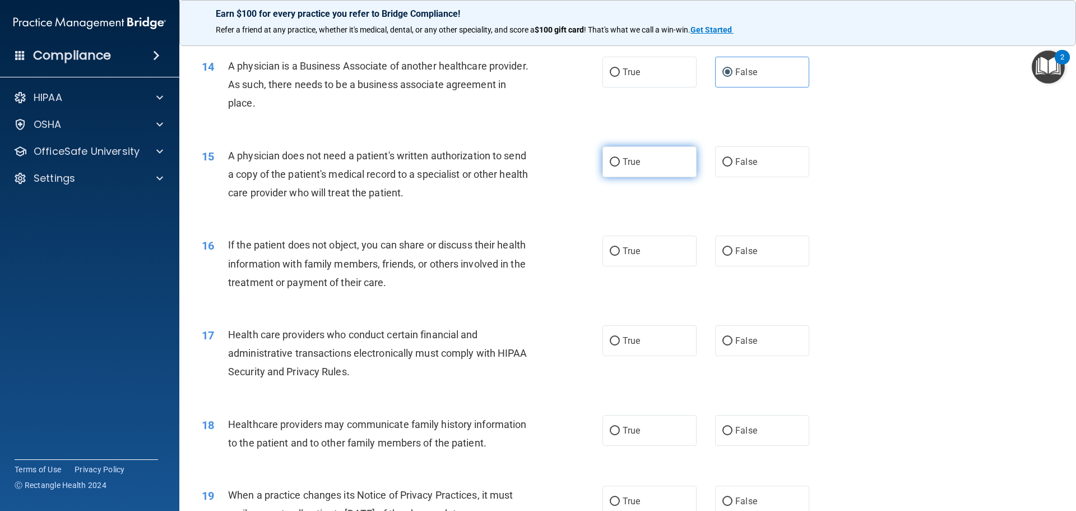
click at [651, 169] on label "True" at bounding box center [650, 161] width 94 height 31
click at [620, 167] on input "True" at bounding box center [615, 162] width 10 height 8
radio input "true"
click at [649, 263] on label "True" at bounding box center [650, 250] width 94 height 31
click at [620, 256] on input "True" at bounding box center [615, 251] width 10 height 8
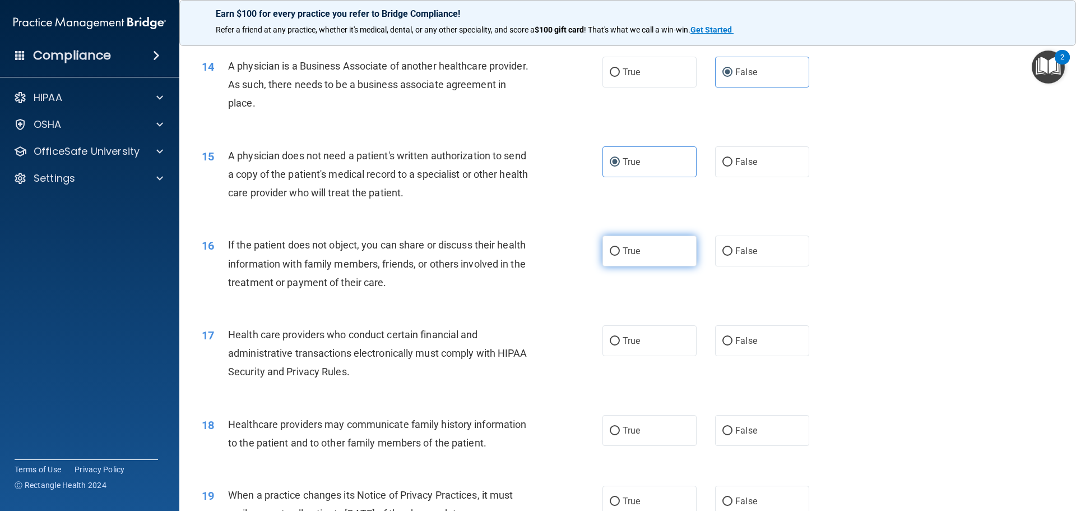
radio input "true"
click at [652, 354] on label "True" at bounding box center [650, 340] width 94 height 31
click at [620, 345] on input "True" at bounding box center [615, 341] width 10 height 8
radio input "true"
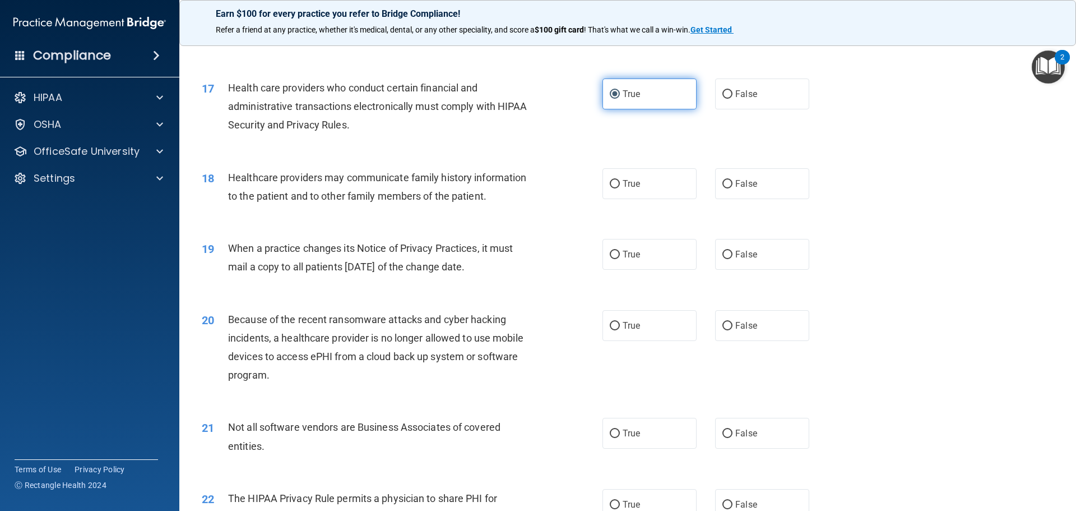
scroll to position [1402, 0]
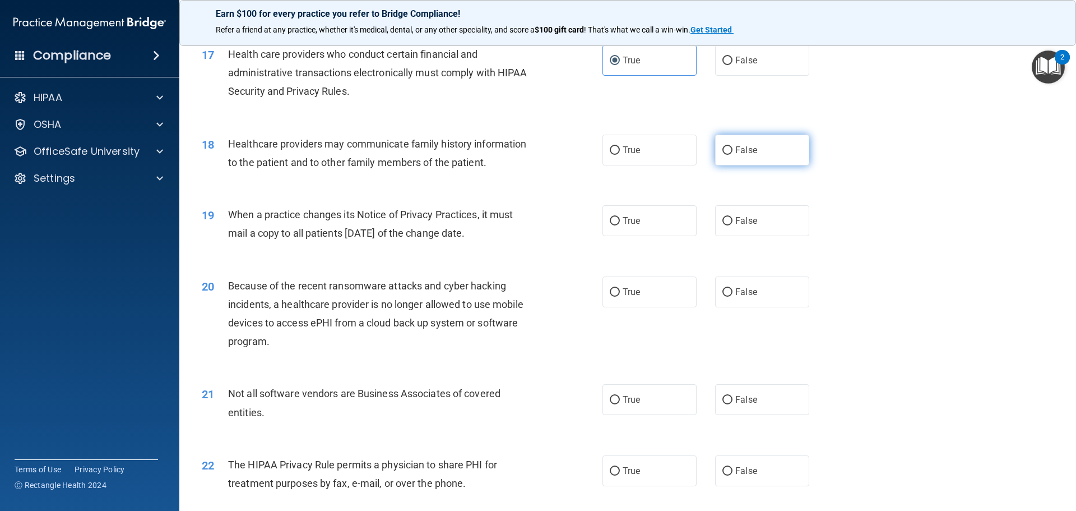
click at [747, 154] on span "False" at bounding box center [747, 150] width 22 height 11
click at [733, 154] on input "False" at bounding box center [728, 150] width 10 height 8
radio input "true"
click at [746, 216] on span "False" at bounding box center [747, 220] width 22 height 11
click at [733, 217] on input "False" at bounding box center [728, 221] width 10 height 8
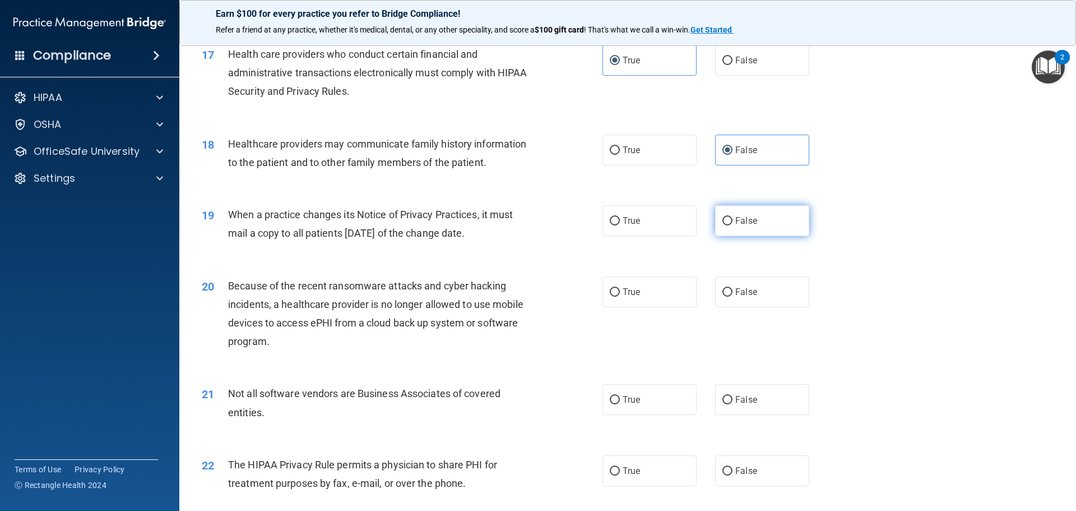
radio input "true"
click at [746, 288] on span "False" at bounding box center [747, 292] width 22 height 11
click at [733, 288] on input "False" at bounding box center [728, 292] width 10 height 8
radio input "true"
drag, startPoint x: 632, startPoint y: 392, endPoint x: 641, endPoint y: 386, distance: 11.4
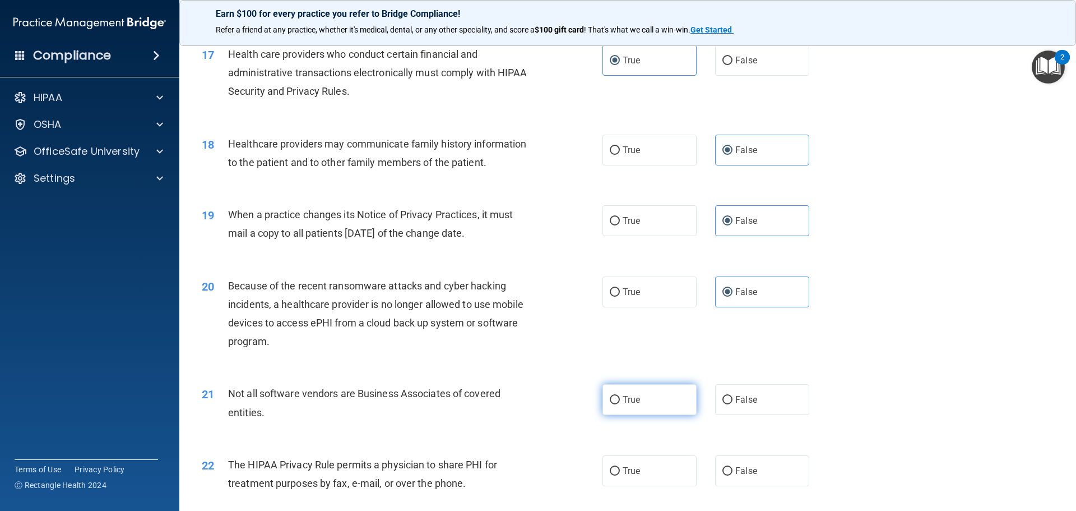
click at [634, 392] on label "True" at bounding box center [650, 399] width 94 height 31
click at [620, 396] on input "True" at bounding box center [615, 400] width 10 height 8
radio input "true"
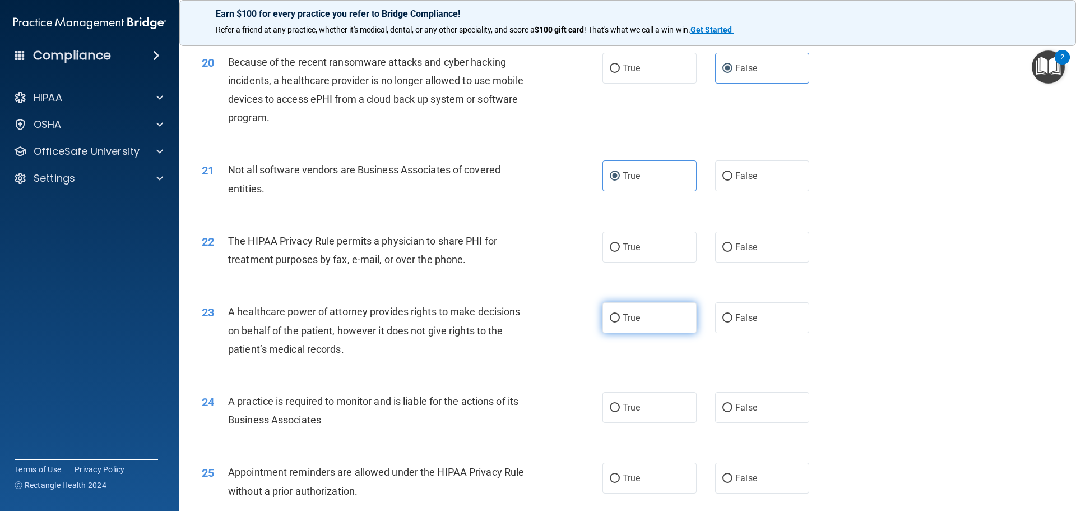
scroll to position [1626, 0]
click at [644, 253] on label "True" at bounding box center [650, 246] width 94 height 31
click at [620, 251] on input "True" at bounding box center [615, 247] width 10 height 8
radio input "true"
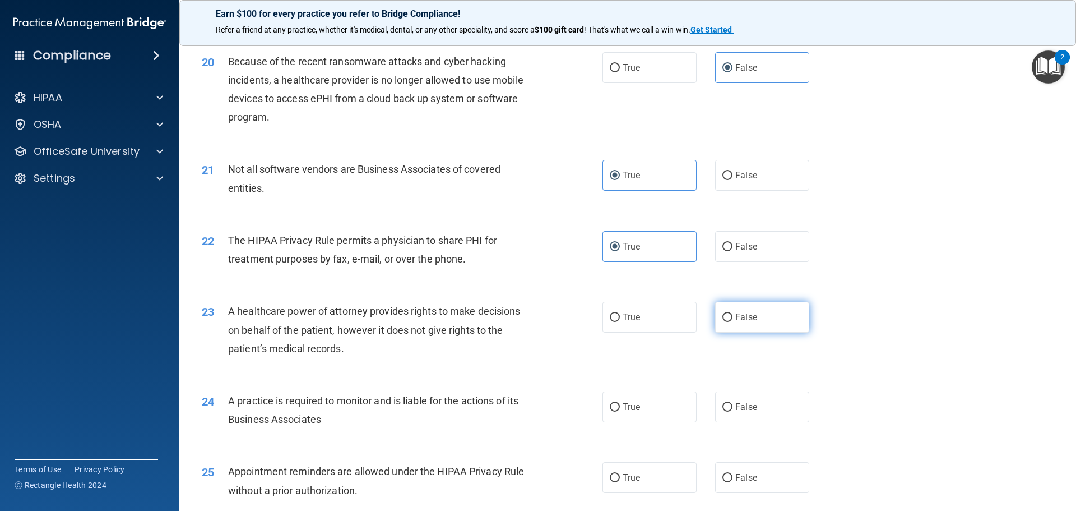
click at [715, 327] on label "False" at bounding box center [762, 317] width 94 height 31
click at [723, 322] on input "False" at bounding box center [728, 317] width 10 height 8
radio input "true"
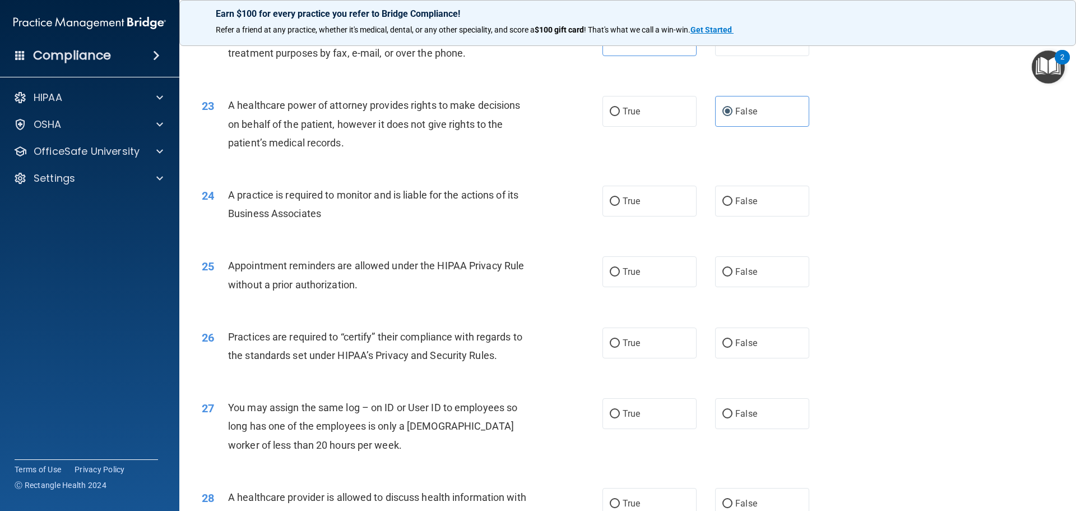
scroll to position [1850, 0]
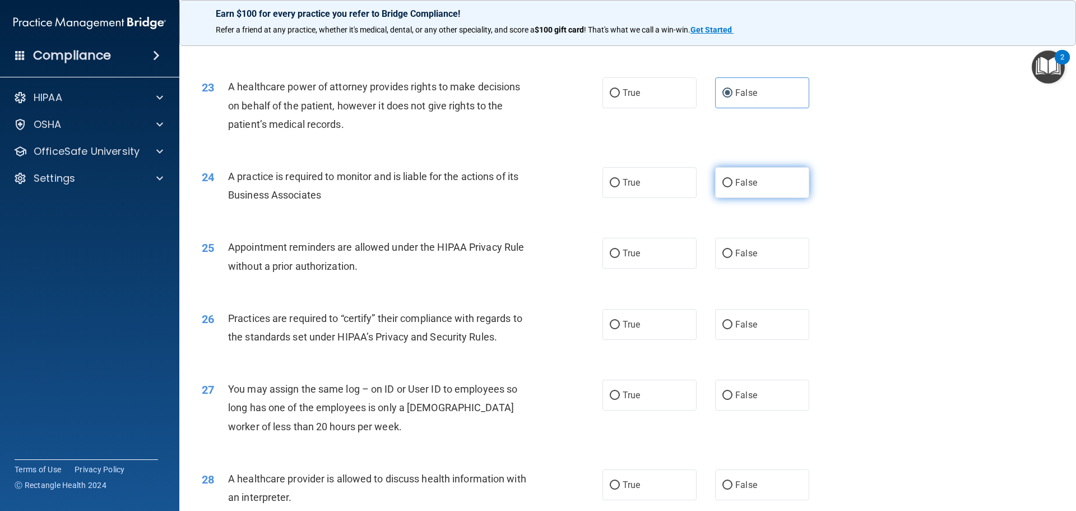
click at [744, 183] on span "False" at bounding box center [747, 182] width 22 height 11
click at [733, 183] on input "False" at bounding box center [728, 183] width 10 height 8
radio input "true"
click at [677, 266] on label "True" at bounding box center [650, 253] width 94 height 31
click at [620, 258] on input "True" at bounding box center [615, 253] width 10 height 8
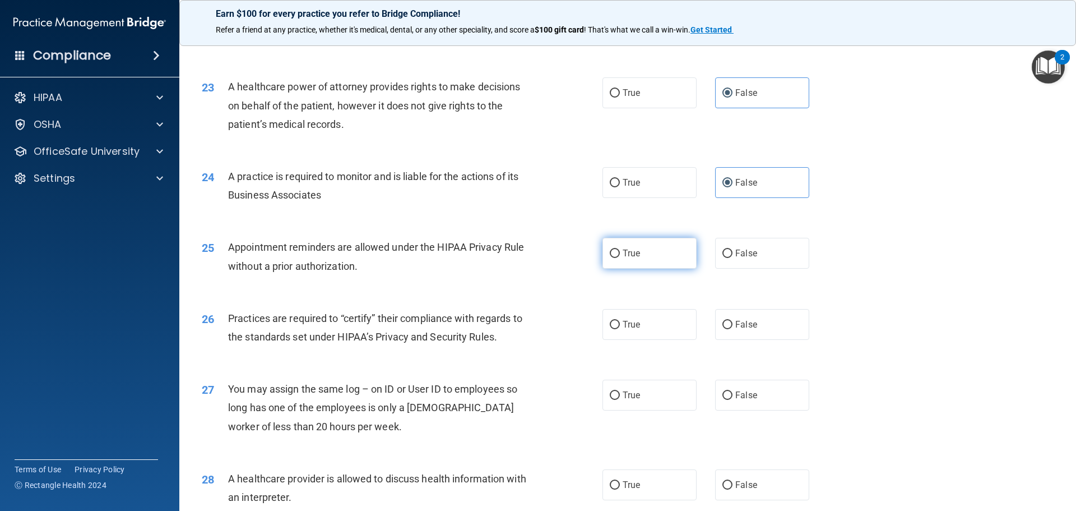
radio input "true"
click at [751, 329] on span "False" at bounding box center [747, 324] width 22 height 11
click at [733, 329] on input "False" at bounding box center [728, 325] width 10 height 8
radio input "true"
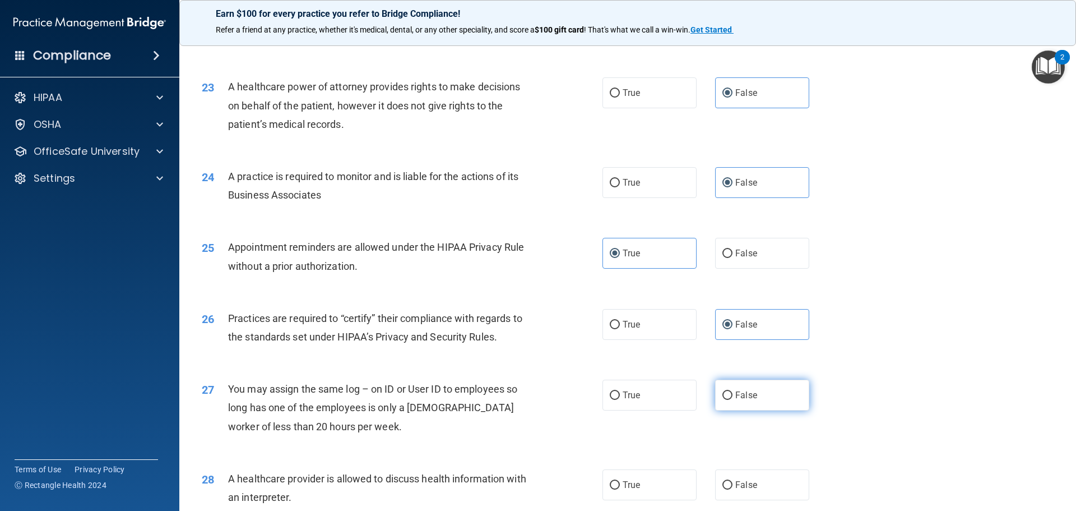
click at [752, 398] on label "False" at bounding box center [762, 395] width 94 height 31
click at [733, 398] on input "False" at bounding box center [728, 395] width 10 height 8
radio input "true"
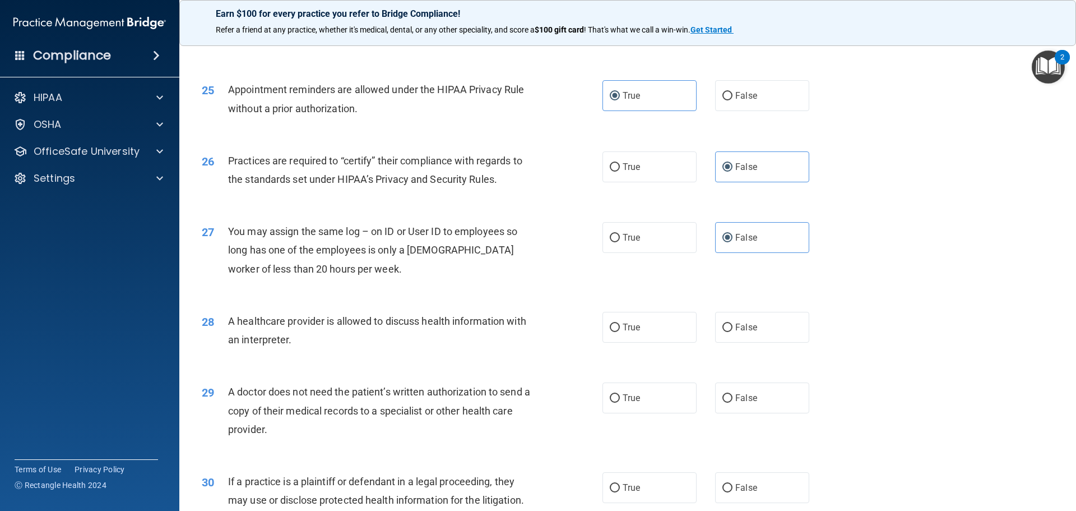
scroll to position [2018, 0]
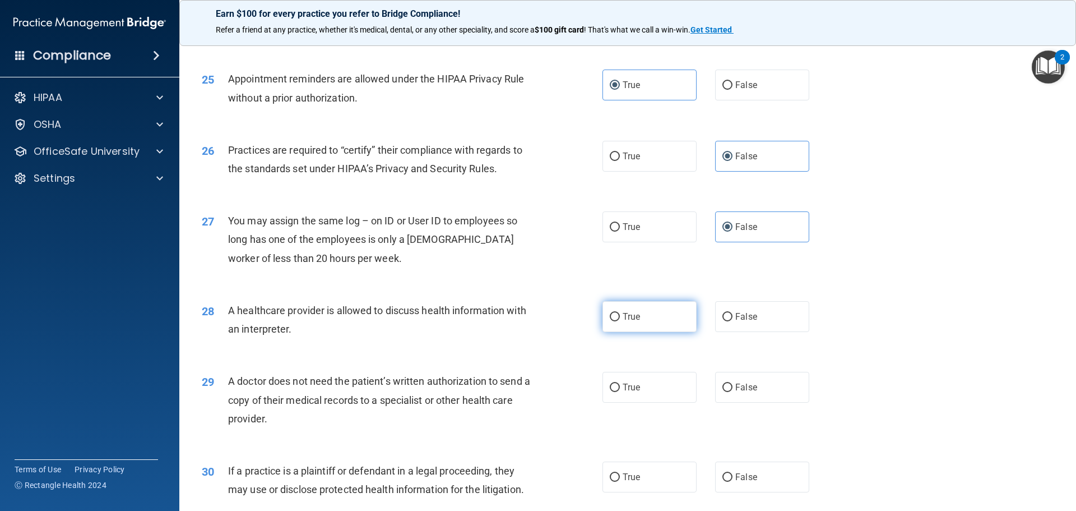
click at [658, 329] on label "True" at bounding box center [650, 316] width 94 height 31
click at [620, 321] on input "True" at bounding box center [615, 317] width 10 height 8
radio input "true"
click at [643, 396] on label "True" at bounding box center [650, 387] width 94 height 31
click at [620, 392] on input "True" at bounding box center [615, 388] width 10 height 8
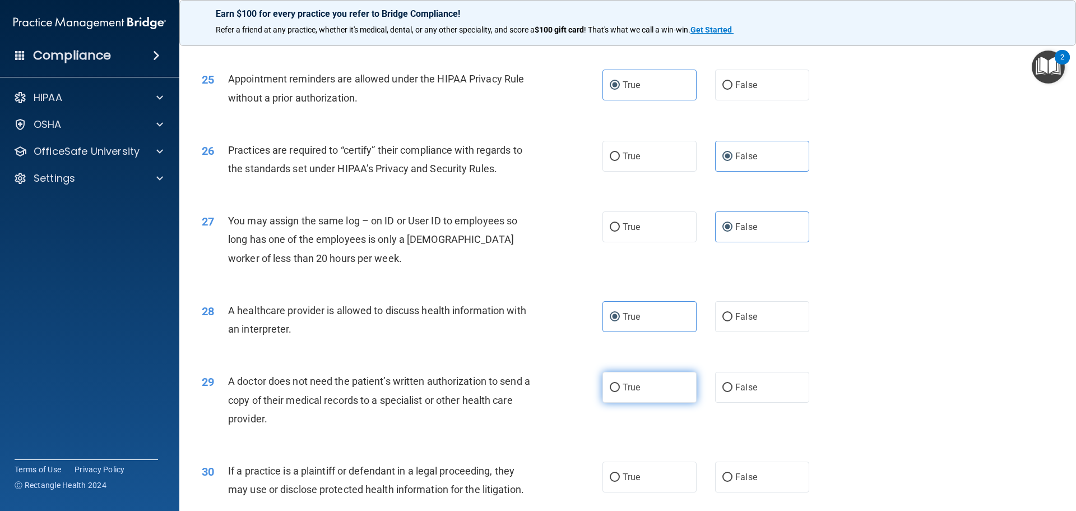
radio input "true"
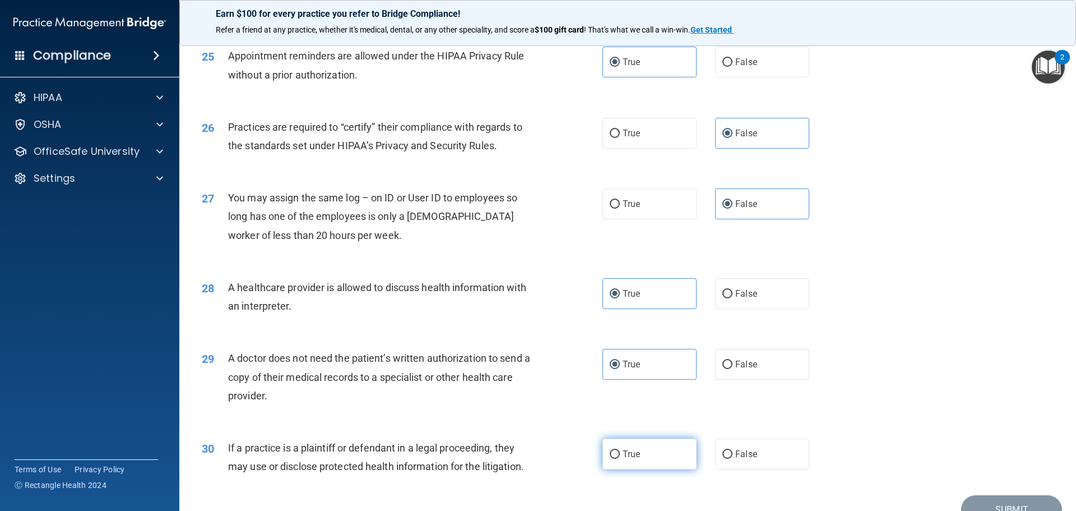
scroll to position [2099, 0]
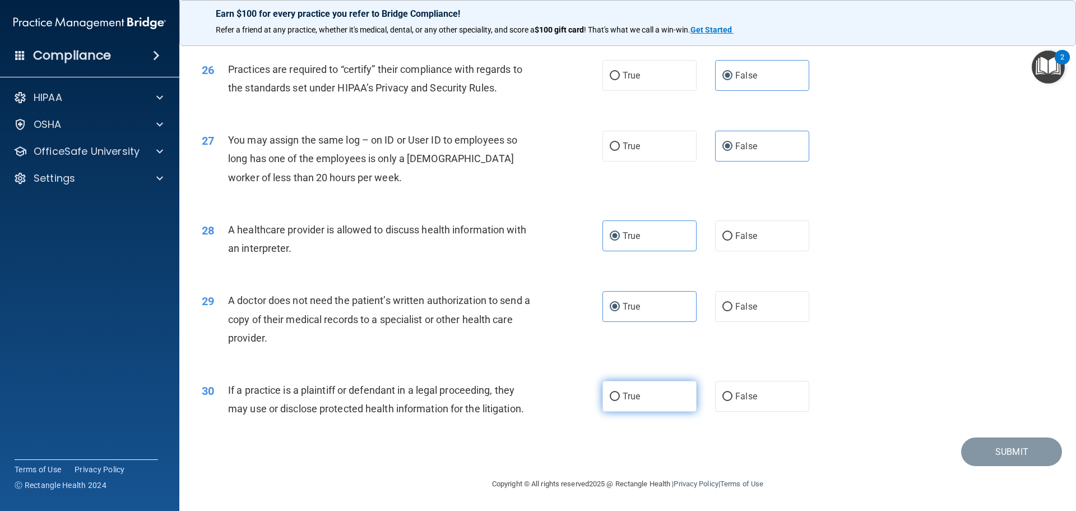
click at [649, 388] on label "True" at bounding box center [650, 396] width 94 height 31
click at [620, 392] on input "True" at bounding box center [615, 396] width 10 height 8
radio input "true"
click at [1030, 452] on button "Submit" at bounding box center [1012, 451] width 101 height 29
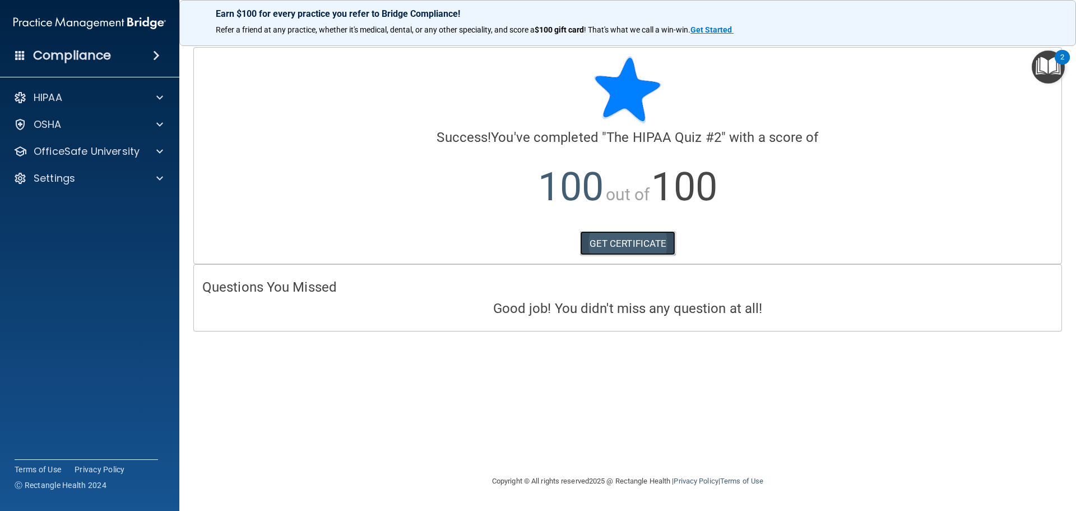
click at [636, 250] on link "GET CERTIFICATE" at bounding box center [628, 243] width 96 height 25
click at [130, 145] on p "OfficeSafe University" at bounding box center [87, 151] width 106 height 13
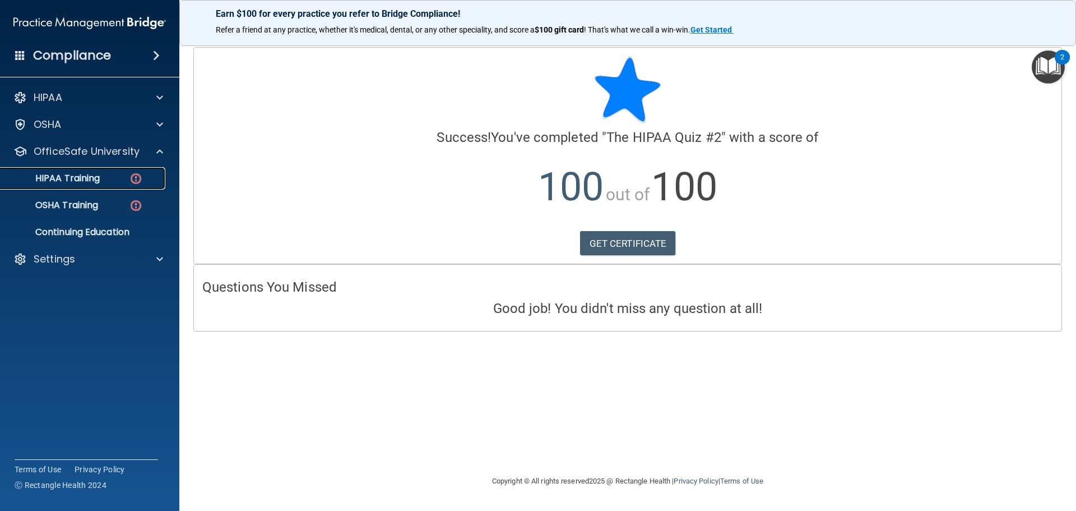
click at [81, 186] on link "HIPAA Training" at bounding box center [77, 178] width 177 height 22
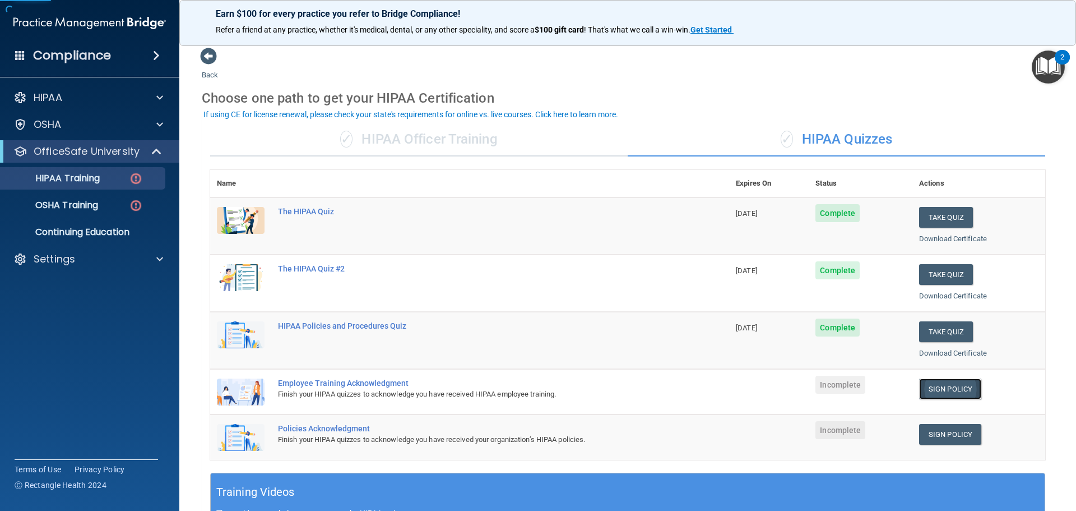
click at [946, 396] on link "Sign Policy" at bounding box center [951, 388] width 62 height 21
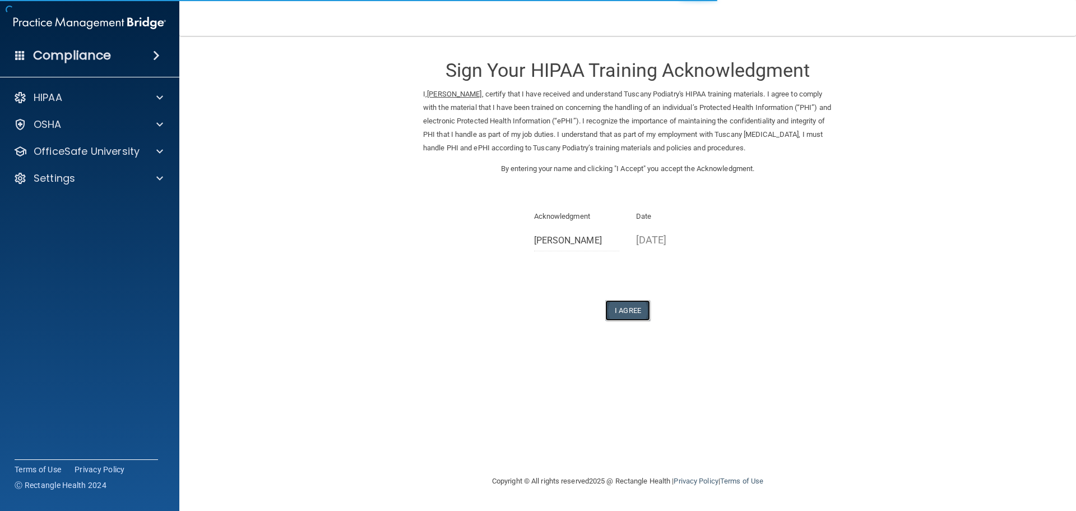
click at [619, 303] on button "I Agree" at bounding box center [628, 310] width 45 height 21
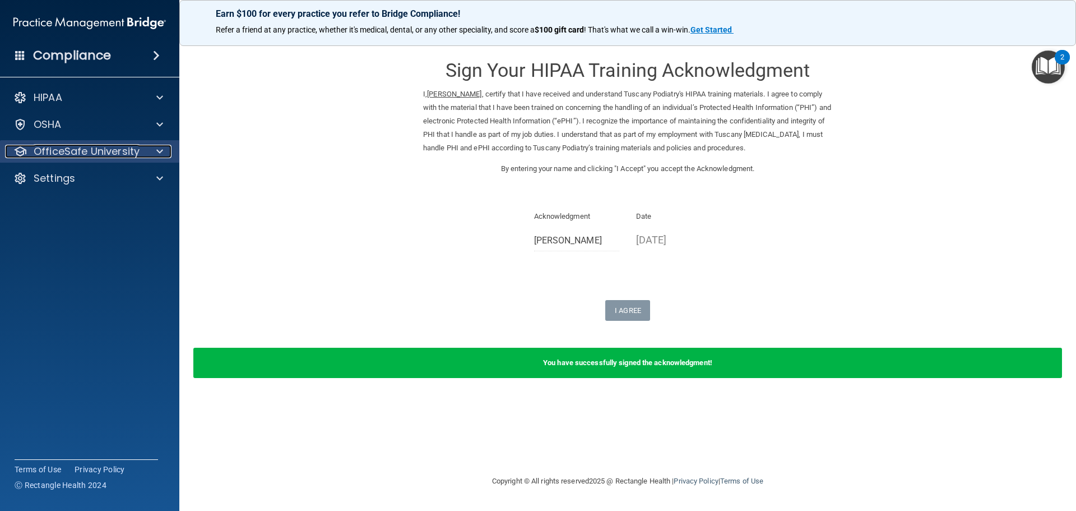
click at [138, 150] on p "OfficeSafe University" at bounding box center [87, 151] width 106 height 13
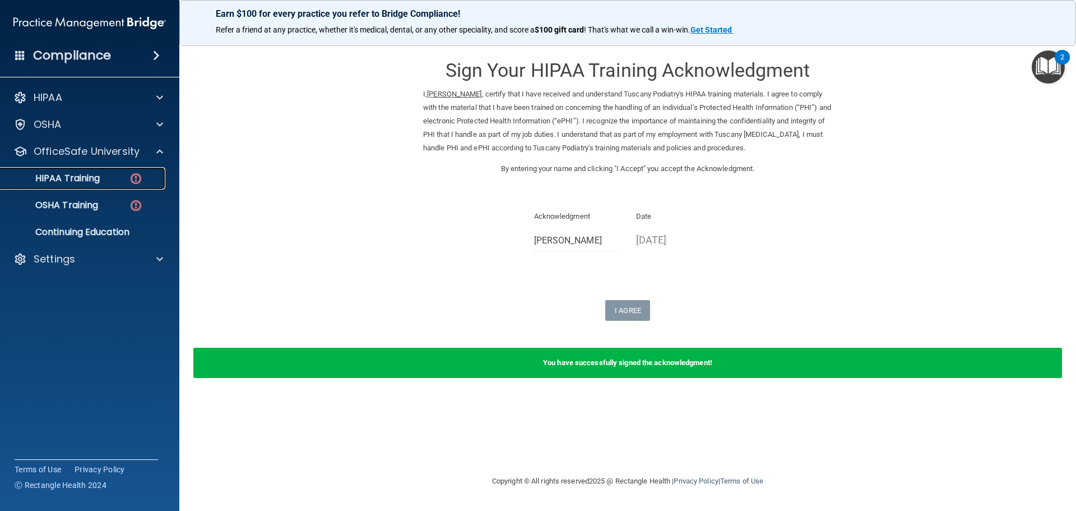
click at [116, 172] on link "HIPAA Training" at bounding box center [77, 178] width 177 height 22
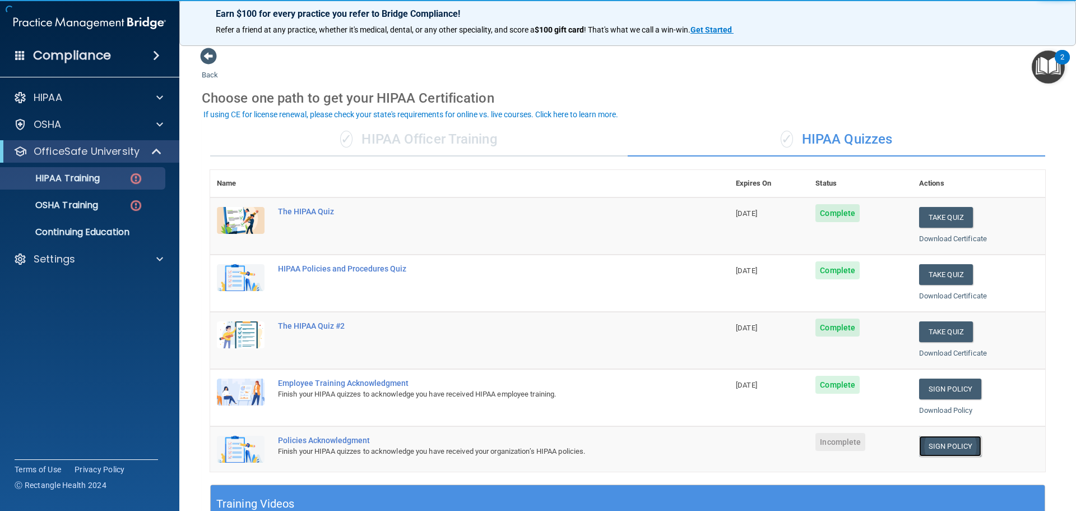
click at [931, 436] on link "Sign Policy" at bounding box center [951, 446] width 62 height 21
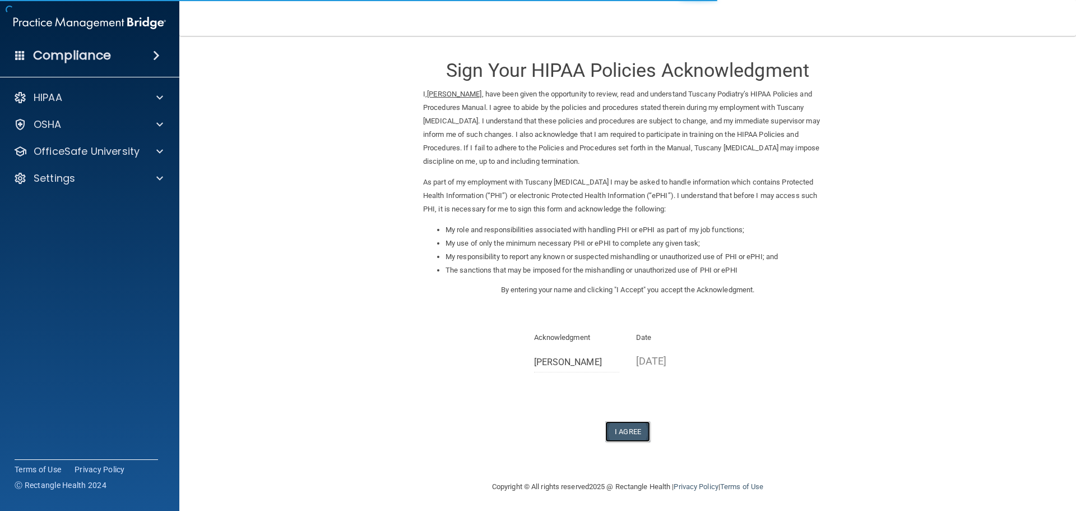
click at [609, 424] on button "I Agree" at bounding box center [628, 431] width 45 height 21
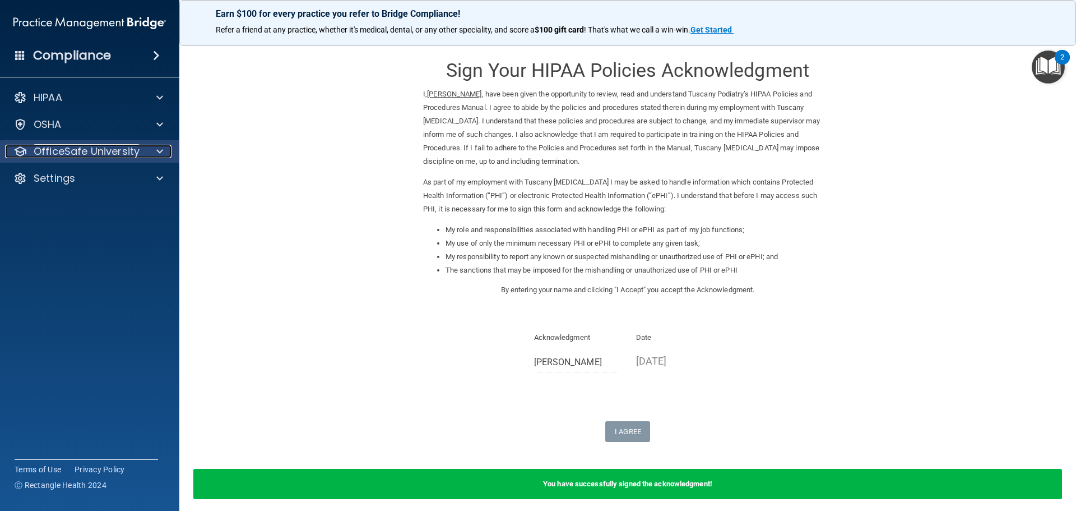
click at [110, 149] on p "OfficeSafe University" at bounding box center [87, 151] width 106 height 13
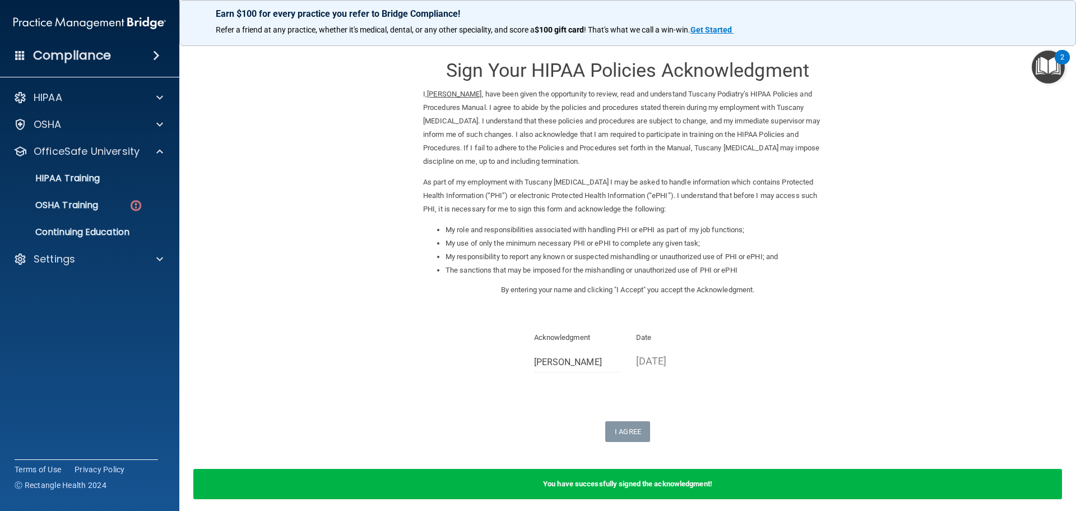
click at [102, 193] on ul "HIPAA Training OSHA Training Continuing Education" at bounding box center [90, 203] width 203 height 81
click at [98, 206] on p "OSHA Training" at bounding box center [52, 205] width 91 height 11
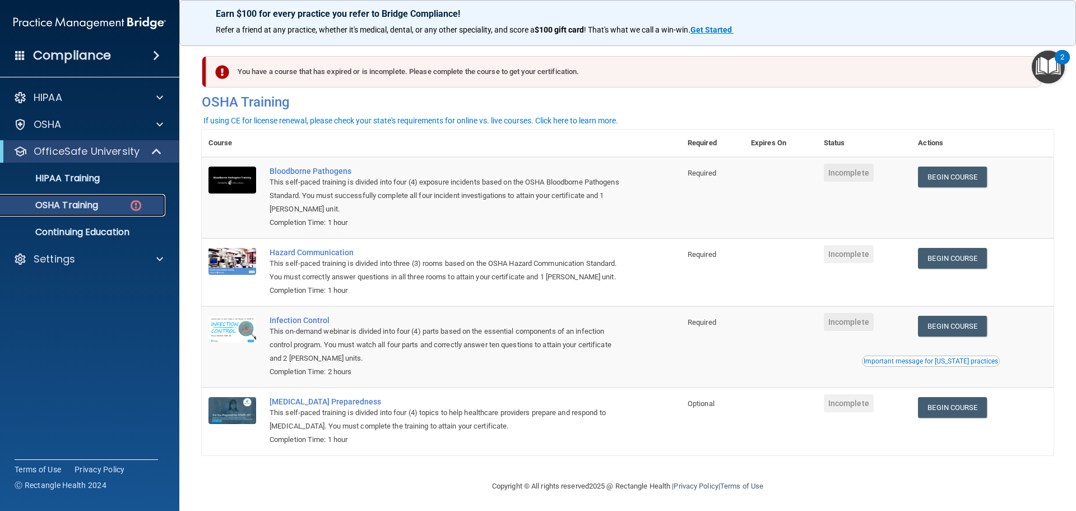
click at [83, 207] on p "OSHA Training" at bounding box center [52, 205] width 91 height 11
click at [89, 235] on p "Continuing Education" at bounding box center [83, 232] width 153 height 11
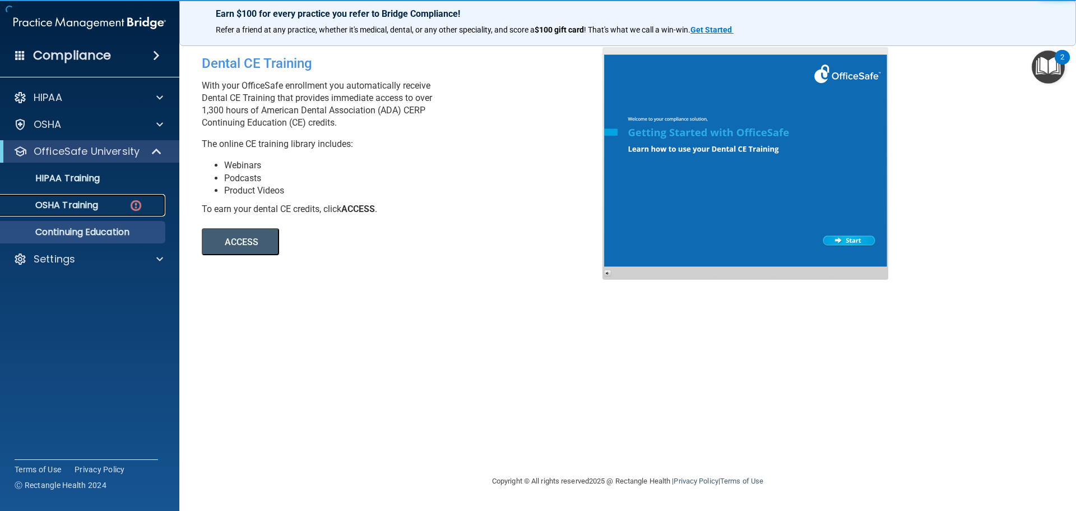
click at [86, 204] on p "OSHA Training" at bounding box center [52, 205] width 91 height 11
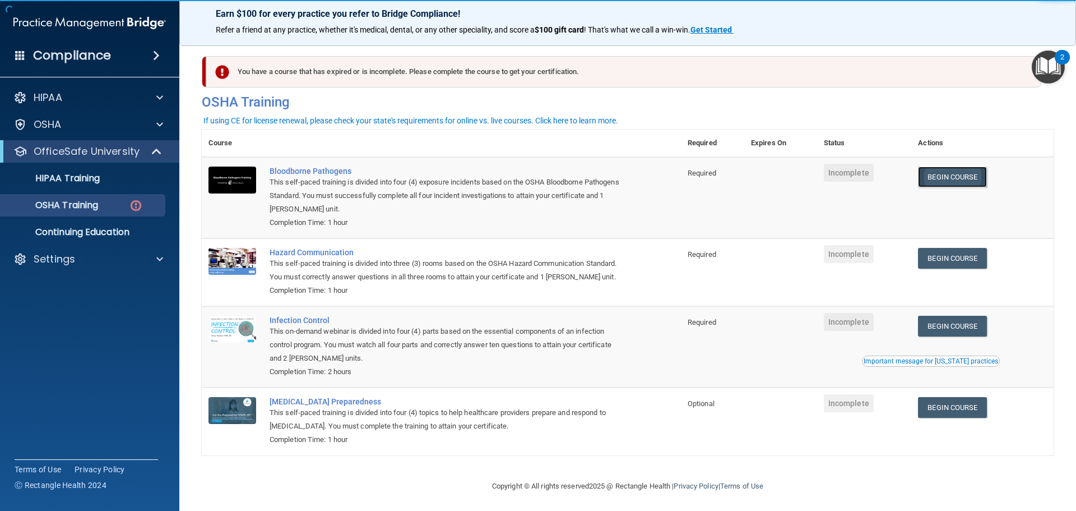
click at [930, 180] on link "Begin Course" at bounding box center [952, 177] width 68 height 21
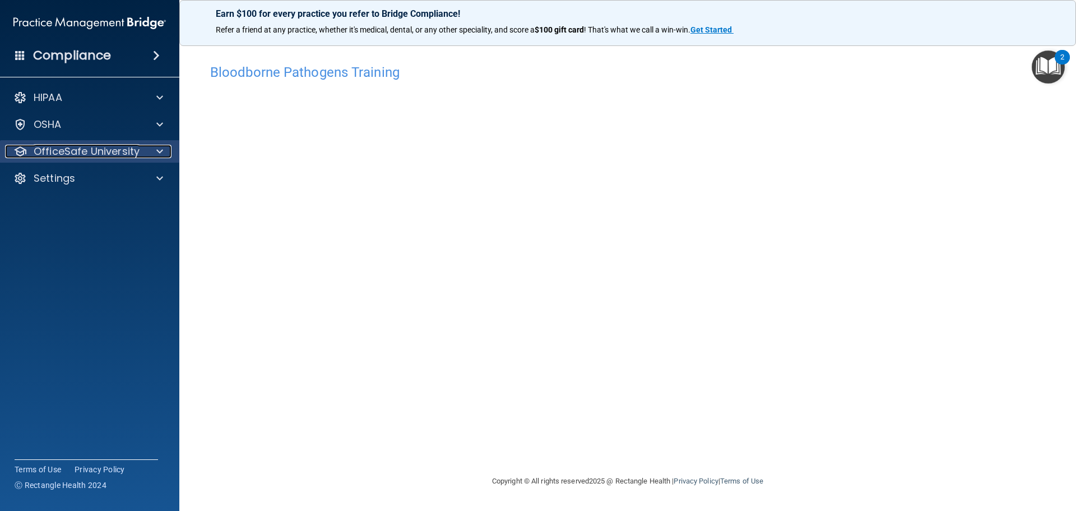
click at [87, 145] on p "OfficeSafe University" at bounding box center [87, 151] width 106 height 13
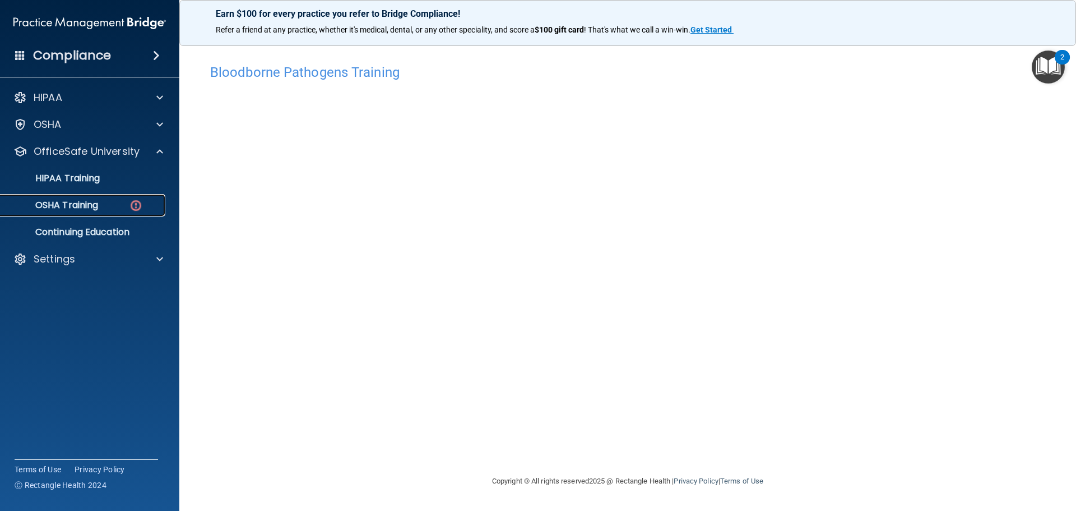
click at [123, 197] on link "OSHA Training" at bounding box center [77, 205] width 177 height 22
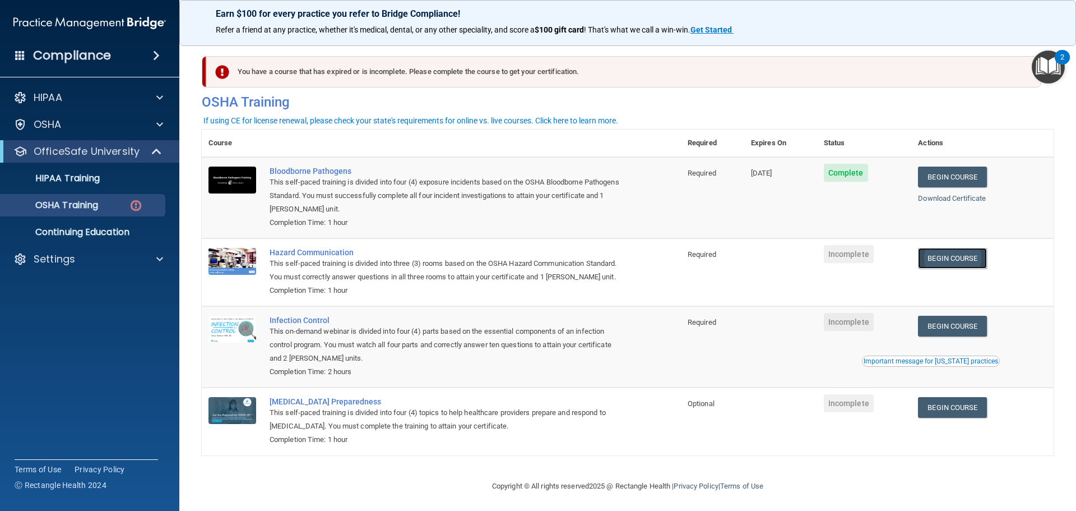
click at [950, 255] on link "Begin Course" at bounding box center [952, 258] width 68 height 21
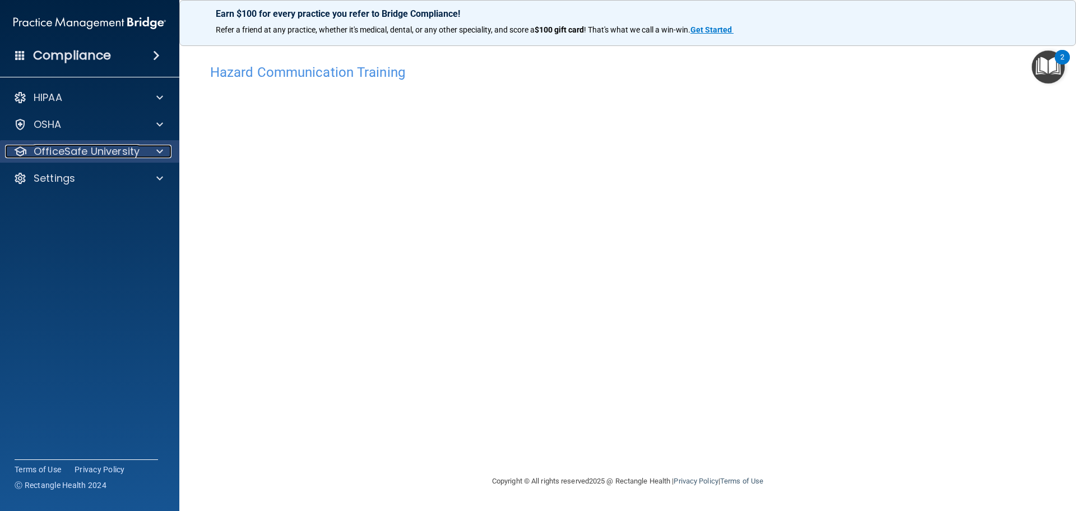
click at [156, 155] on div at bounding box center [158, 151] width 28 height 13
click at [79, 130] on div "OSHA" at bounding box center [74, 124] width 139 height 13
click at [141, 150] on p "Safety Data Sheets" at bounding box center [83, 151] width 153 height 11
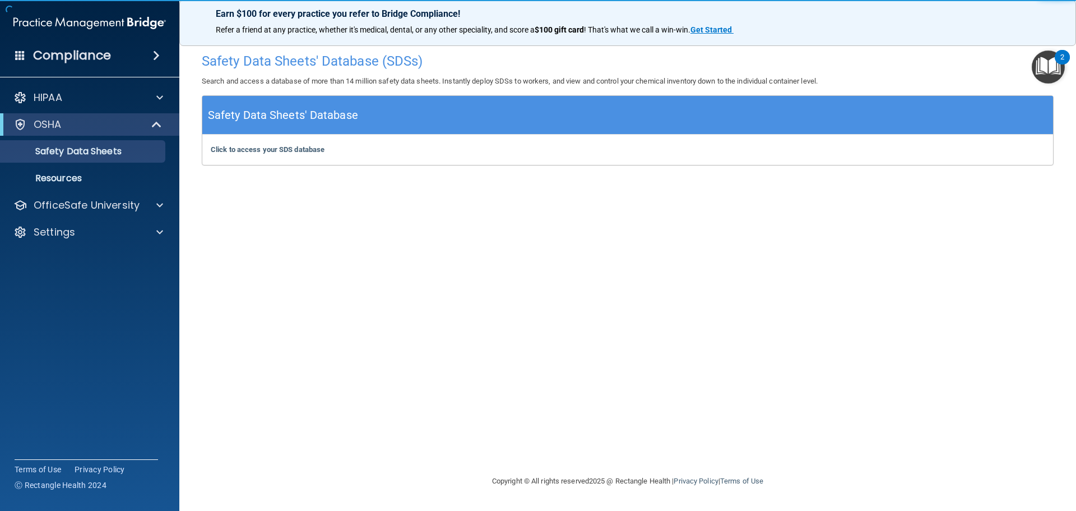
click at [142, 133] on div "OSHA" at bounding box center [89, 124] width 179 height 22
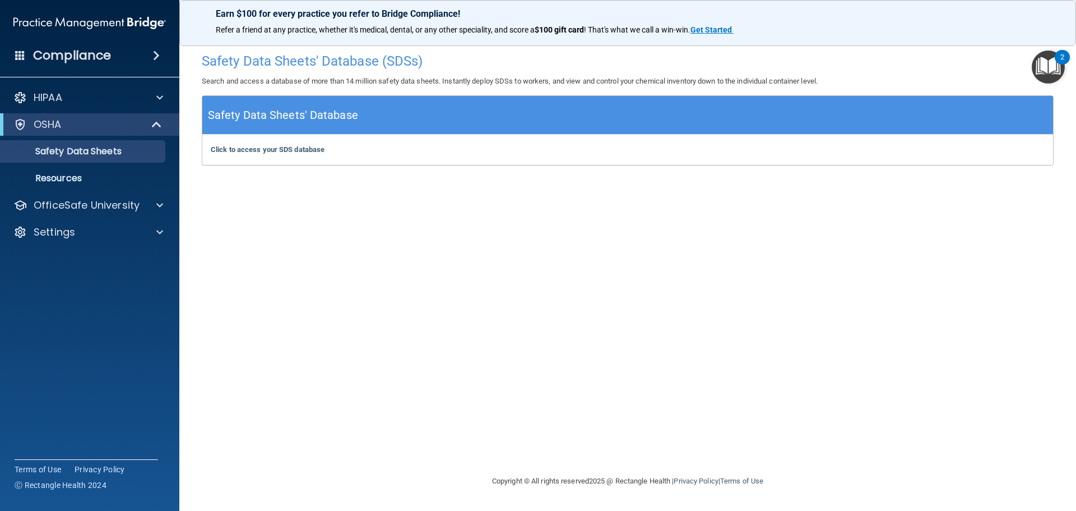
click at [160, 114] on div "OSHA" at bounding box center [89, 124] width 179 height 22
click at [133, 168] on link "Resources" at bounding box center [77, 178] width 177 height 22
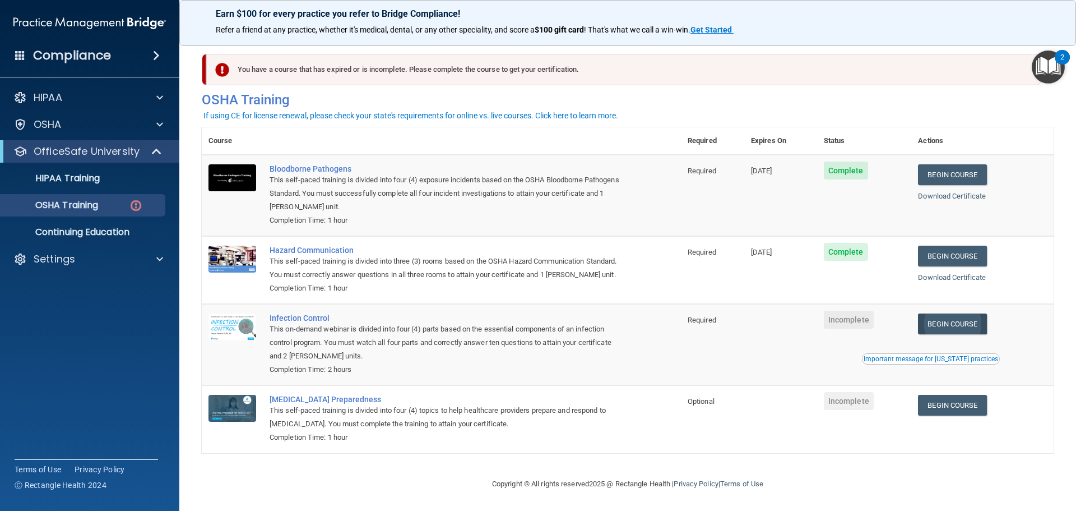
scroll to position [19, 0]
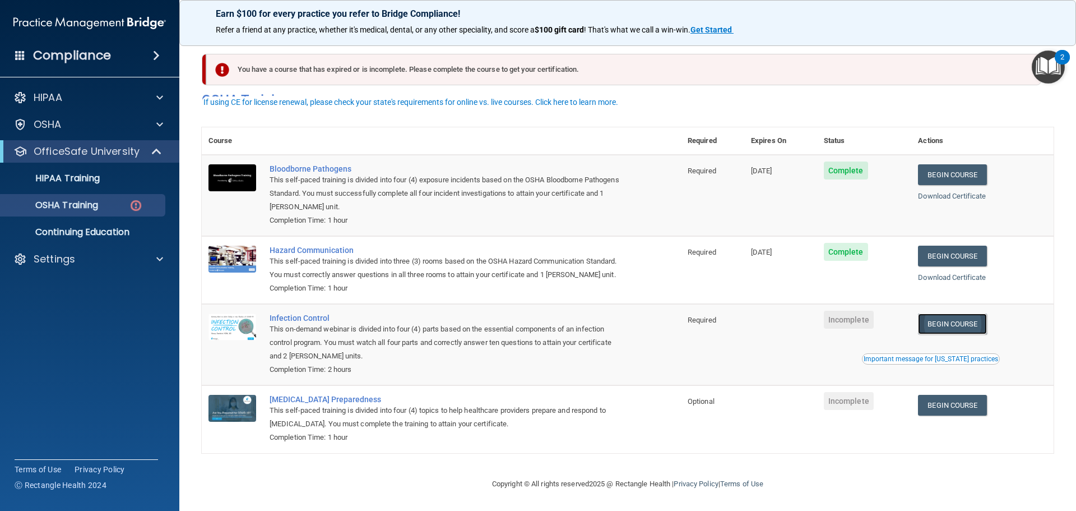
click at [952, 320] on link "Begin Course" at bounding box center [952, 323] width 68 height 21
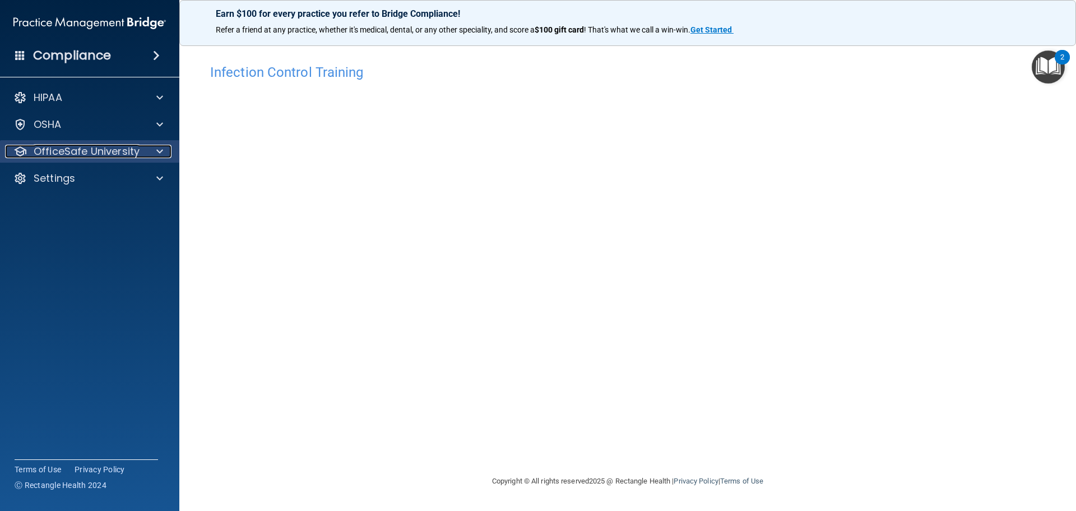
click at [107, 150] on p "OfficeSafe University" at bounding box center [87, 151] width 106 height 13
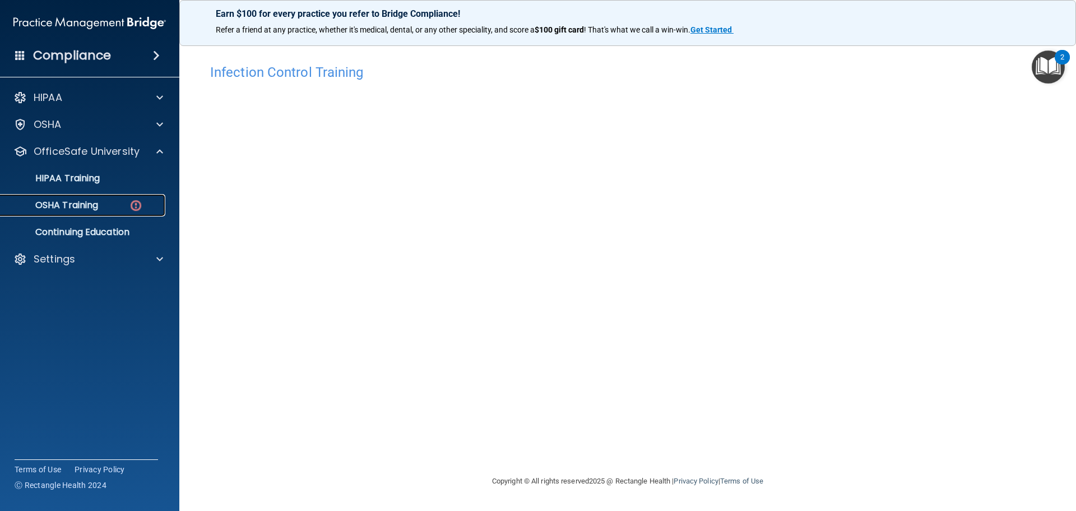
click at [122, 206] on div "OSHA Training" at bounding box center [83, 205] width 153 height 11
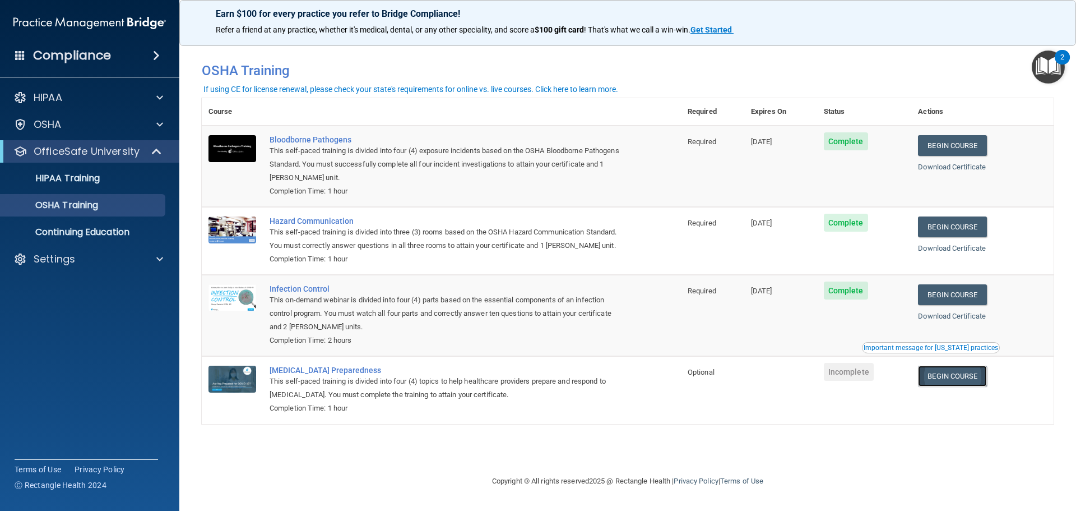
click at [959, 384] on link "Begin Course" at bounding box center [952, 376] width 68 height 21
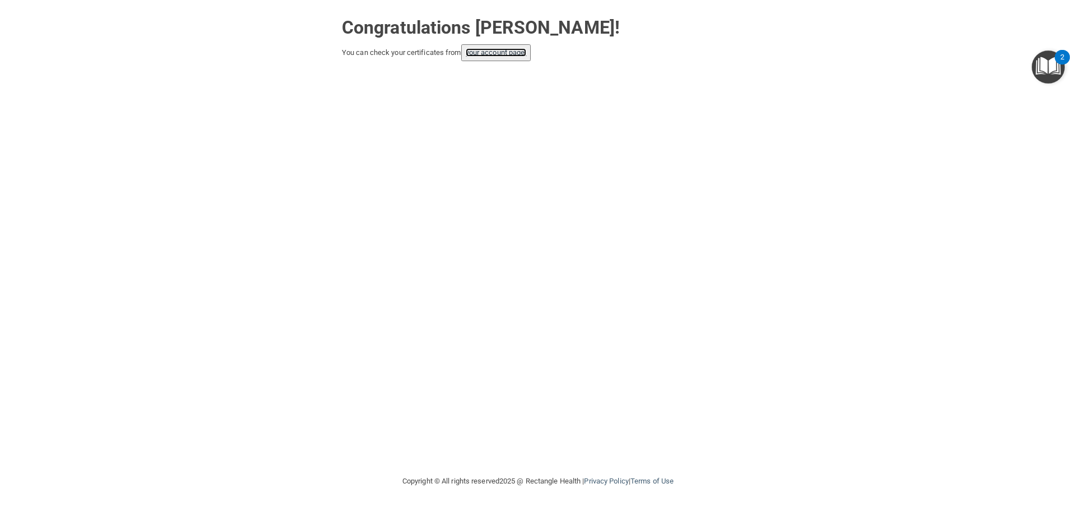
click at [501, 51] on link "your account page!" at bounding box center [496, 52] width 61 height 8
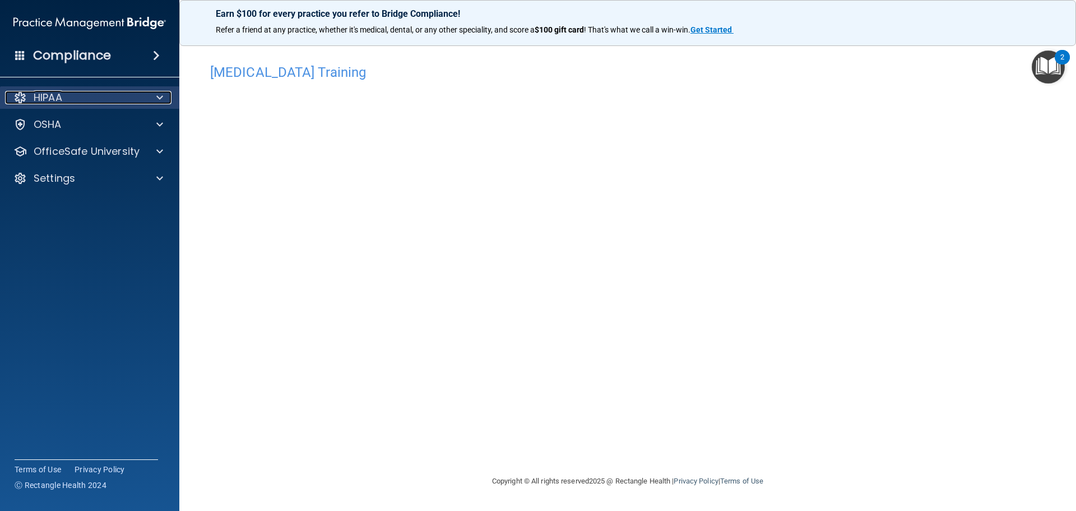
click at [99, 103] on div "HIPAA" at bounding box center [74, 97] width 139 height 13
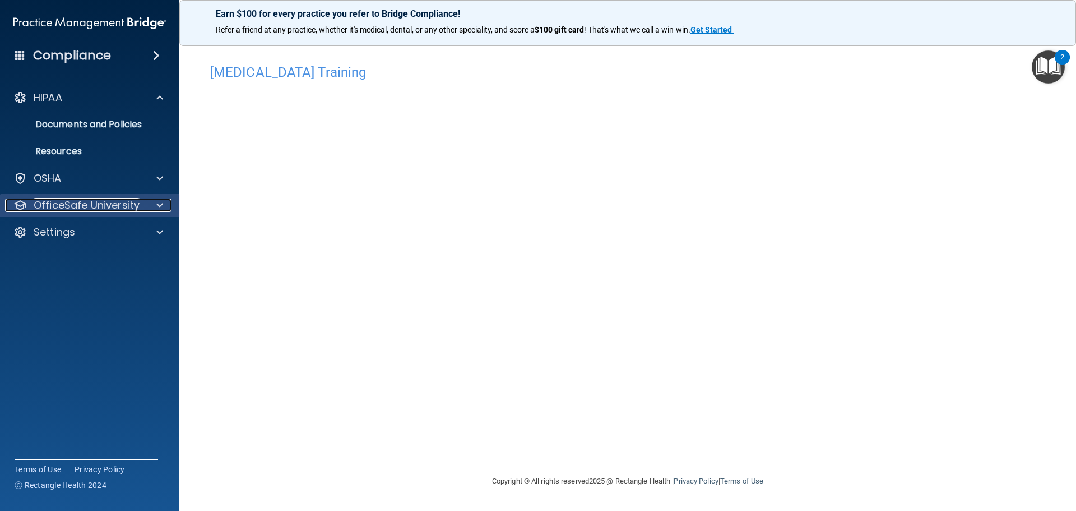
click at [109, 210] on p "OfficeSafe University" at bounding box center [87, 204] width 106 height 13
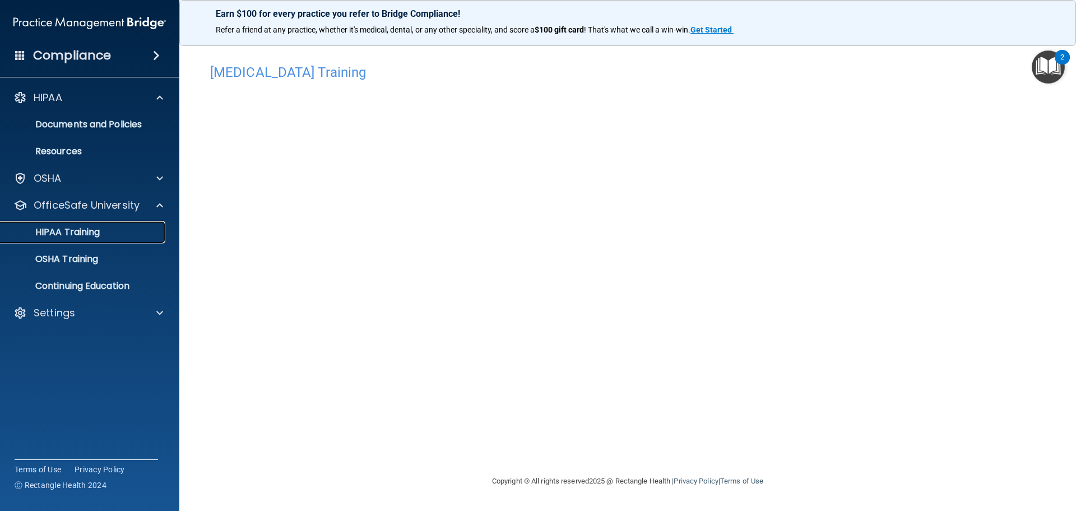
click at [109, 230] on div "HIPAA Training" at bounding box center [83, 232] width 153 height 11
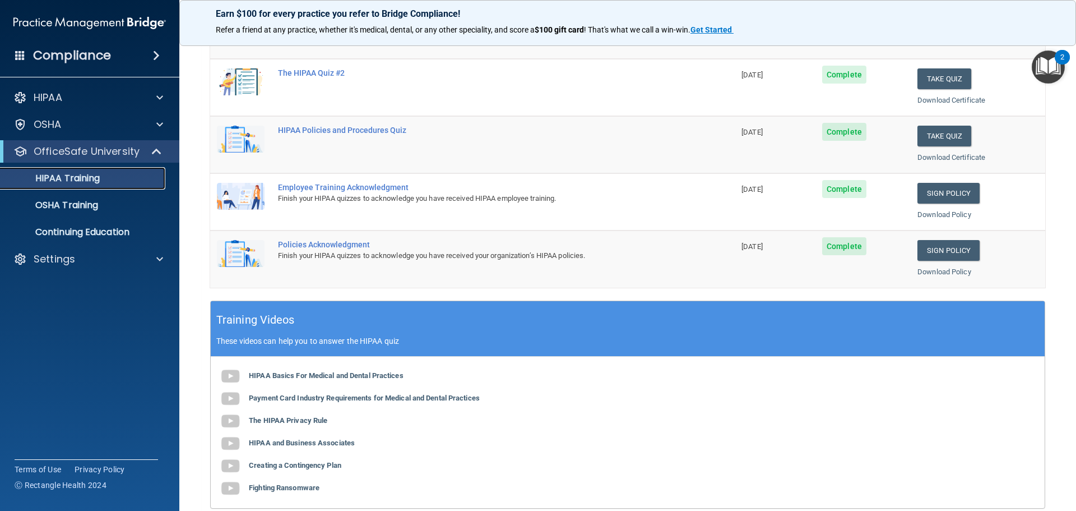
scroll to position [168, 0]
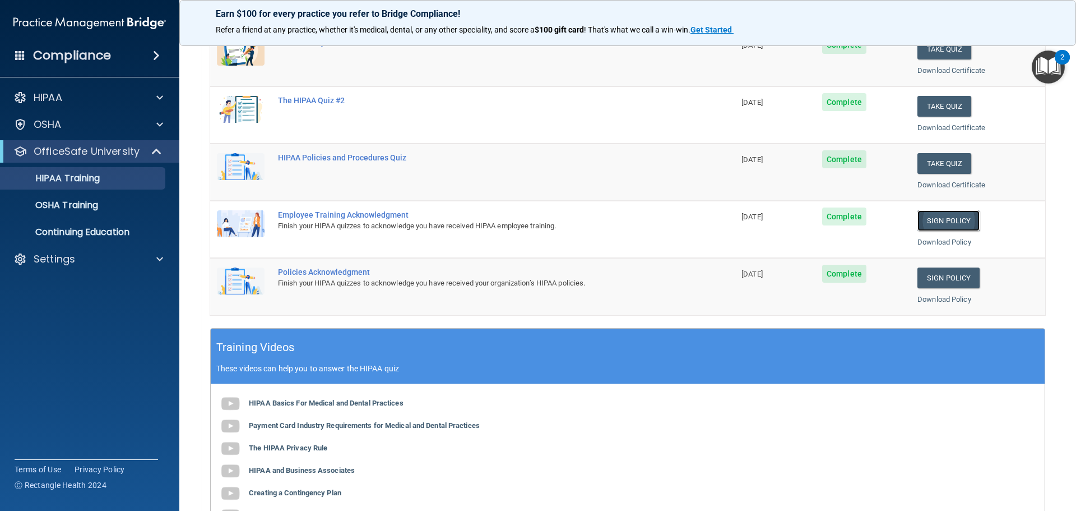
click at [919, 222] on link "Sign Policy" at bounding box center [949, 220] width 62 height 21
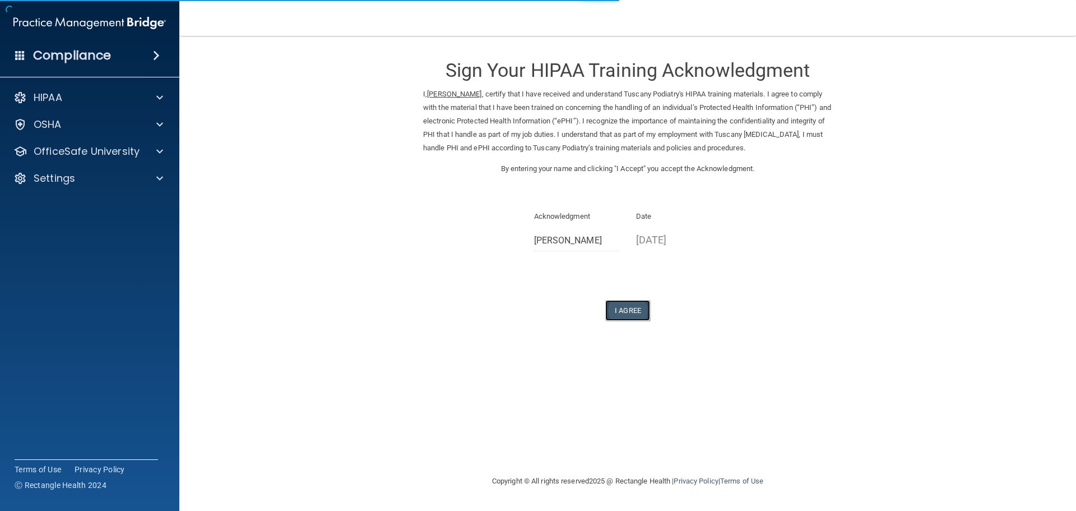
click at [640, 308] on button "I Agree" at bounding box center [628, 310] width 45 height 21
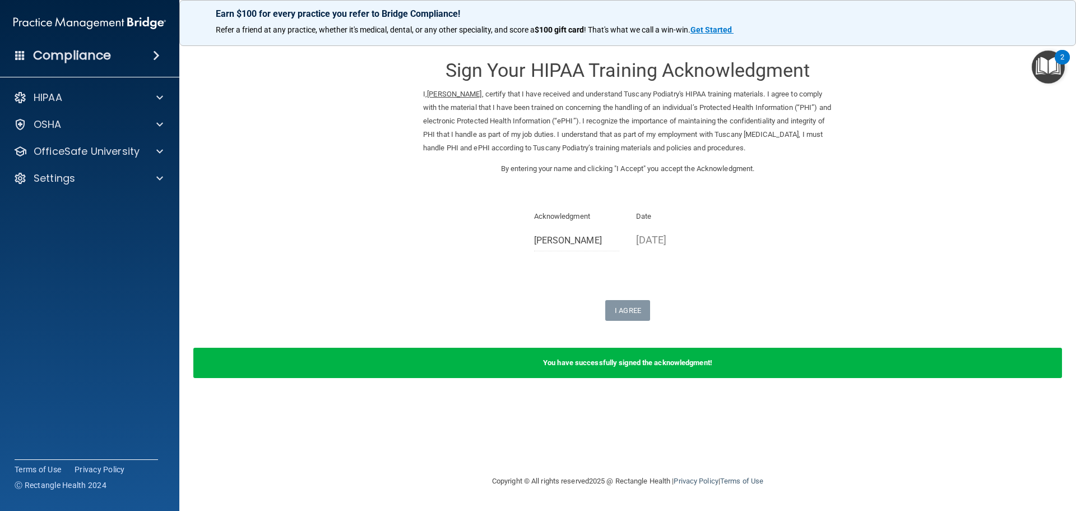
click at [914, 96] on form "Sign Your HIPAA Training Acknowledgment I, Teaira Smith , certify that I have r…" at bounding box center [628, 219] width 852 height 344
click at [853, 227] on form "Sign Your HIPAA Training Acknowledgment I, Teaira Smith , certify that I have r…" at bounding box center [628, 219] width 852 height 344
drag, startPoint x: 748, startPoint y: 156, endPoint x: 109, endPoint y: 158, distance: 639.2
click at [109, 158] on p "OfficeSafe University" at bounding box center [87, 151] width 106 height 13
click at [113, 182] on div "HIPAA Training" at bounding box center [83, 178] width 153 height 11
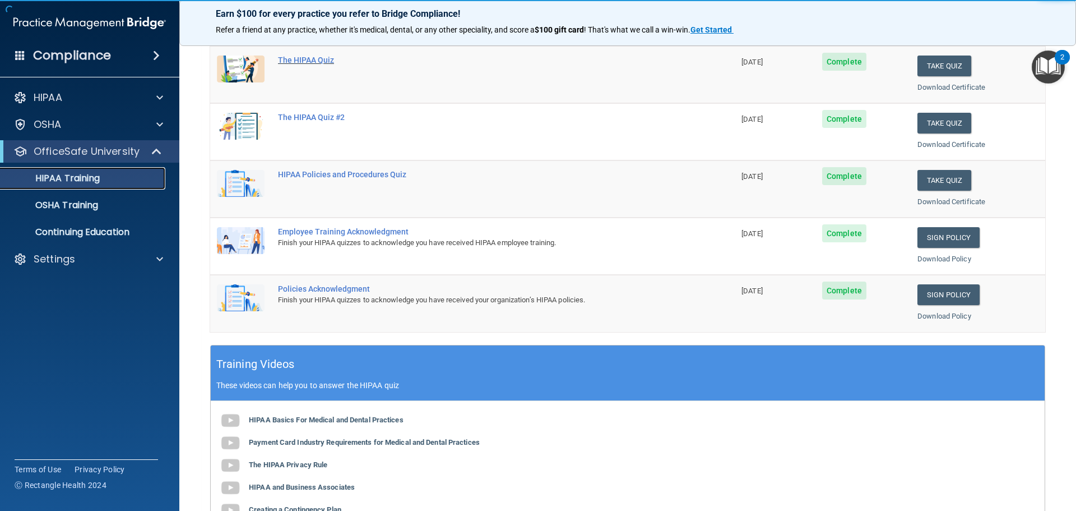
scroll to position [168, 0]
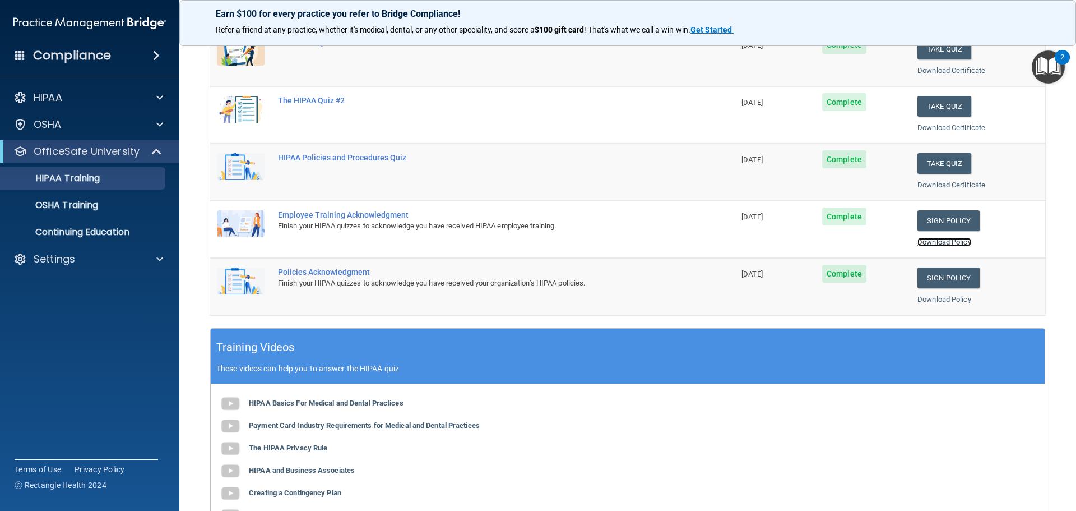
click at [942, 243] on link "Download Policy" at bounding box center [945, 242] width 54 height 8
click at [934, 301] on link "Download Policy" at bounding box center [945, 299] width 54 height 8
click at [113, 195] on link "OSHA Training" at bounding box center [77, 205] width 177 height 22
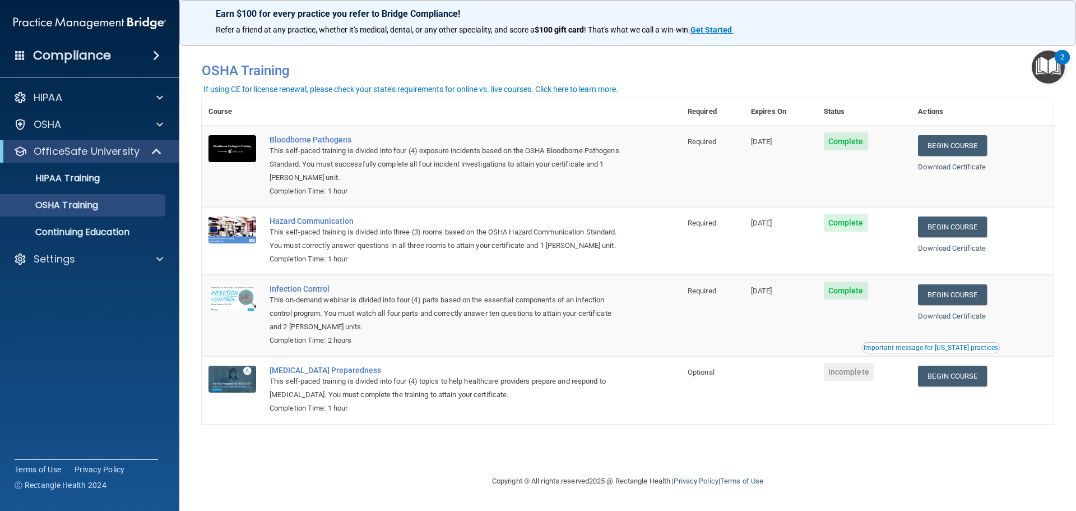
click at [898, 380] on td "Incomplete" at bounding box center [864, 389] width 95 height 67
click at [933, 351] on div "Important message for [US_STATE] practices" at bounding box center [931, 347] width 135 height 7
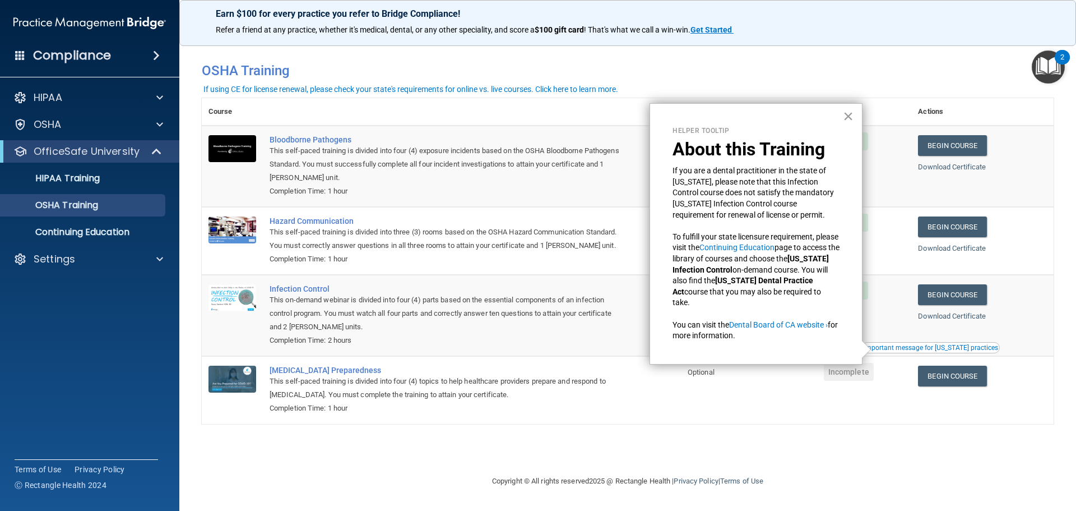
click at [853, 109] on button "×" at bounding box center [848, 116] width 11 height 18
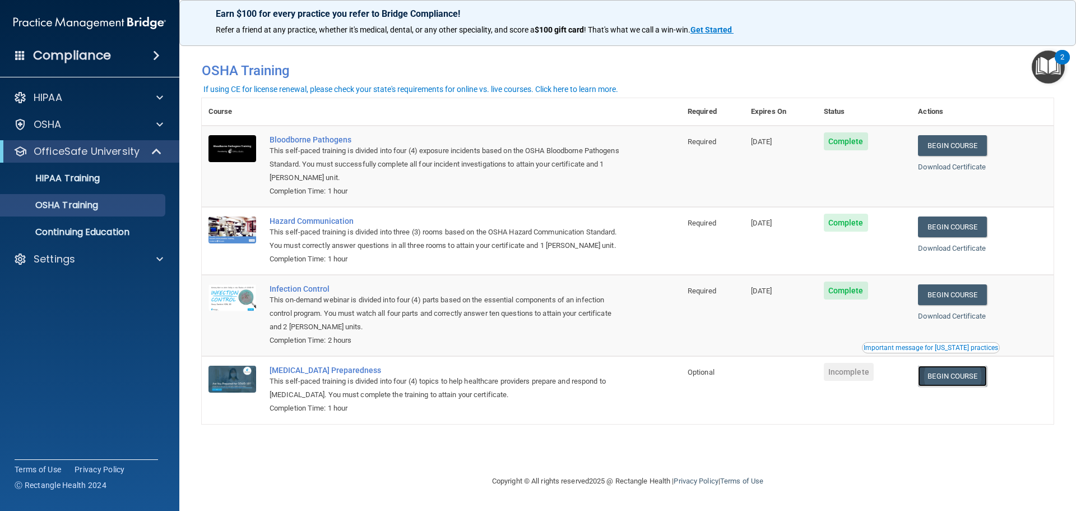
click at [951, 376] on link "Begin Course" at bounding box center [952, 376] width 68 height 21
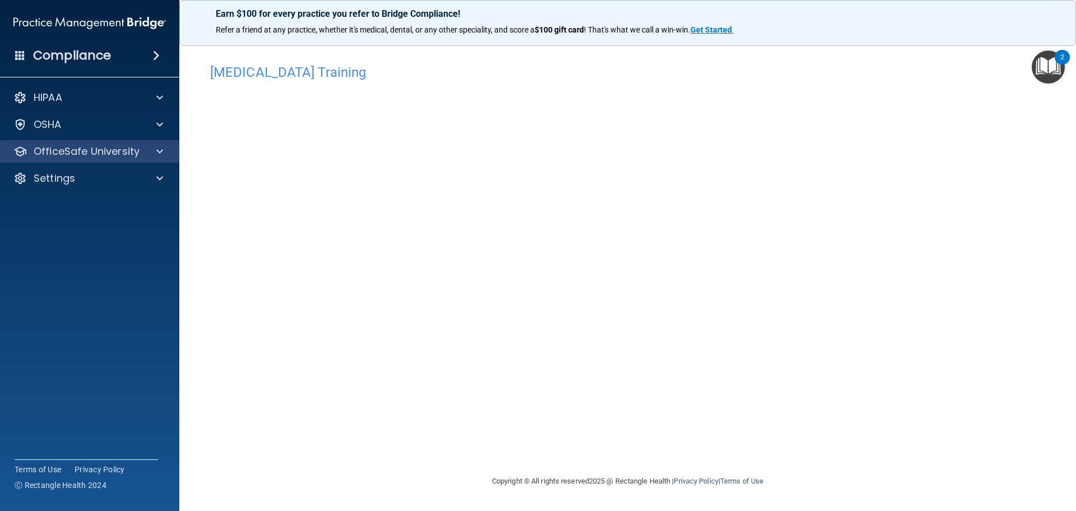
click at [84, 160] on div "OfficeSafe University" at bounding box center [90, 151] width 180 height 22
click at [112, 155] on p "OfficeSafe University" at bounding box center [87, 151] width 106 height 13
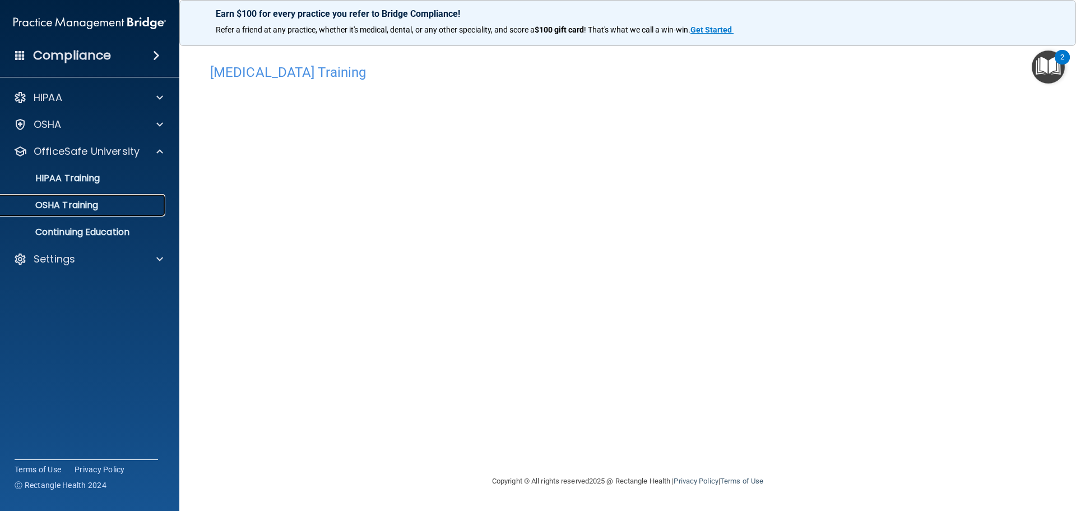
click at [126, 208] on div "OSHA Training" at bounding box center [83, 205] width 153 height 11
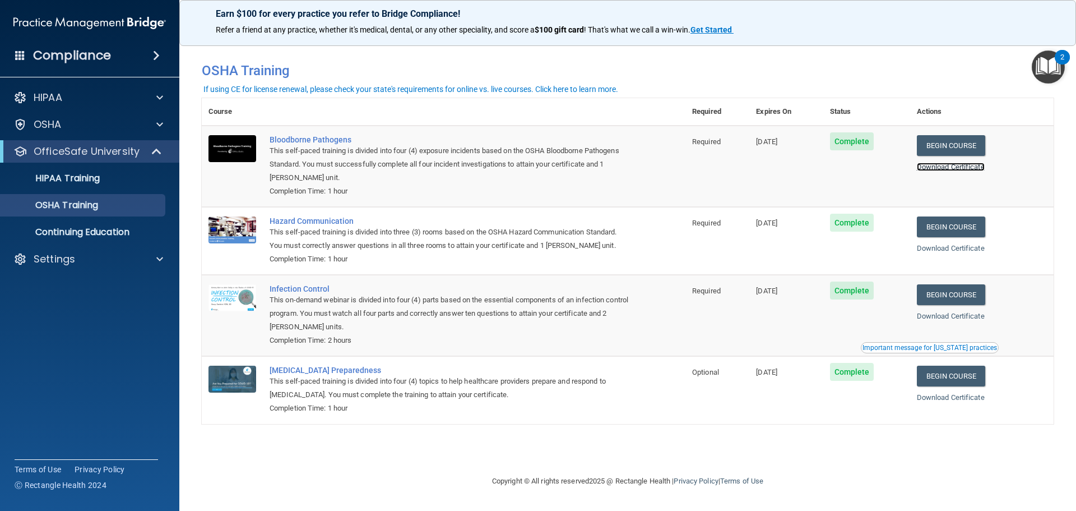
click at [953, 167] on link "Download Certificate" at bounding box center [951, 167] width 68 height 8
click at [953, 251] on link "Download Certificate" at bounding box center [951, 248] width 68 height 8
click at [956, 319] on link "Download Certificate" at bounding box center [951, 316] width 68 height 8
click at [966, 399] on link "Download Certificate" at bounding box center [951, 397] width 68 height 8
